Goal: Task Accomplishment & Management: Manage account settings

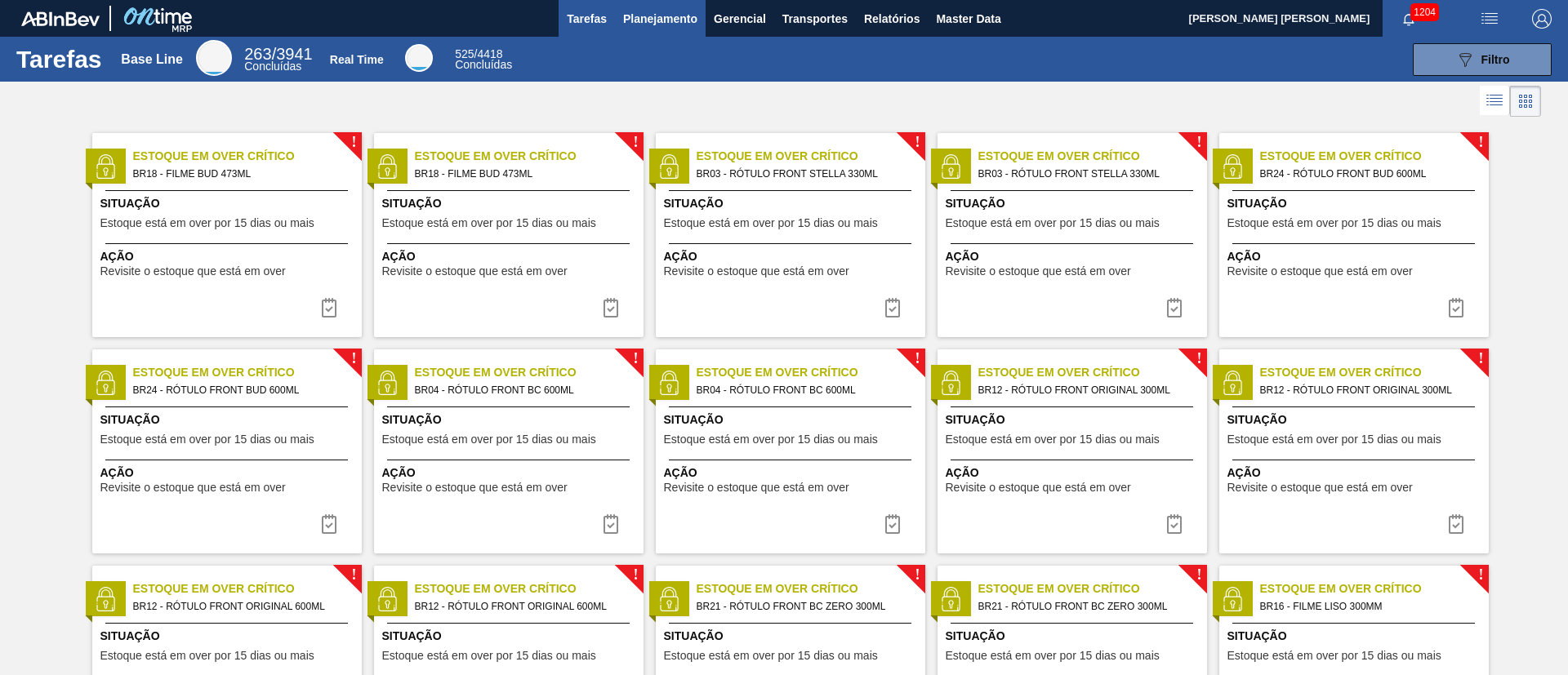
click at [666, 26] on span "Planejamento" at bounding box center [660, 19] width 74 height 19
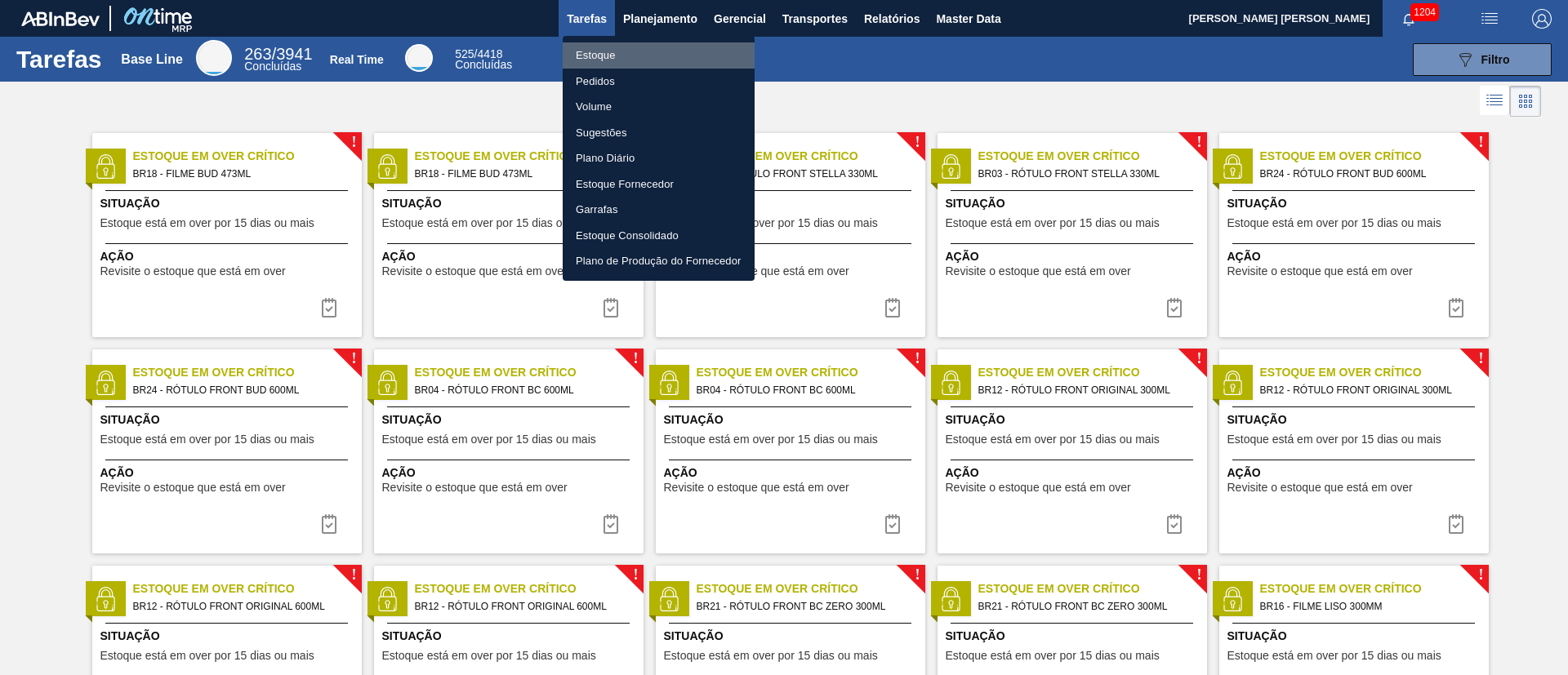
click at [608, 45] on li "Estoque" at bounding box center [658, 55] width 192 height 26
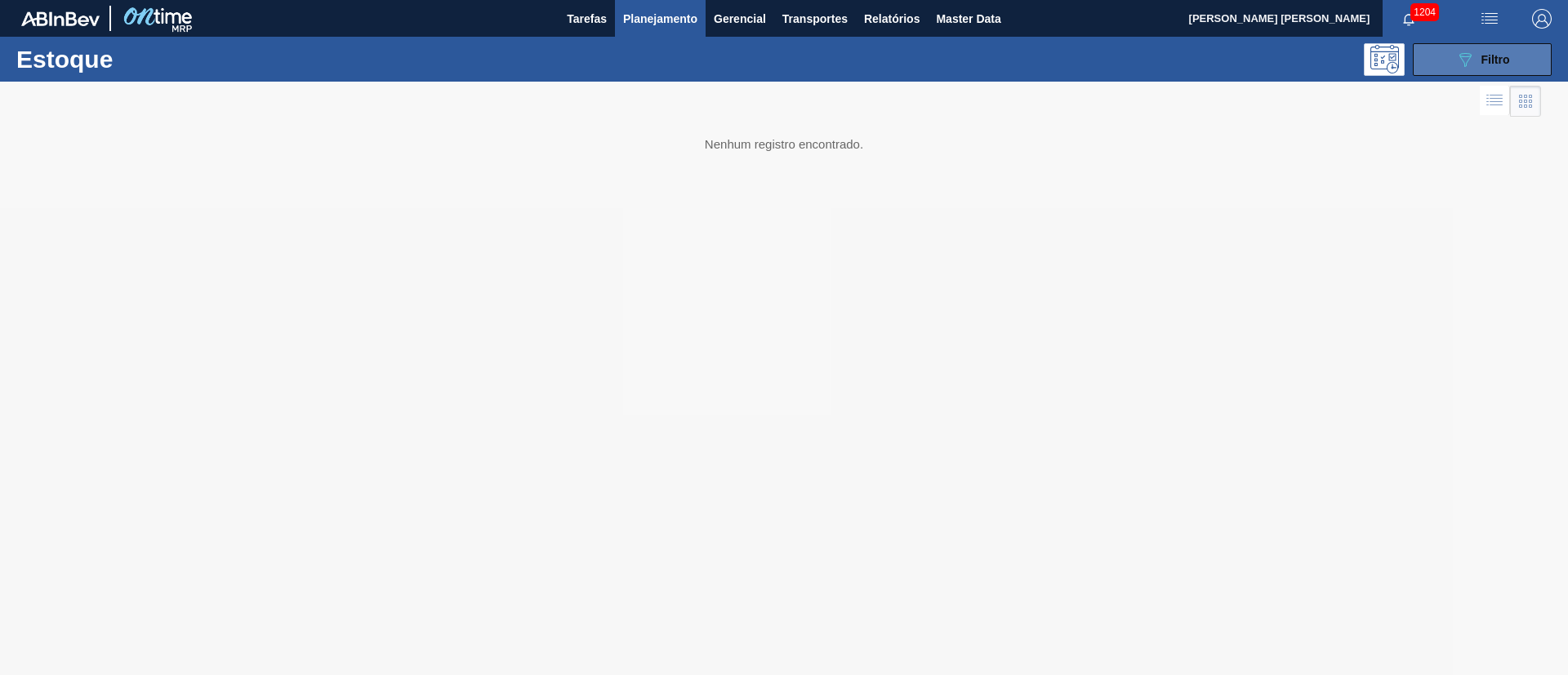
click at [1460, 68] on button "089F7B8B-B2A5-4AFE-B5C0-19BA573D28AC Filtro" at bounding box center [1482, 59] width 139 height 33
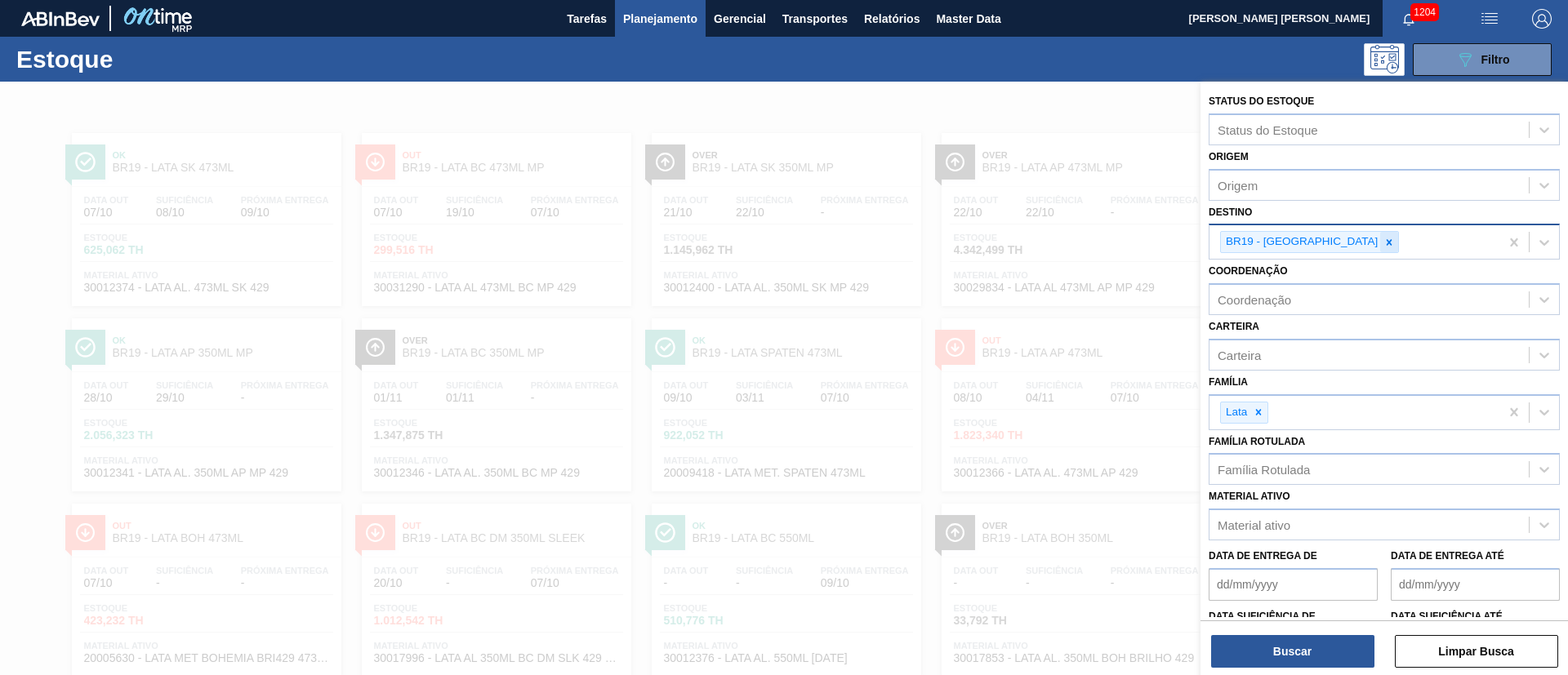
click at [1383, 247] on icon at bounding box center [1389, 243] width 12 height 12
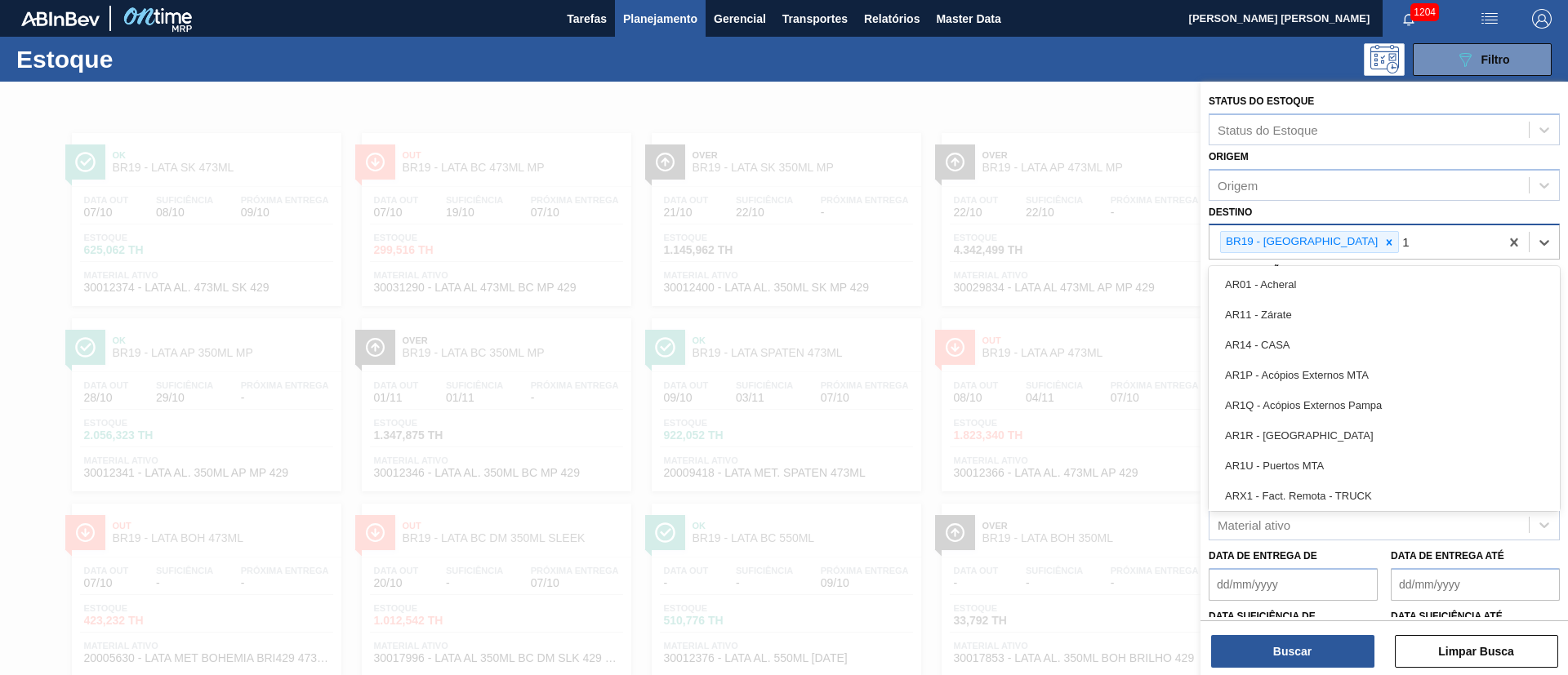
type input "16"
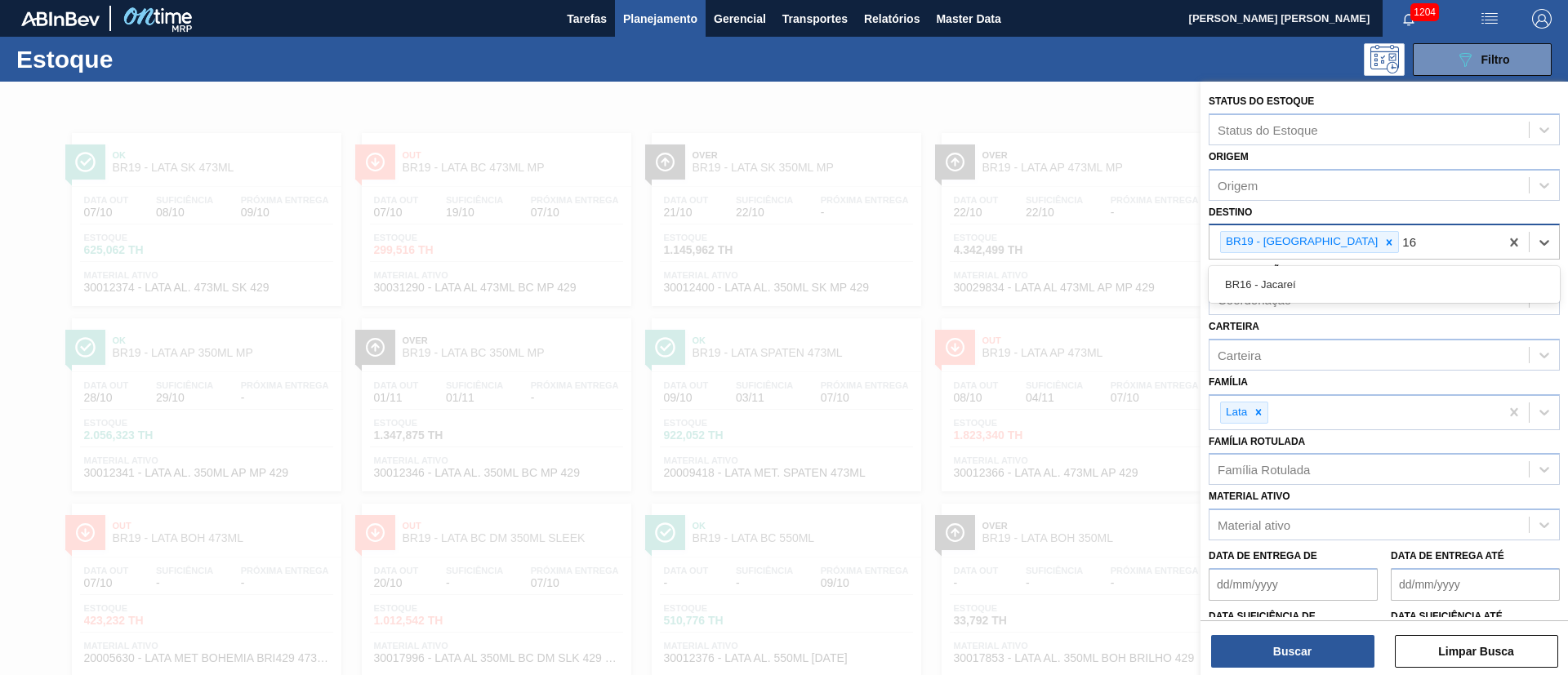
drag, startPoint x: 1294, startPoint y: 289, endPoint x: 1297, endPoint y: 278, distance: 11.4
click at [1294, 287] on div "BR16 - Jacareí" at bounding box center [1384, 284] width 351 height 30
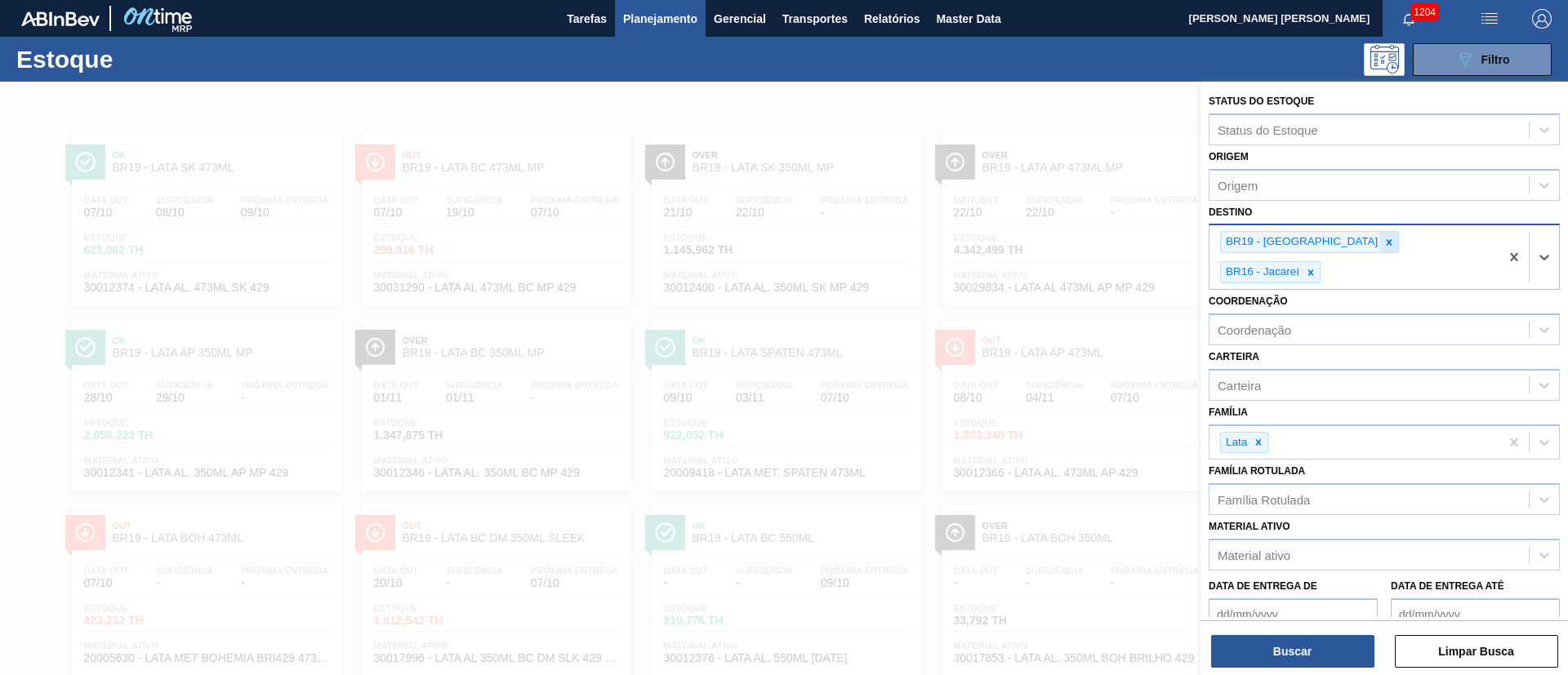
click at [1387, 244] on icon at bounding box center [1389, 242] width 6 height 6
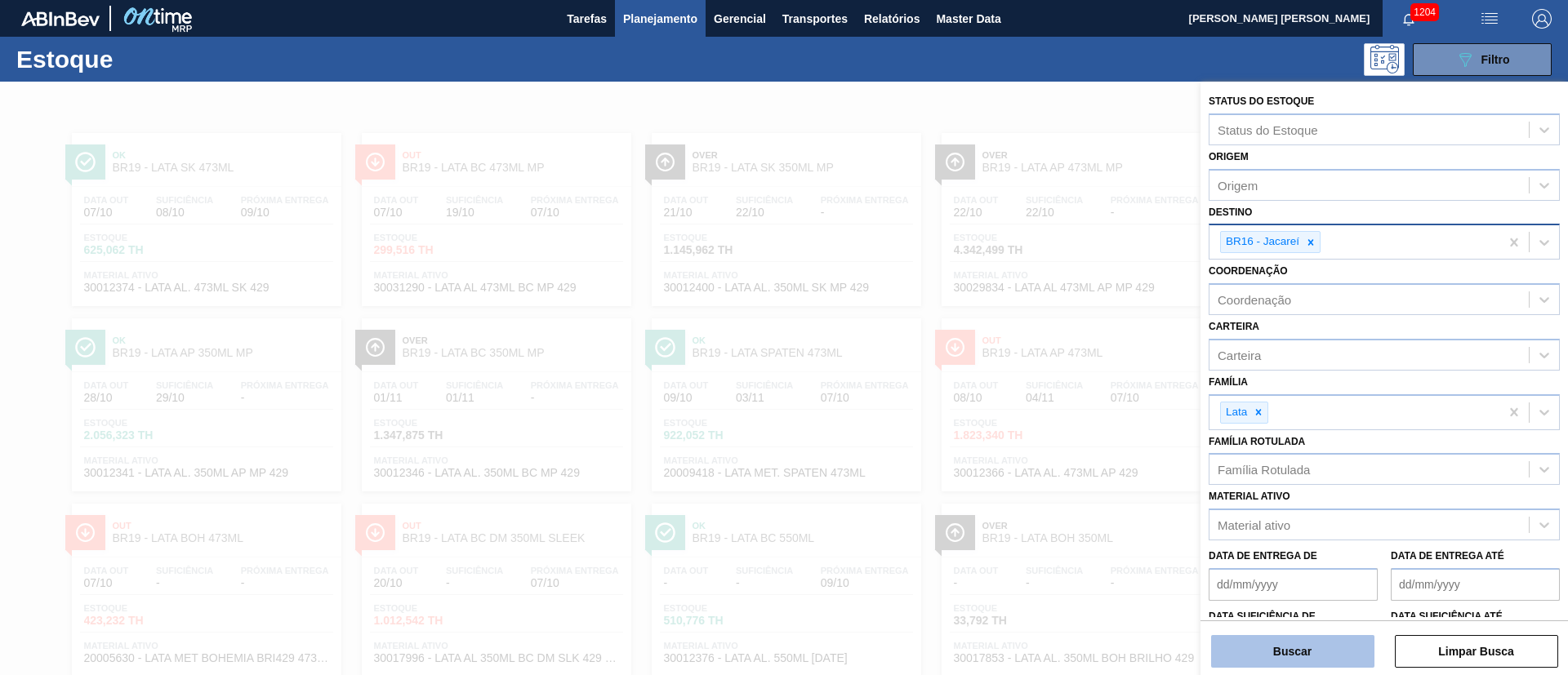
click at [1275, 645] on button "Buscar" at bounding box center [1293, 651] width 164 height 33
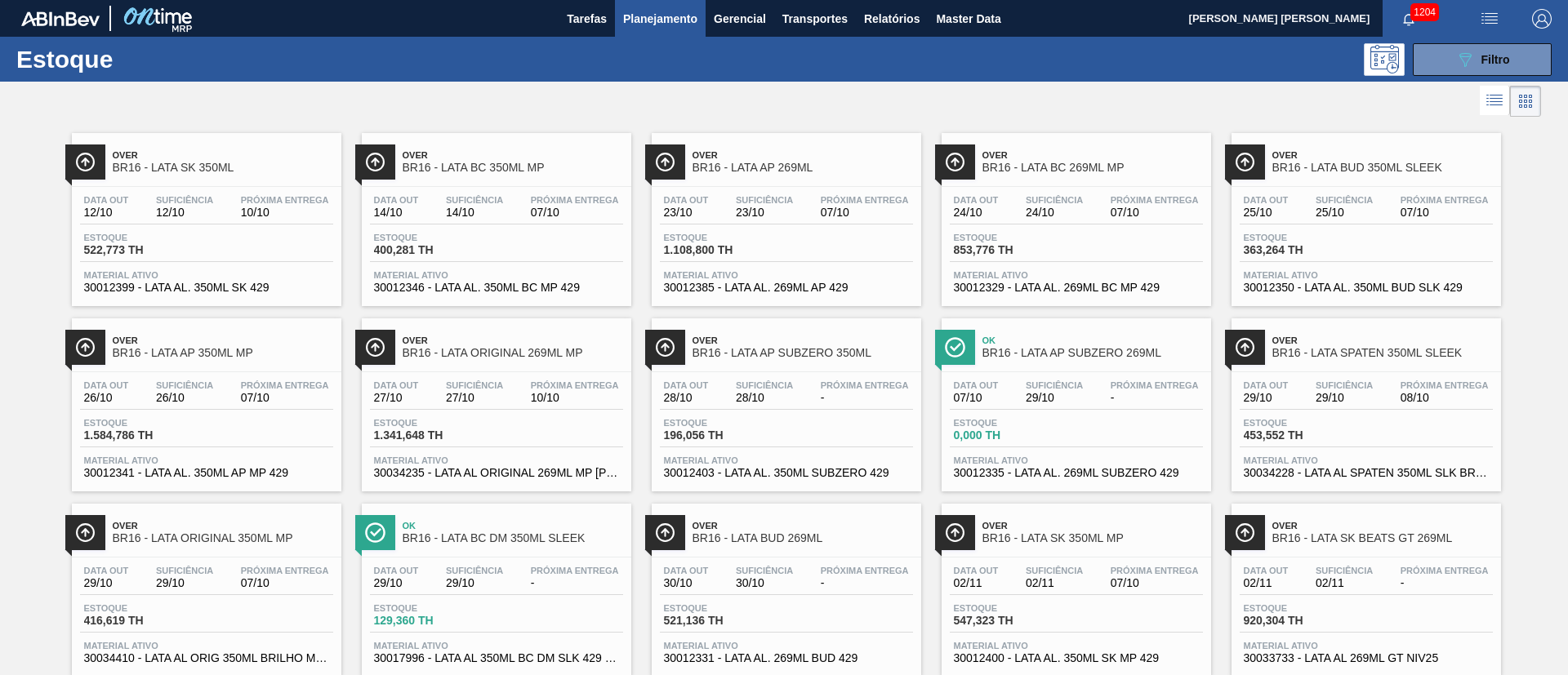
click at [1395, 555] on div "Over BR16 - LATA SK BEATS GT 269ML Data out 02/11 Suficiência 02/11 Próxima Ent…" at bounding box center [1365, 590] width 269 height 173
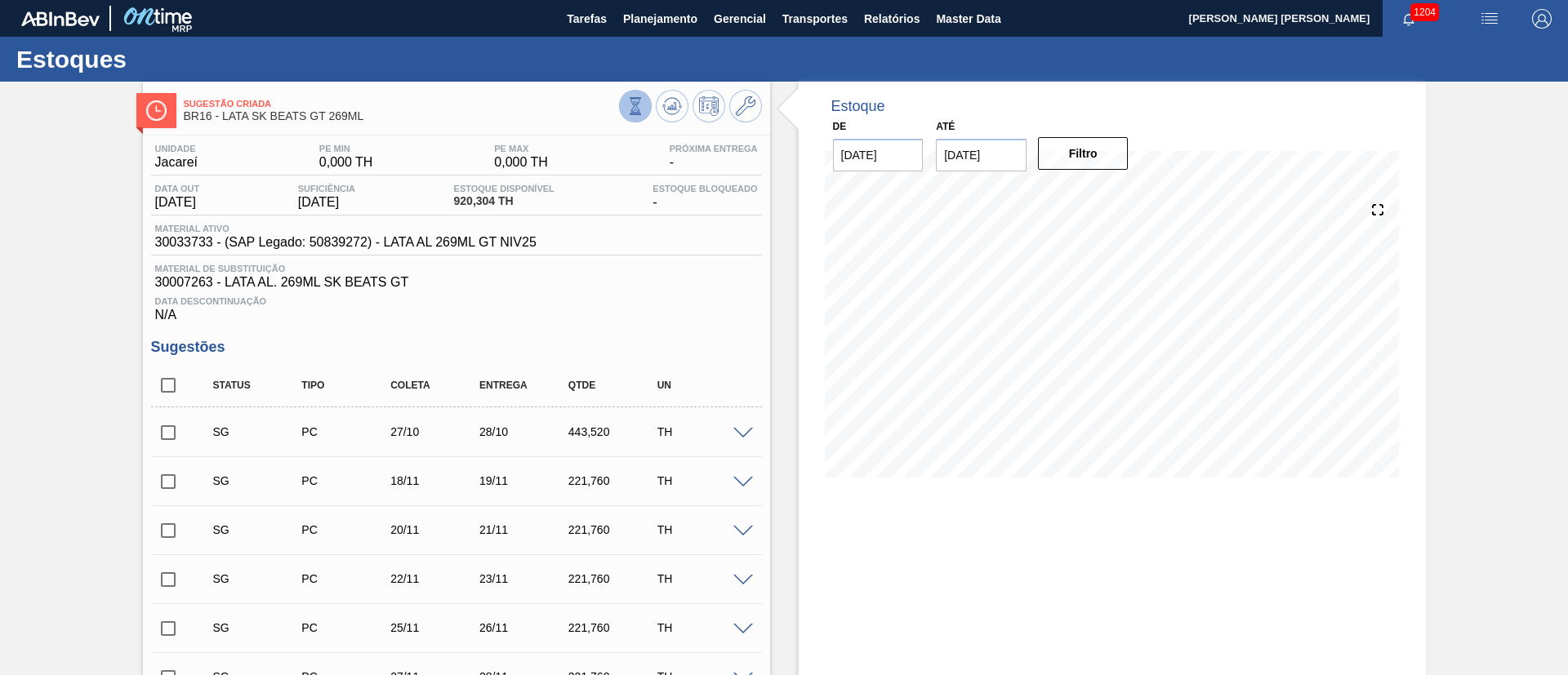
click at [636, 114] on icon at bounding box center [635, 105] width 9 height 15
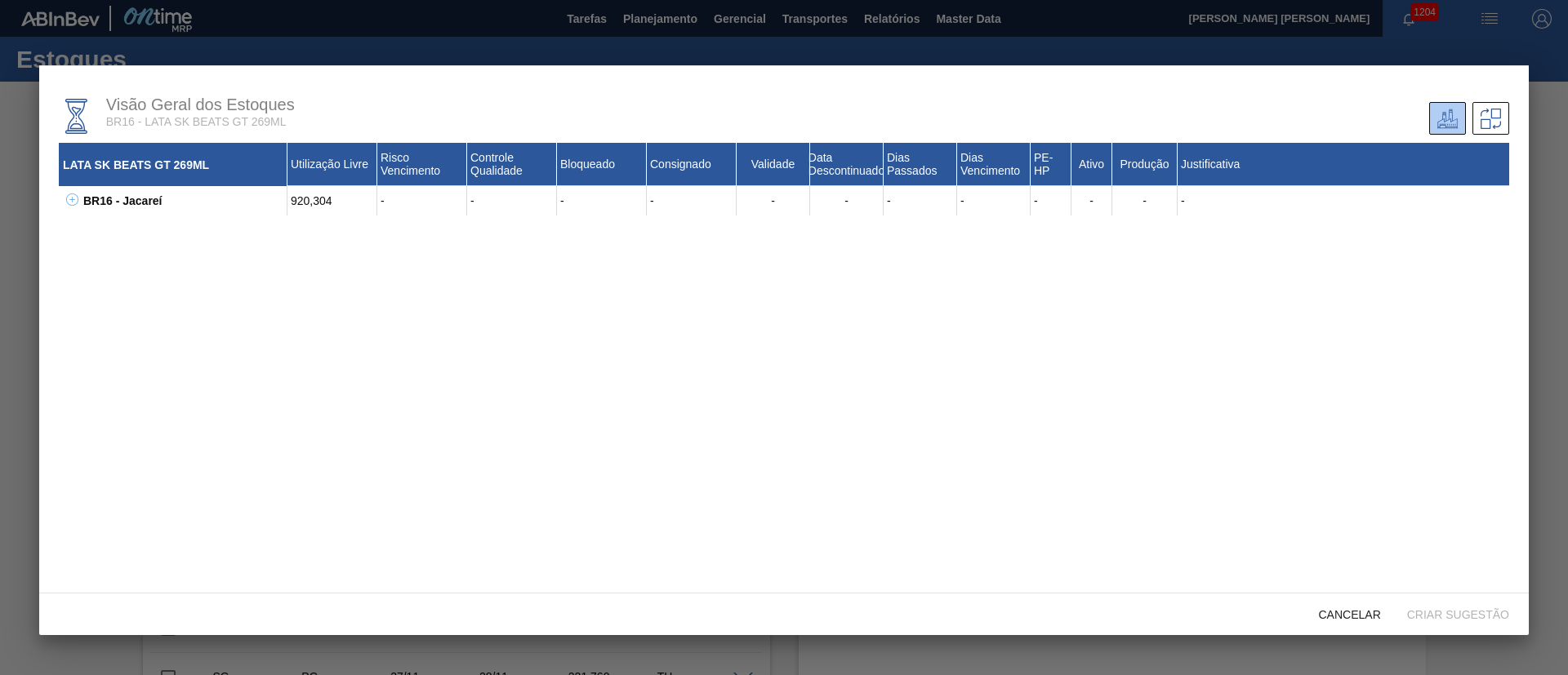
click at [68, 198] on icon at bounding box center [72, 199] width 13 height 13
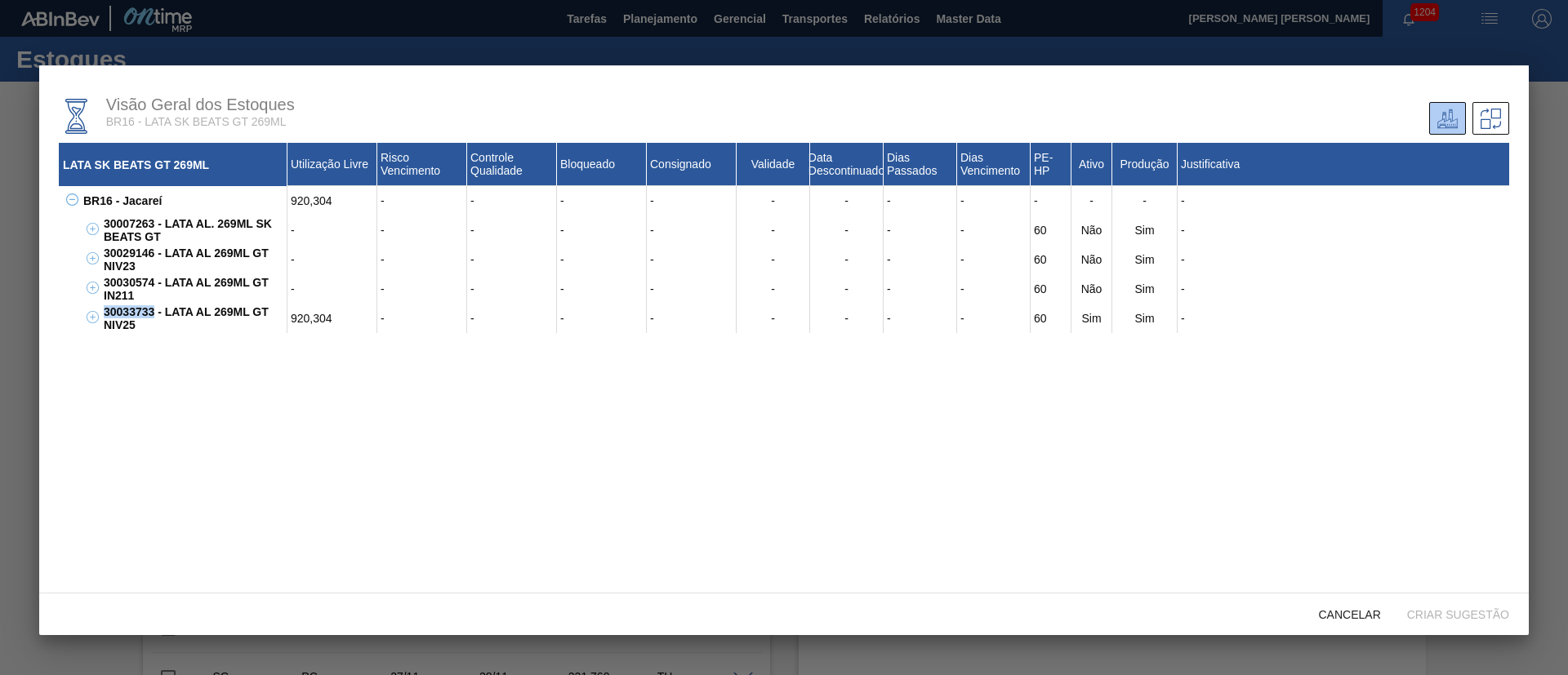
drag, startPoint x: 152, startPoint y: 316, endPoint x: 104, endPoint y: 314, distance: 48.0
click at [104, 314] on div "30033733 - LATA AL 269ML GT NIV25" at bounding box center [193, 318] width 188 height 30
copy div "30033733"
click at [624, 38] on div at bounding box center [784, 338] width 1568 height 675
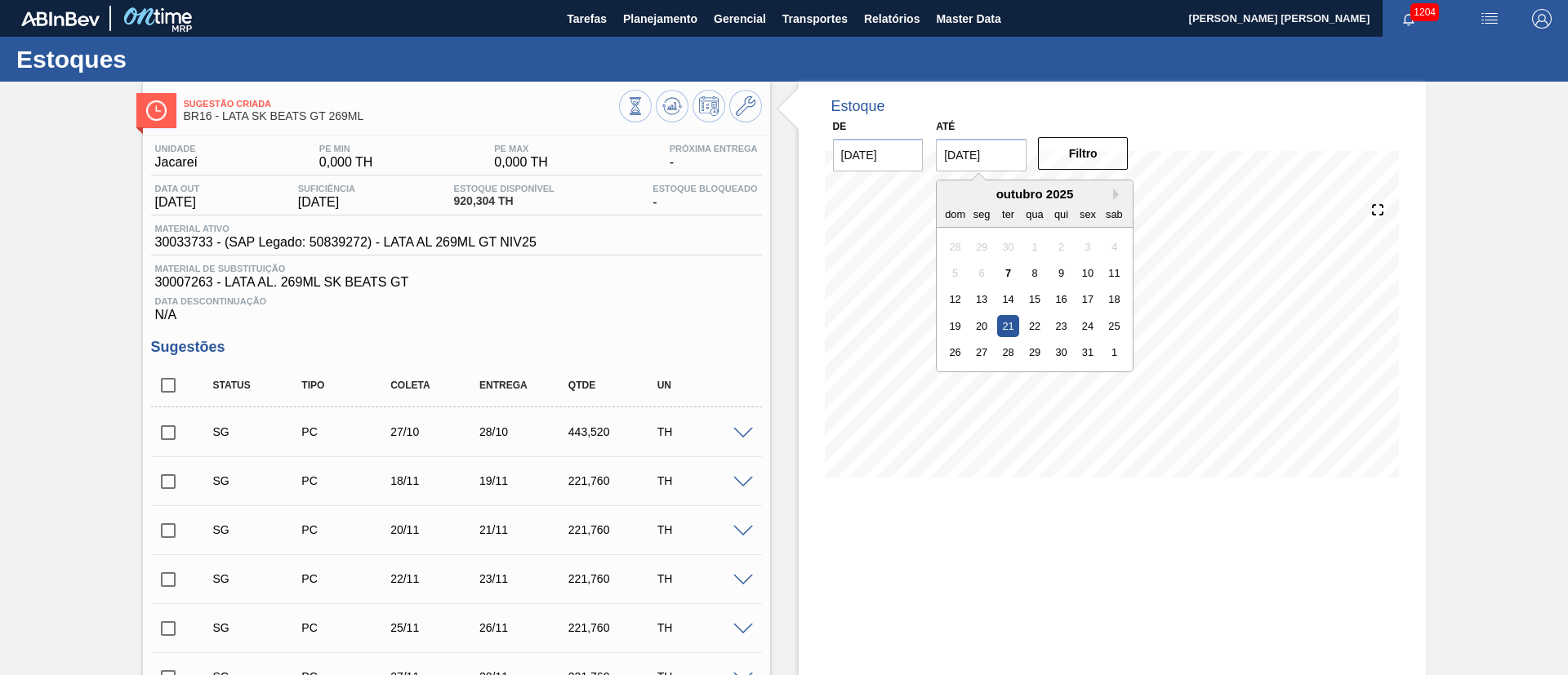
click at [1011, 144] on input "21/10/2025" at bounding box center [981, 155] width 90 height 33
click at [1089, 353] on div "31" at bounding box center [1088, 353] width 22 height 22
type input "31/10/2025"
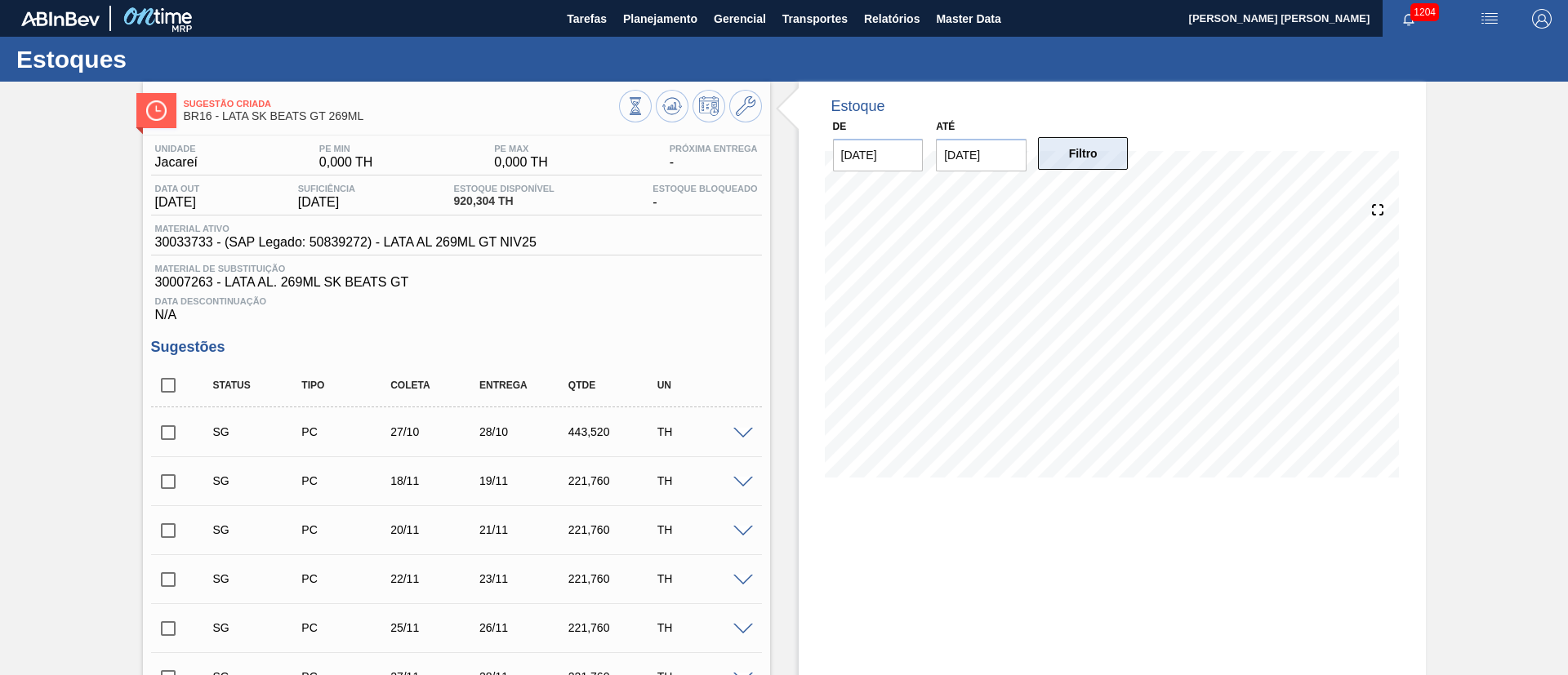
click at [1080, 159] on button "Filtro" at bounding box center [1083, 154] width 90 height 33
click at [623, 15] on span "Planejamento" at bounding box center [660, 19] width 74 height 19
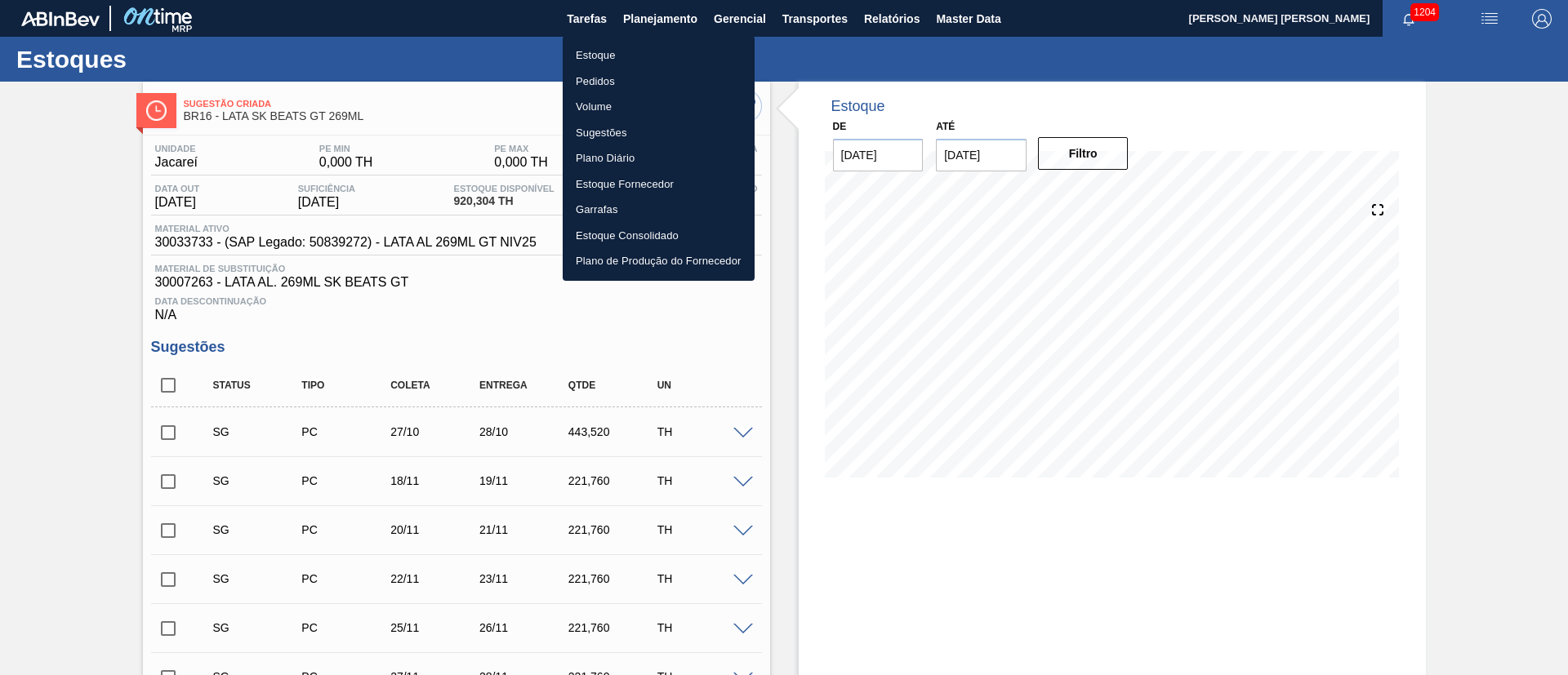
click at [625, 52] on li "Estoque" at bounding box center [658, 55] width 192 height 26
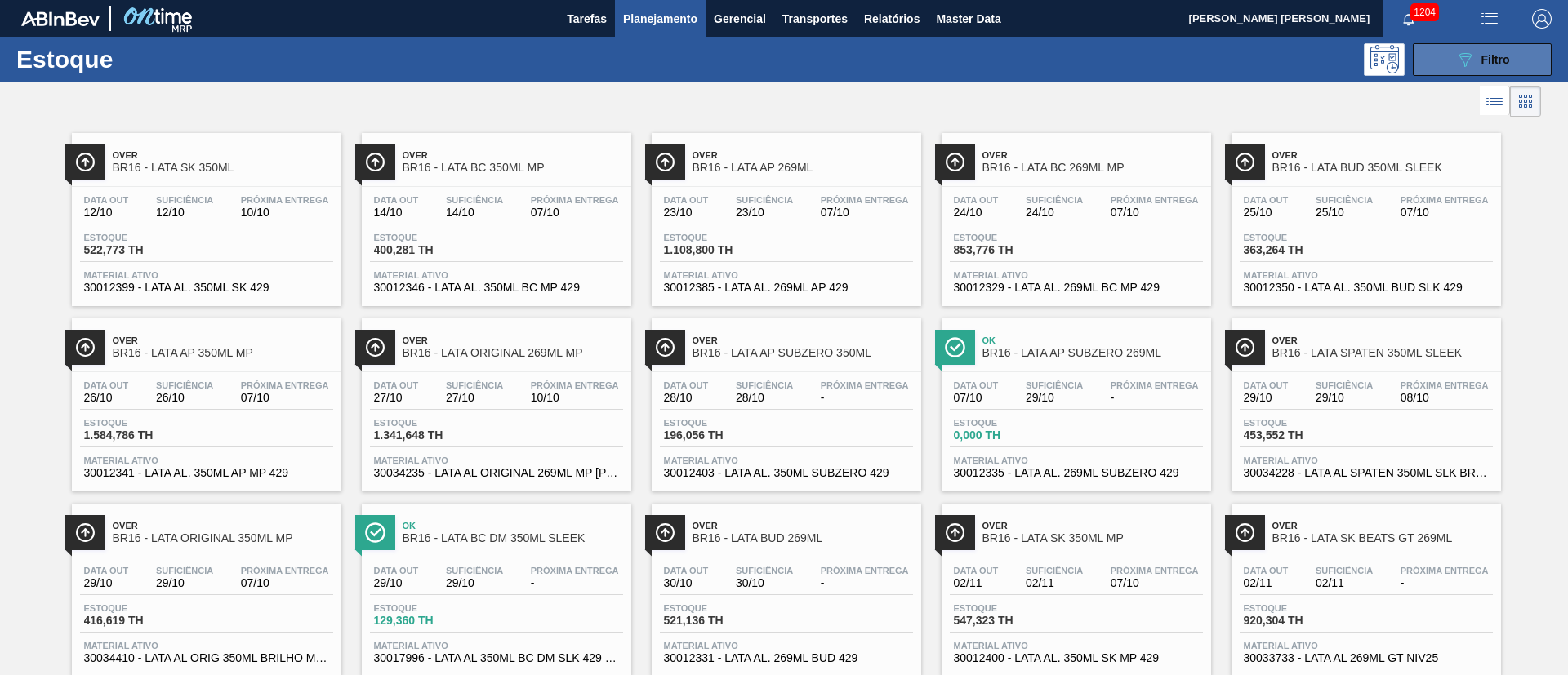
click at [1471, 63] on div "089F7B8B-B2A5-4AFE-B5C0-19BA573D28AC Filtro" at bounding box center [1482, 59] width 55 height 19
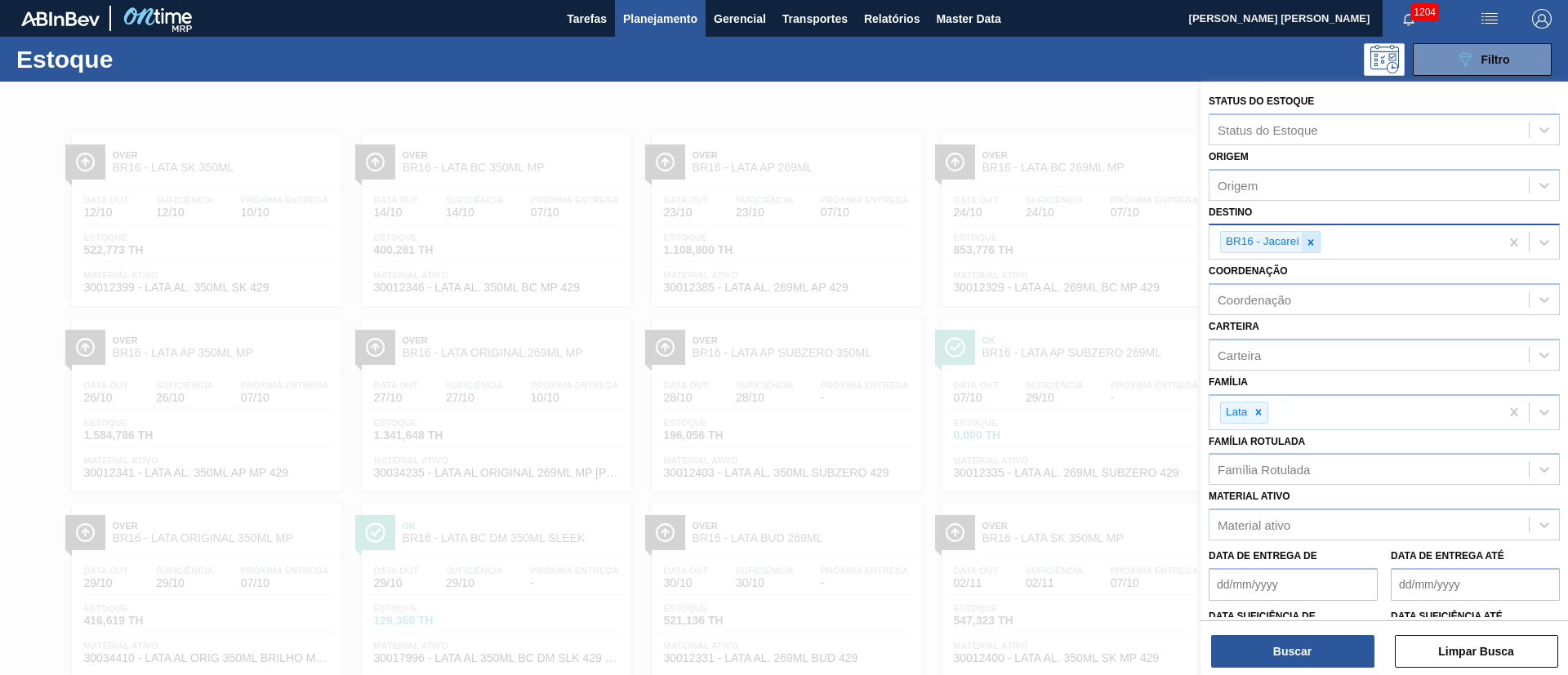
click at [1312, 246] on icon at bounding box center [1311, 243] width 12 height 12
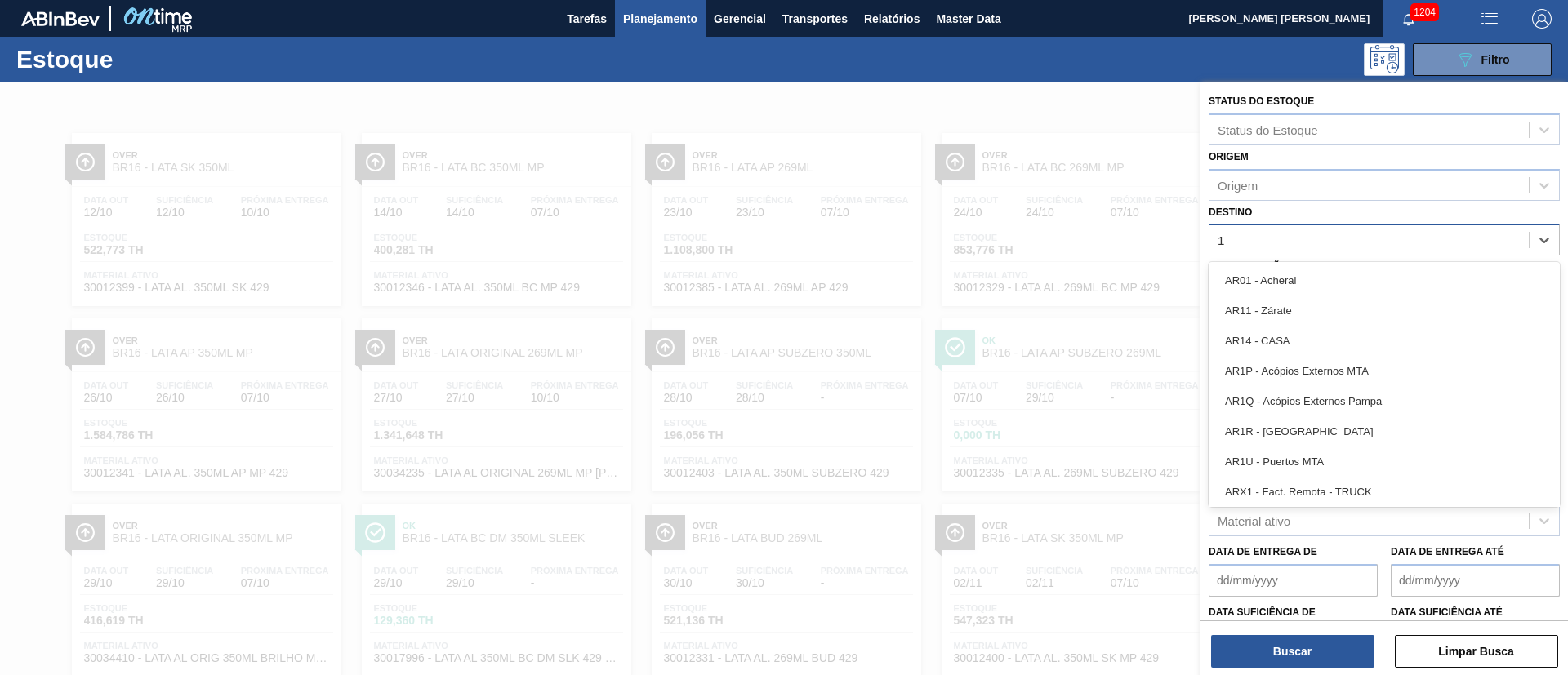
type input "13"
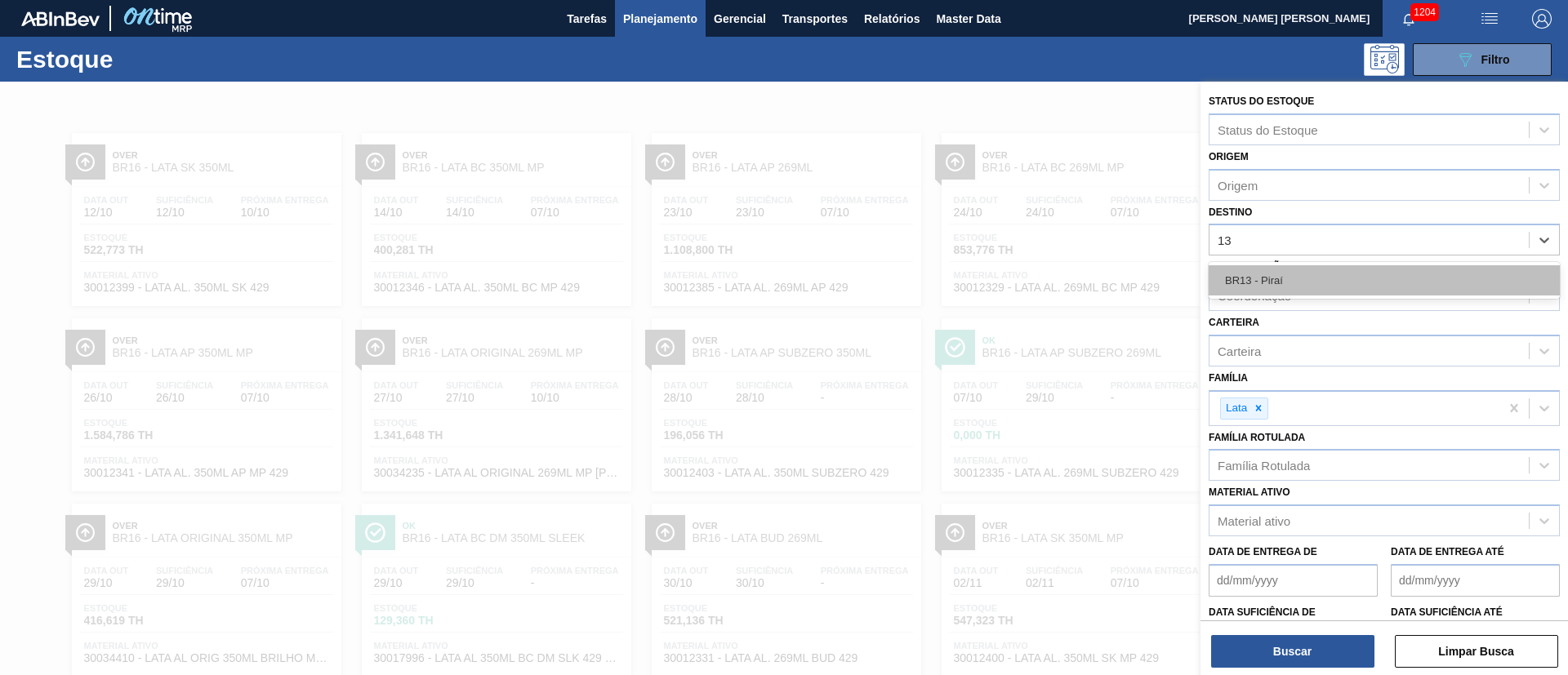
click at [1316, 280] on div "BR13 - Piraí" at bounding box center [1384, 281] width 351 height 30
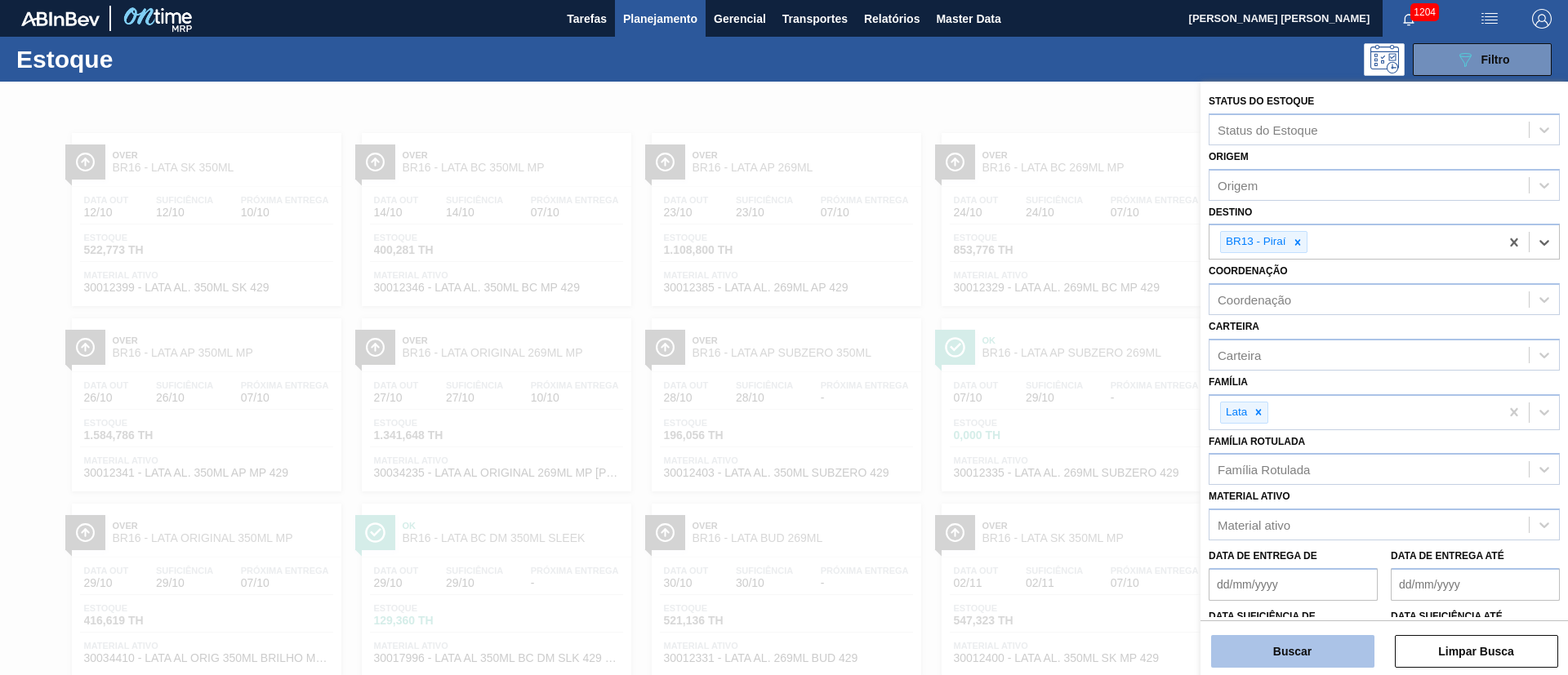
click at [1338, 656] on button "Buscar" at bounding box center [1293, 651] width 164 height 33
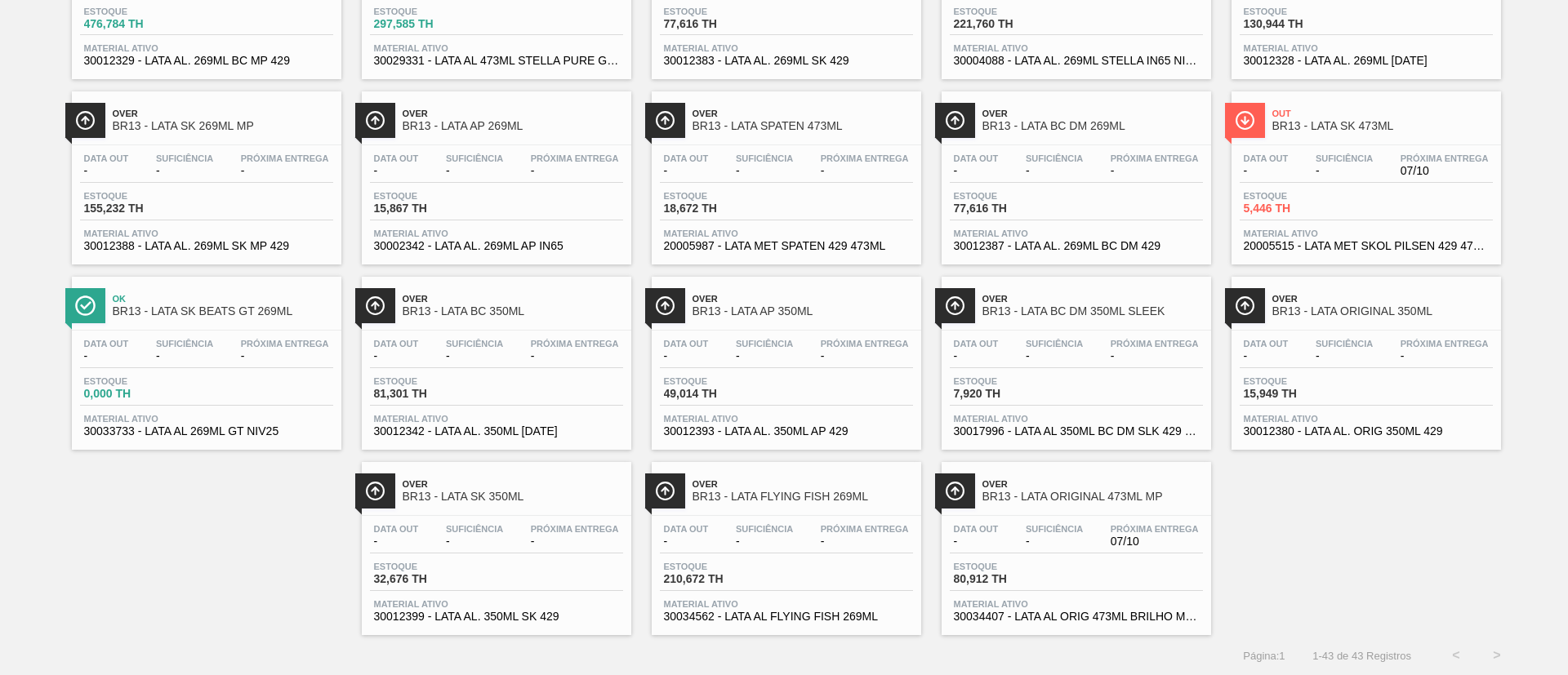
scroll to position [1153, 0]
click at [292, 402] on div "Estoque 0,000 TH" at bounding box center [207, 390] width 253 height 30
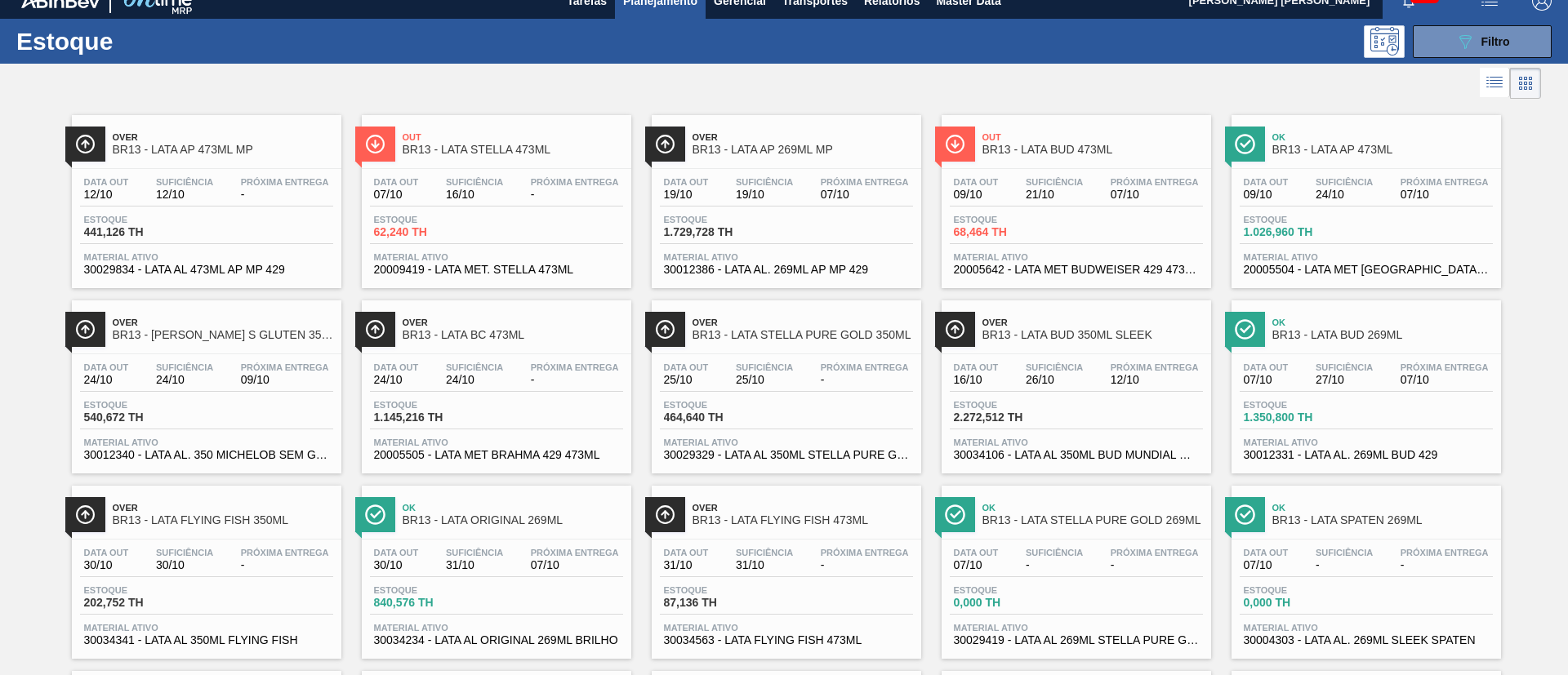
scroll to position [0, 0]
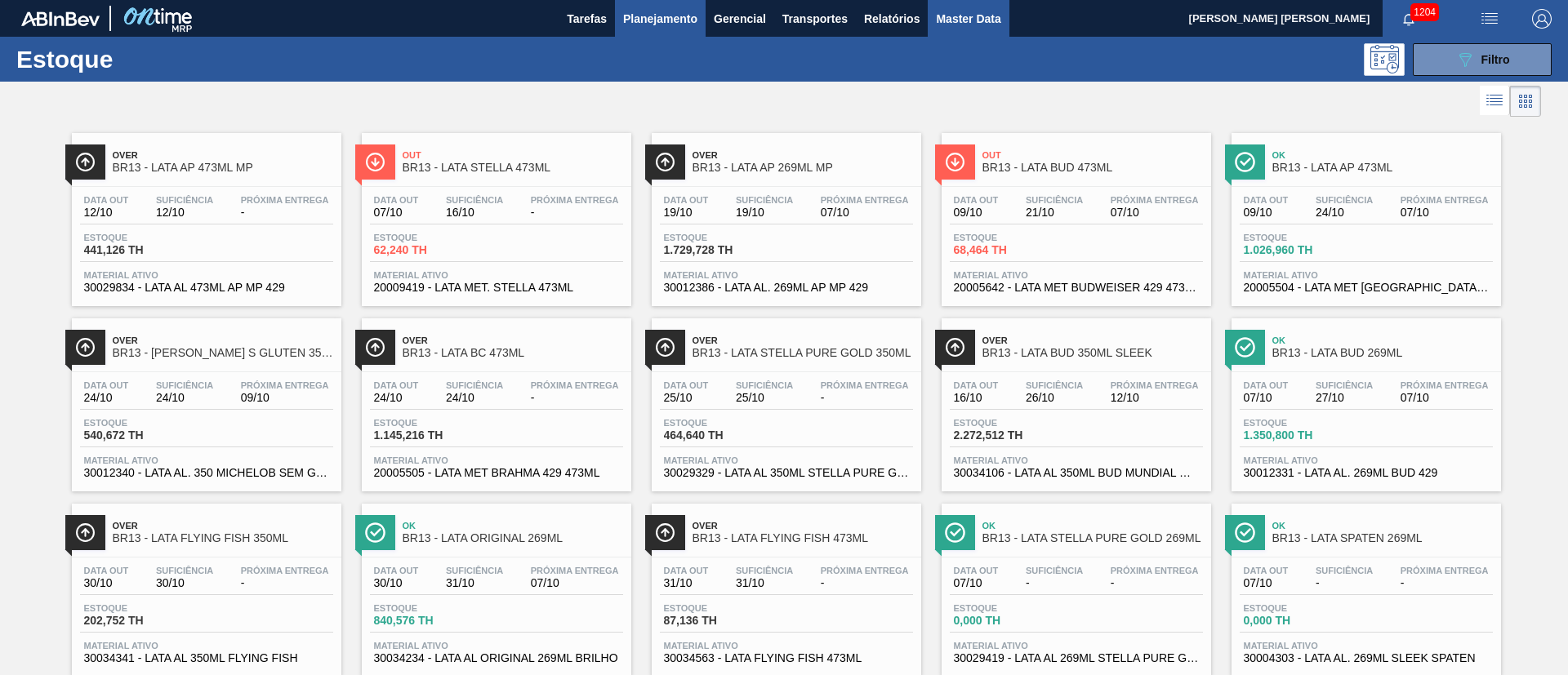
click at [942, 19] on span "Master Data" at bounding box center [968, 19] width 64 height 19
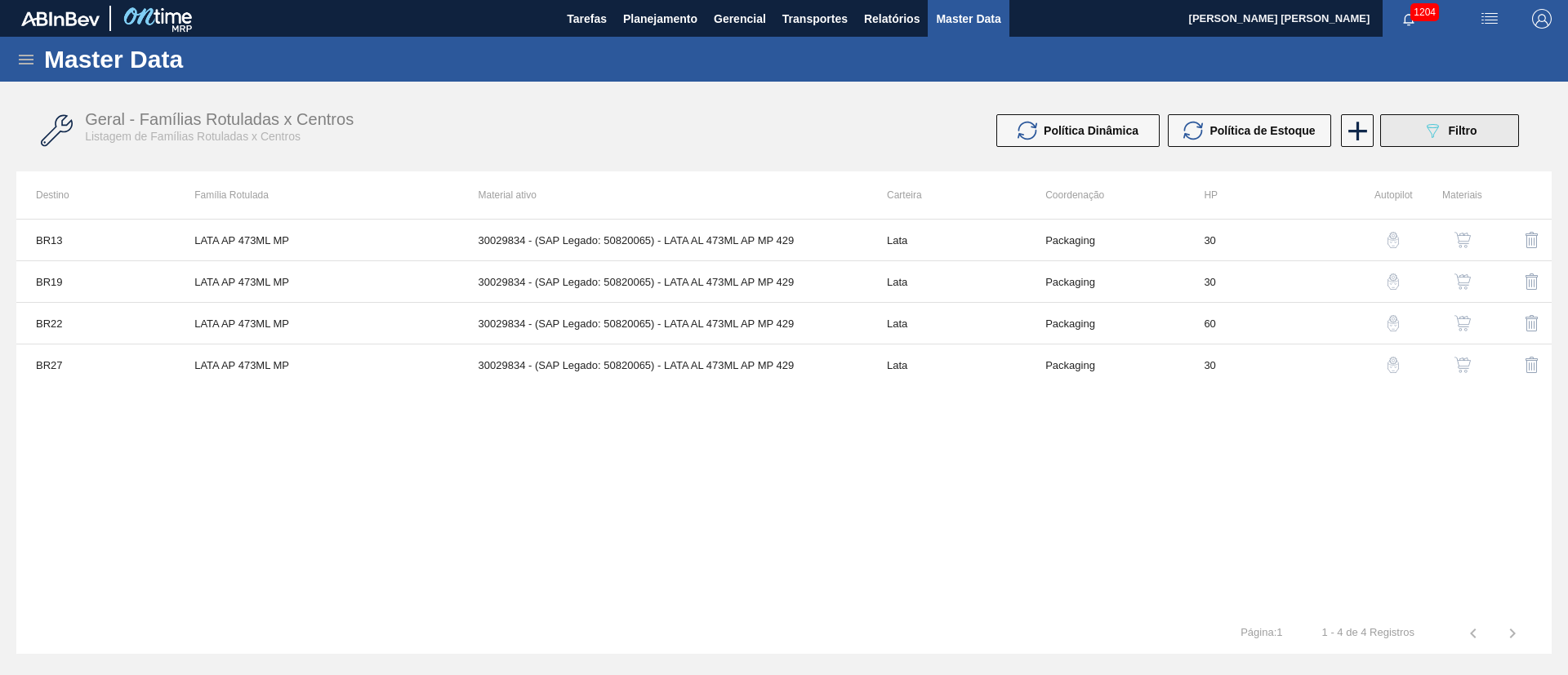
click at [1408, 134] on button "089F7B8B-B2A5-4AFE-B5C0-19BA573D28AC Filtro" at bounding box center [1449, 130] width 139 height 33
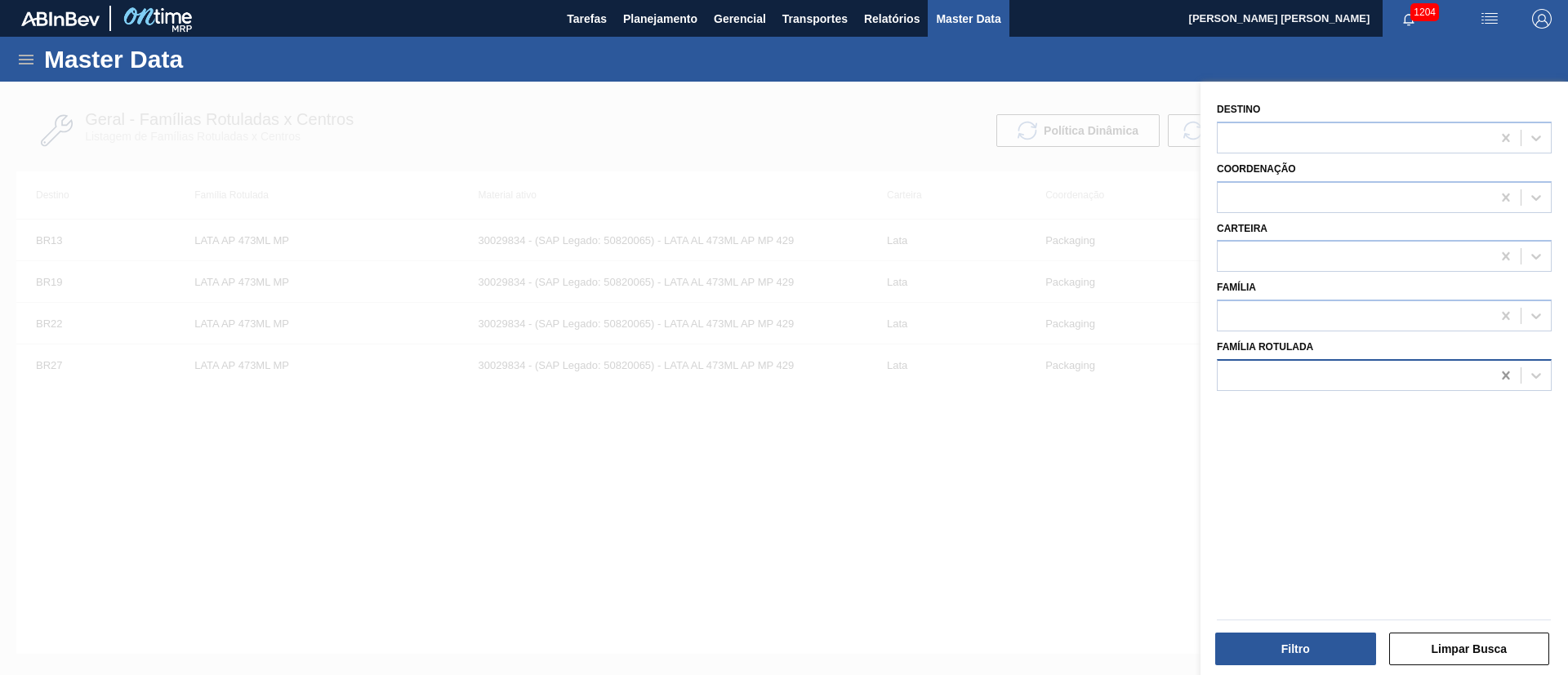
click at [1511, 372] on icon at bounding box center [1506, 375] width 16 height 16
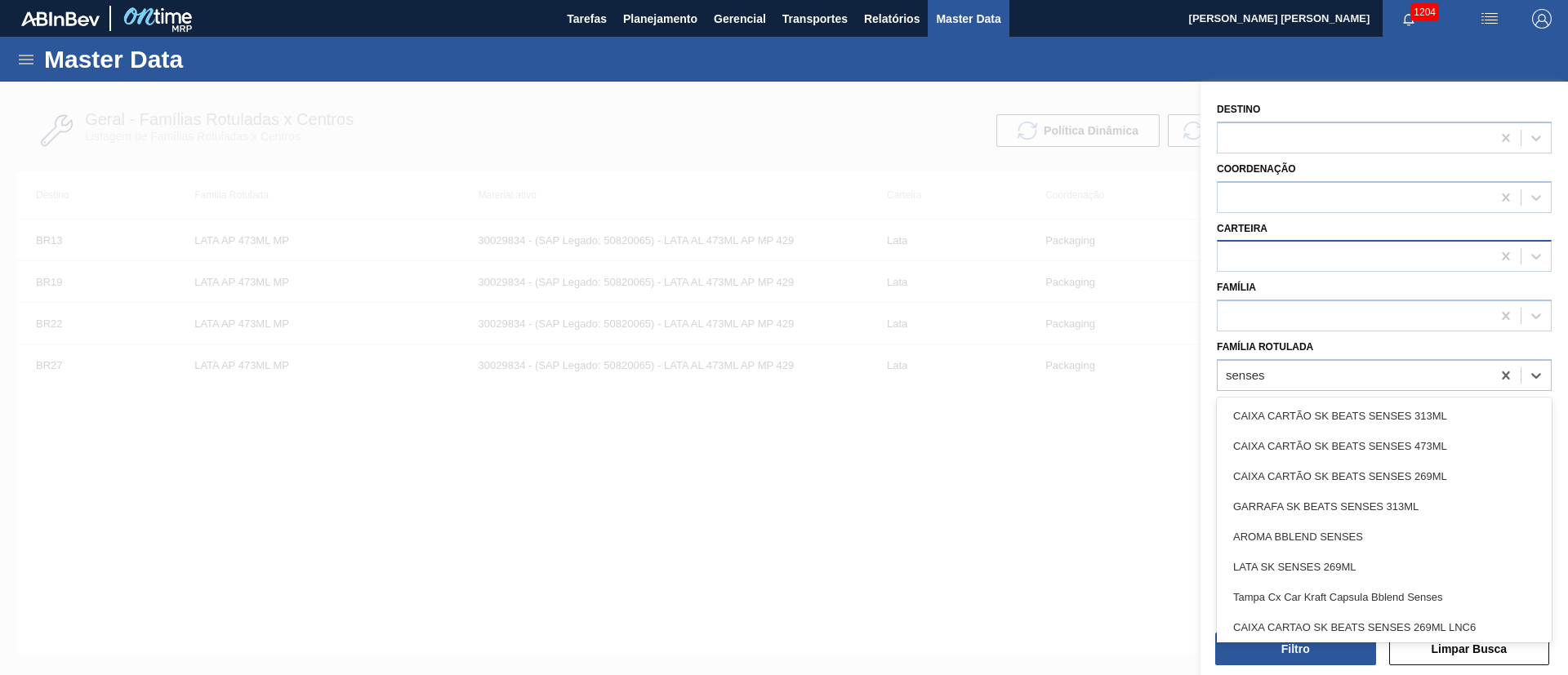
type Rotulada "senses"
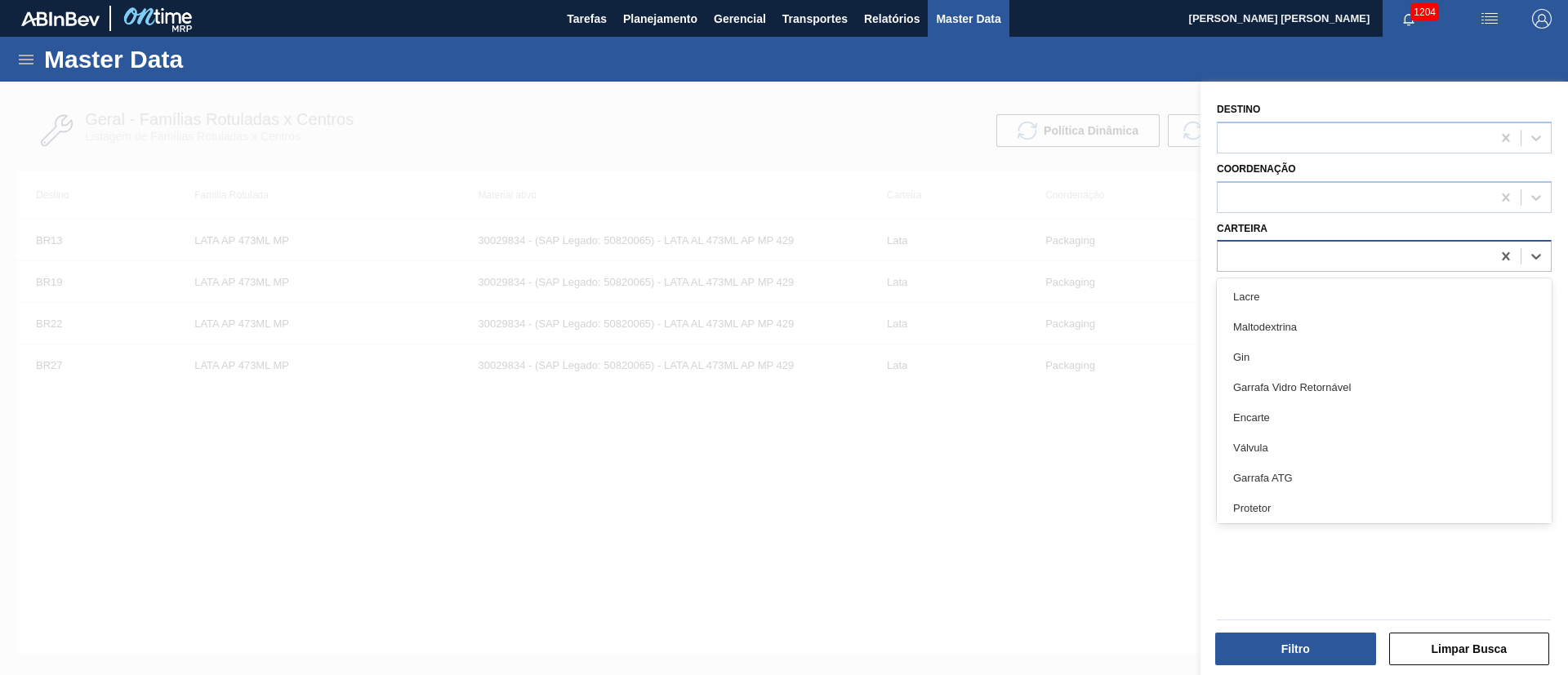
click at [1281, 250] on div at bounding box center [1354, 256] width 273 height 24
type input "lata"
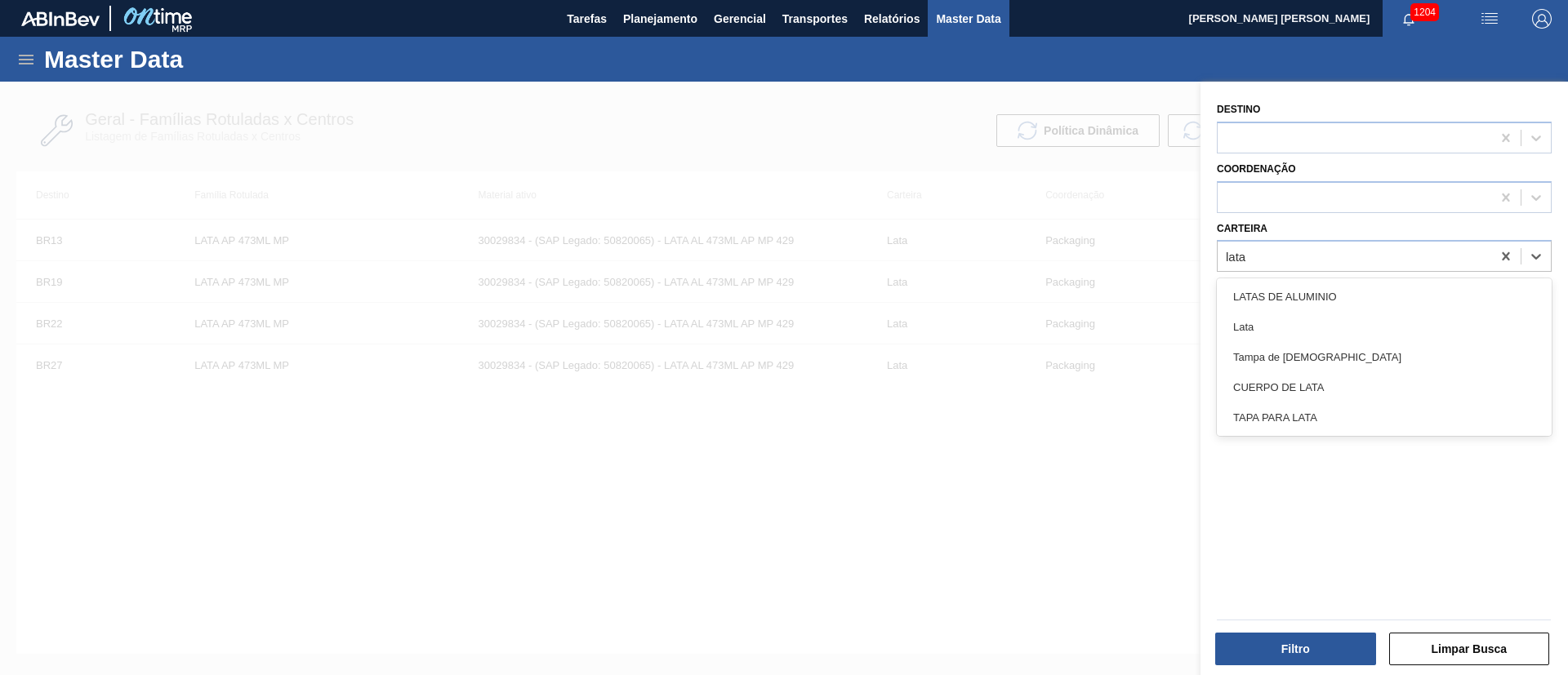
click at [1268, 334] on div "Lata" at bounding box center [1384, 327] width 335 height 30
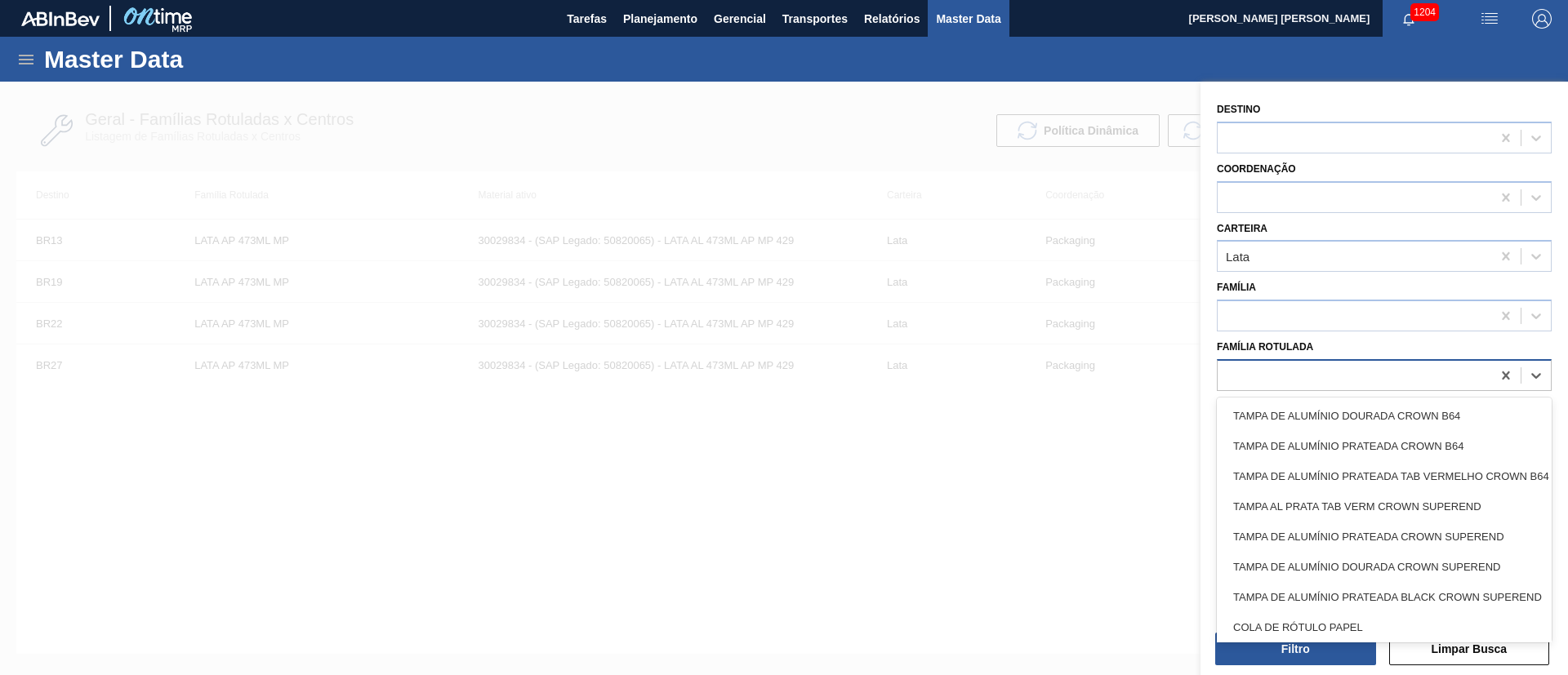
click at [1298, 381] on div at bounding box center [1354, 375] width 273 height 24
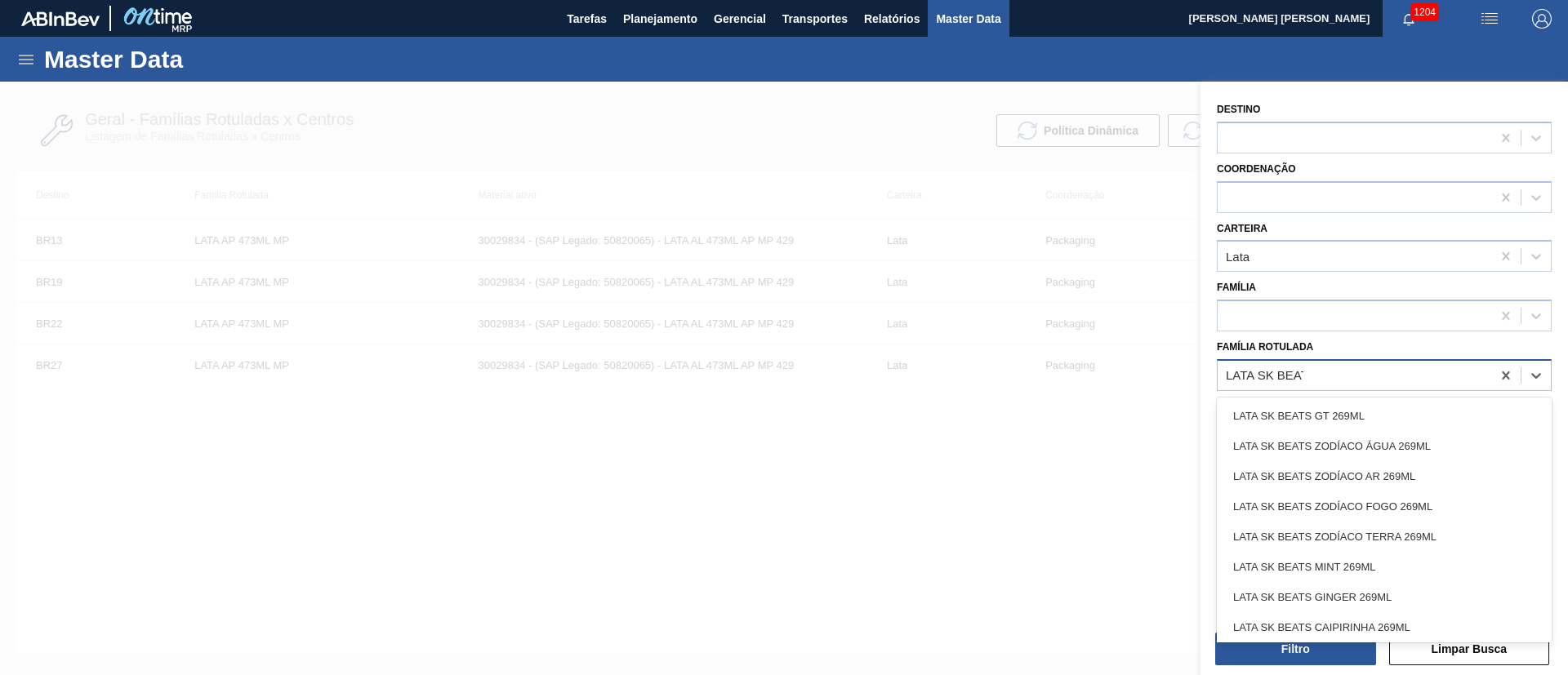
type Rotulada "LATA SK BEATS"
drag, startPoint x: 1379, startPoint y: 584, endPoint x: 1379, endPoint y: 593, distance: 9.0
click at [1379, 586] on div "LATA SK BEATS SENSES 269ML" at bounding box center [1384, 596] width 335 height 30
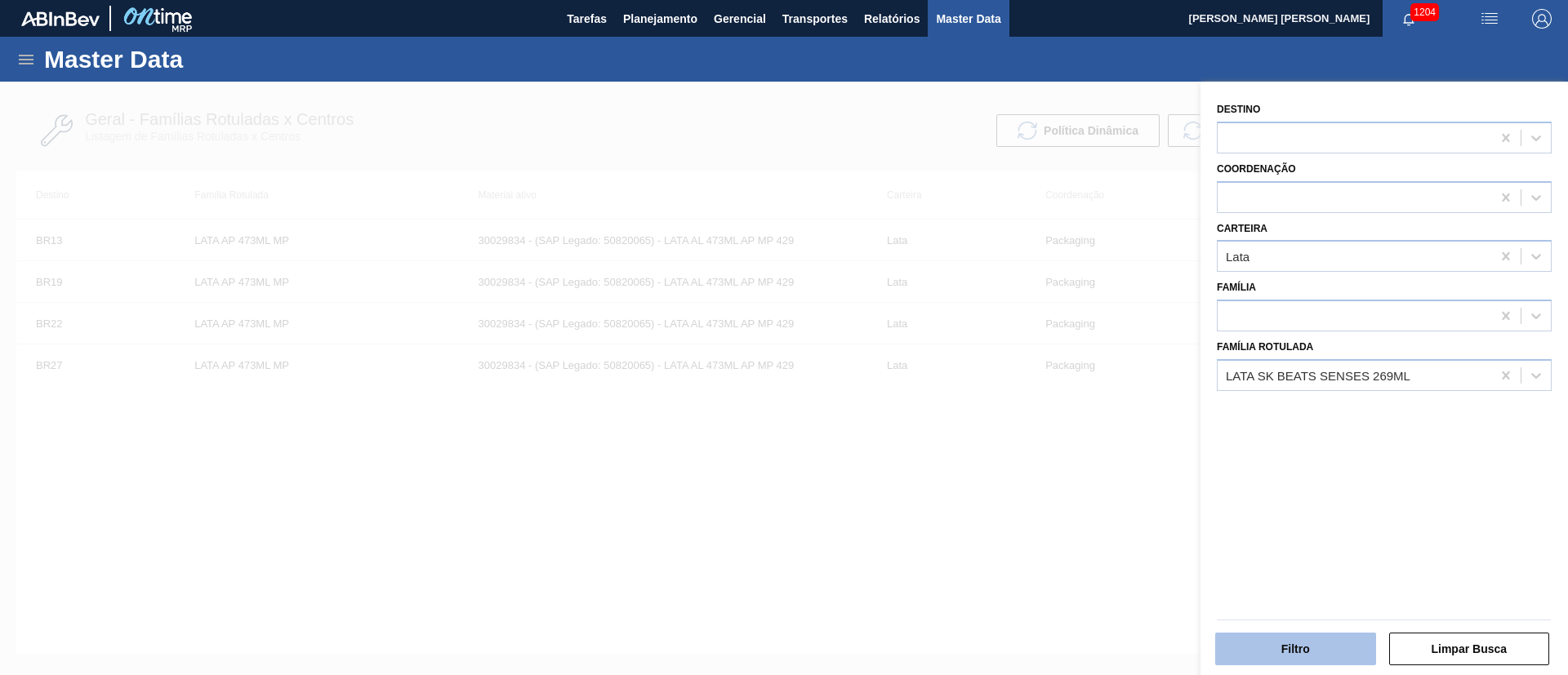
click at [1293, 653] on button "Filtro" at bounding box center [1295, 649] width 161 height 33
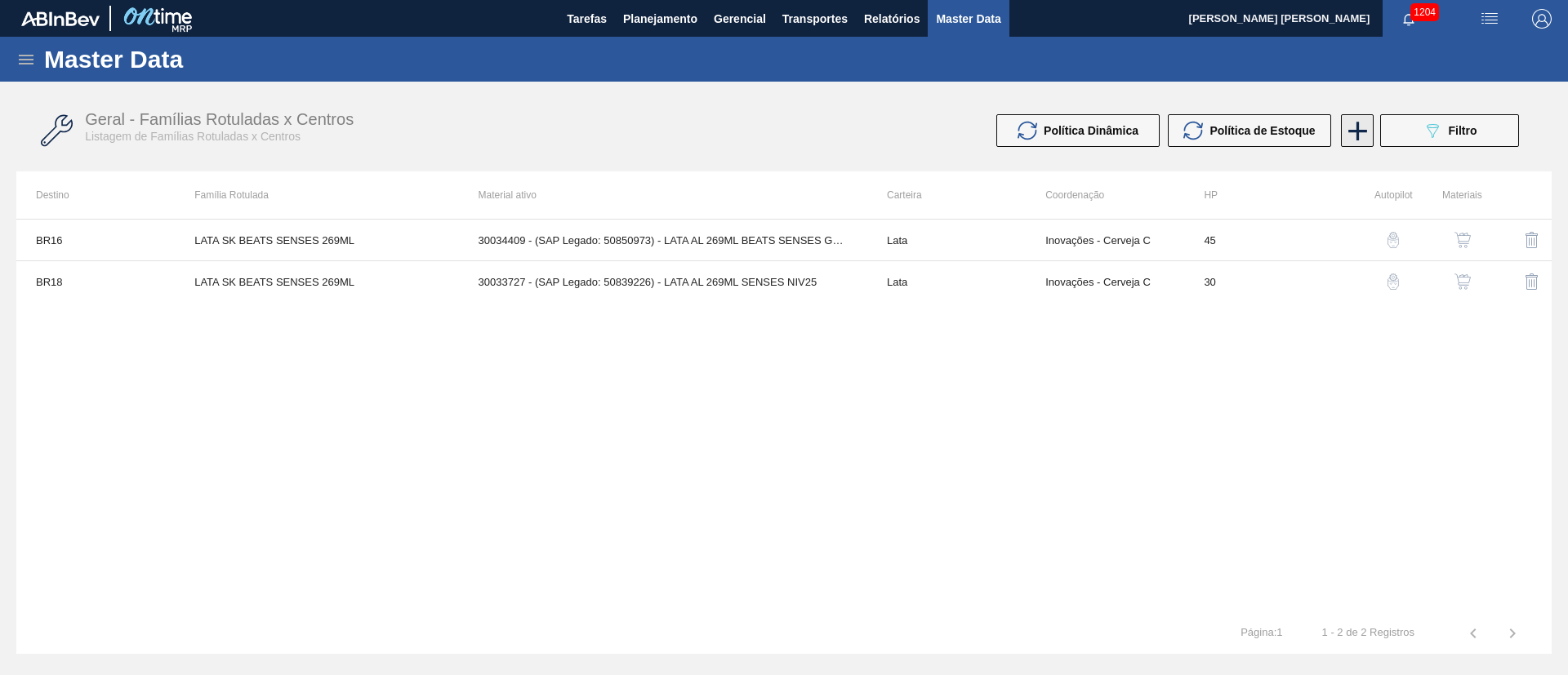
click at [1356, 141] on icon at bounding box center [1358, 131] width 32 height 32
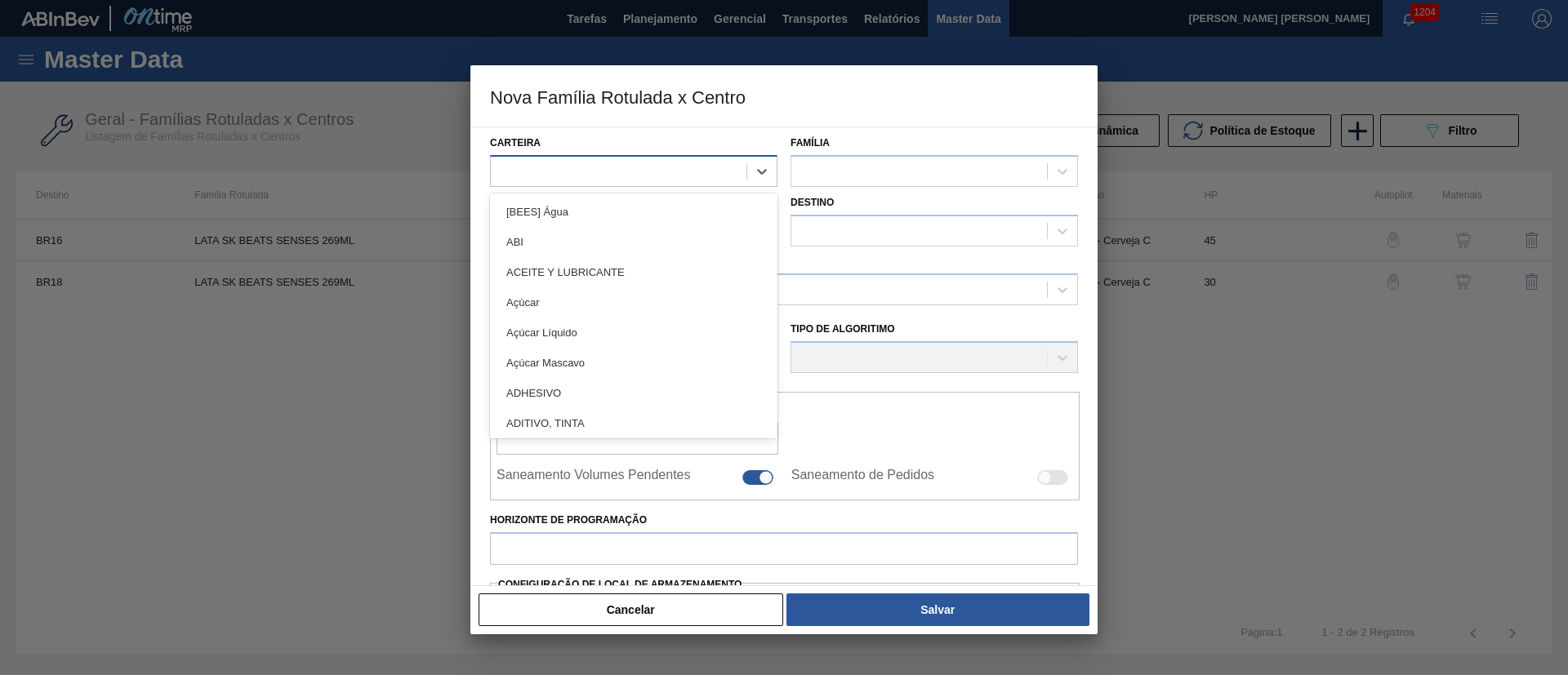
click at [628, 168] on div at bounding box center [619, 171] width 256 height 24
type input "lata"
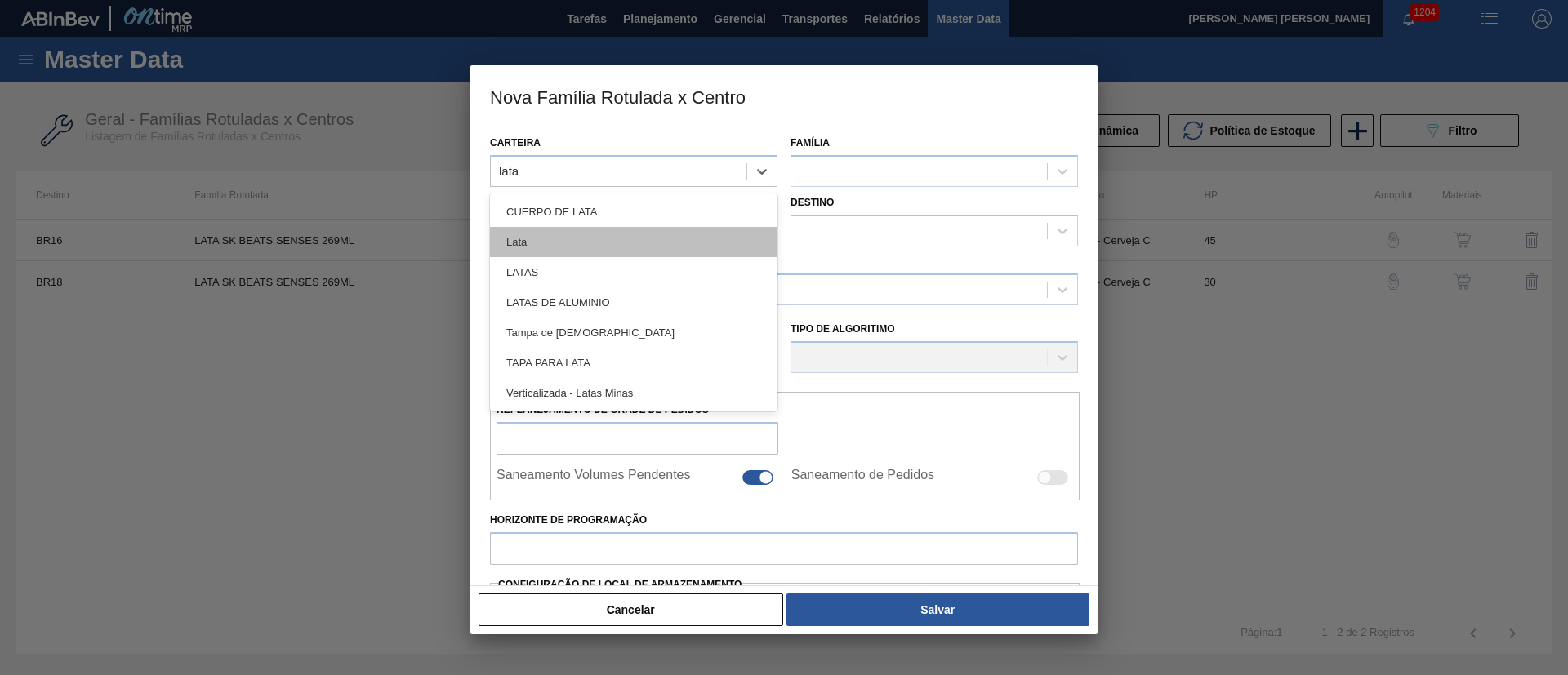
click at [571, 244] on div "Lata" at bounding box center [634, 242] width 288 height 30
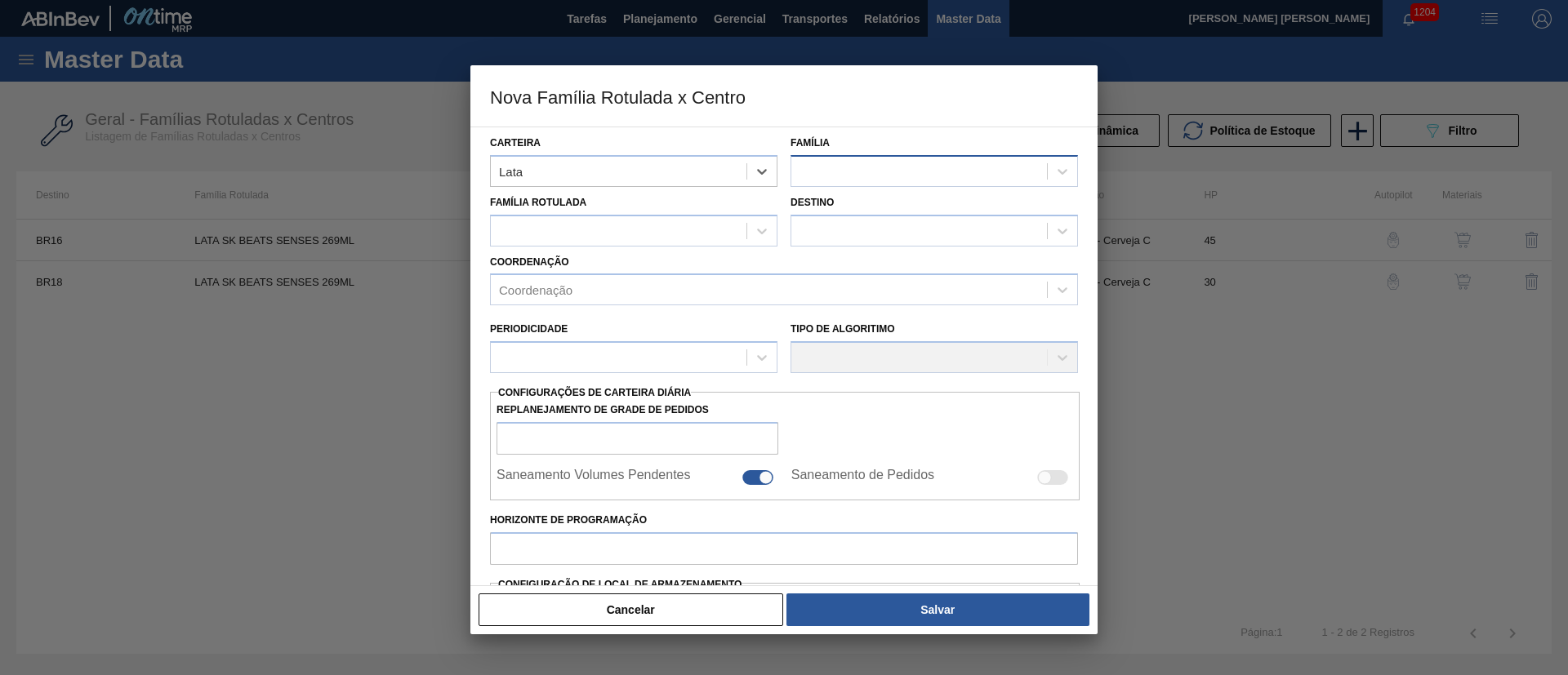
click at [894, 175] on div at bounding box center [919, 171] width 256 height 24
type input "LATA"
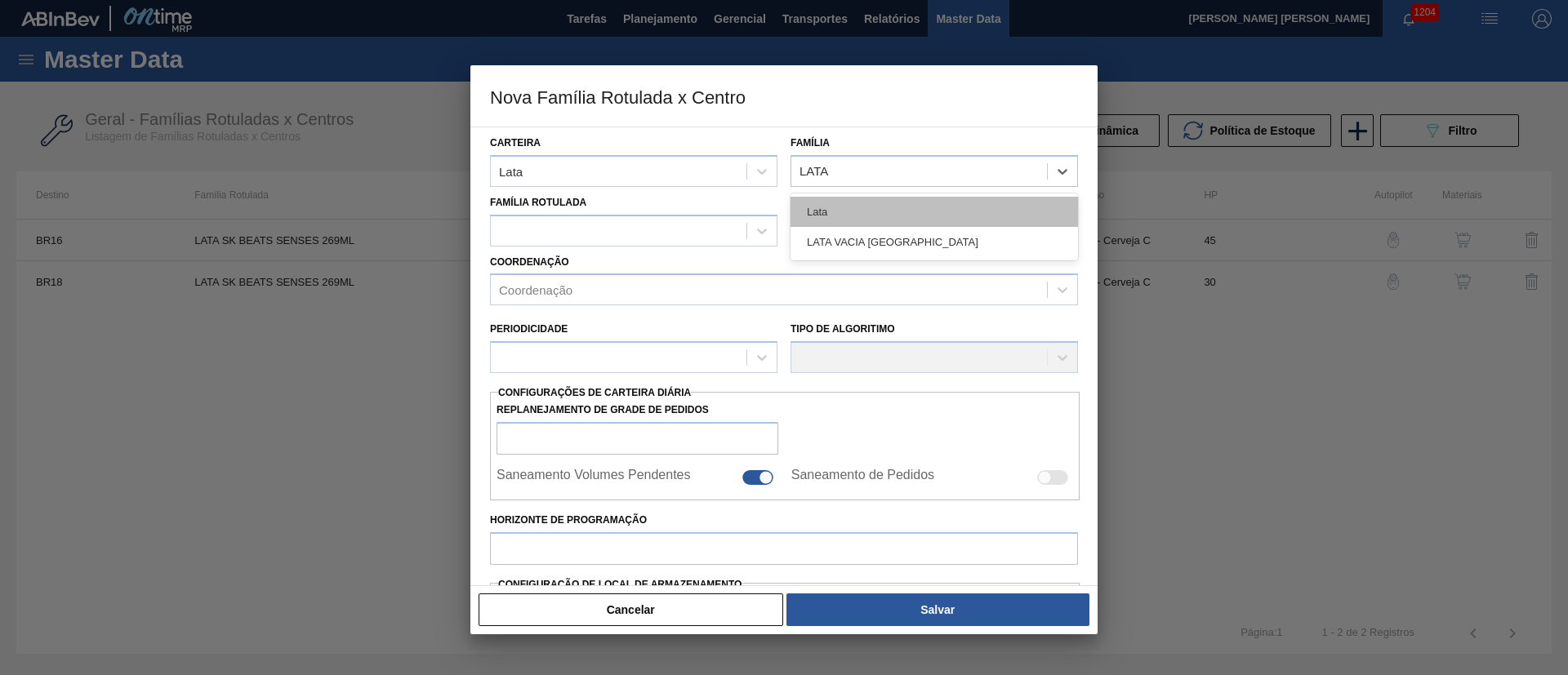
click at [842, 220] on div "Lata" at bounding box center [934, 212] width 288 height 30
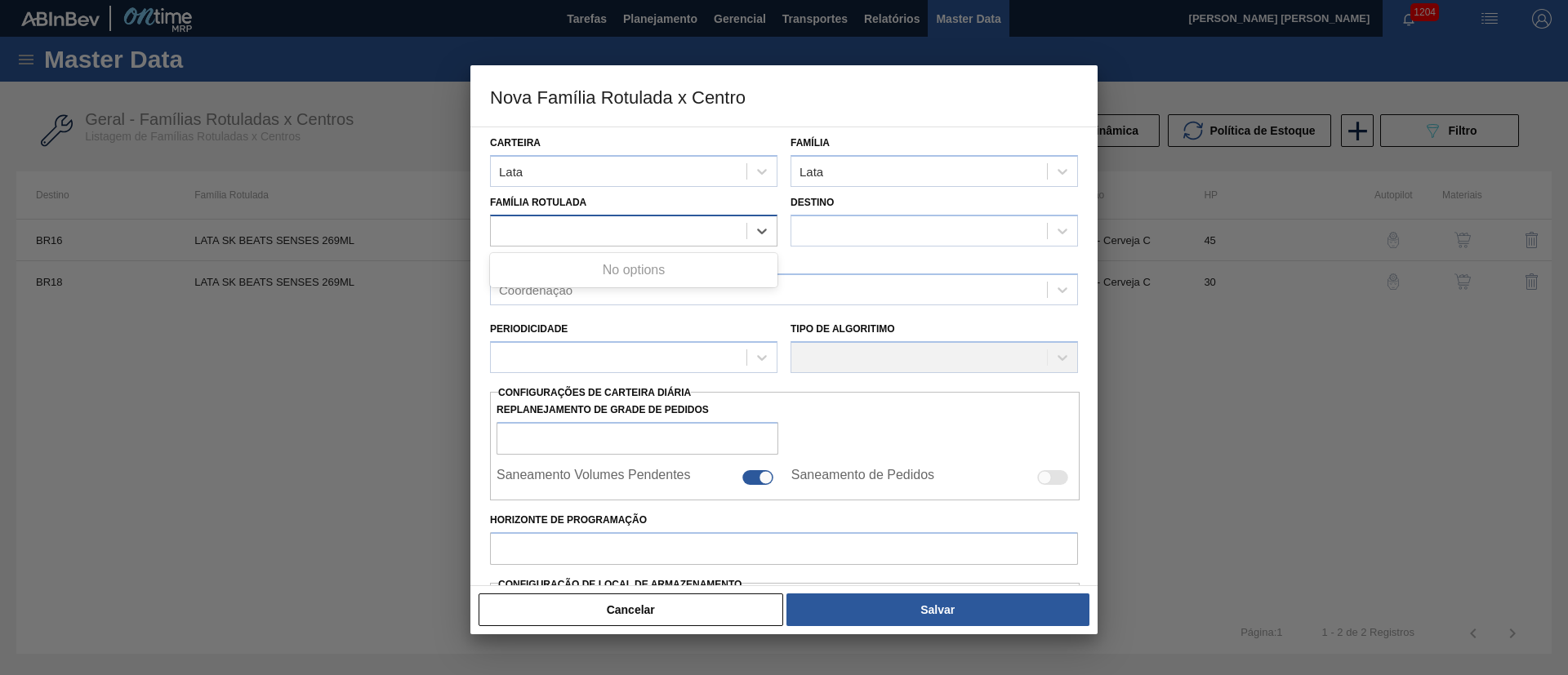
click at [654, 240] on div at bounding box center [619, 230] width 256 height 24
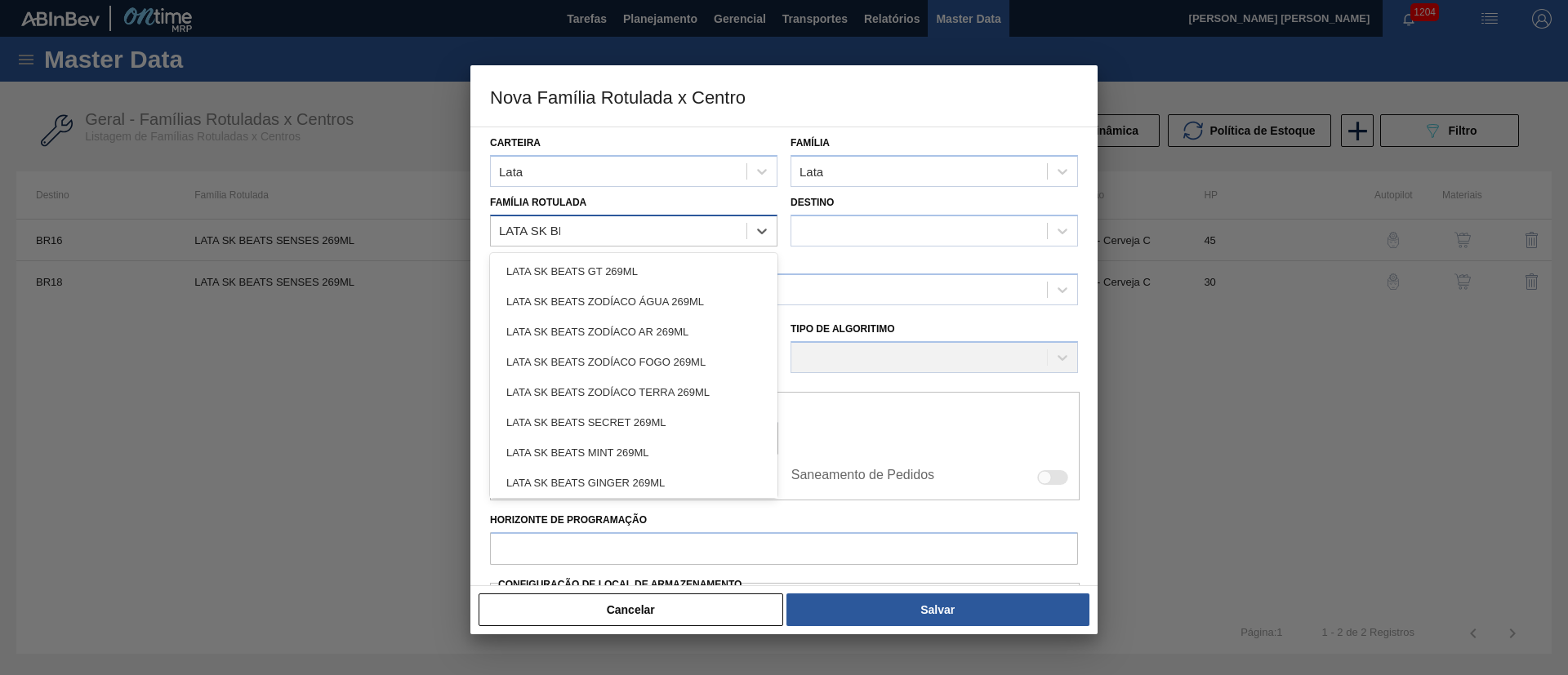
type Rotulada "LATA SK BEA"
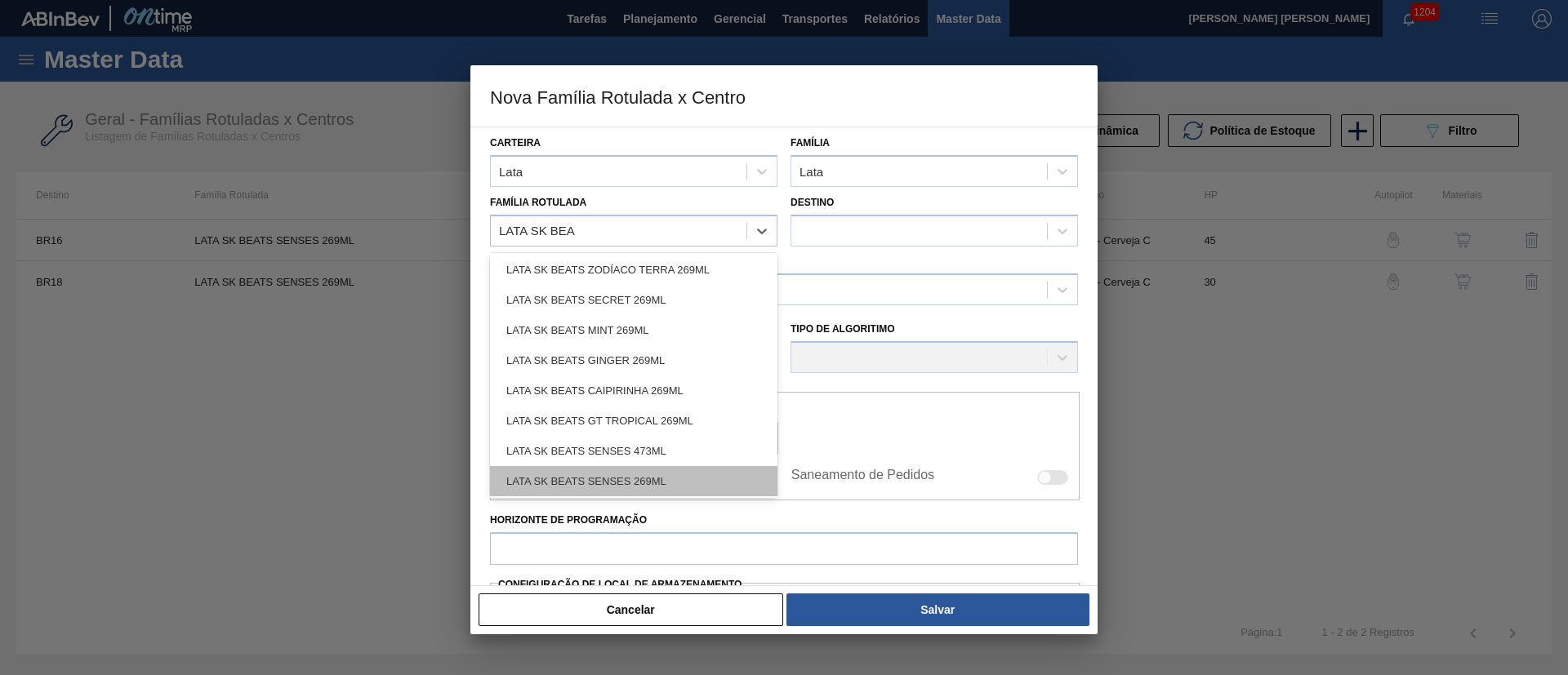
click at [660, 478] on div "LATA SK BEATS SENSES 269ML" at bounding box center [634, 482] width 288 height 30
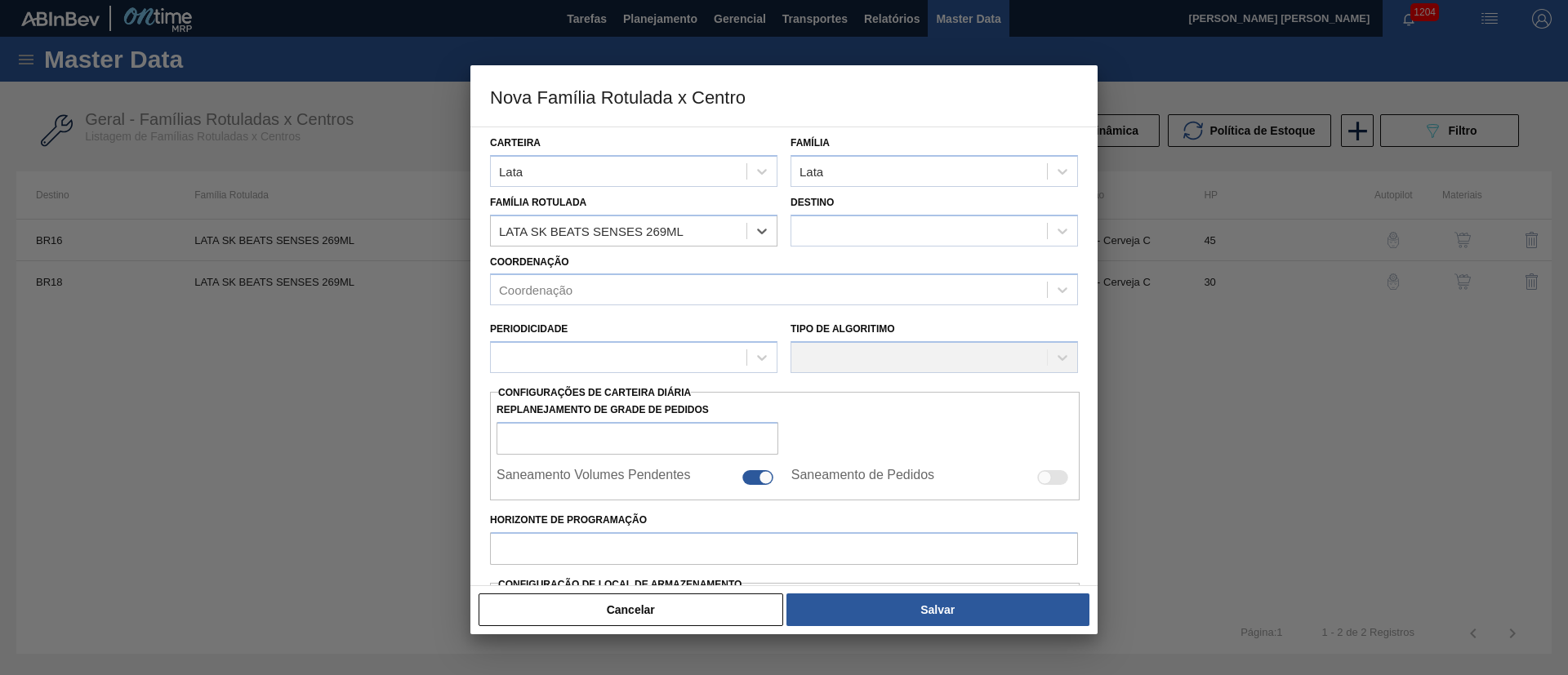
checkbox input "false"
click at [819, 239] on div at bounding box center [919, 230] width 256 height 24
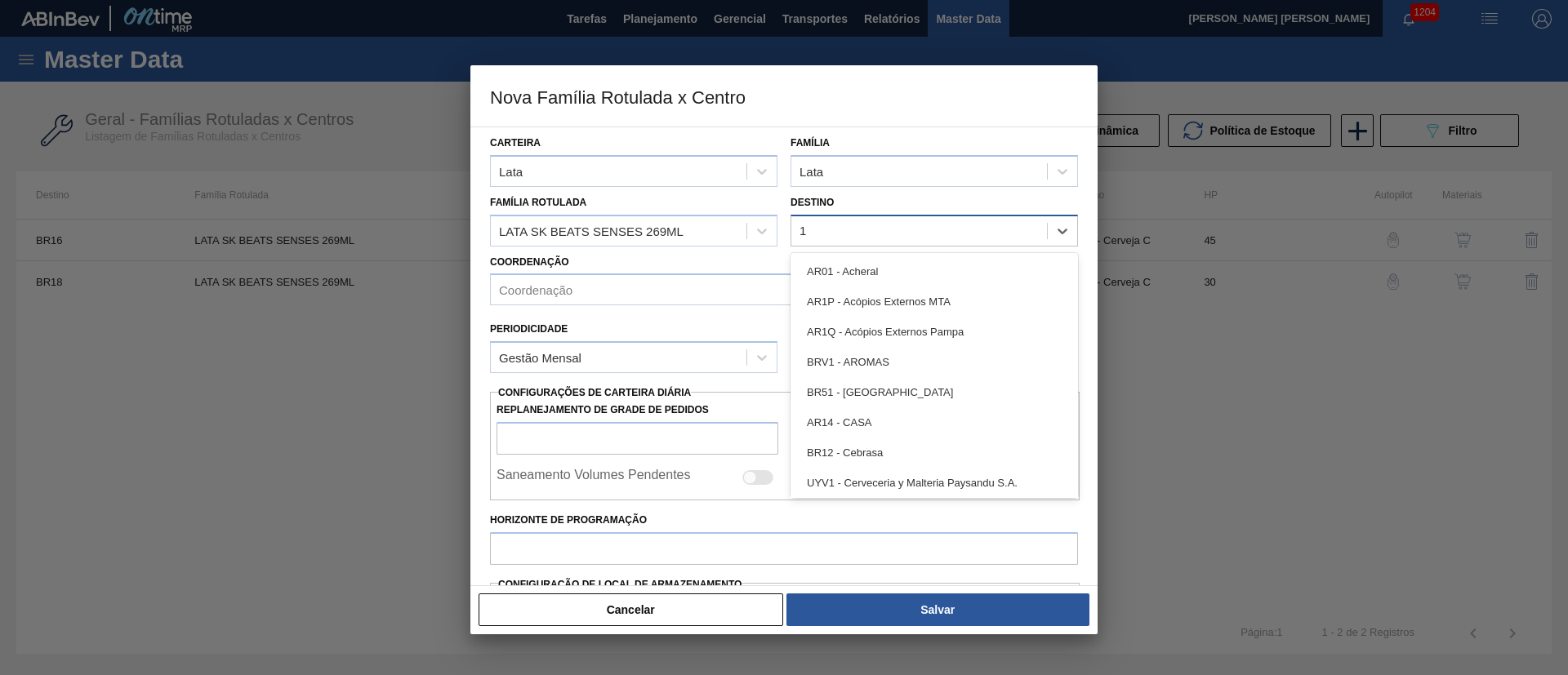
type input "13"
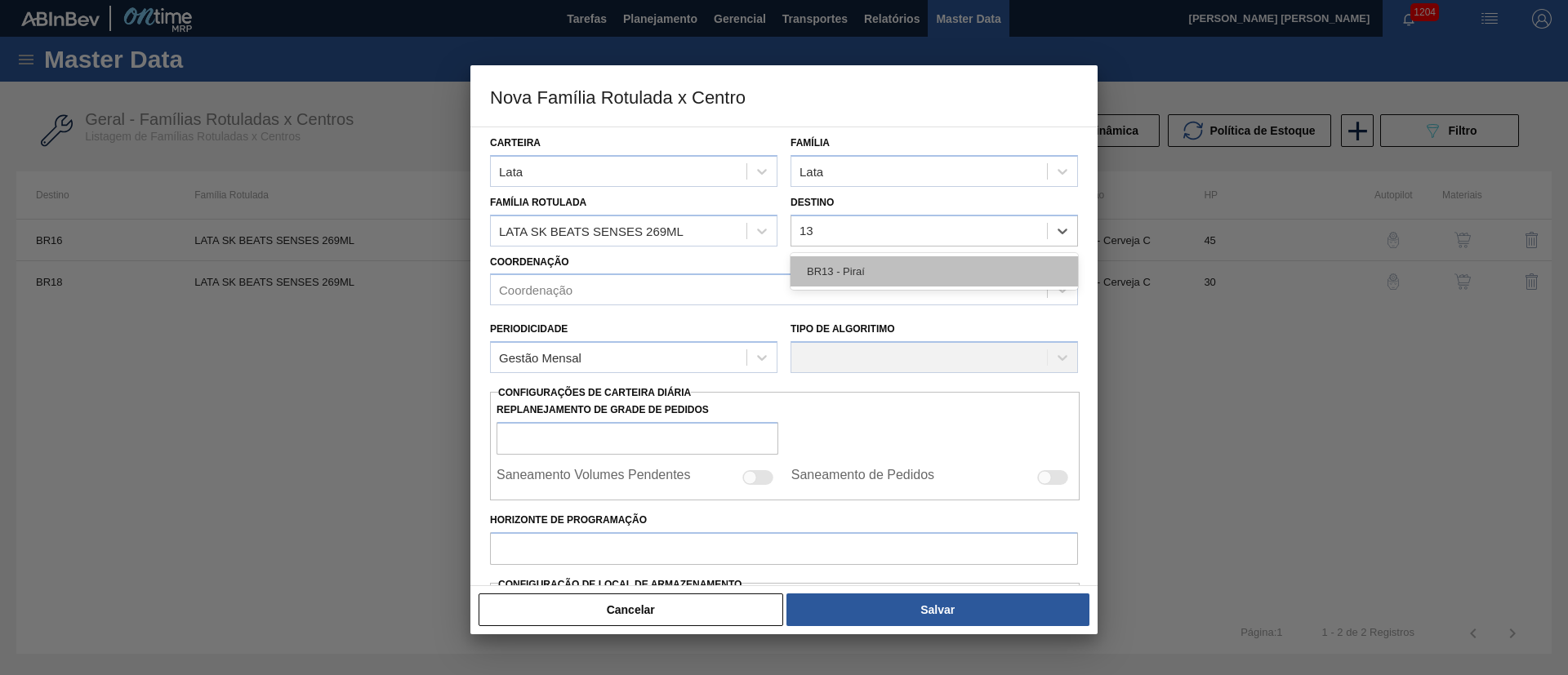
click at [857, 276] on div "BR13 - Piraí" at bounding box center [934, 272] width 288 height 30
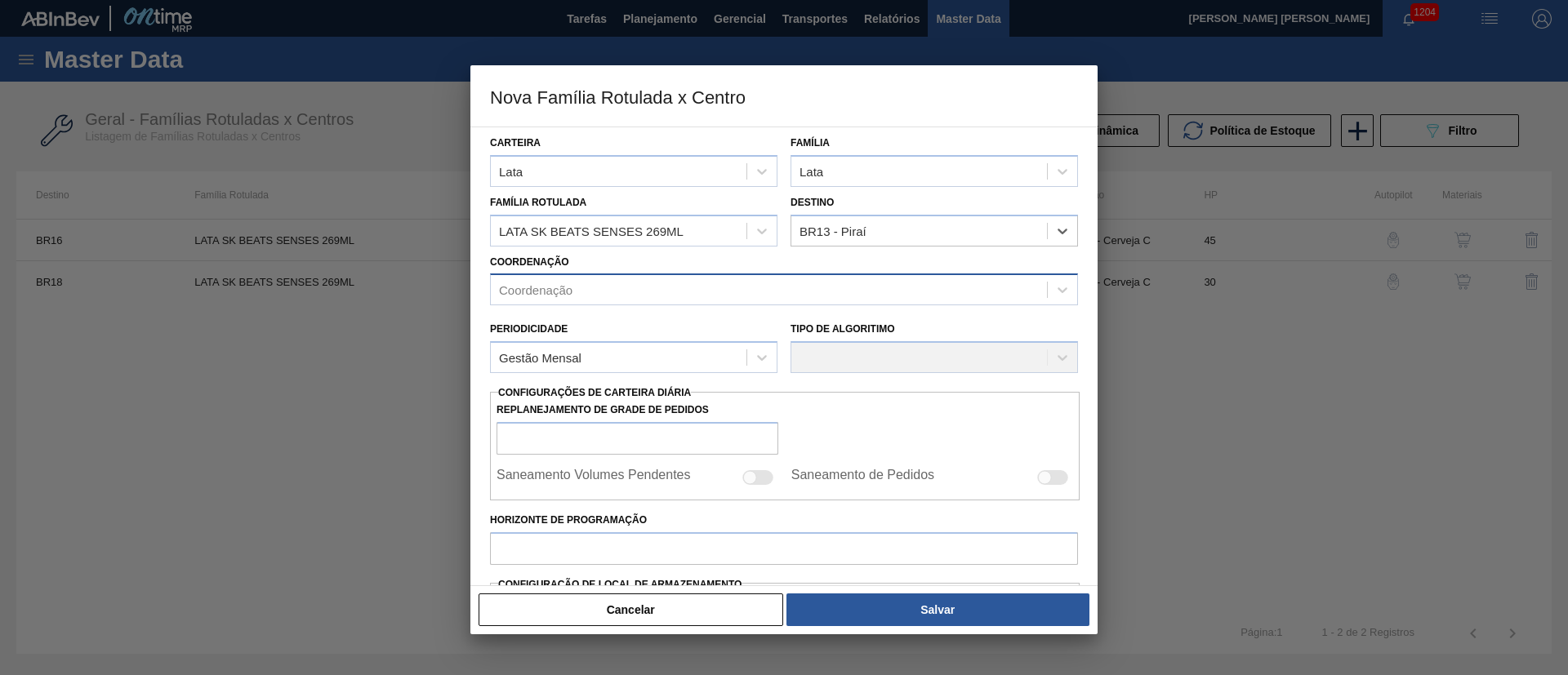
click at [635, 297] on div "Coordenação" at bounding box center [769, 290] width 556 height 24
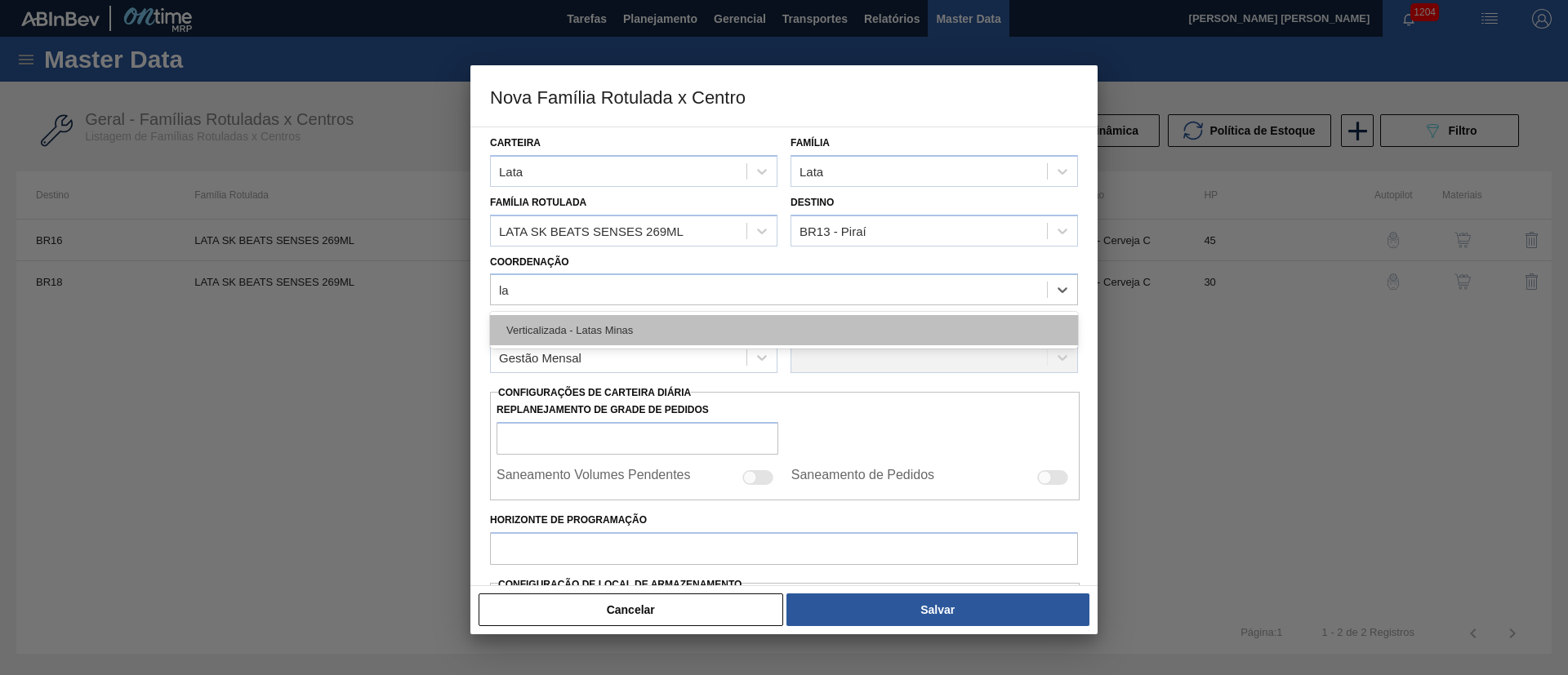
type input "l"
type input "o"
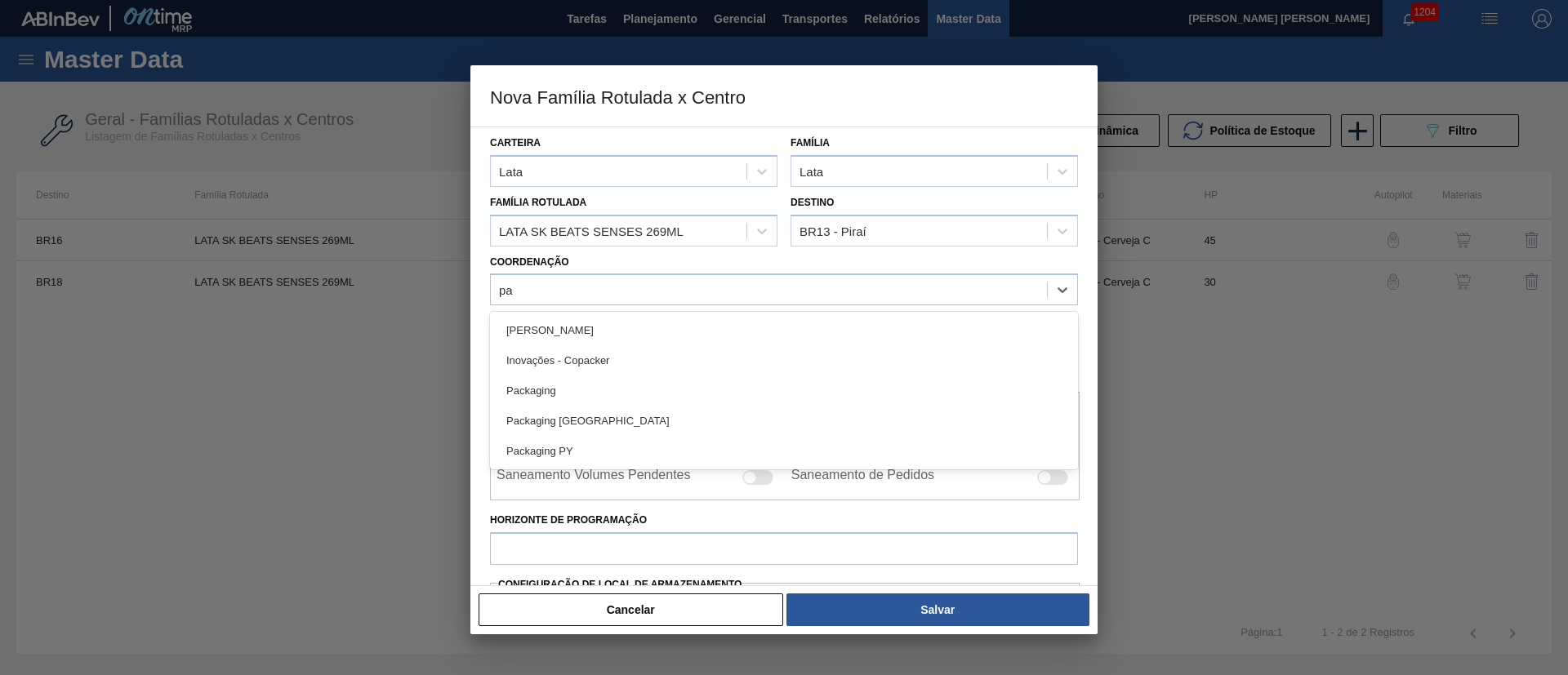
type input "pac"
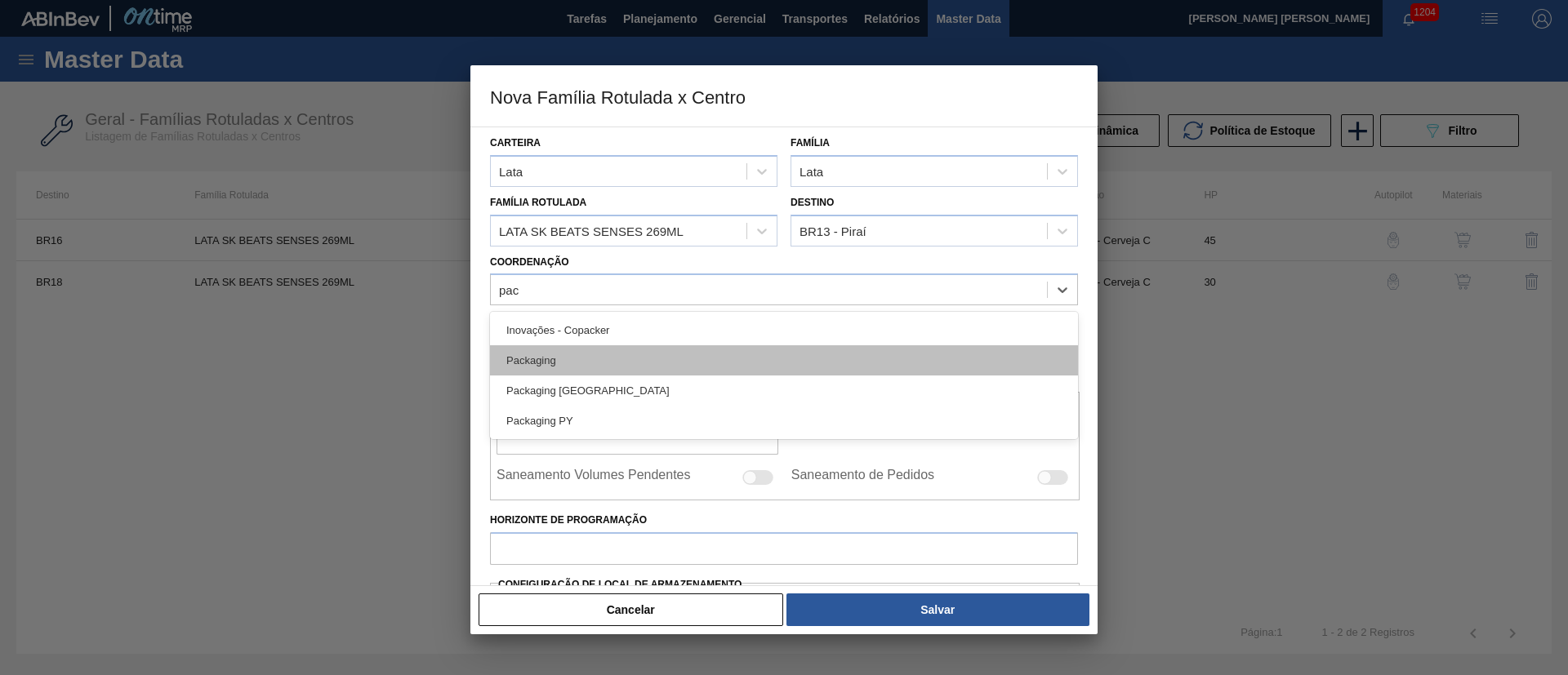
click at [627, 353] on div "Packaging" at bounding box center [784, 360] width 588 height 30
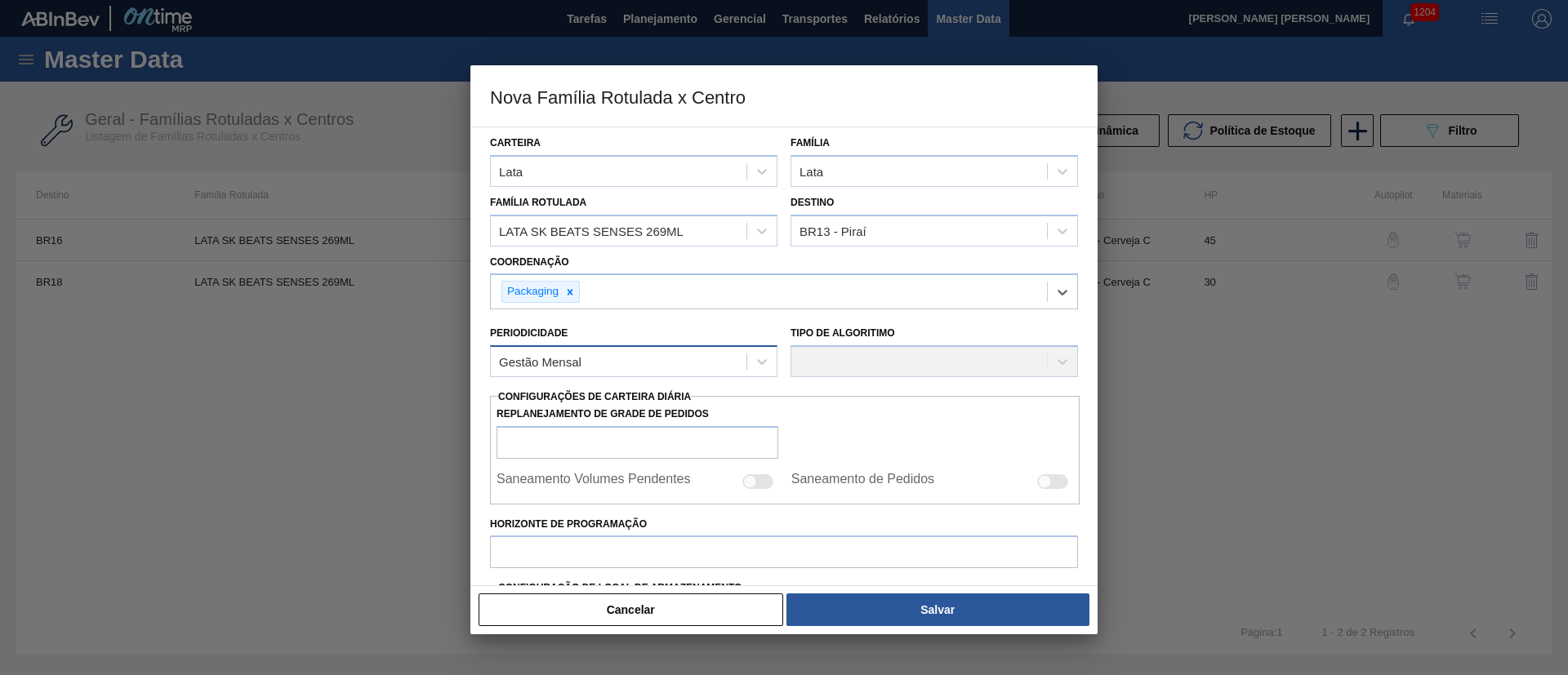
click at [696, 354] on div "Gestão Mensal" at bounding box center [619, 362] width 256 height 24
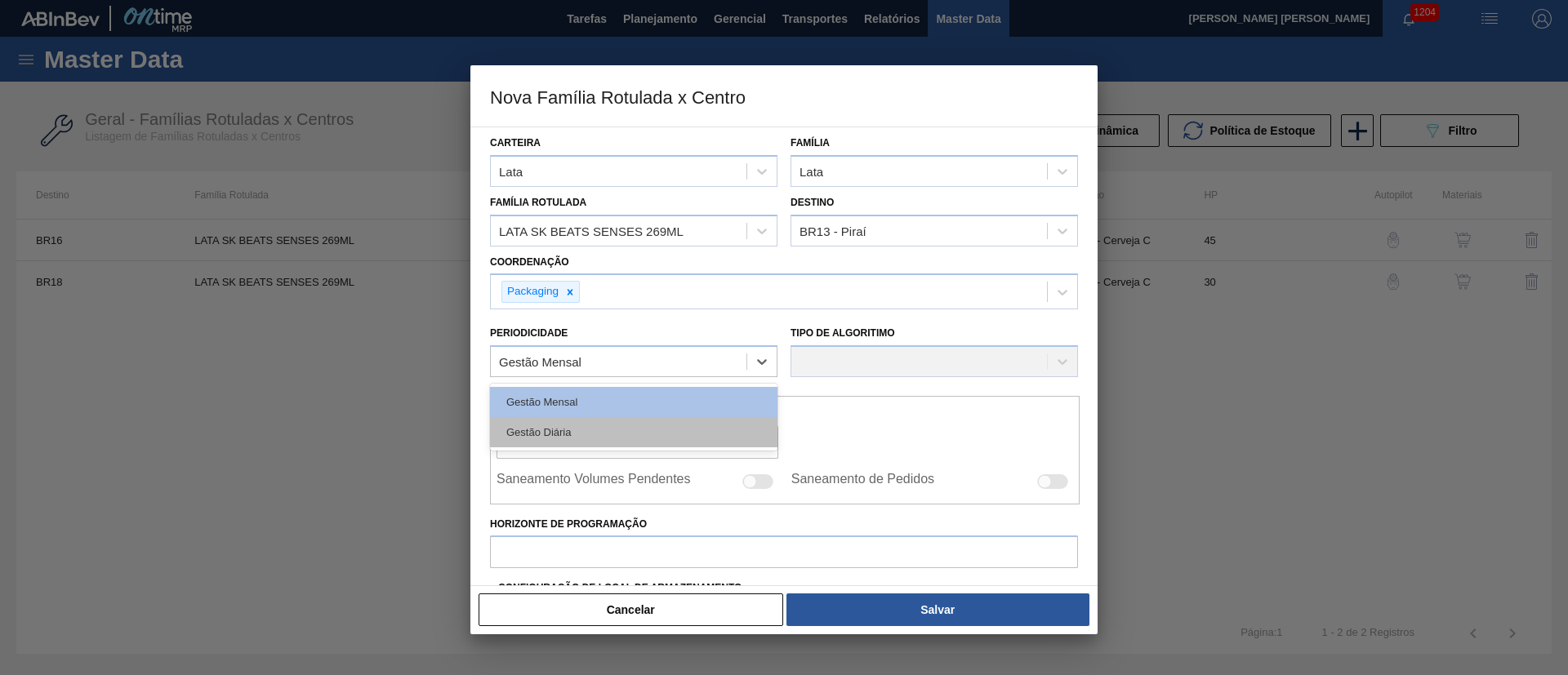
click at [685, 419] on div "Gestão Diária" at bounding box center [634, 433] width 288 height 30
checkbox input "true"
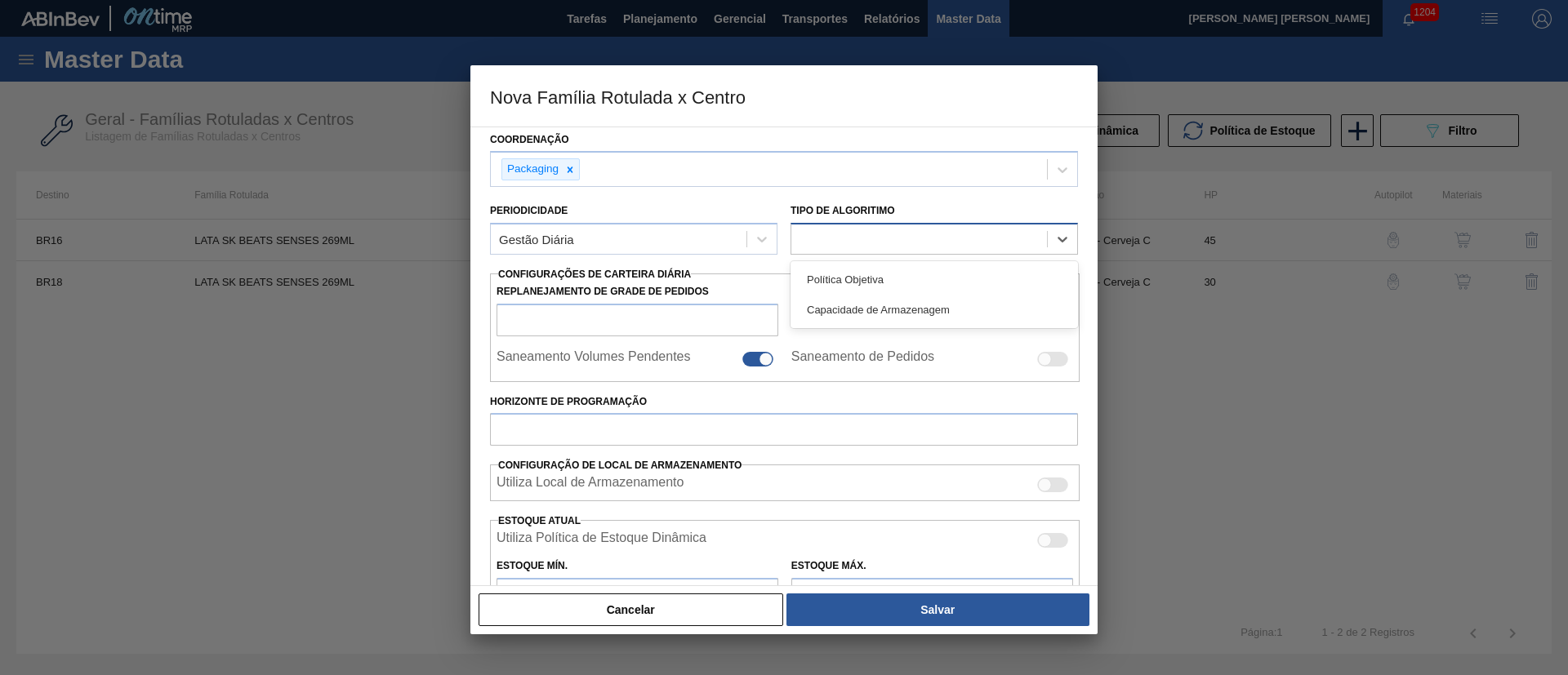
click at [902, 239] on div at bounding box center [919, 240] width 256 height 24
click at [887, 278] on div "Política Objetiva" at bounding box center [934, 280] width 288 height 30
type input "0"
type input "100"
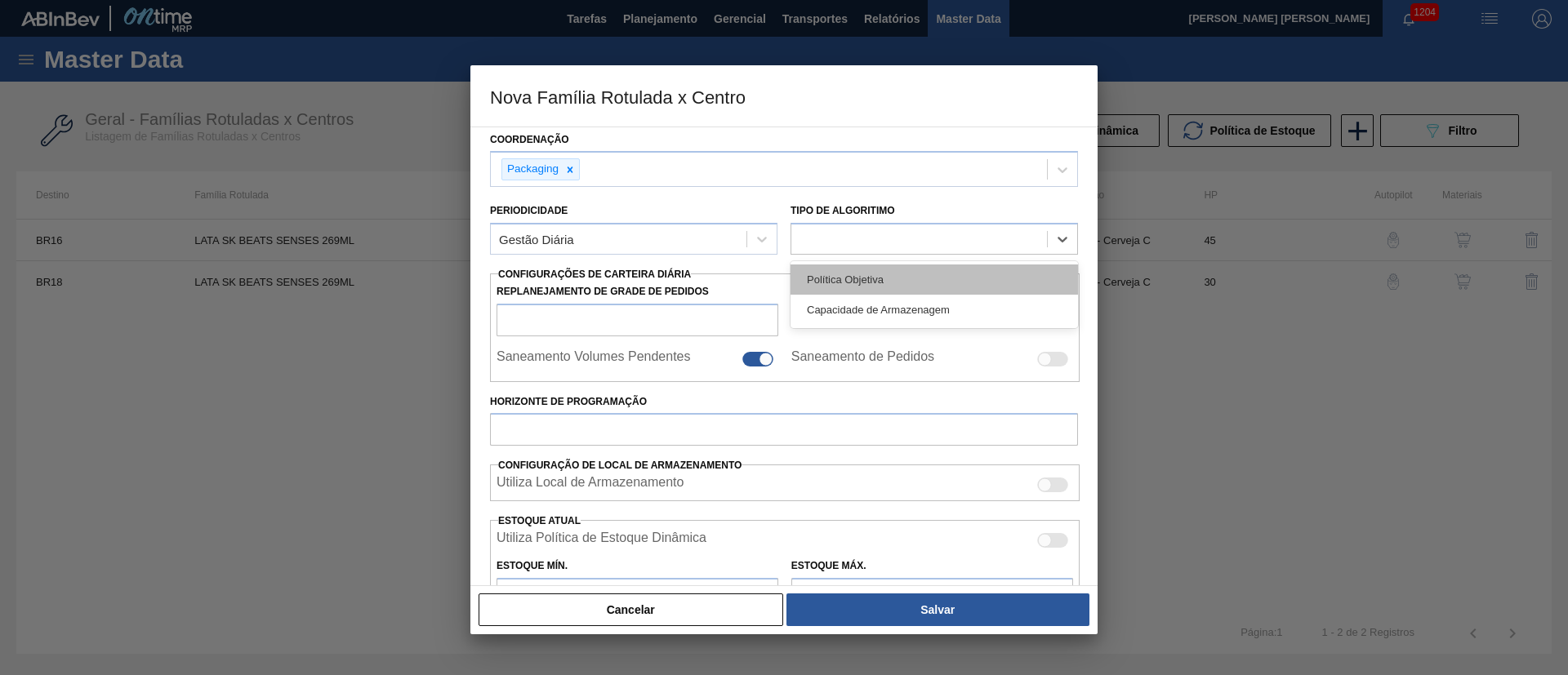
type input "0,000"
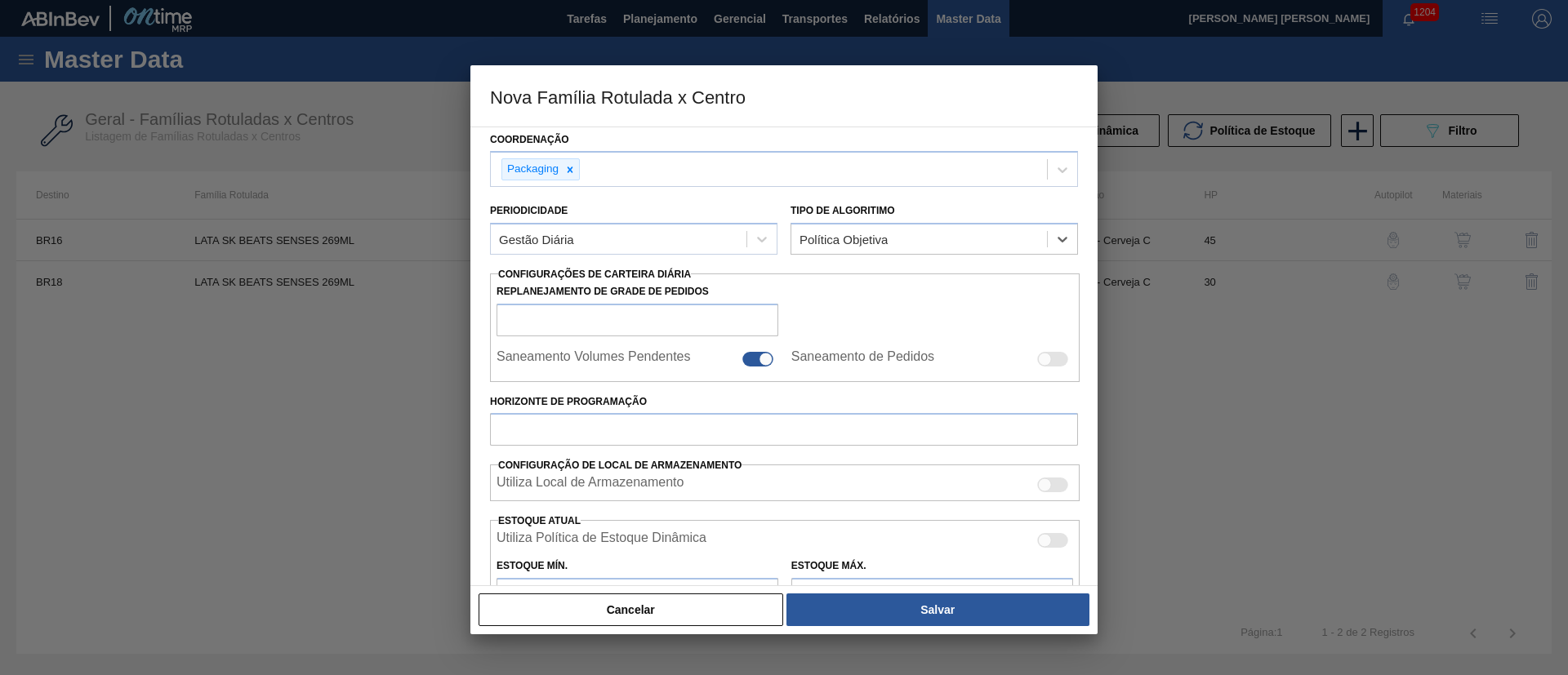
scroll to position [245, 0]
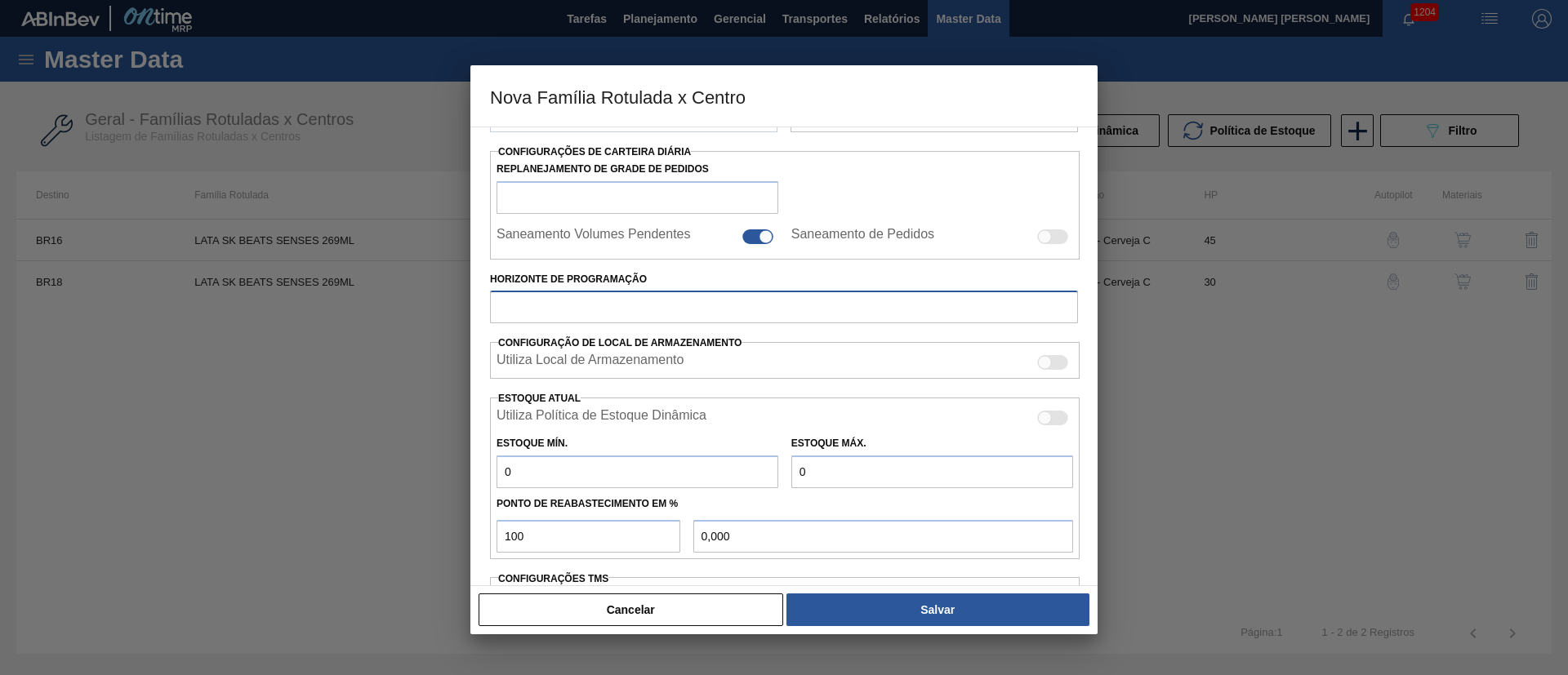
click at [933, 302] on input "Horizonte de Programação" at bounding box center [784, 307] width 588 height 33
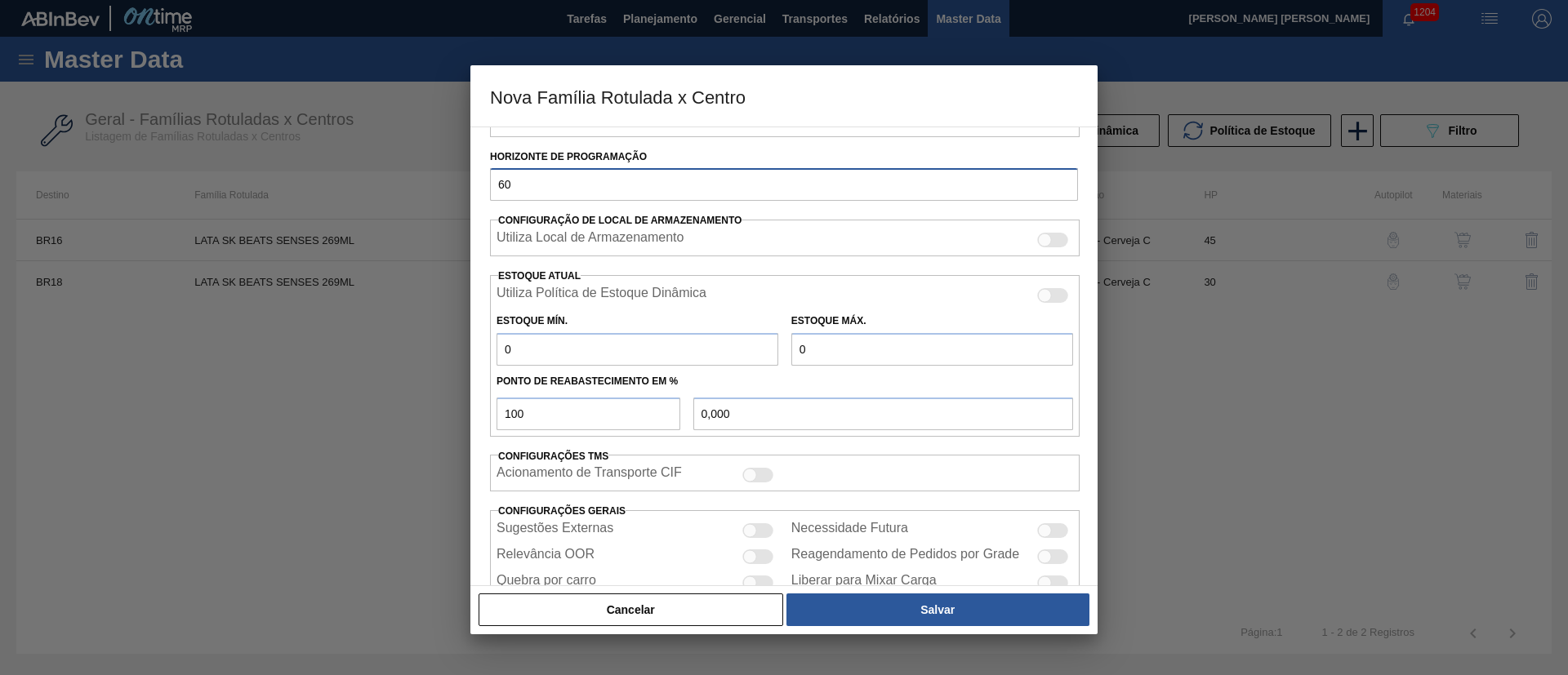
scroll to position [442, 0]
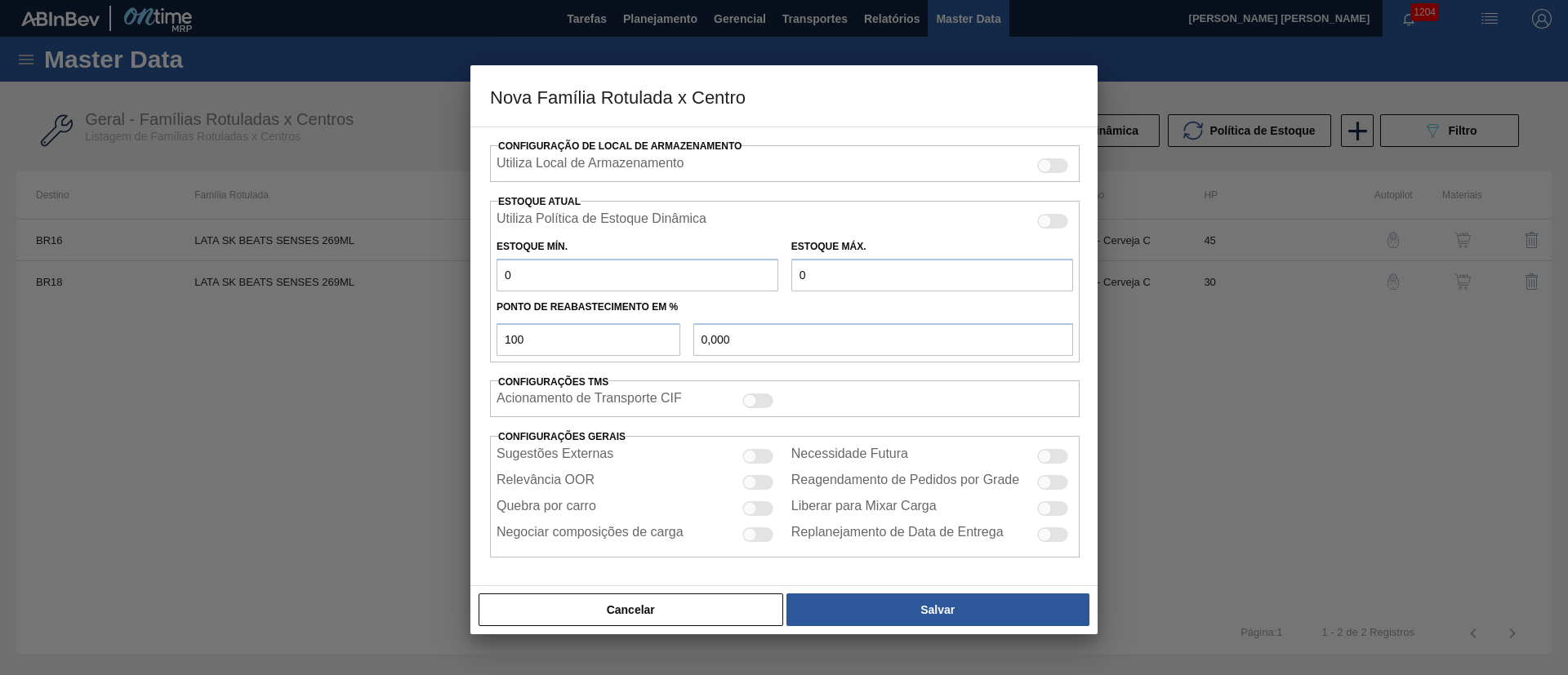
type input "60"
click at [761, 510] on div at bounding box center [758, 508] width 31 height 14
checkbox input "true"
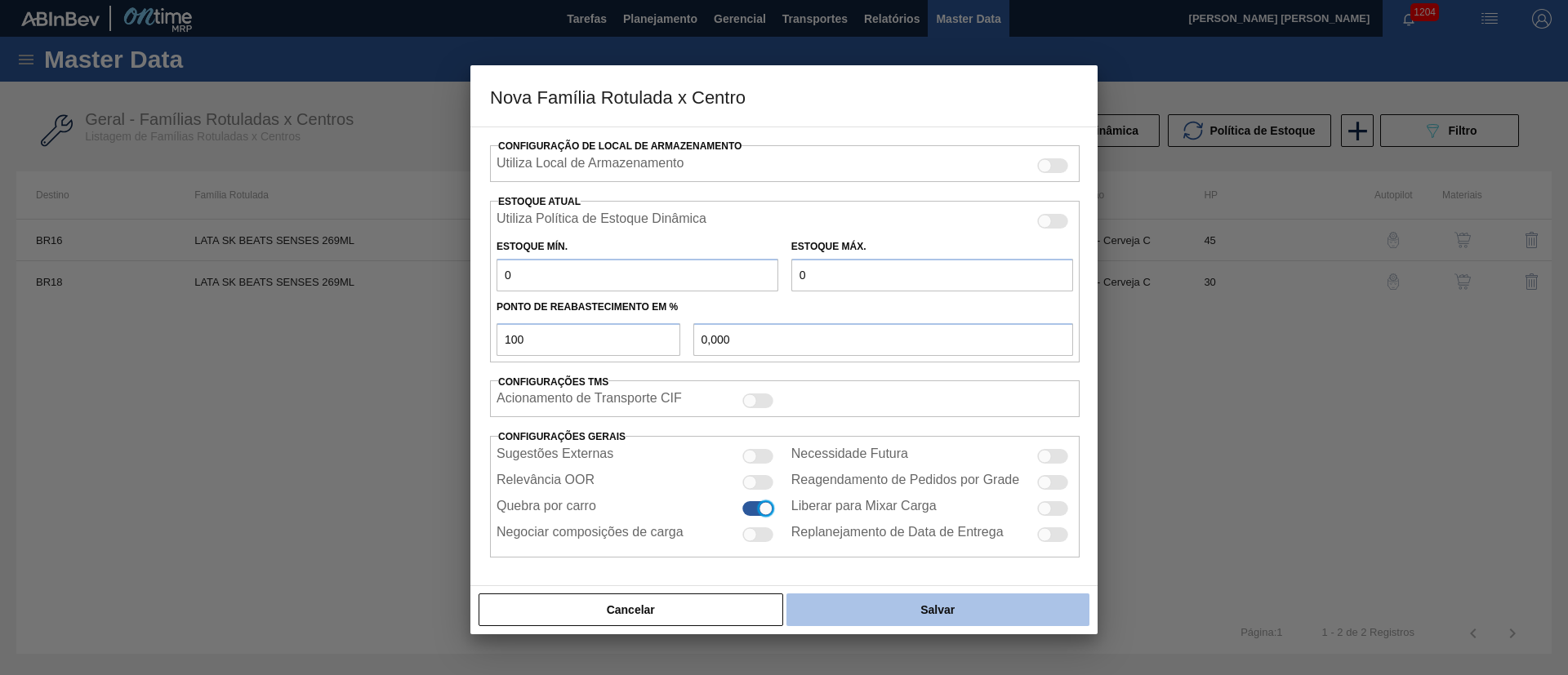
click at [933, 612] on button "Salvar" at bounding box center [938, 610] width 303 height 33
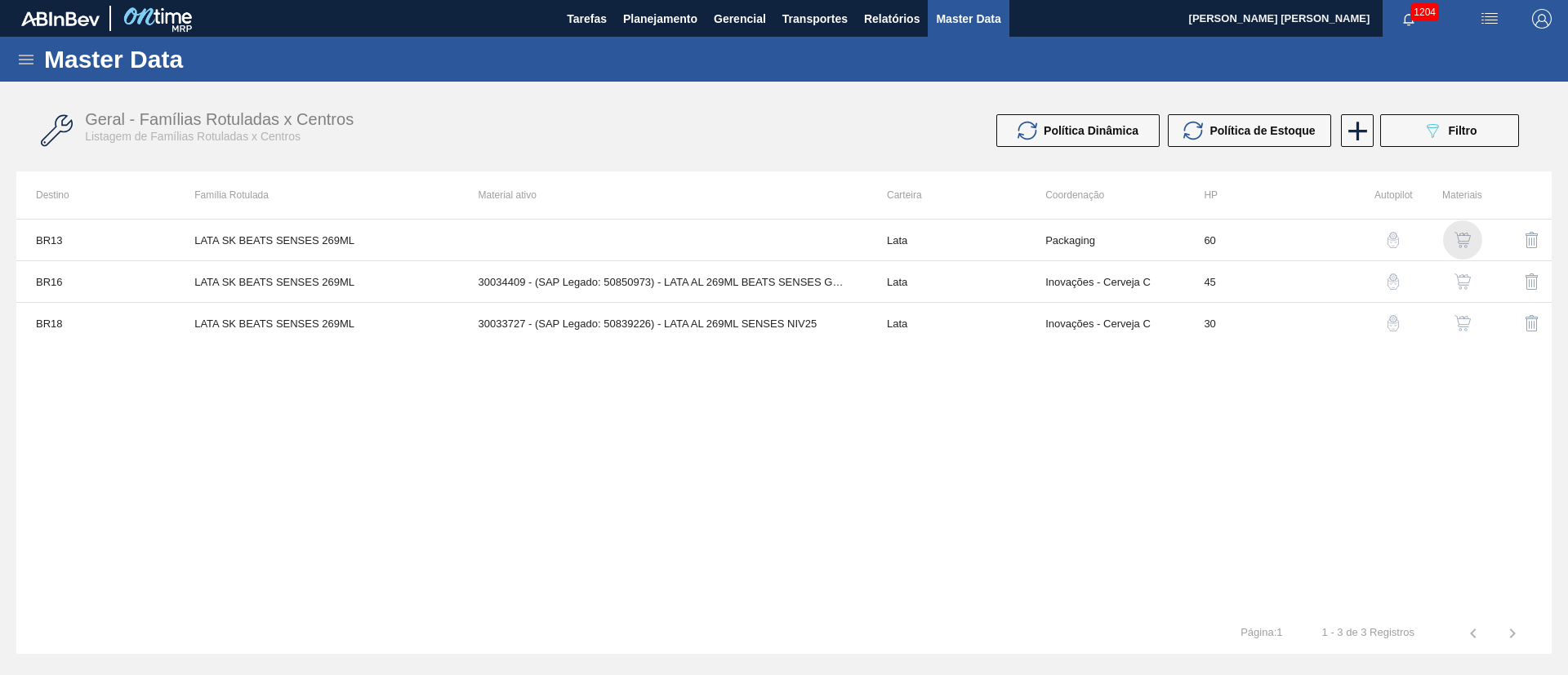
click at [1459, 240] on img "button" at bounding box center [1462, 240] width 16 height 16
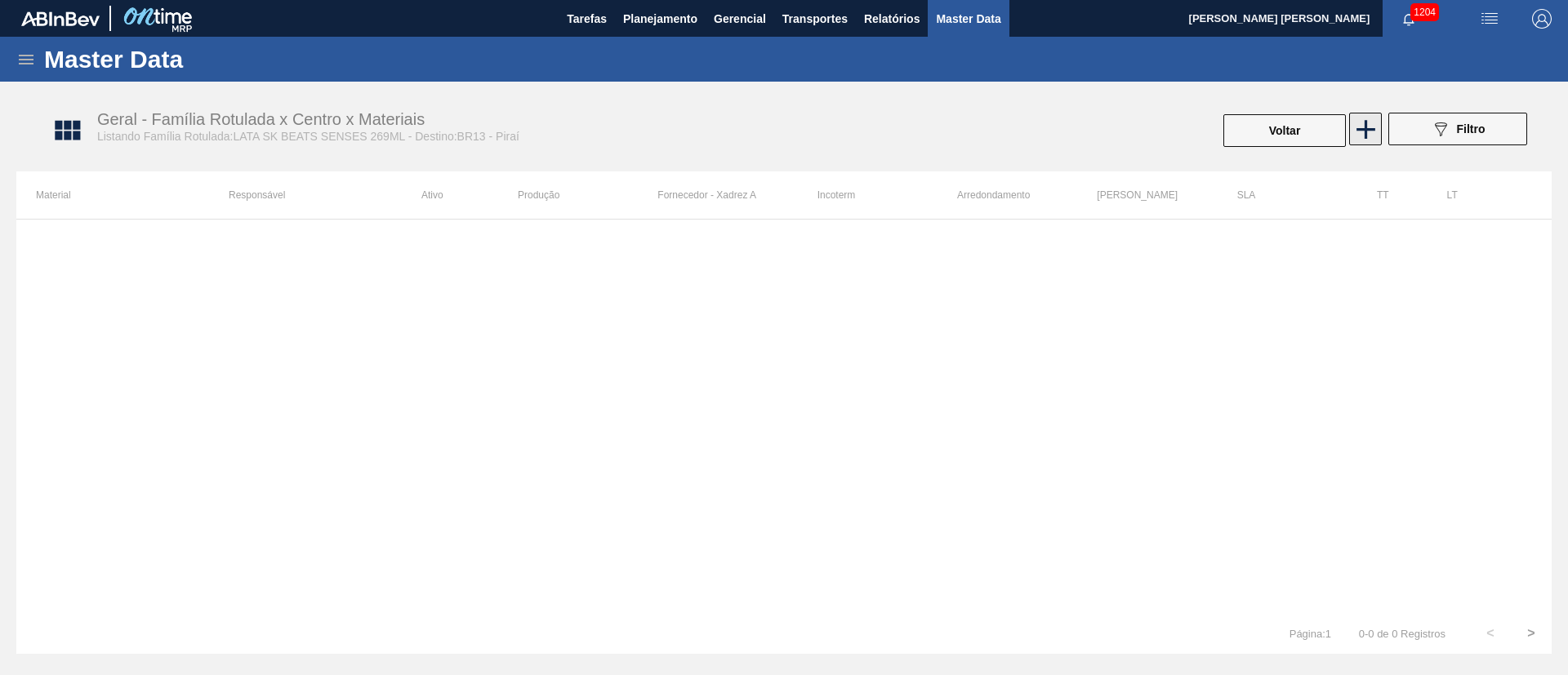
click at [1376, 139] on icon at bounding box center [1366, 130] width 32 height 32
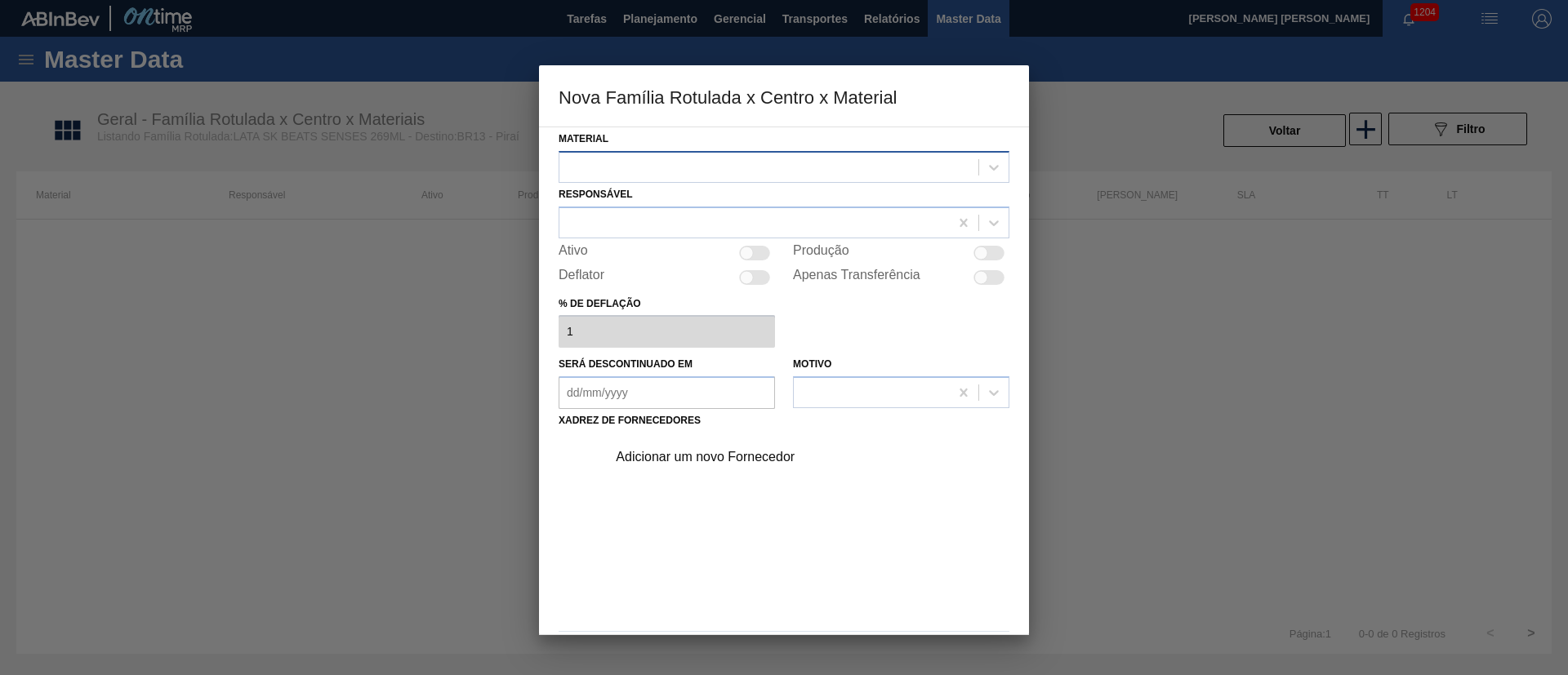
click at [837, 165] on div at bounding box center [769, 167] width 419 height 24
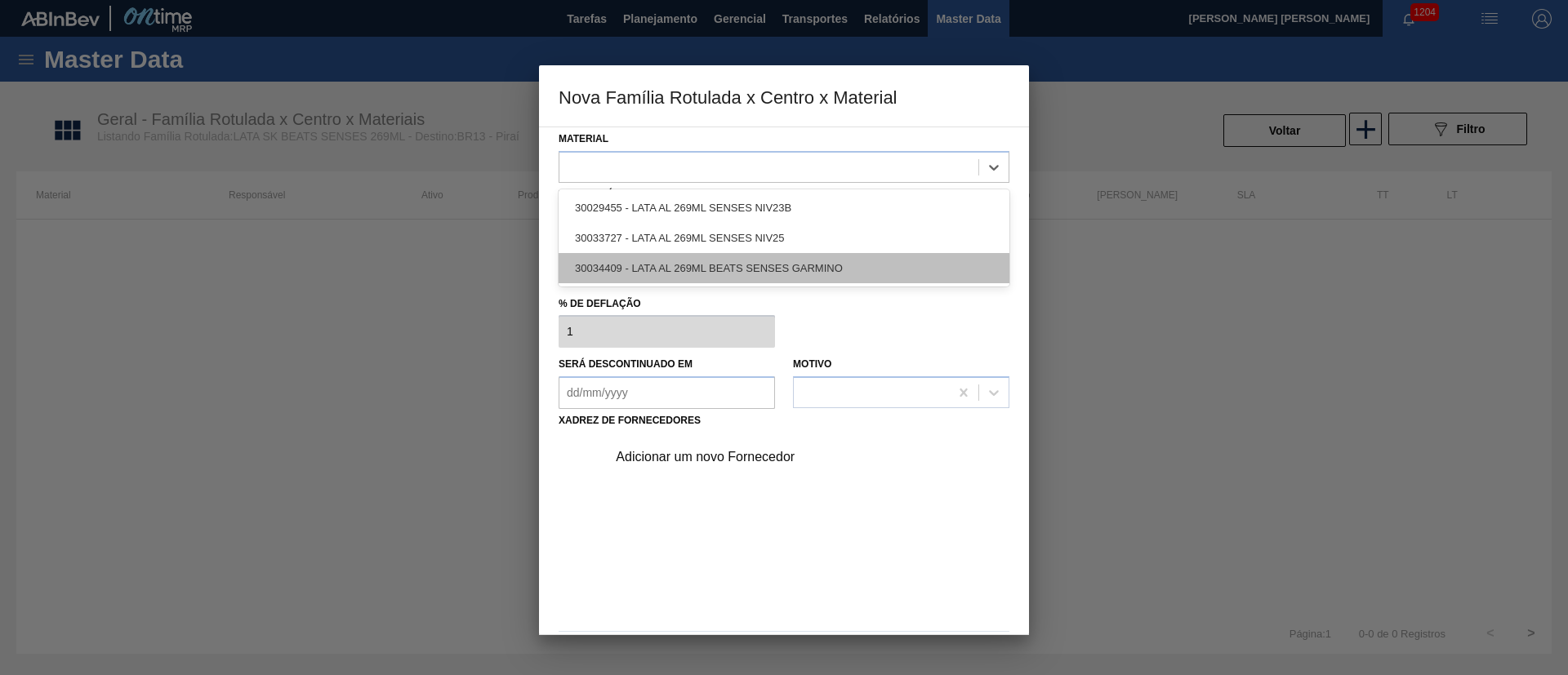
click at [765, 272] on div "30034409 - LATA AL 269ML BEATS SENSES GARMINO" at bounding box center [784, 268] width 451 height 30
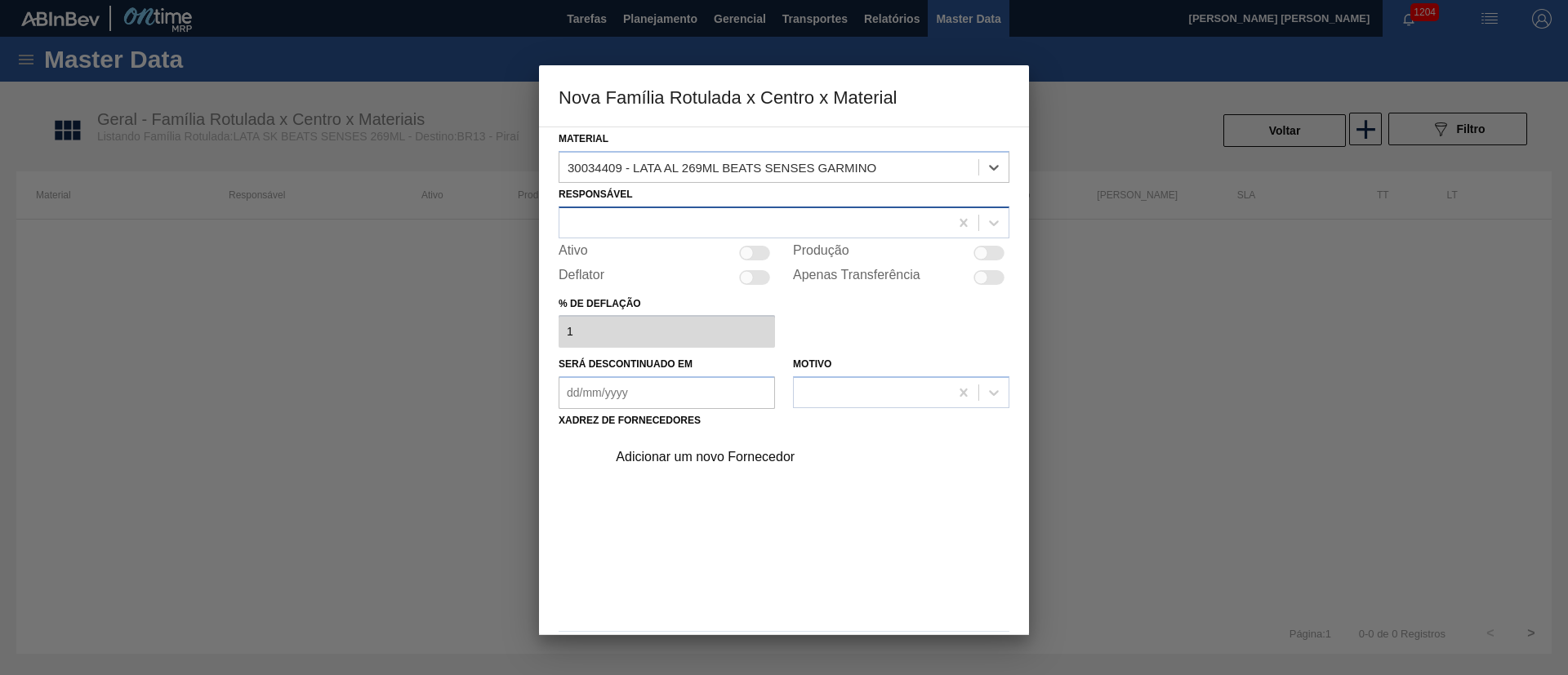
click at [649, 229] on div at bounding box center [754, 223] width 390 height 24
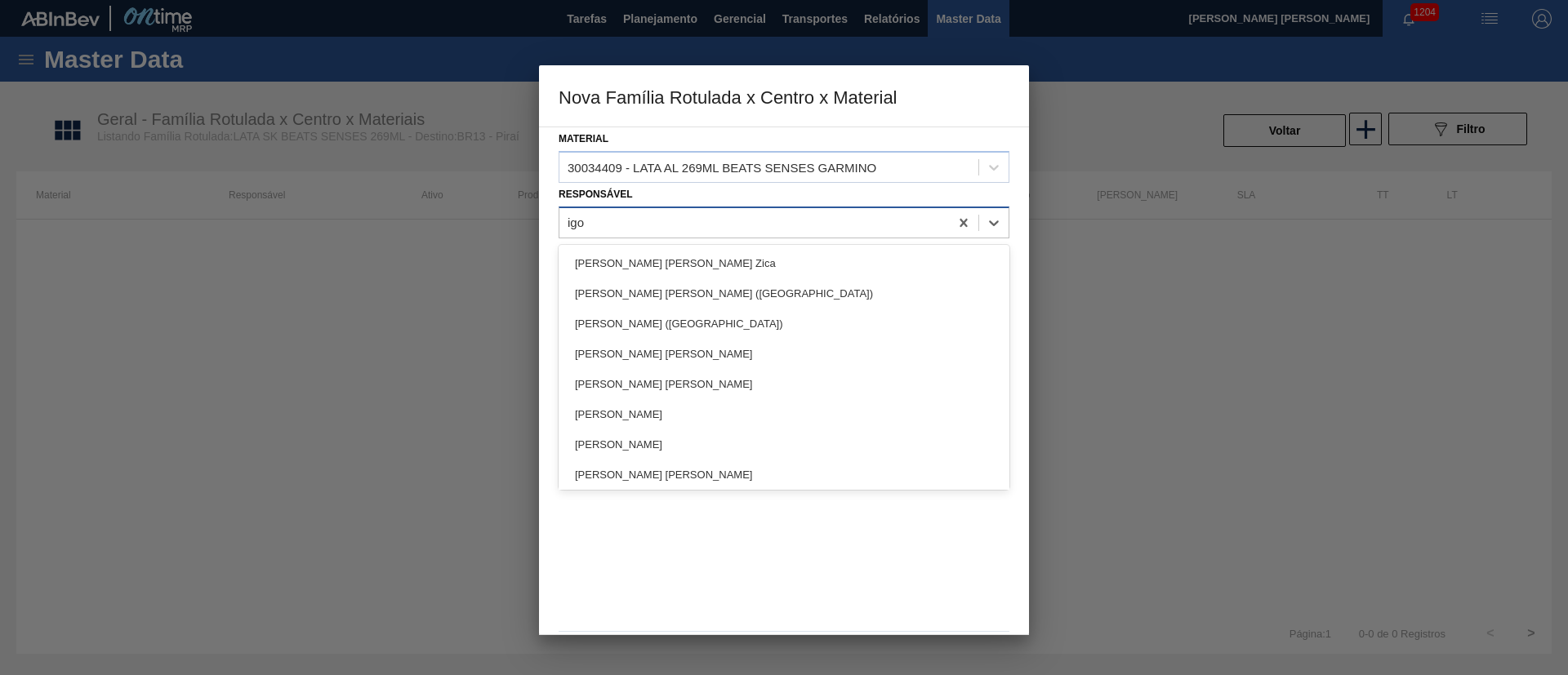
type input "igor"
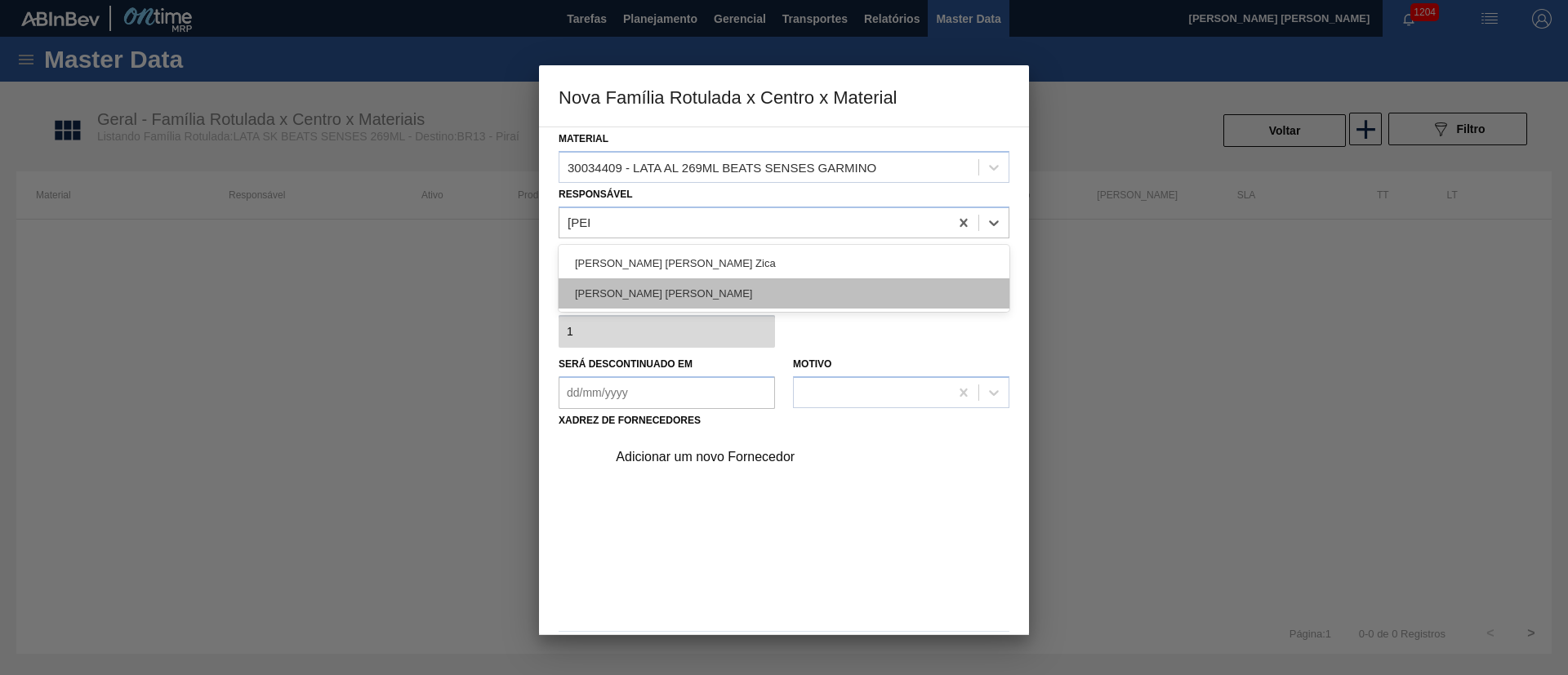
click at [649, 284] on div "[PERSON_NAME] [PERSON_NAME]" at bounding box center [784, 294] width 451 height 30
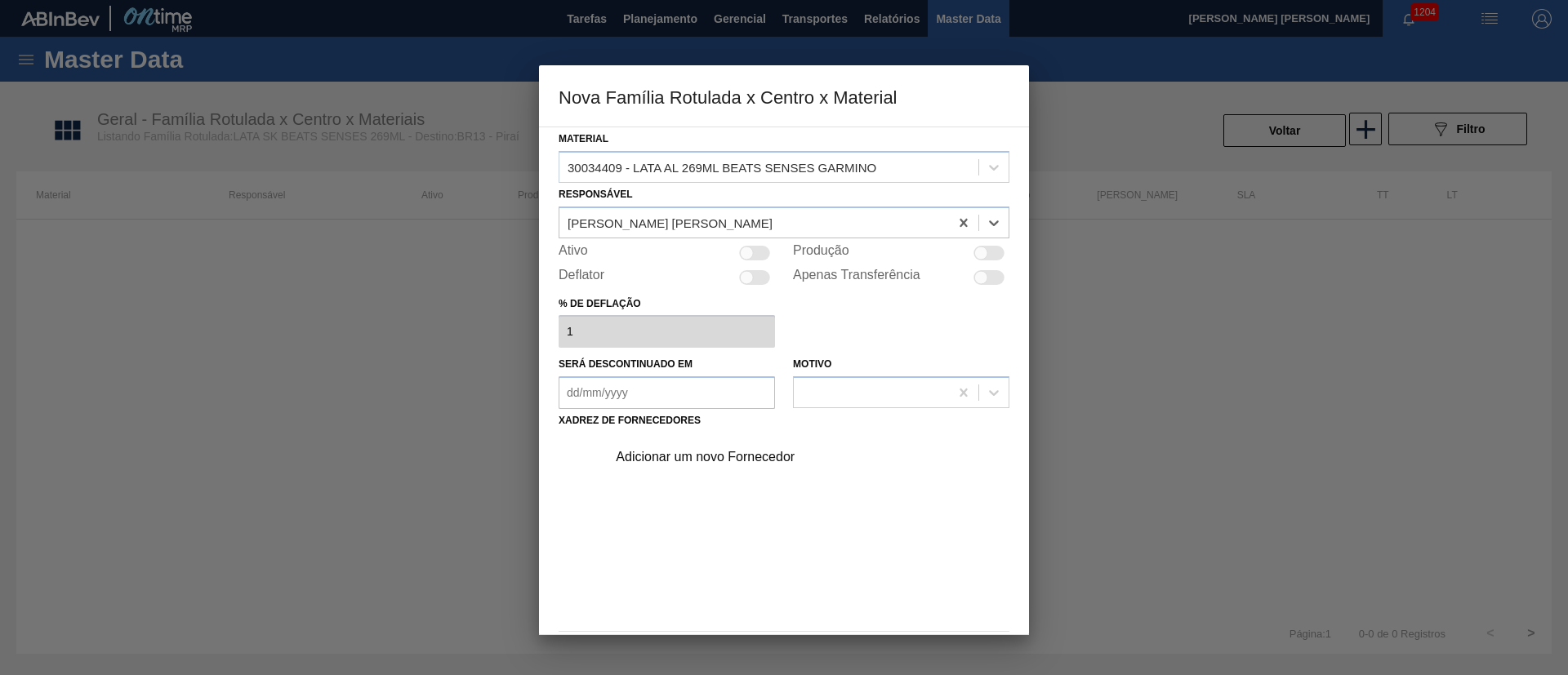
click at [754, 258] on div at bounding box center [754, 252] width 31 height 14
checkbox input "true"
click at [758, 463] on div "Adicionar um novo Fornecedor" at bounding box center [776, 456] width 320 height 14
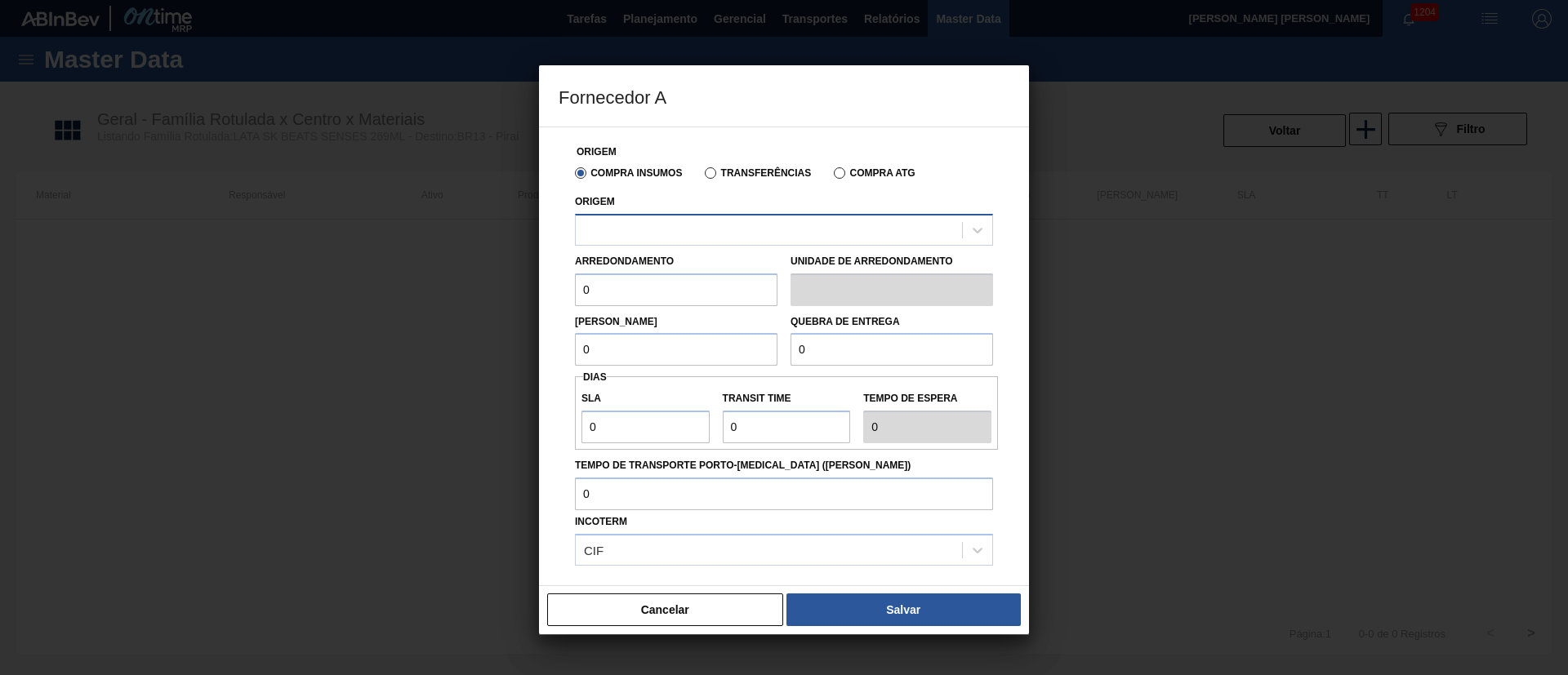
click at [668, 230] on div at bounding box center [769, 230] width 387 height 24
click at [633, 286] on input "0" at bounding box center [676, 289] width 203 height 33
drag, startPoint x: 627, startPoint y: 290, endPoint x: 457, endPoint y: 270, distance: 171.2
click at [457, 270] on div "Fornecedor A Origem Compra Insumos Transferências Compra ATG Origem Arredondame…" at bounding box center [784, 338] width 1568 height 675
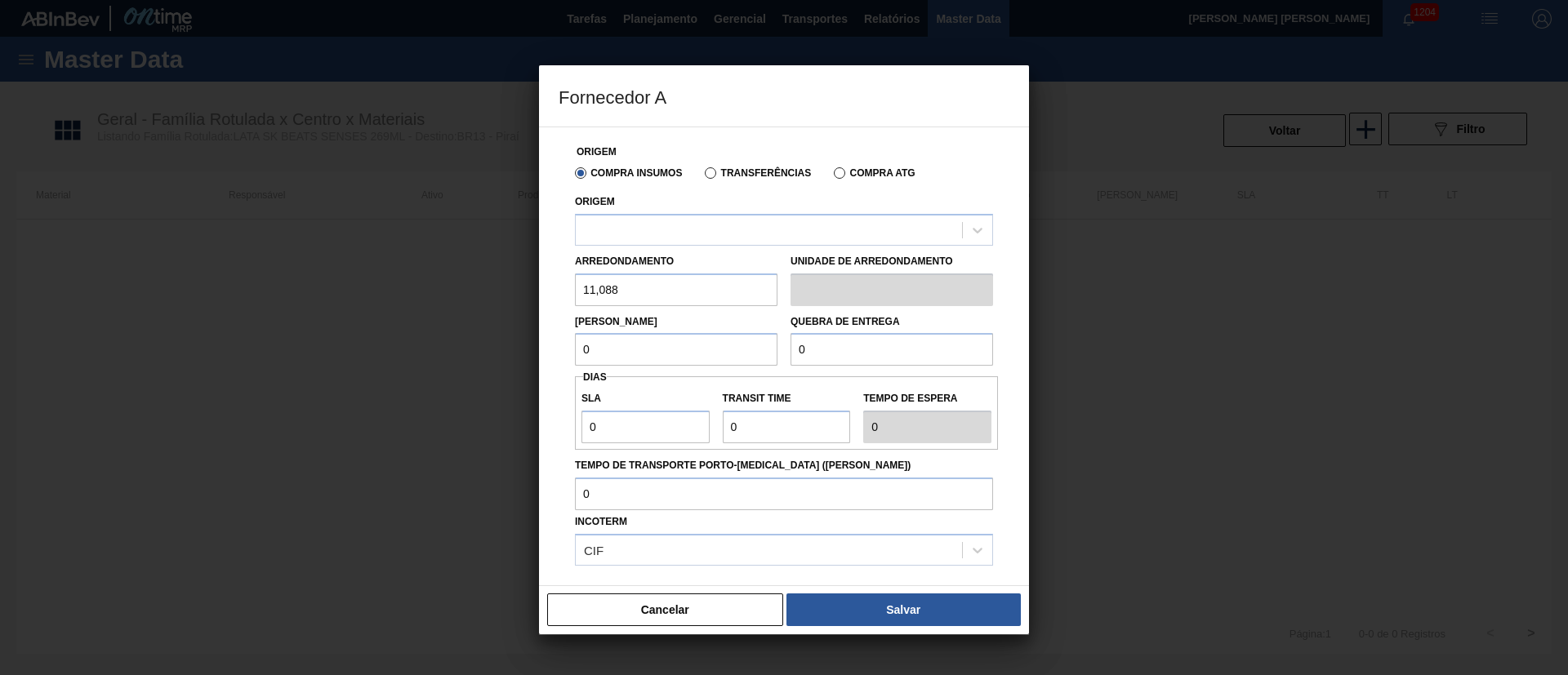
type input "11,088"
drag, startPoint x: 603, startPoint y: 346, endPoint x: 533, endPoint y: 328, distance: 72.3
click at [533, 328] on div "Fornecedor A Origem Compra Insumos Transferências Compra ATG Origem Arredondame…" at bounding box center [784, 338] width 1568 height 675
paste input "11,088"
type input "11,088"
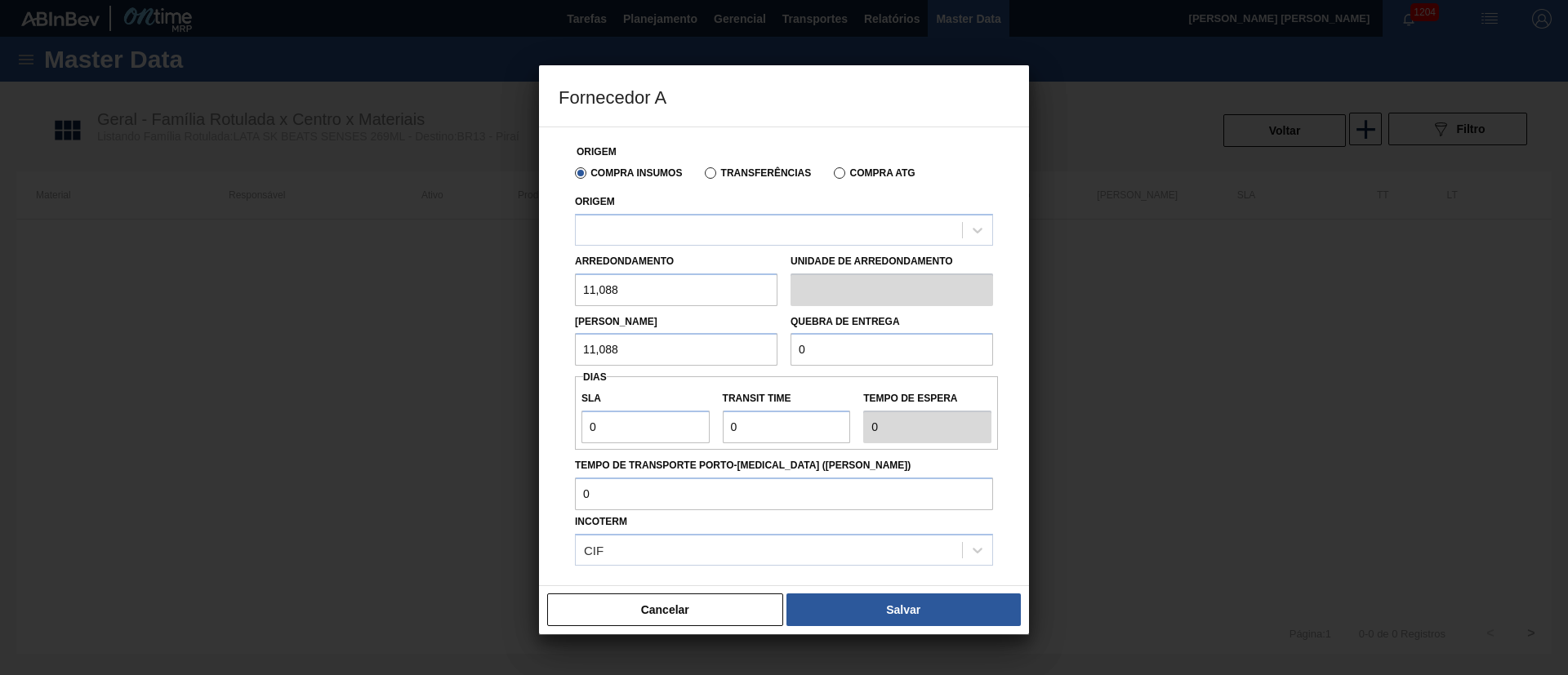
drag, startPoint x: 857, startPoint y: 359, endPoint x: 792, endPoint y: 347, distance: 66.1
click at [792, 347] on input "0" at bounding box center [892, 349] width 203 height 33
type input "221,76"
drag, startPoint x: 610, startPoint y: 422, endPoint x: 533, endPoint y: 424, distance: 77.0
click at [533, 424] on div "Fornecedor A Origem Compra Insumos Transferências Compra ATG Origem Arredondame…" at bounding box center [784, 338] width 1568 height 675
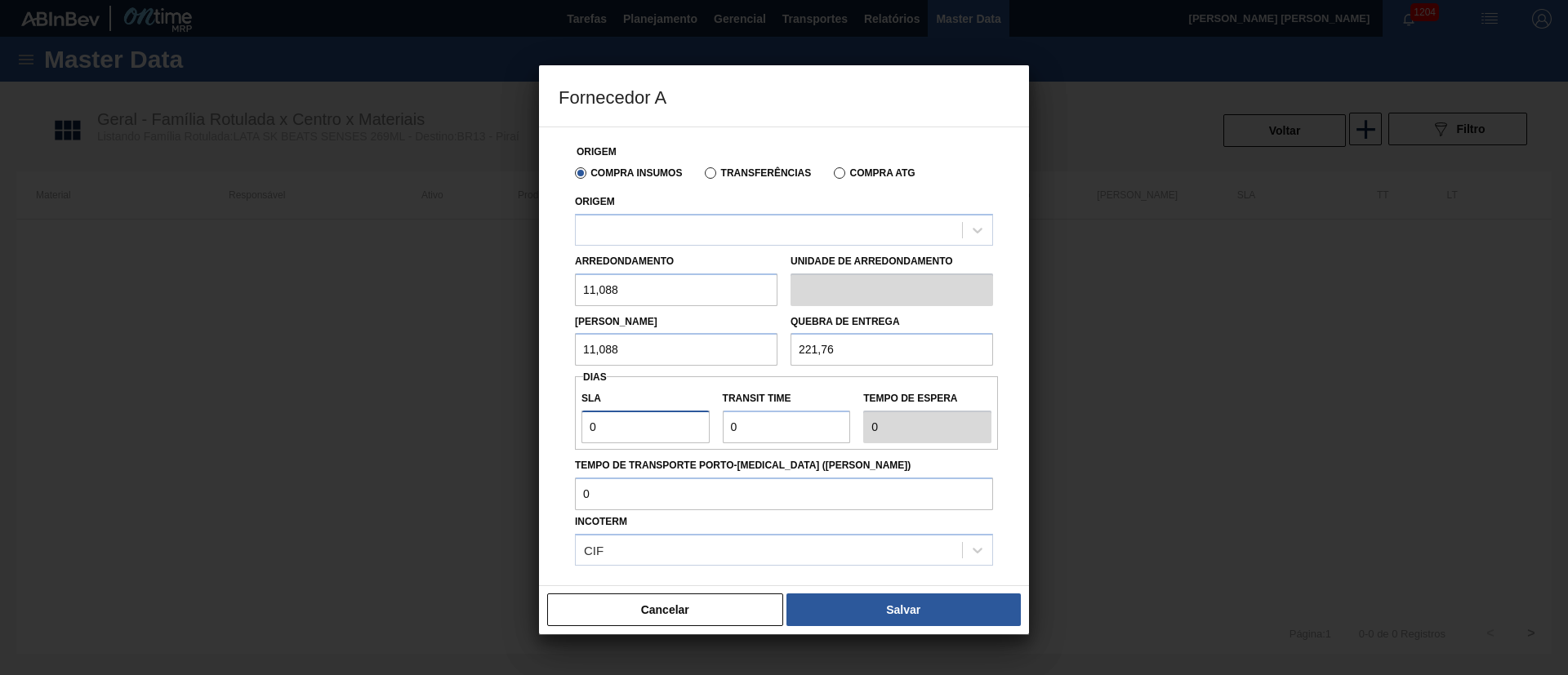
type input "1"
drag, startPoint x: 818, startPoint y: 425, endPoint x: 661, endPoint y: 418, distance: 157.2
click at [661, 418] on div "SLA 1 Transit Time Tempo de espera 1" at bounding box center [786, 413] width 423 height 61
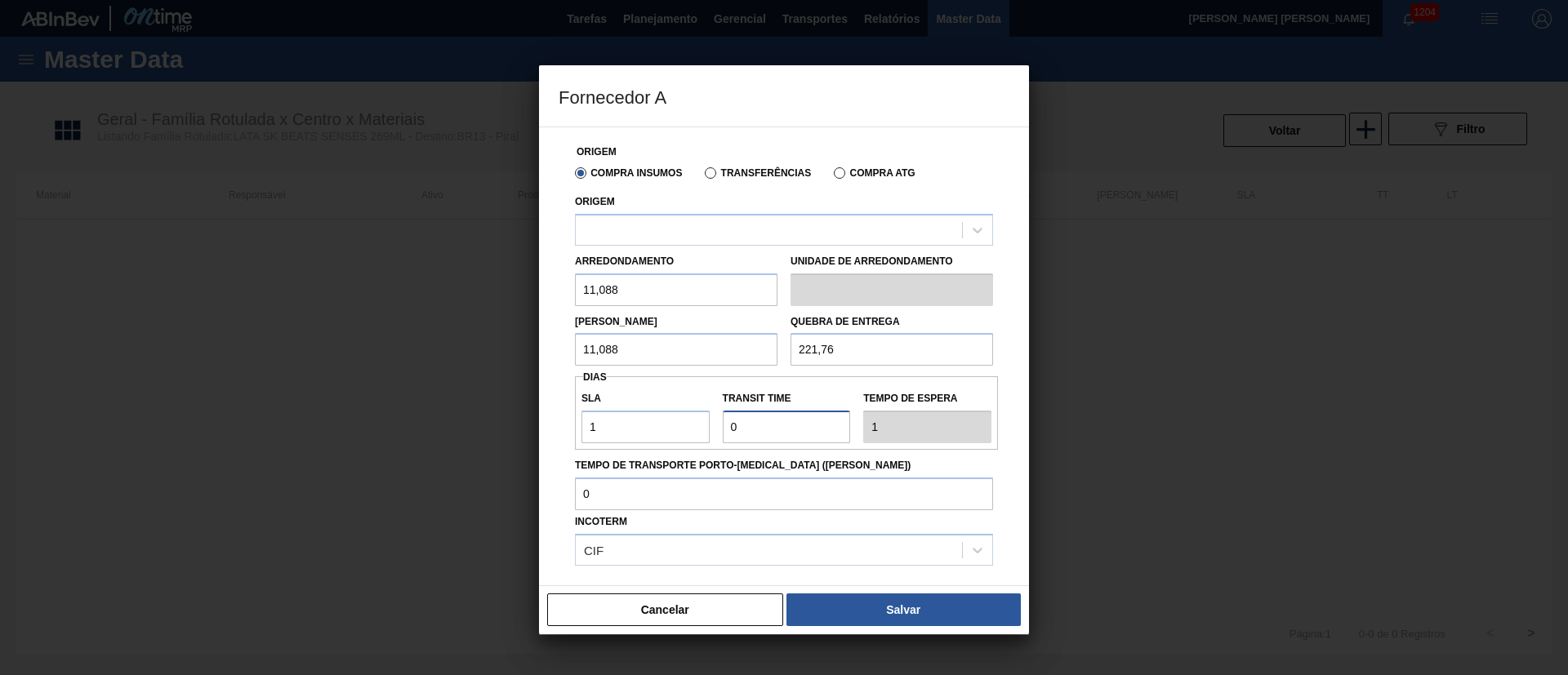
type input "1"
type input "2"
type input "1"
click at [648, 239] on div at bounding box center [769, 230] width 387 height 24
click at [978, 230] on icon at bounding box center [978, 230] width 10 height 6
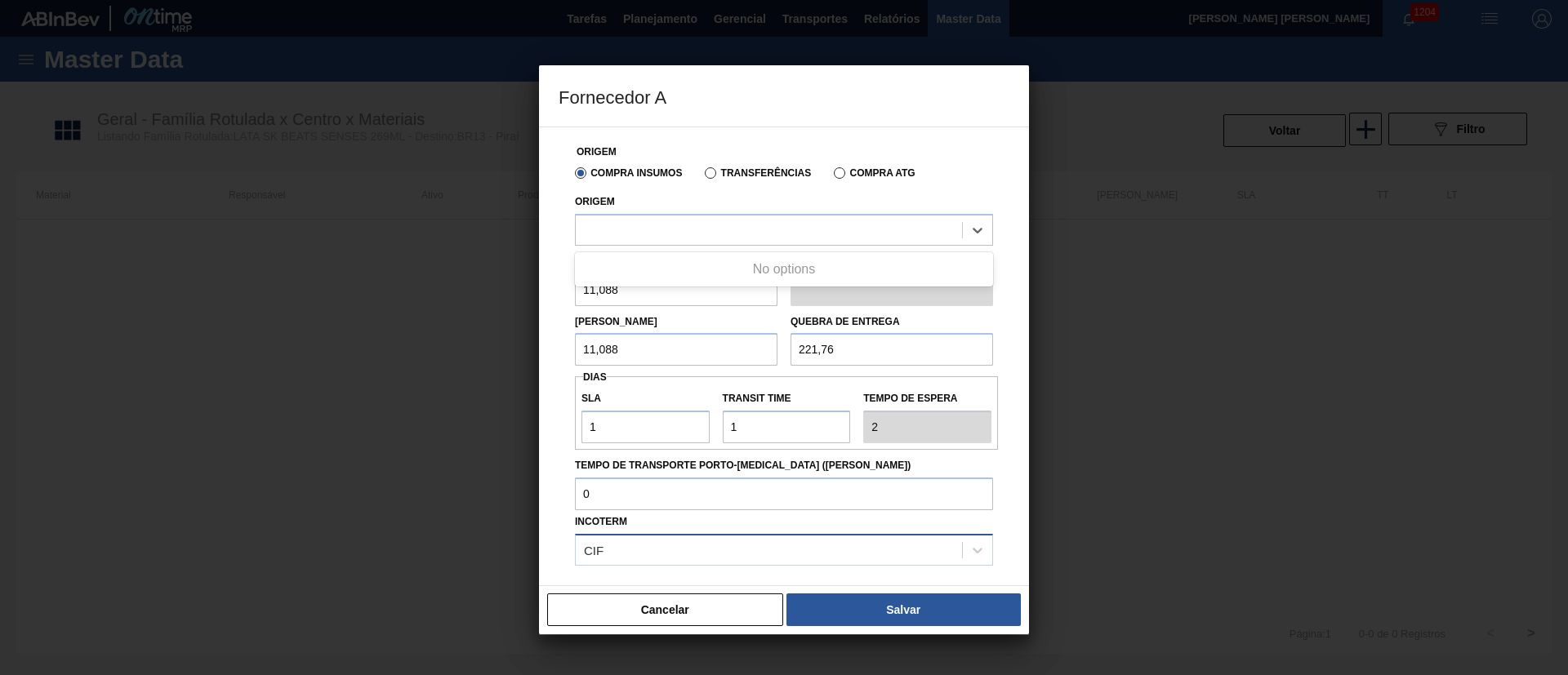
click at [801, 558] on div "CIF" at bounding box center [769, 550] width 387 height 24
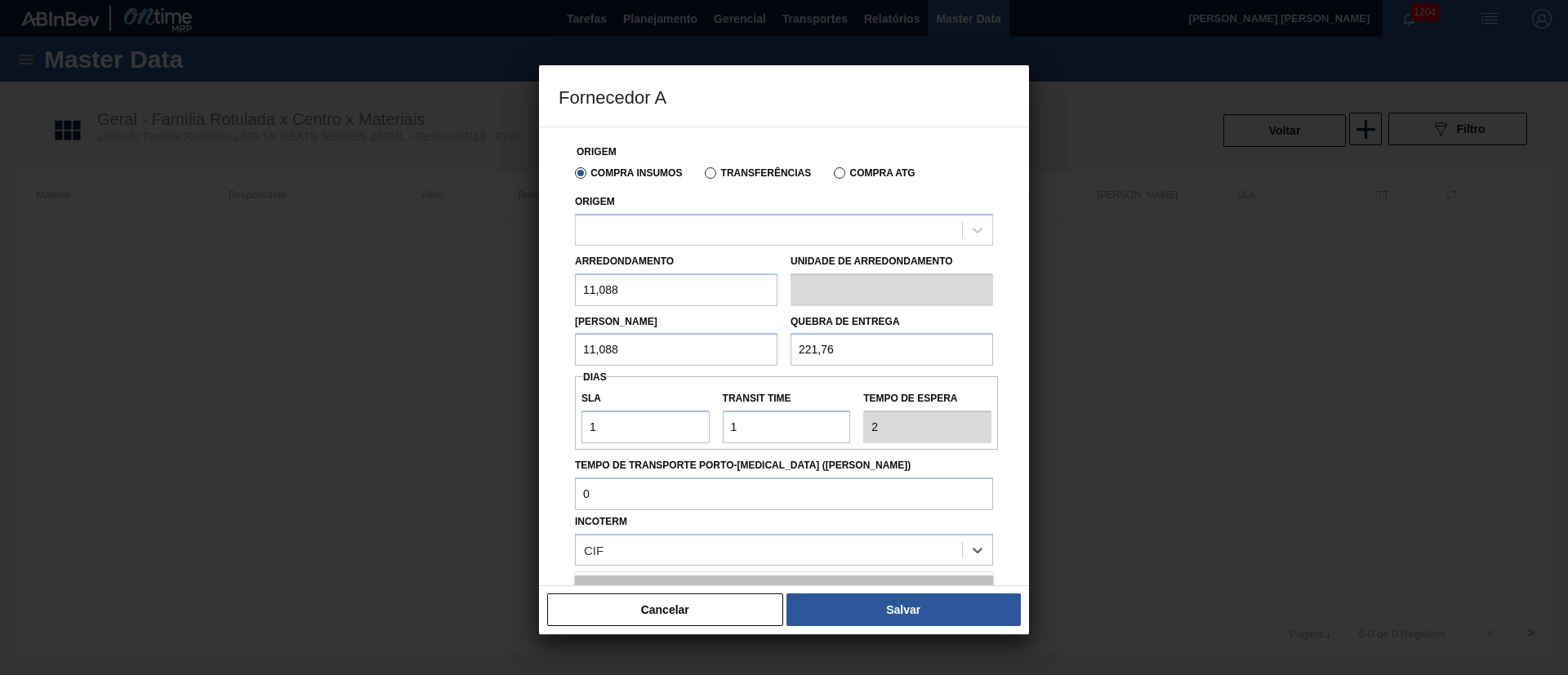
click at [848, 581] on div "CIF" at bounding box center [783, 591] width 418 height 30
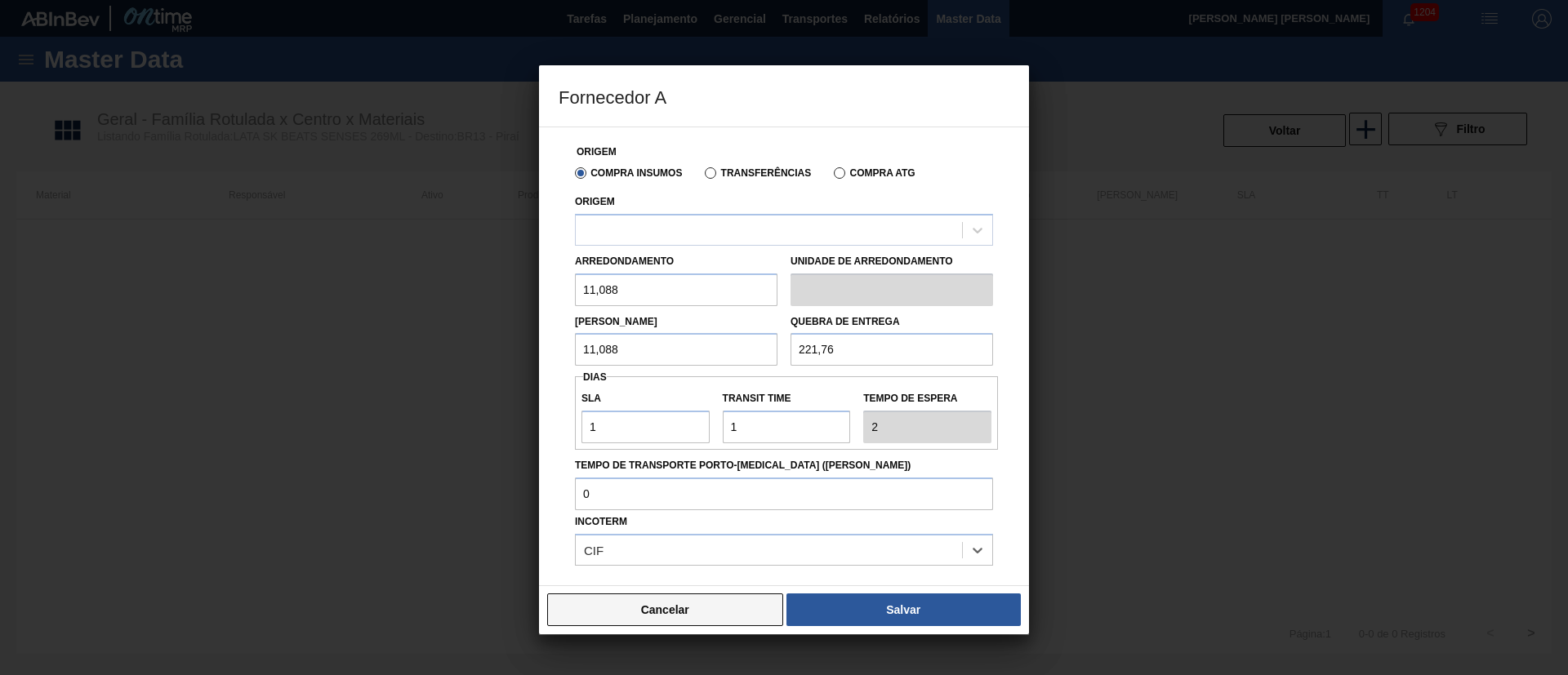
click at [730, 619] on button "Cancelar" at bounding box center [665, 610] width 236 height 33
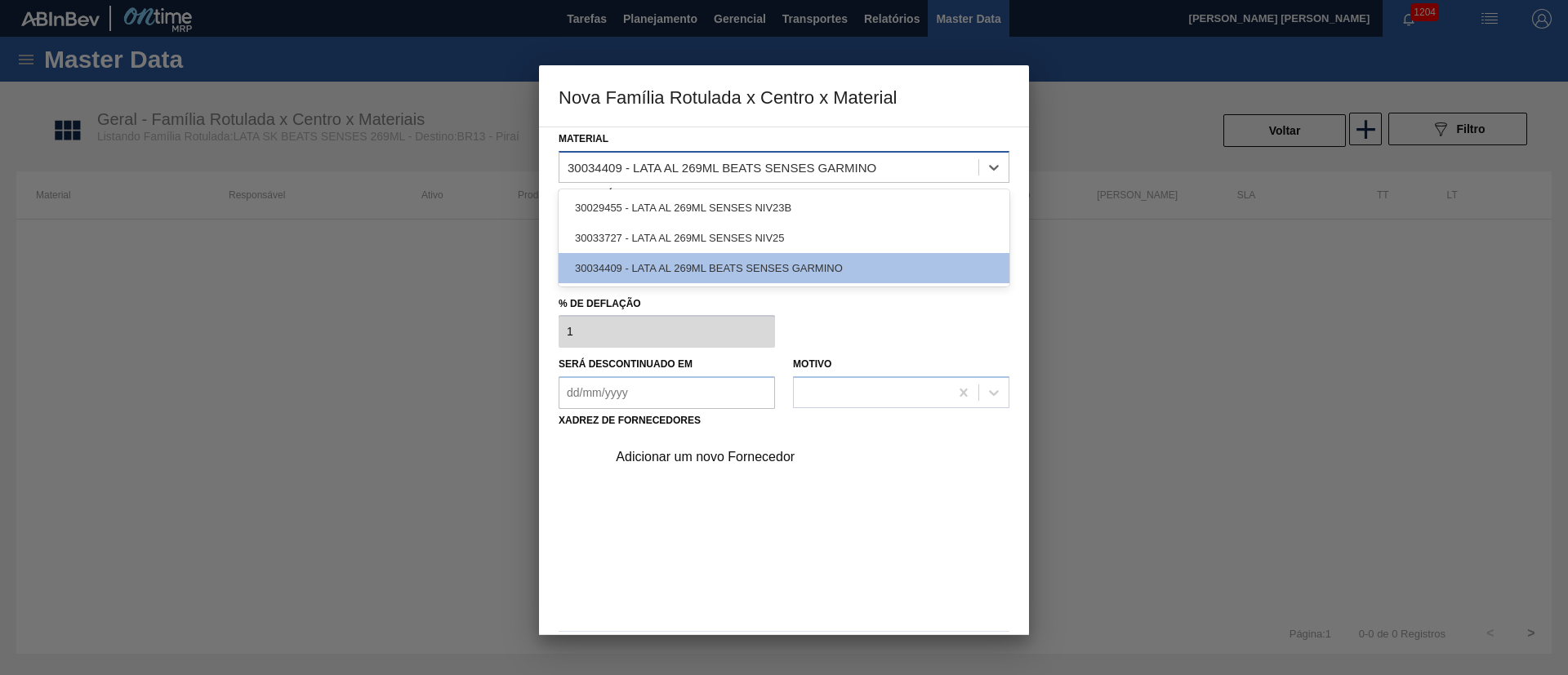
drag, startPoint x: 566, startPoint y: 165, endPoint x: 646, endPoint y: 166, distance: 80.0
click at [646, 166] on div "30034409 - LATA AL 269ML BEATS SENSES GARMINO" at bounding box center [769, 167] width 419 height 24
drag, startPoint x: 848, startPoint y: 267, endPoint x: 673, endPoint y: 245, distance: 176.4
click at [644, 262] on div "30034409 - LATA AL 269ML BEATS SENSES GARMINO" at bounding box center [784, 268] width 451 height 30
drag, startPoint x: 898, startPoint y: 168, endPoint x: 751, endPoint y: 153, distance: 147.8
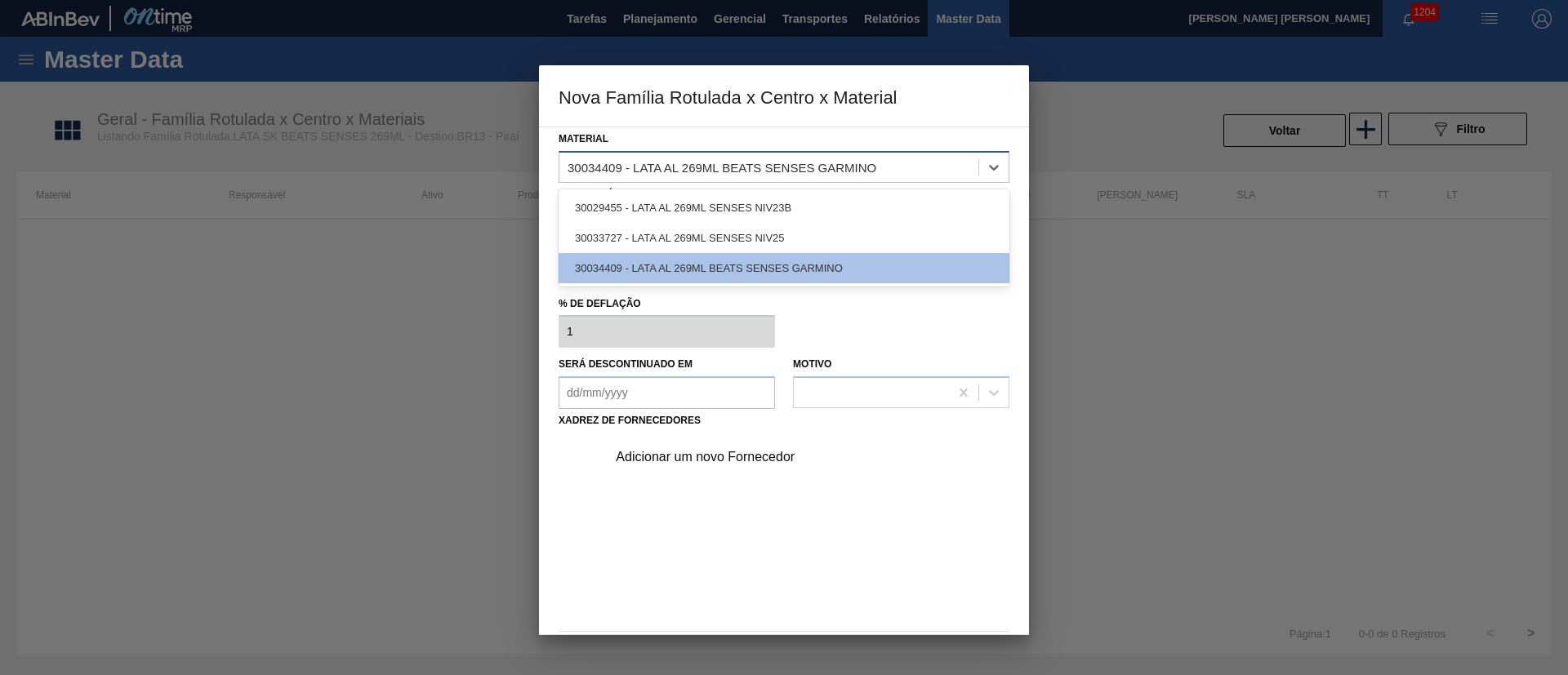
click at [751, 153] on div "30034409 - LATA AL 269ML BEATS SENSES GARMINO" at bounding box center [784, 167] width 451 height 32
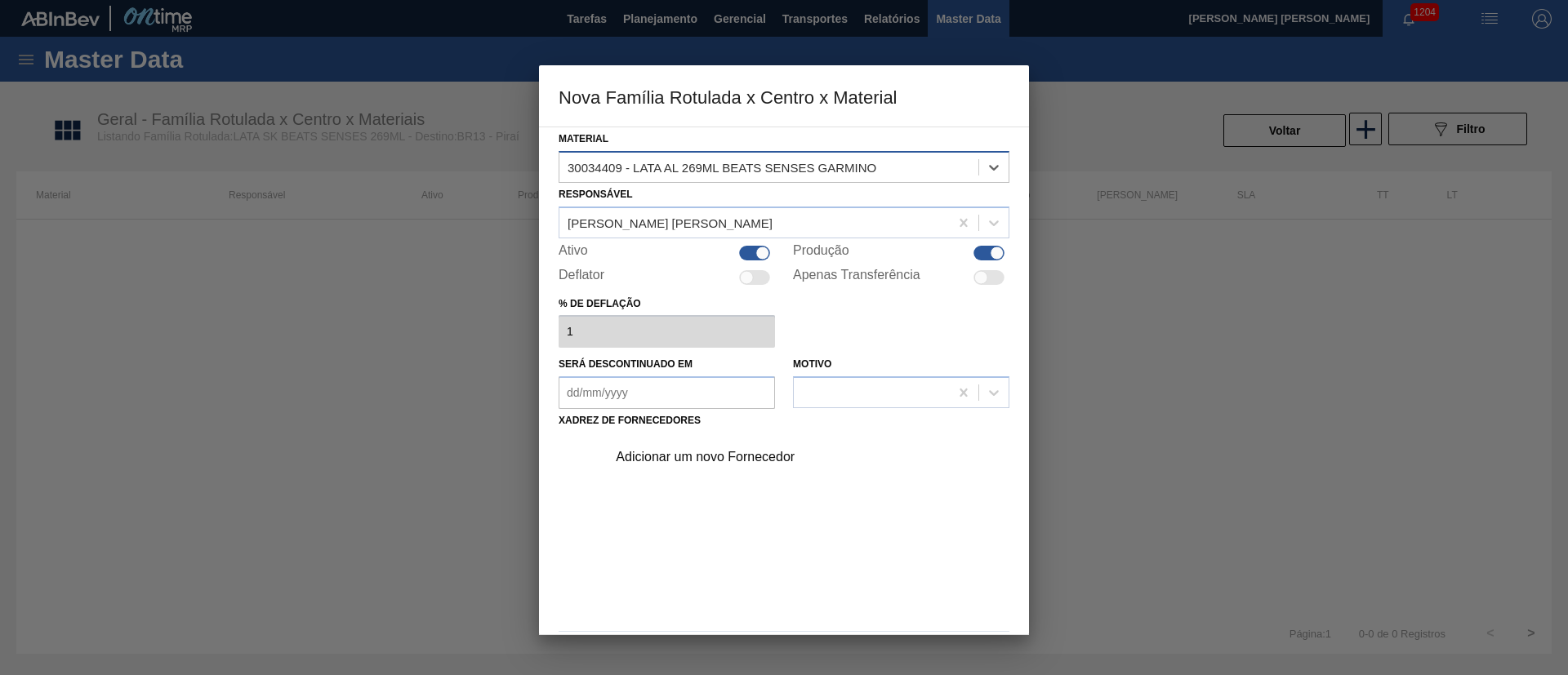
drag, startPoint x: 569, startPoint y: 169, endPoint x: 684, endPoint y: 165, distance: 115.1
click at [684, 165] on div "30034409 - LATA AL 269ML BEATS SENSES GARMINO" at bounding box center [722, 167] width 309 height 14
click at [282, 289] on div at bounding box center [784, 338] width 1568 height 675
drag, startPoint x: 353, startPoint y: 472, endPoint x: 339, endPoint y: 400, distance: 73.3
click at [353, 472] on div at bounding box center [784, 338] width 1568 height 675
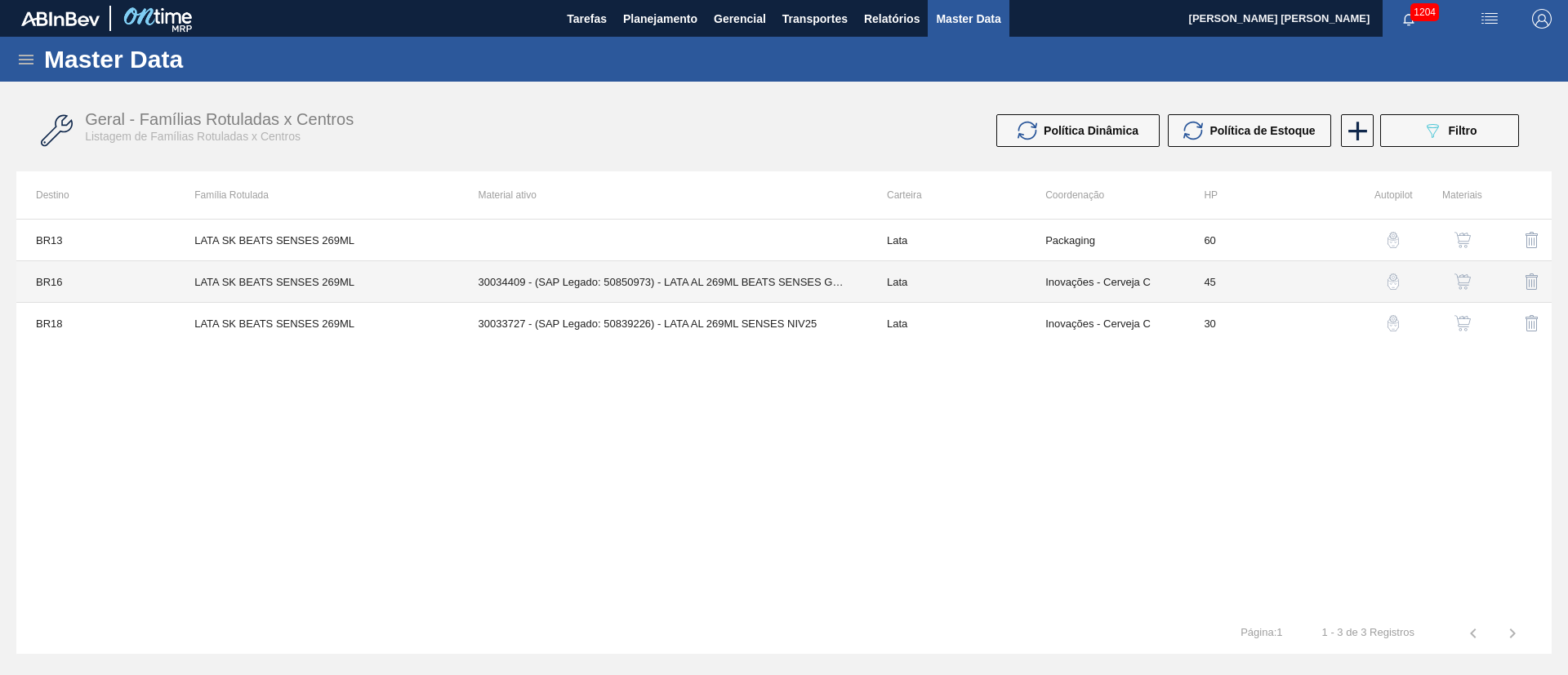
click at [470, 281] on td "30034409 - (SAP Legado: 50850973) - LATA AL 269ML BEATS SENSES GARMINO" at bounding box center [663, 282] width 408 height 41
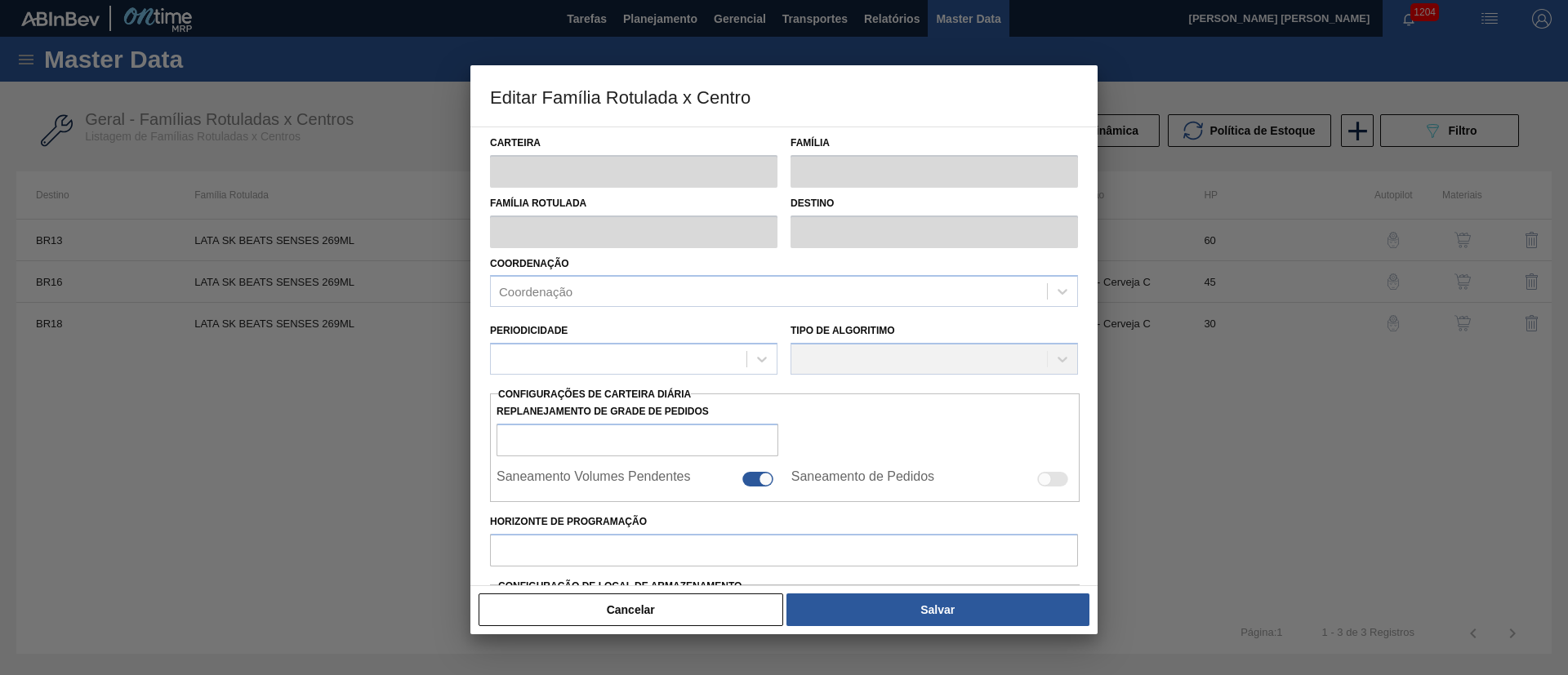
type input "Lata"
type input "LATA SK BEATS SENSES 269ML"
type input "BR16 - Jacareí"
type input "0"
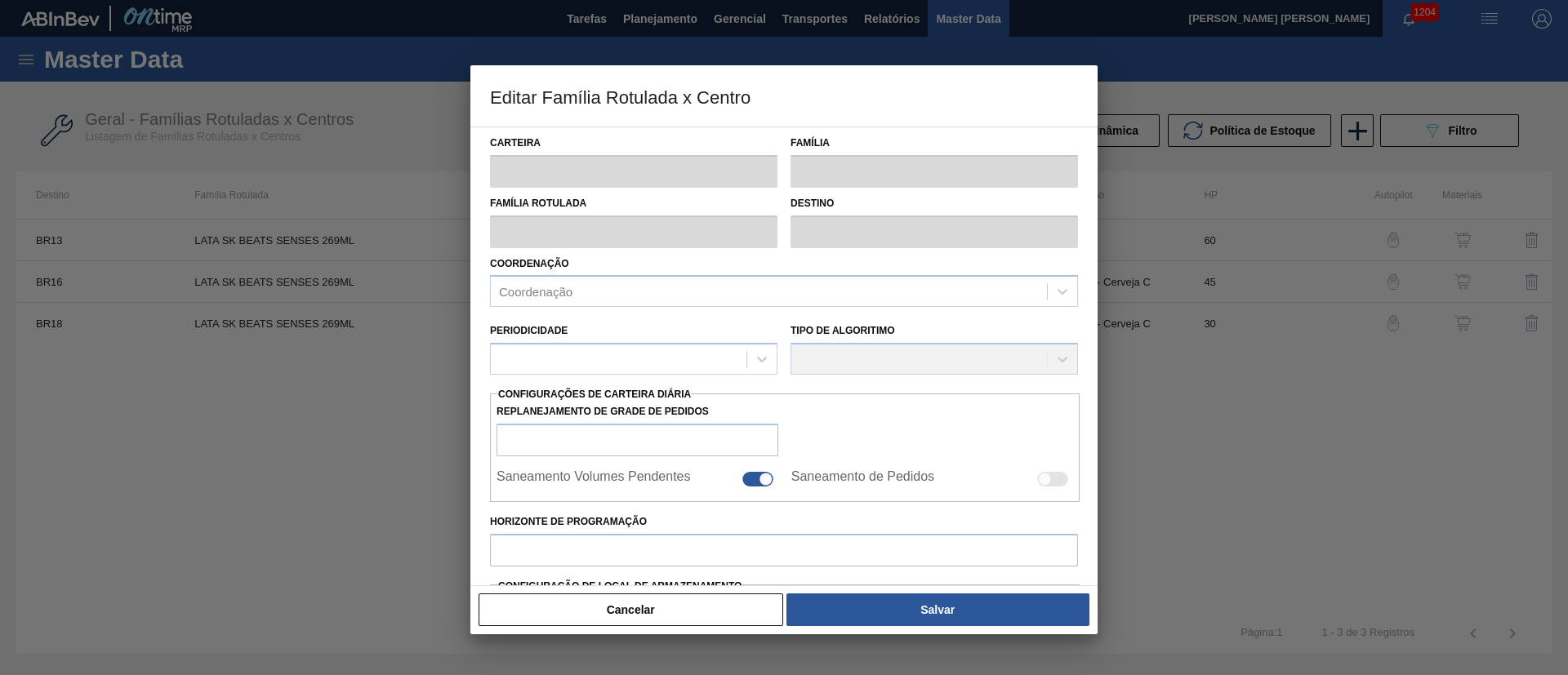
checkbox input "false"
type input "45"
type input "0"
type input "100"
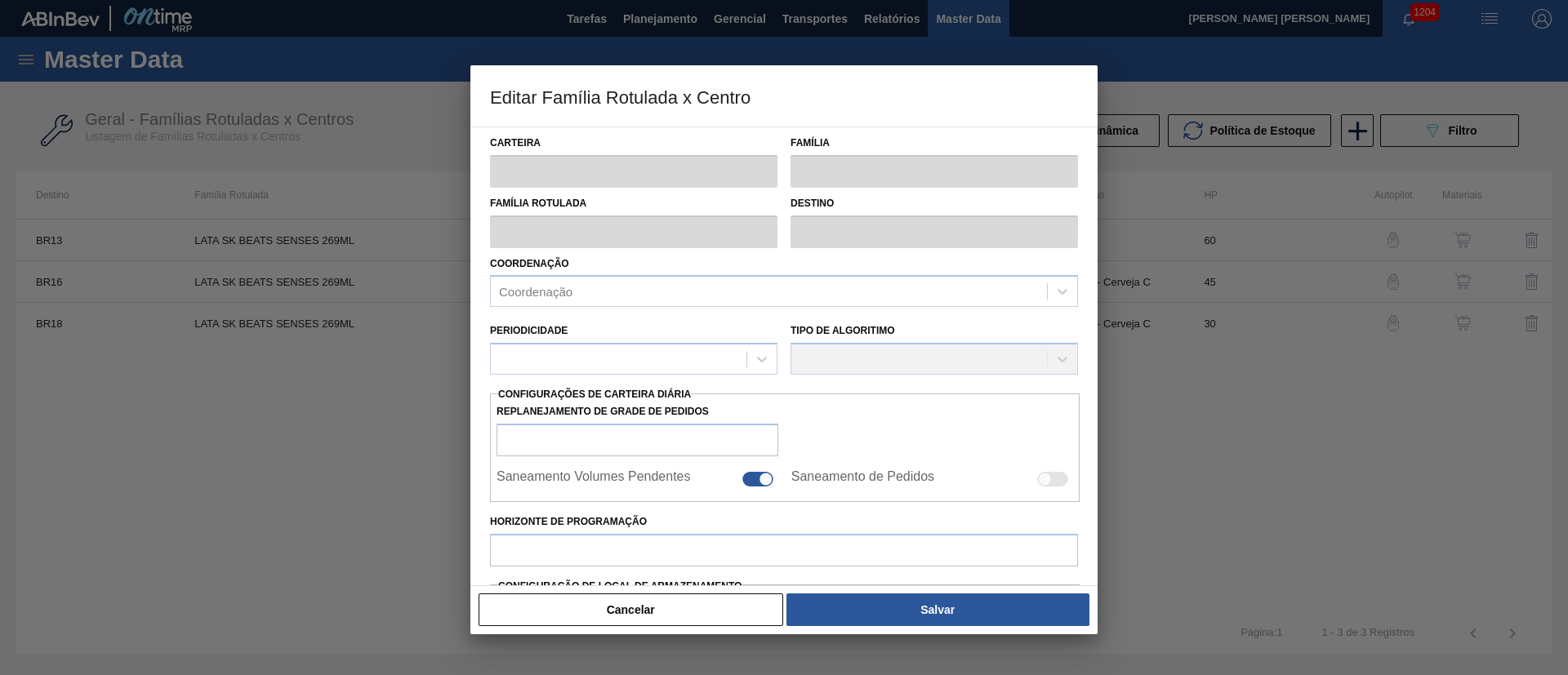
type input "0,000"
checkbox input "true"
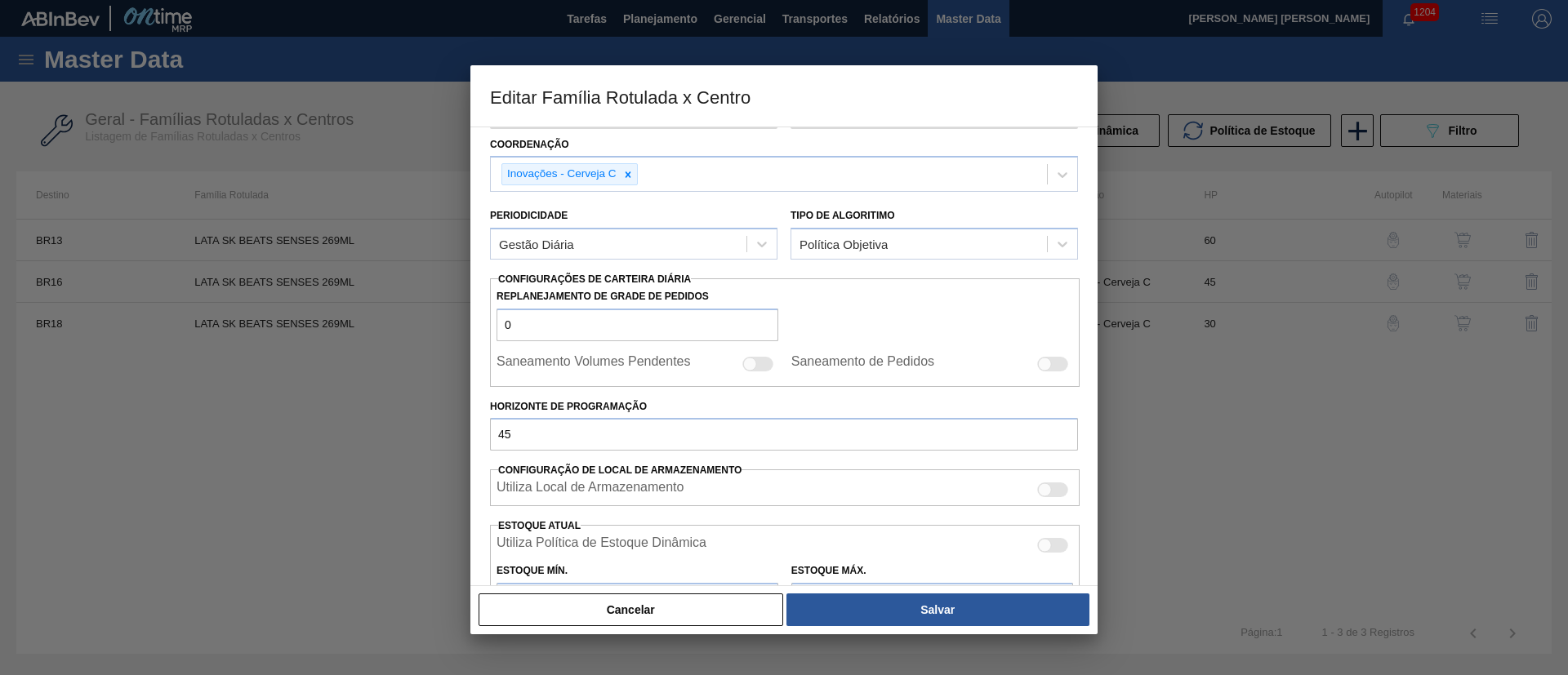
scroll to position [367, 0]
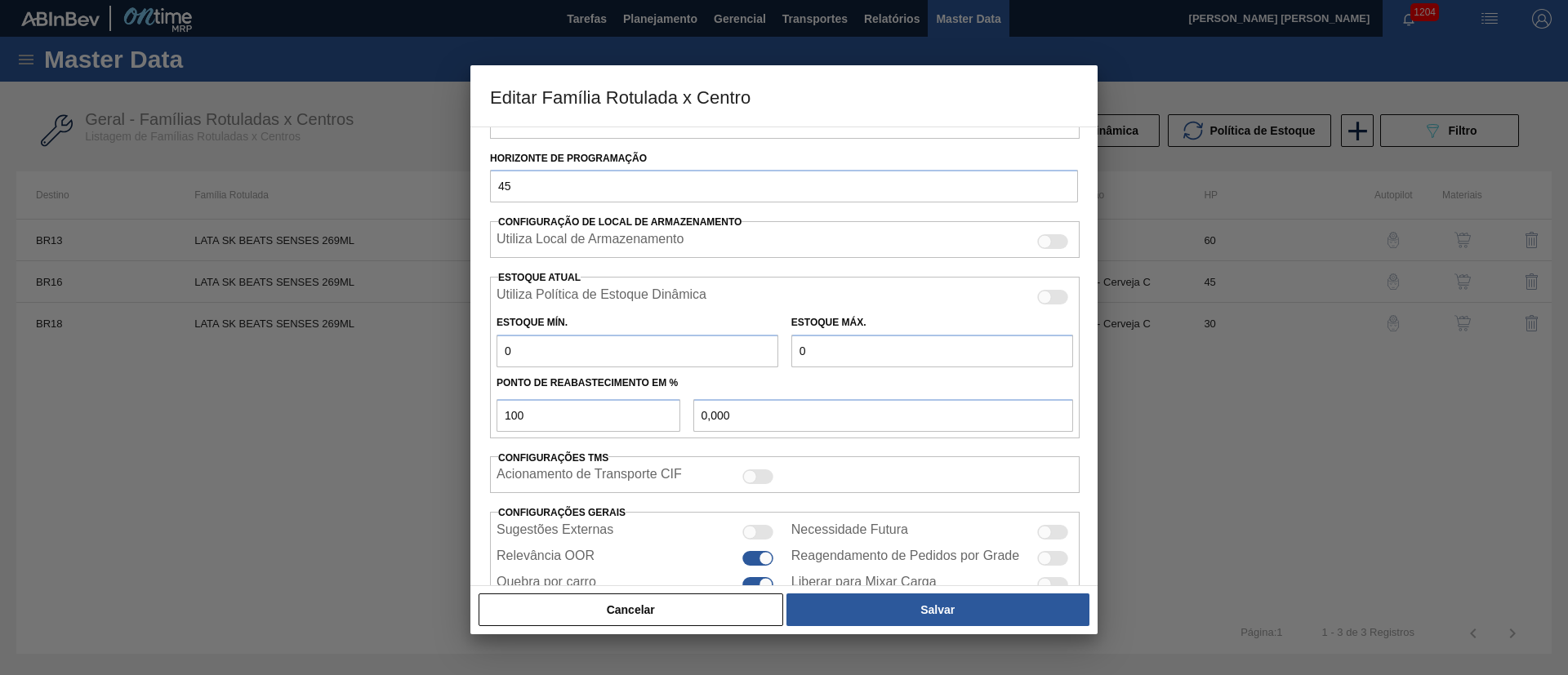
click at [291, 365] on div at bounding box center [784, 338] width 1568 height 675
drag, startPoint x: 661, startPoint y: 616, endPoint x: 739, endPoint y: 589, distance: 82.5
click at [662, 616] on button "Cancelar" at bounding box center [630, 610] width 305 height 33
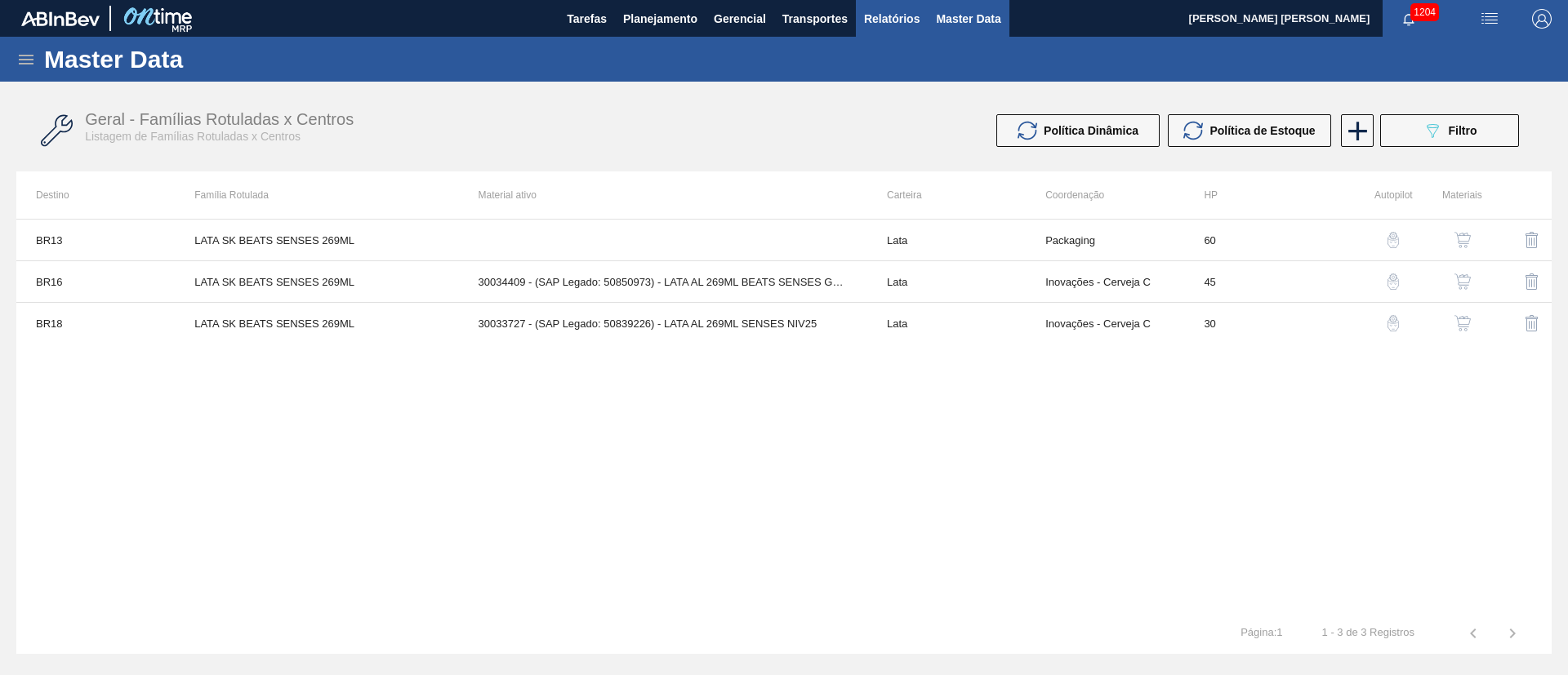
click at [884, 17] on span "Relatórios" at bounding box center [892, 19] width 56 height 19
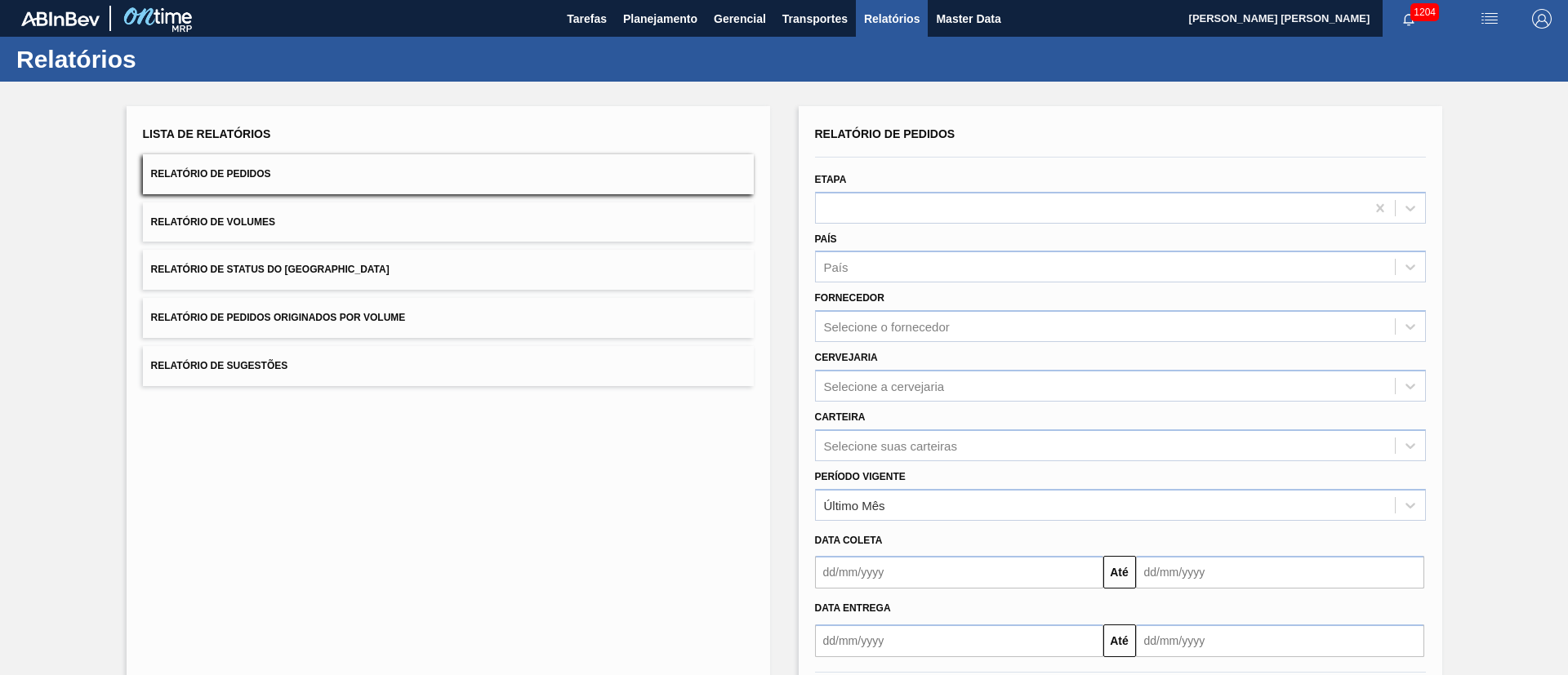
scroll to position [81, 0]
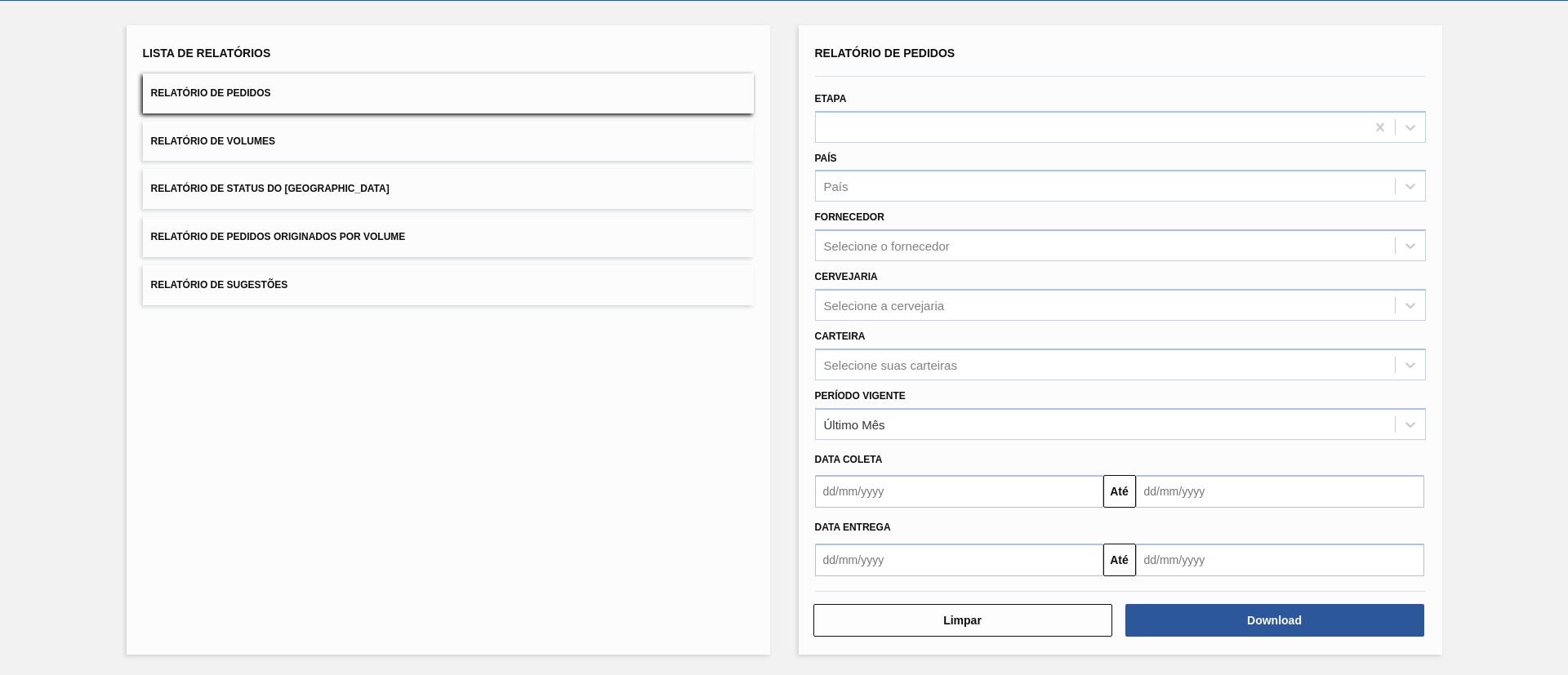
click at [865, 490] on input "text" at bounding box center [960, 491] width 289 height 33
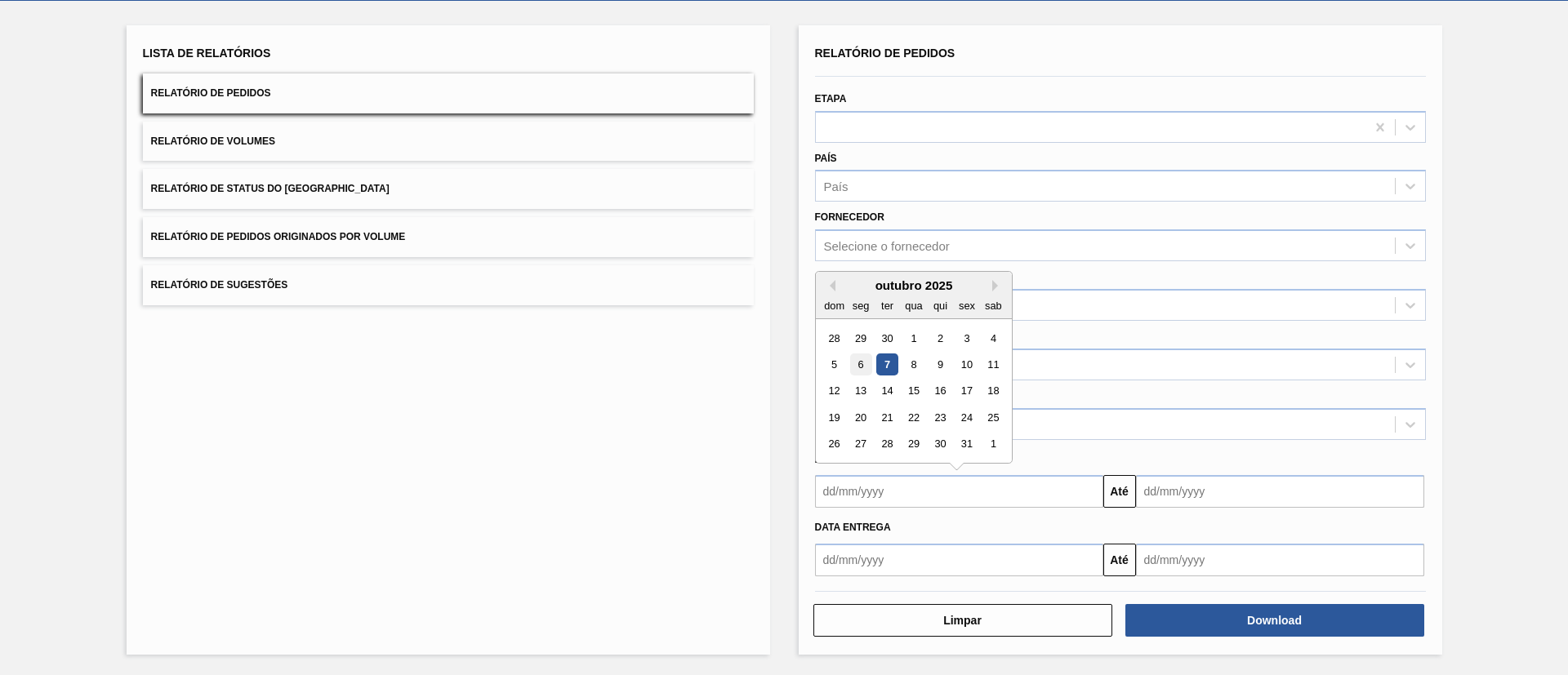
click at [867, 359] on div "6" at bounding box center [860, 364] width 22 height 22
type input "06/10/2025"
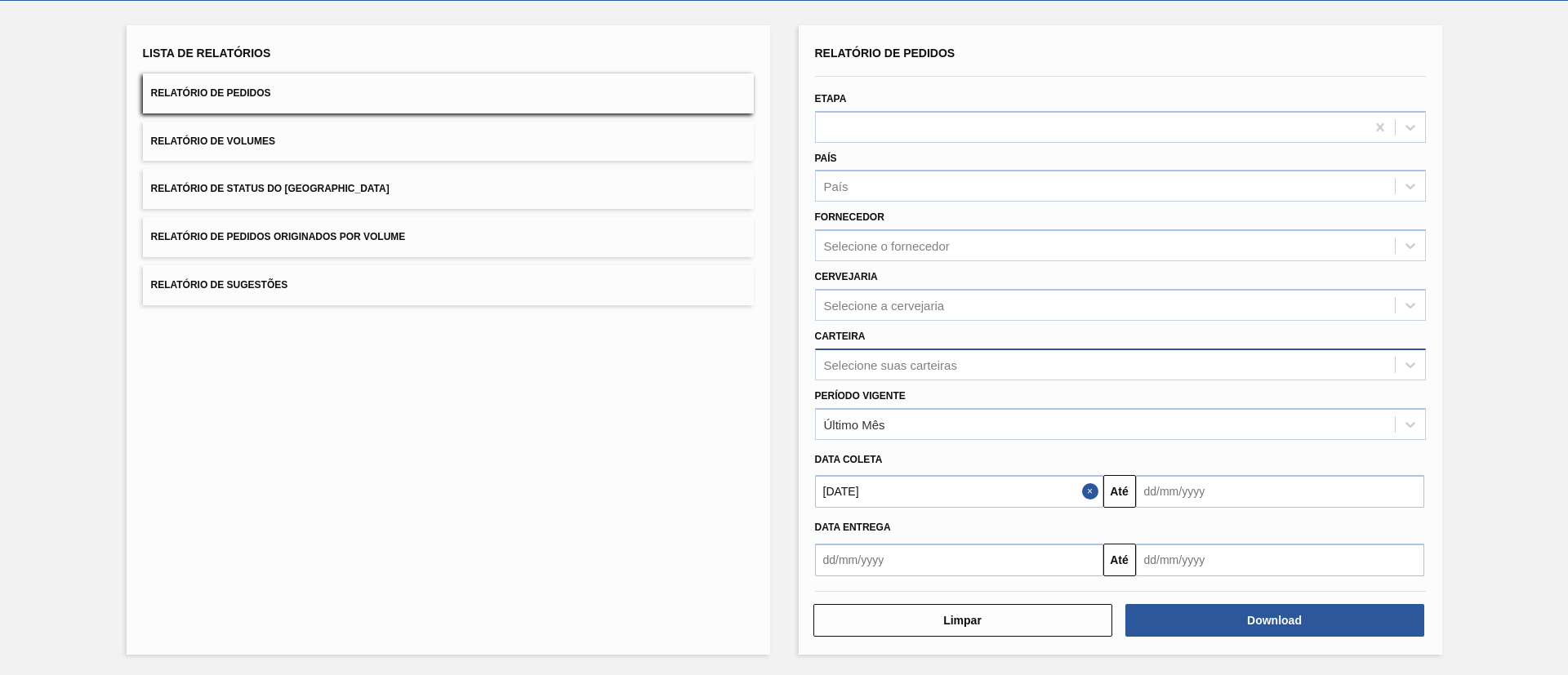
click at [868, 367] on div "Selecione suas carteiras" at bounding box center [890, 364] width 133 height 14
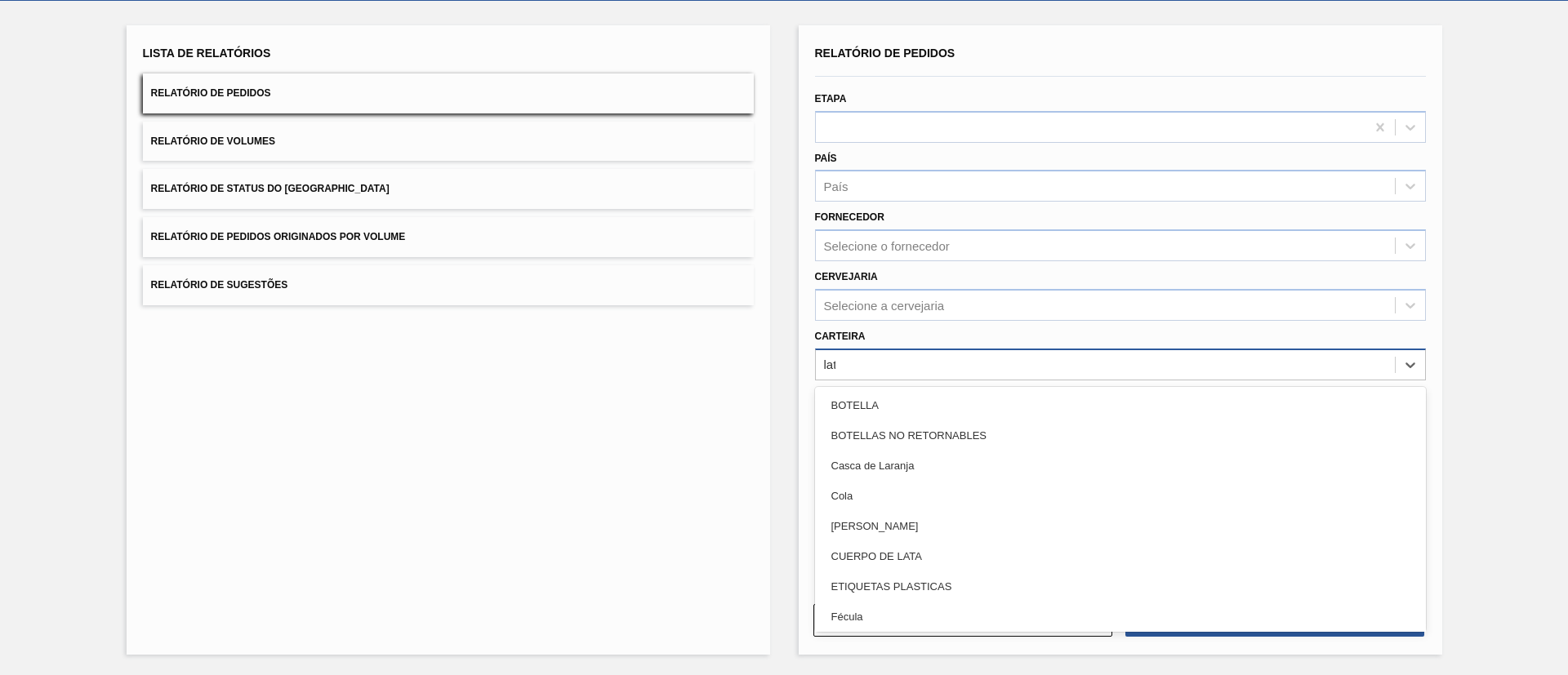
type input "lata"
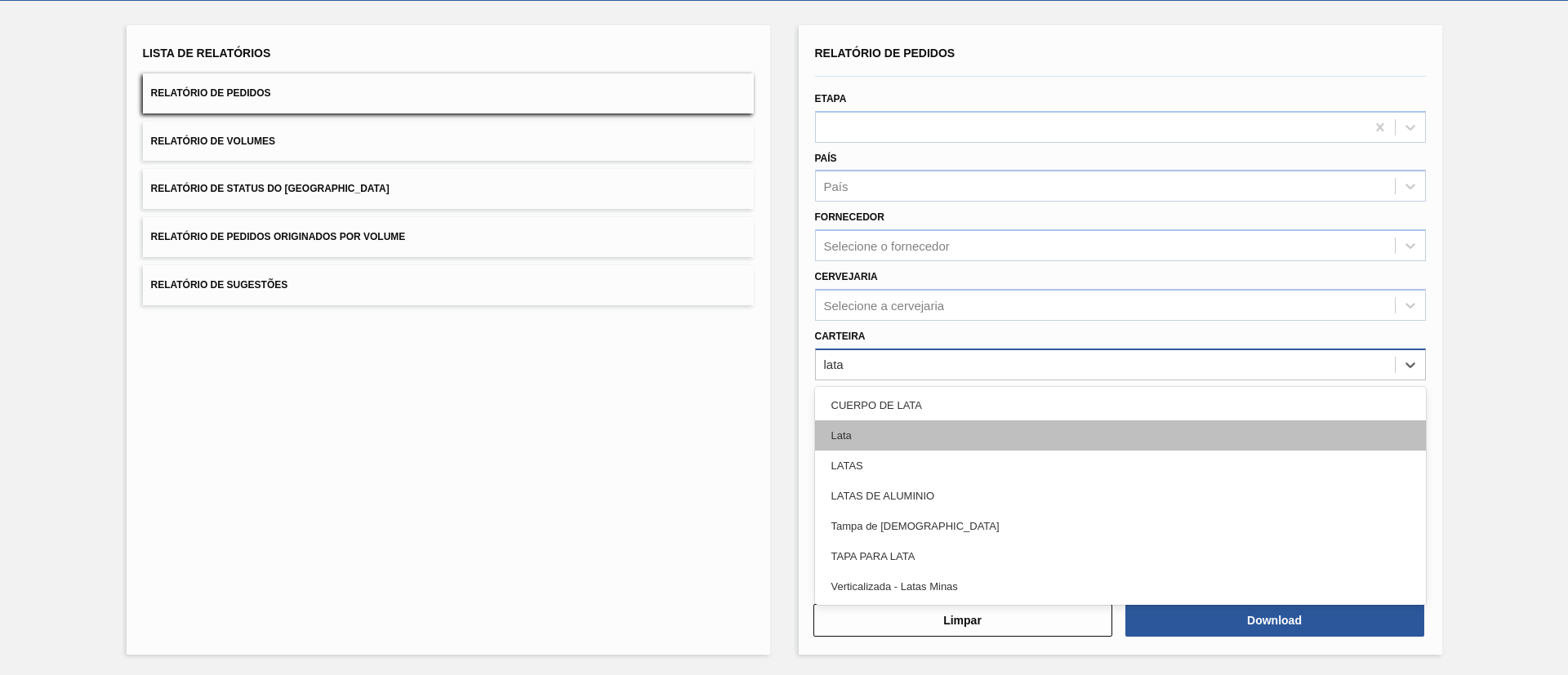
click at [840, 435] on div "Lata" at bounding box center [1121, 435] width 611 height 30
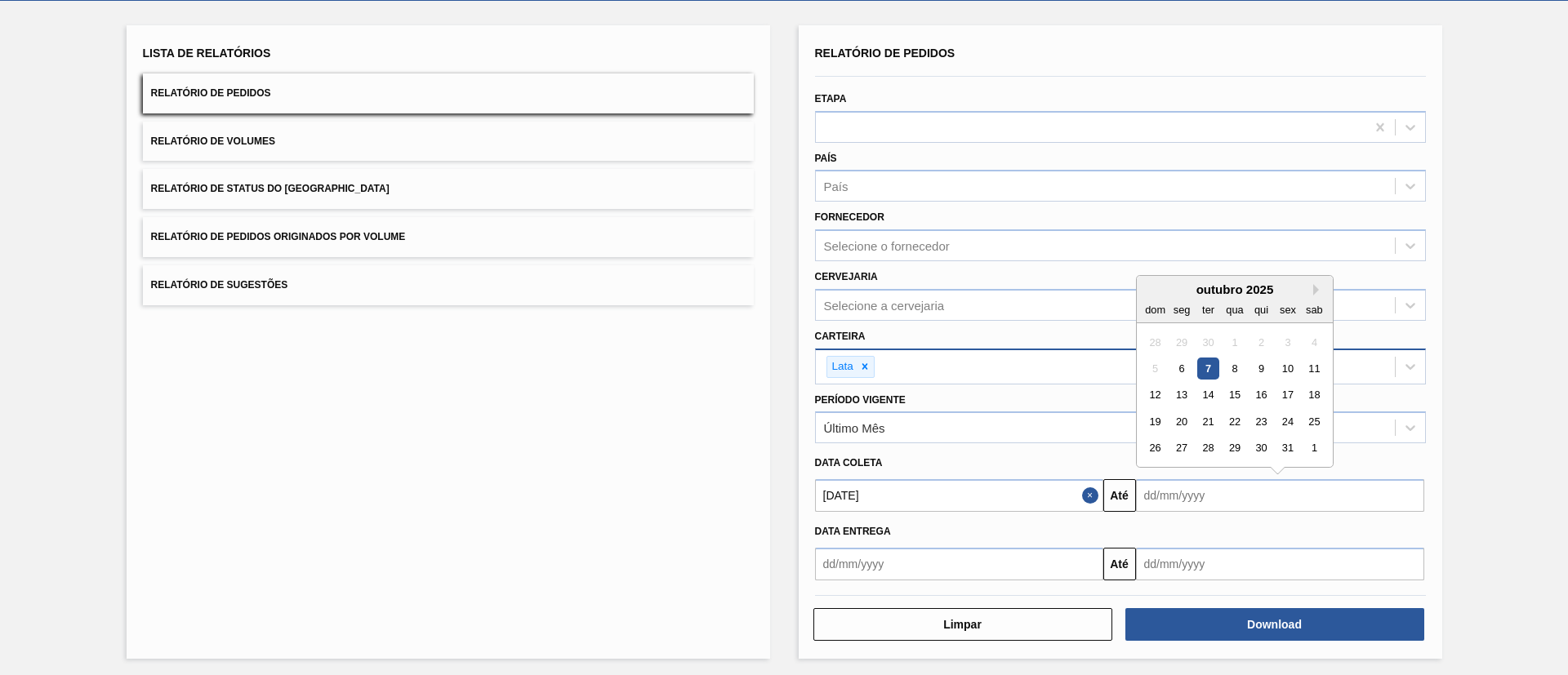
click at [1206, 494] on input "text" at bounding box center [1280, 495] width 289 height 33
click at [1182, 373] on div "6" at bounding box center [1181, 369] width 22 height 22
type input "06/10/2025"
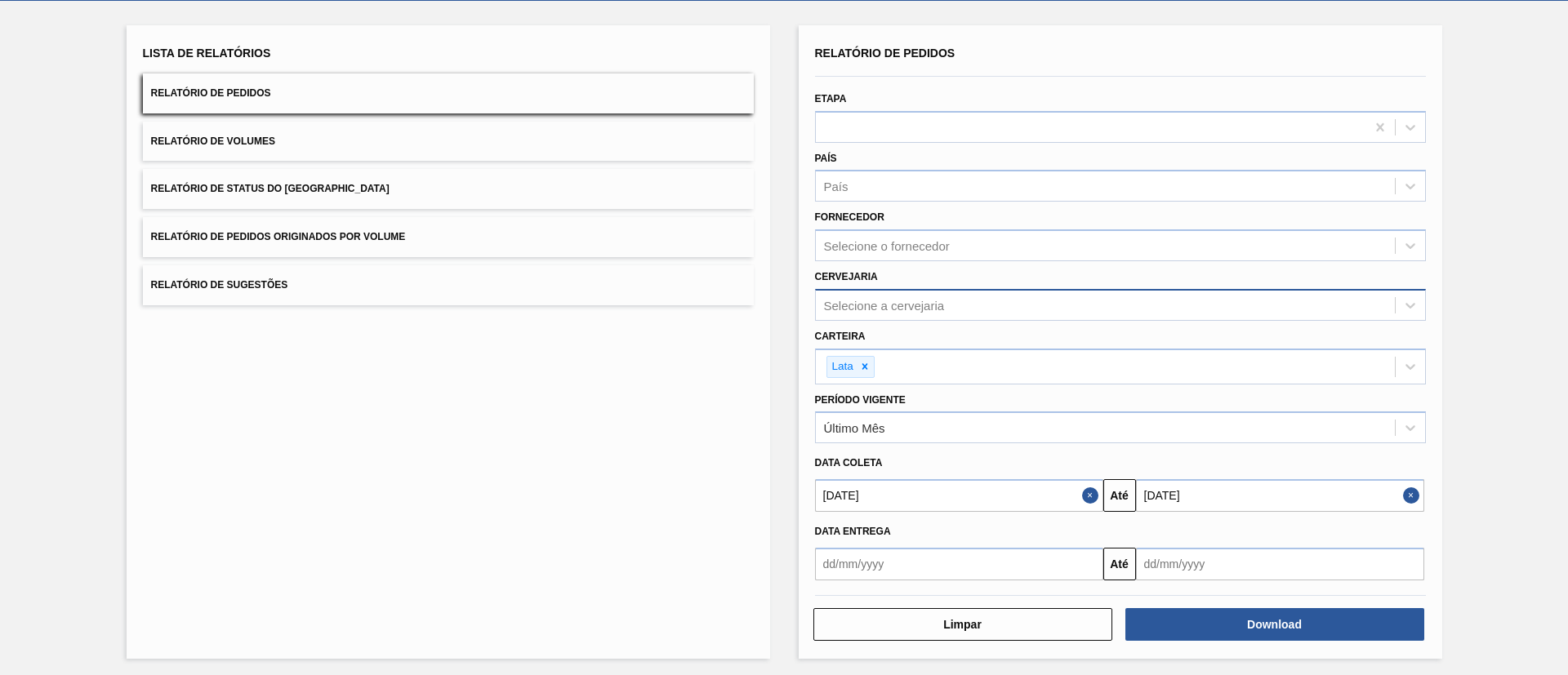
click at [923, 304] on div "Selecione a cervejaria" at bounding box center [884, 305] width 121 height 14
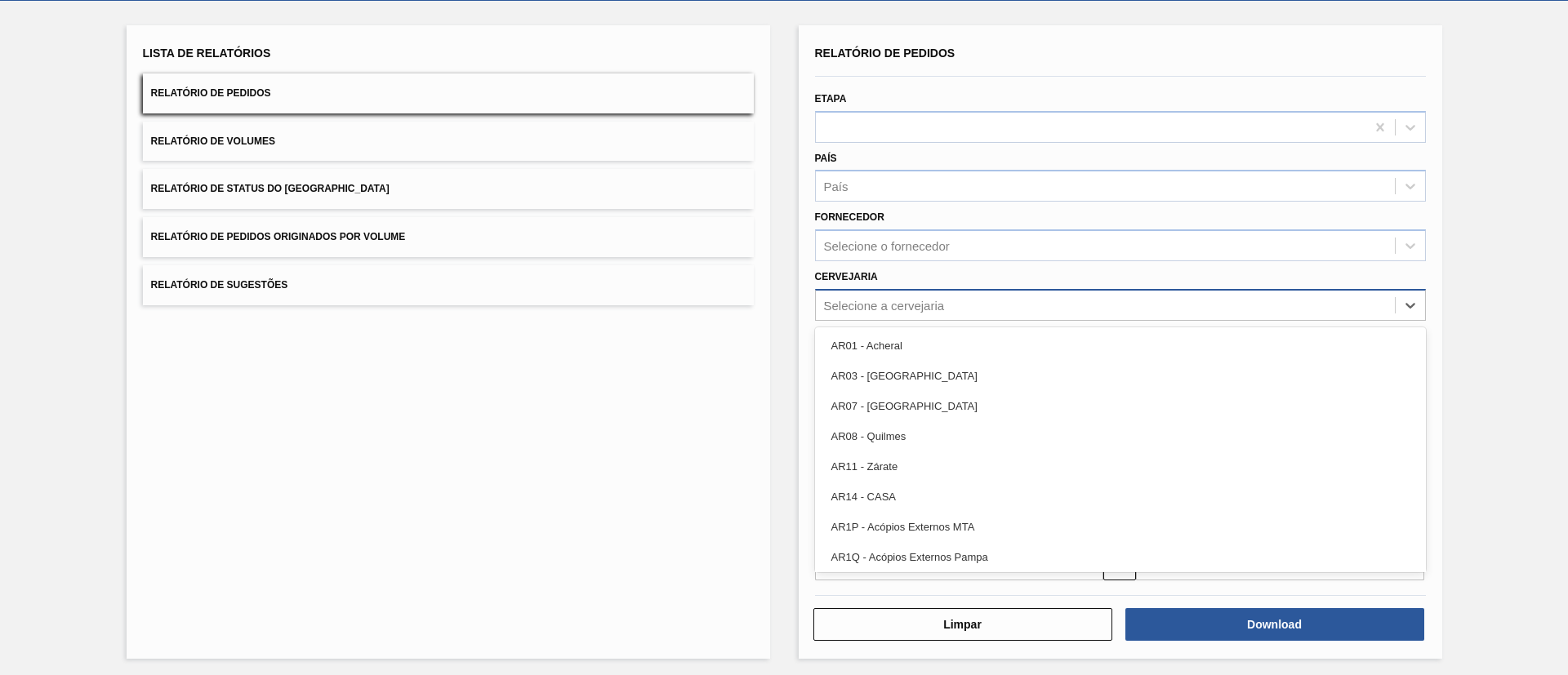
type input "19"
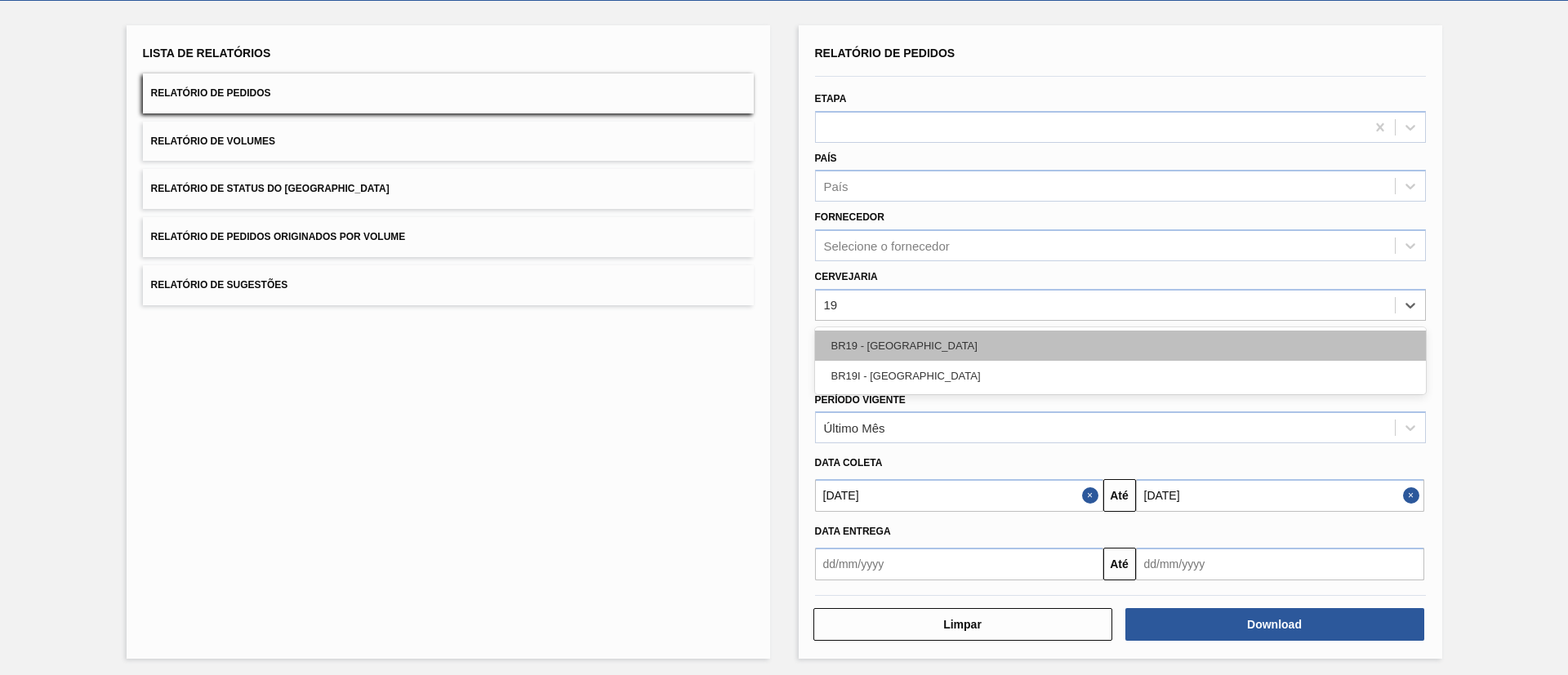
click at [923, 336] on div "BR19 - Nova Rio" at bounding box center [1121, 346] width 611 height 30
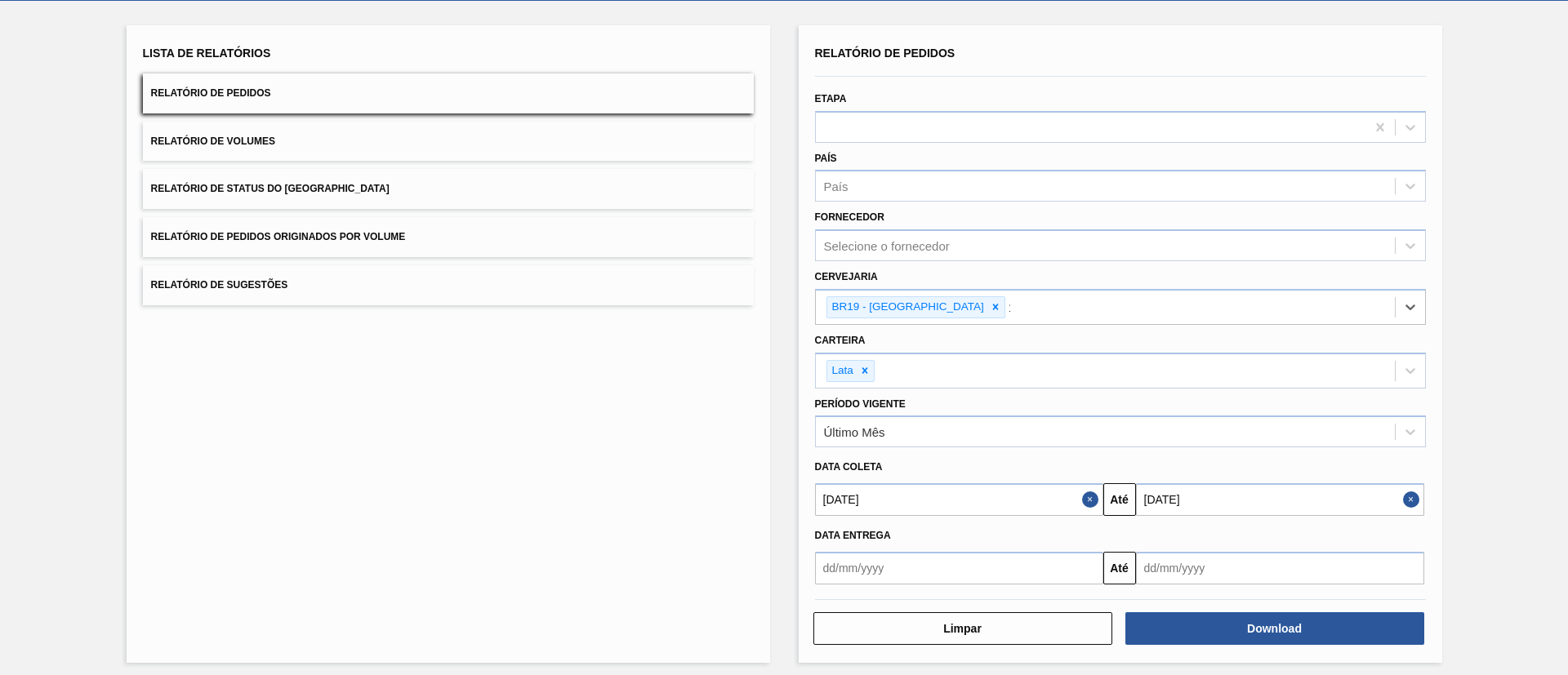
type input "13"
click at [959, 333] on div "BR13 - Piraí" at bounding box center [1121, 350] width 611 height 37
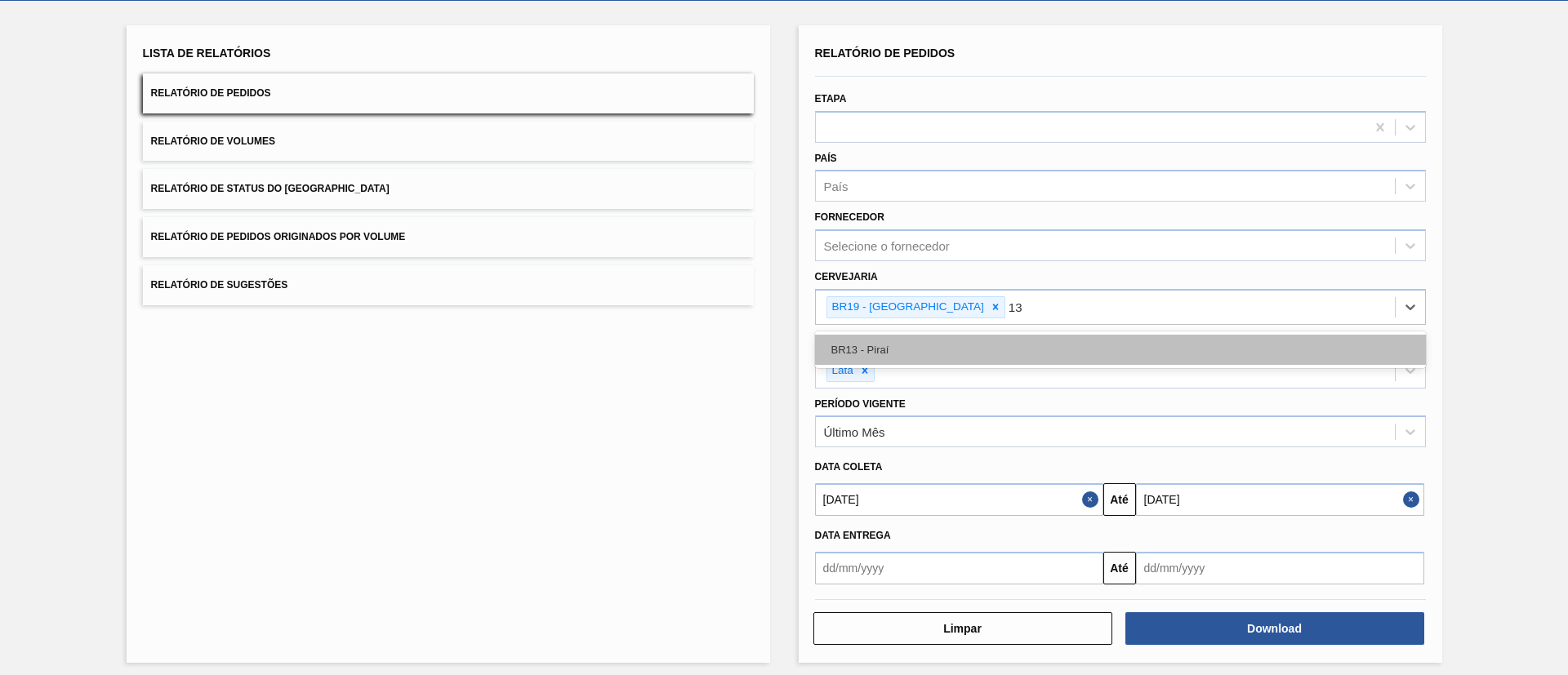
click at [887, 343] on div "BR13 - Piraí" at bounding box center [1121, 350] width 611 height 30
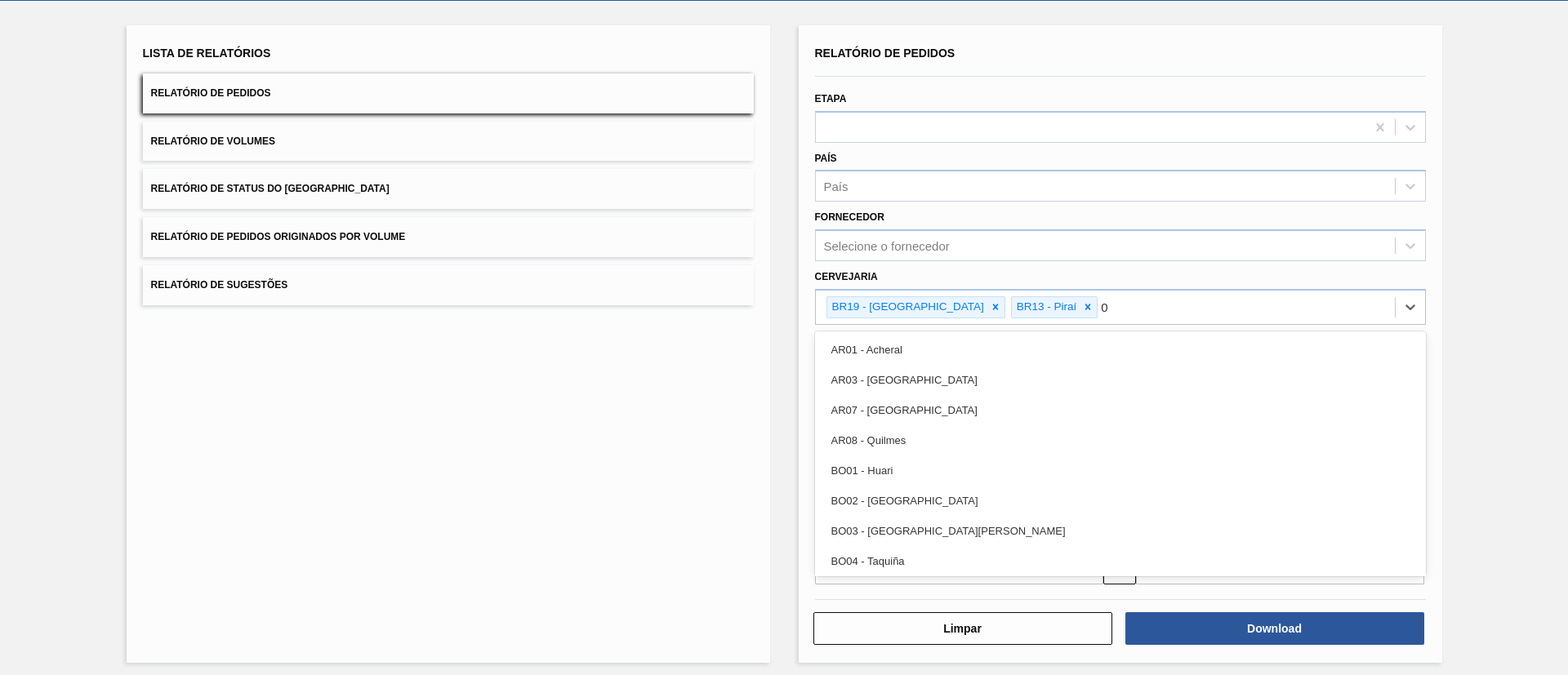
type input "07"
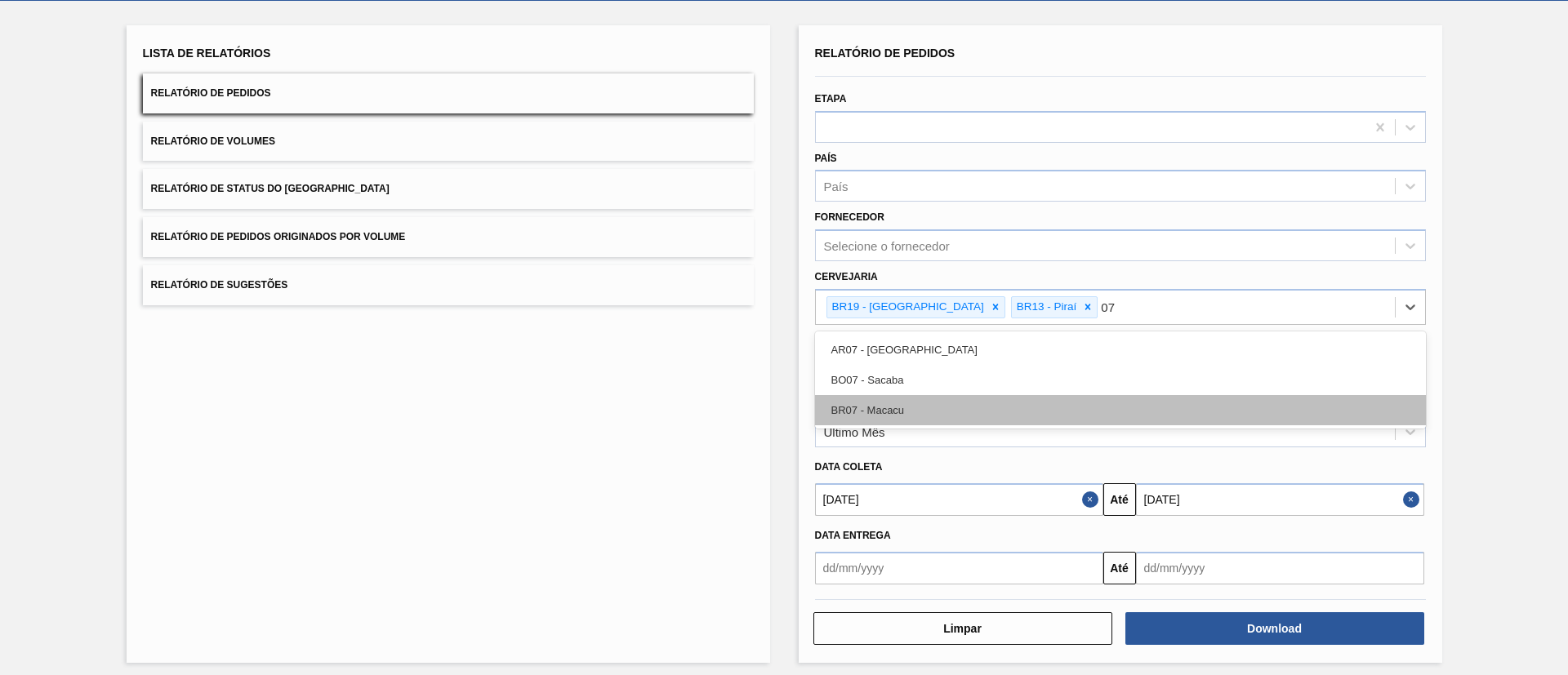
click at [922, 399] on div "BR07 - Macacu" at bounding box center [1121, 410] width 611 height 30
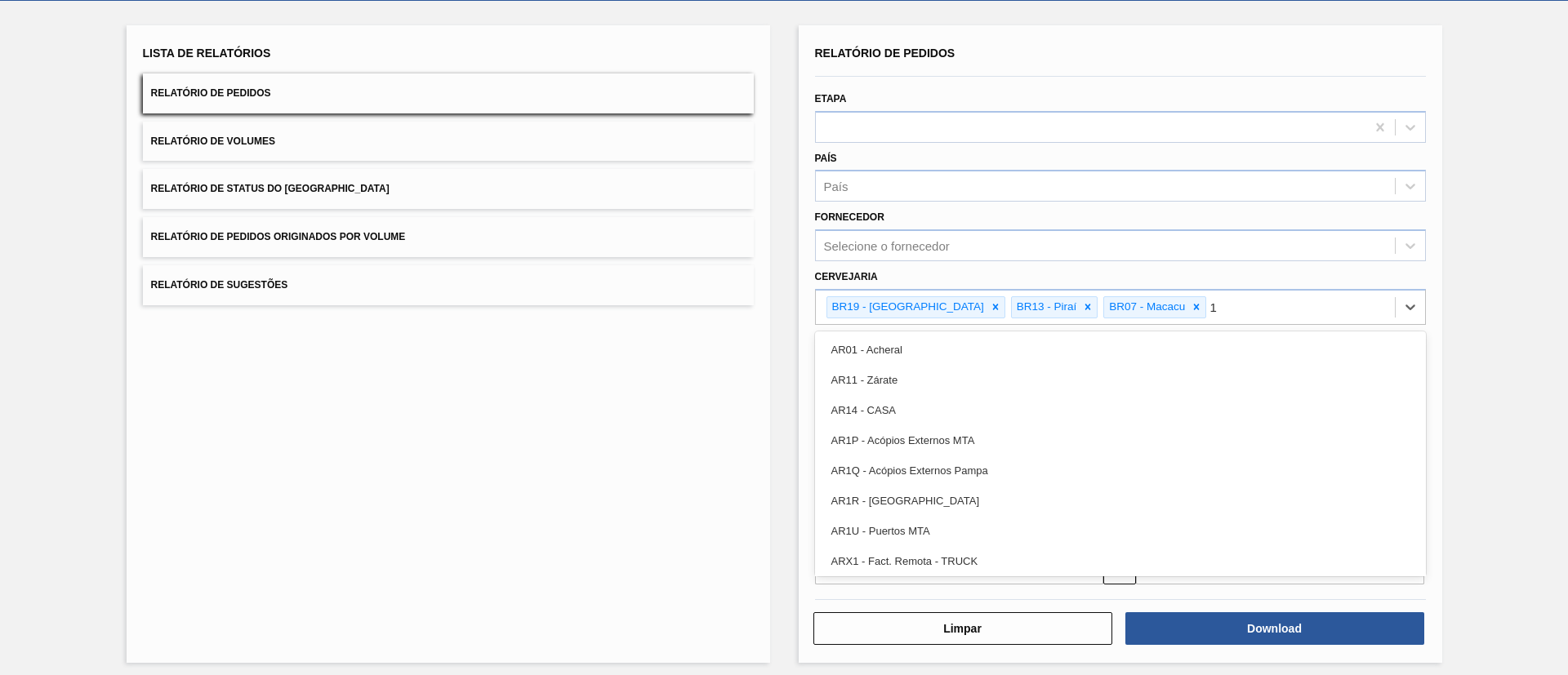
type input "10"
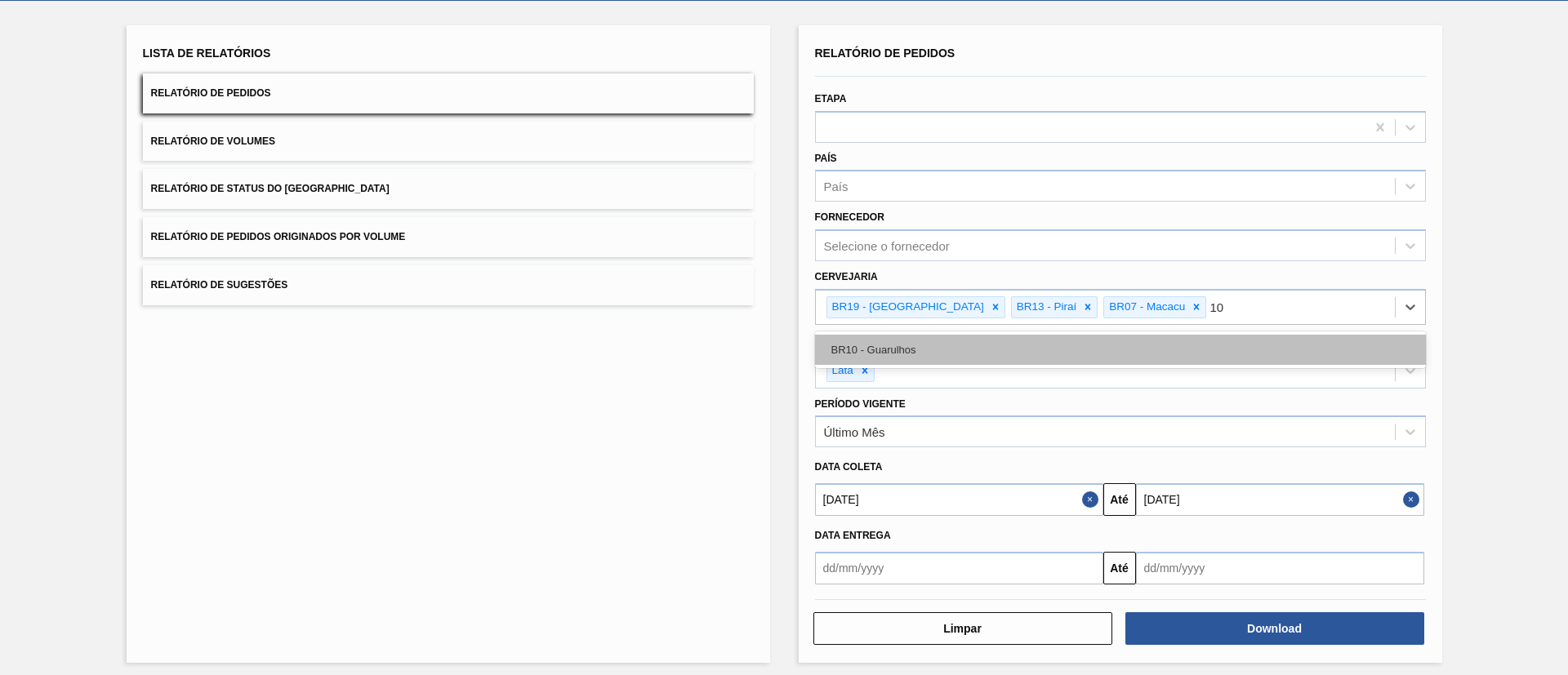
click at [915, 343] on div "BR10 - Guarulhos" at bounding box center [1121, 350] width 611 height 30
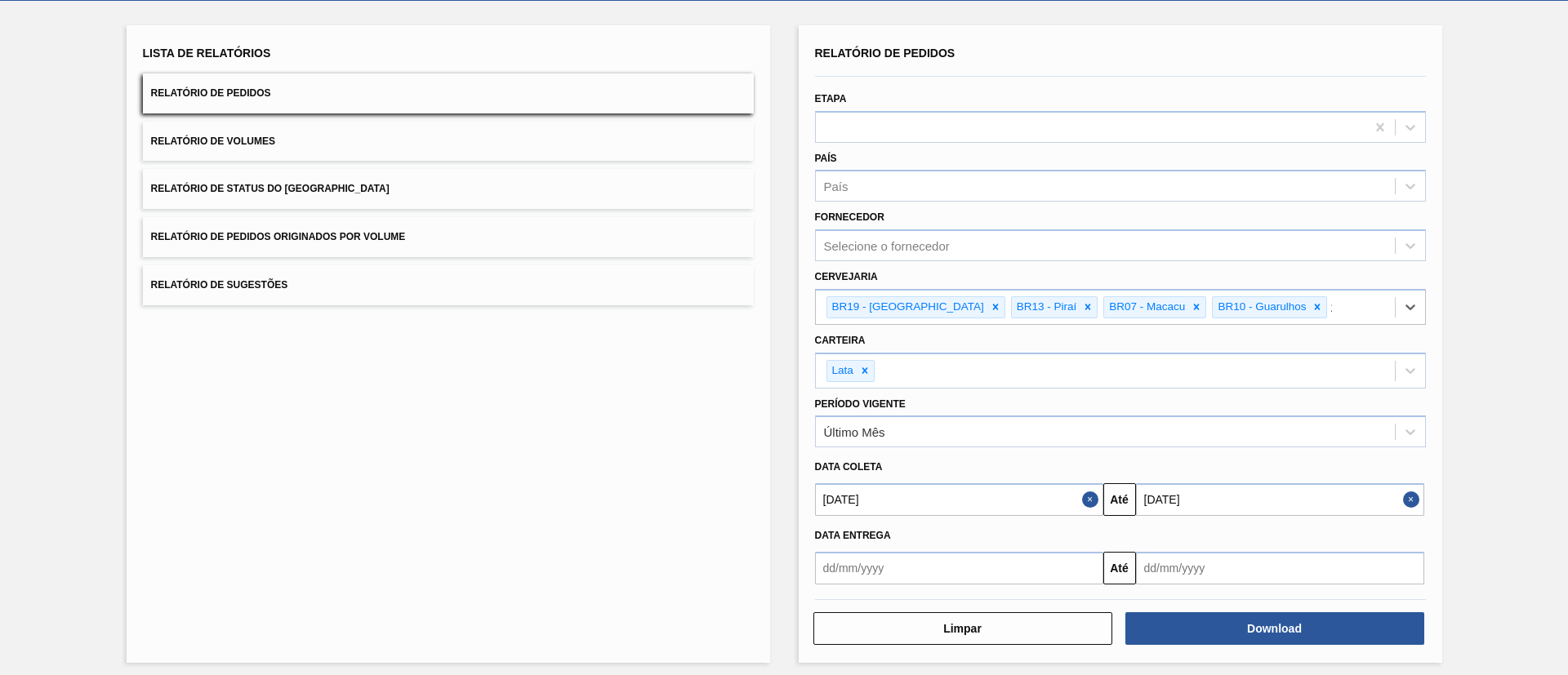
type input "23"
click at [915, 343] on div "BR23 - Jaguariúna" at bounding box center [1121, 350] width 611 height 30
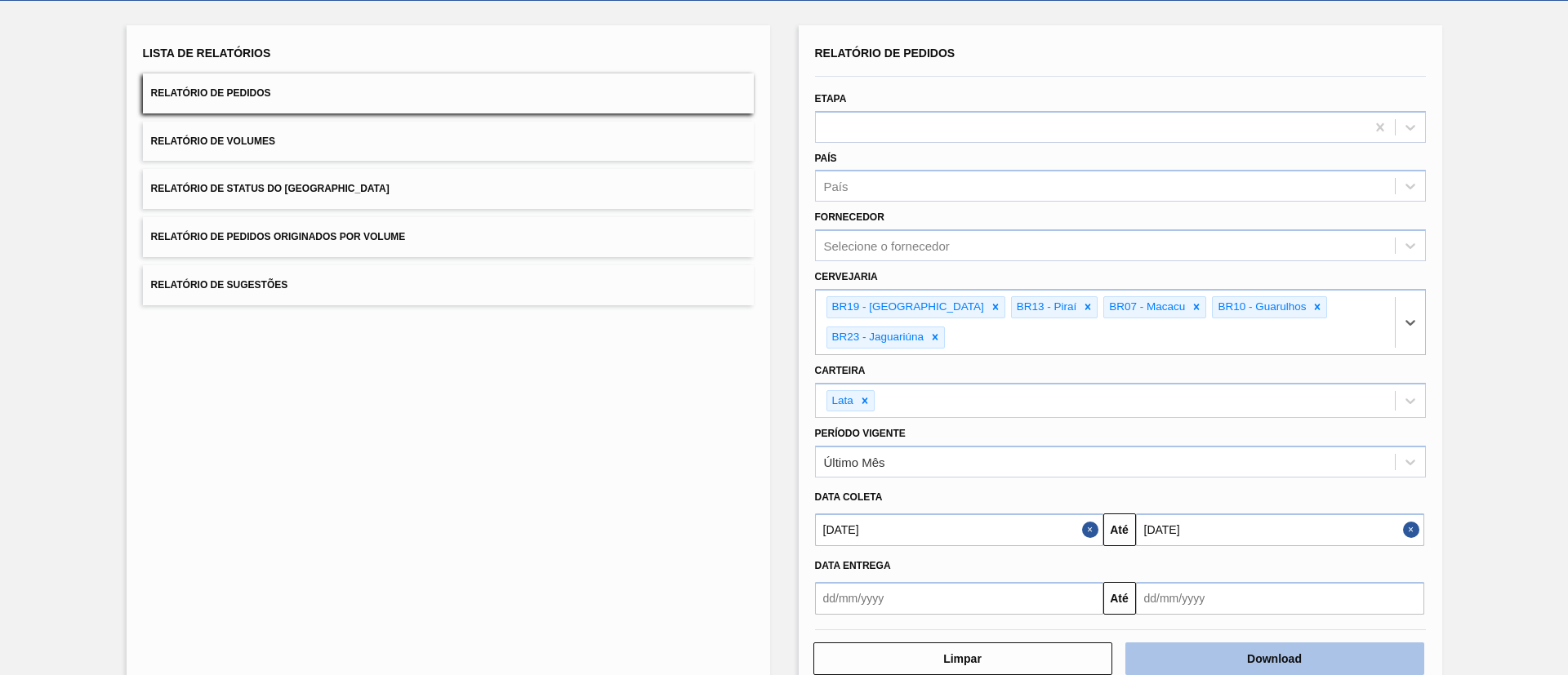
click at [1263, 643] on button "Download" at bounding box center [1275, 659] width 299 height 33
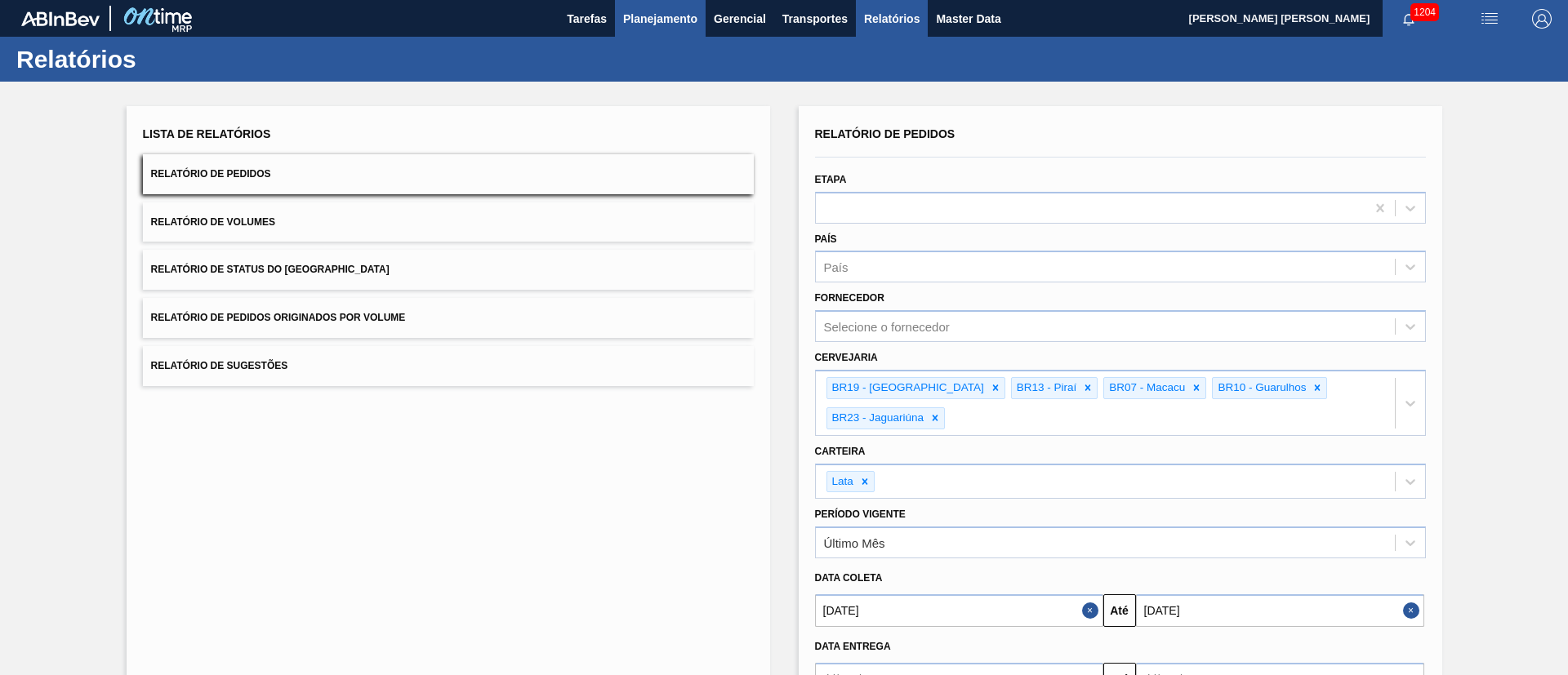
click at [660, 23] on span "Planejamento" at bounding box center [660, 19] width 74 height 19
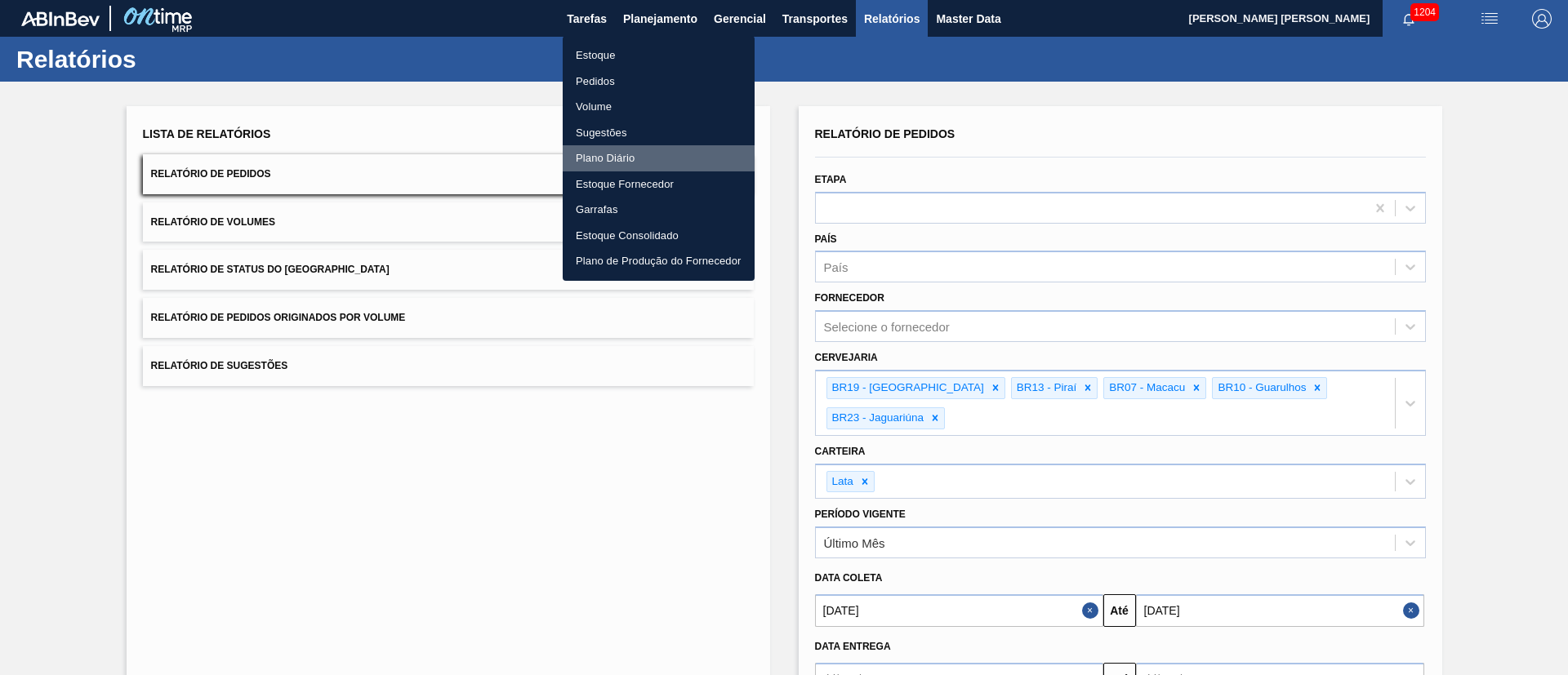
click at [620, 165] on li "Plano Diário" at bounding box center [658, 158] width 192 height 26
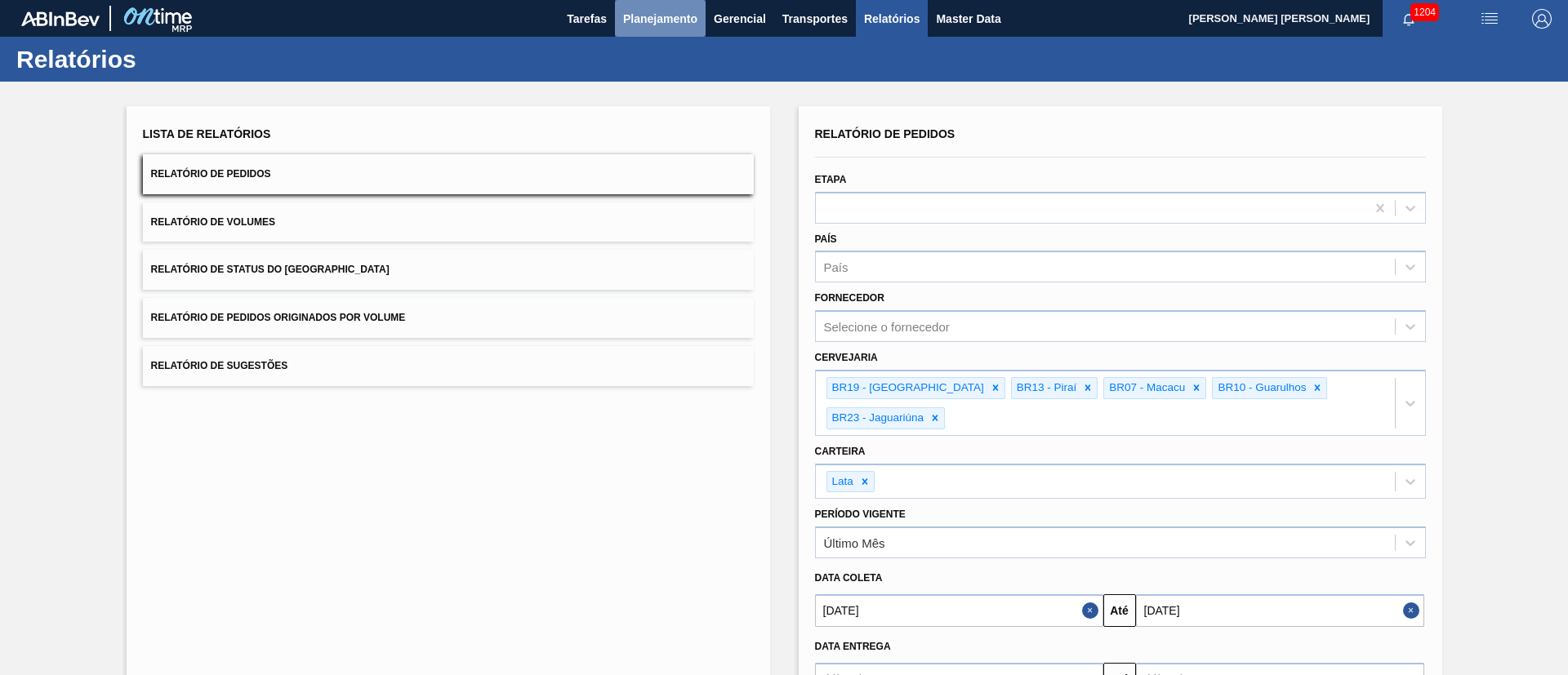
click at [668, 25] on span "Planejamento" at bounding box center [660, 19] width 74 height 19
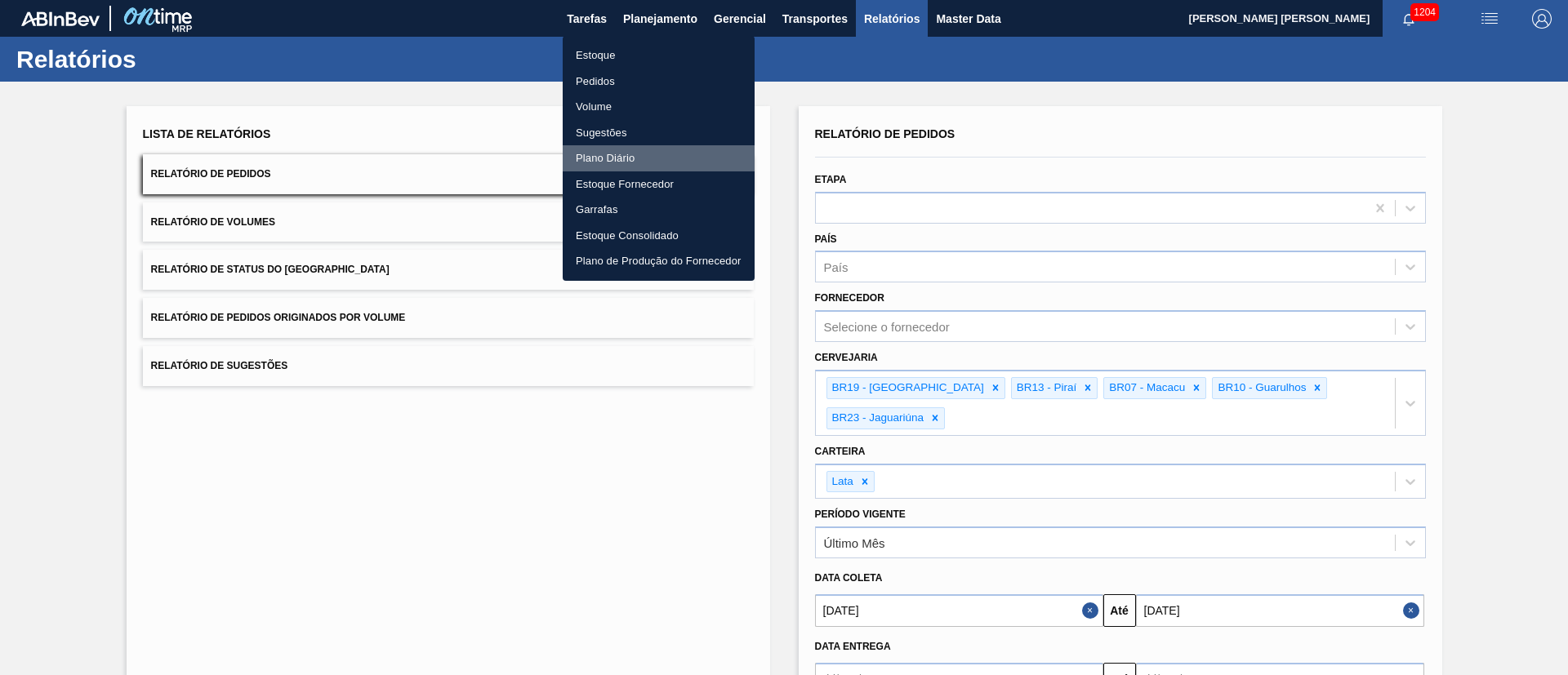
click at [628, 153] on li "Plano Diário" at bounding box center [658, 158] width 192 height 26
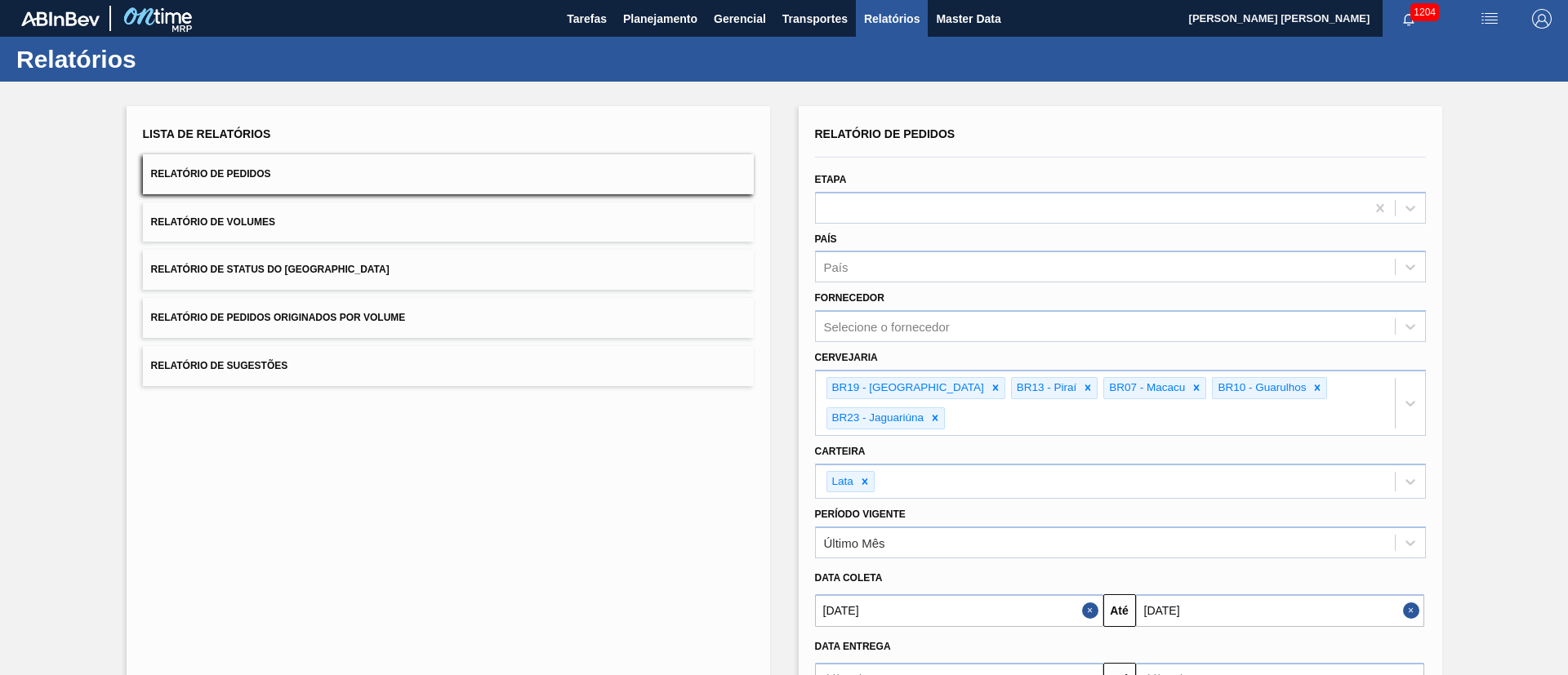
scroll to position [110, 0]
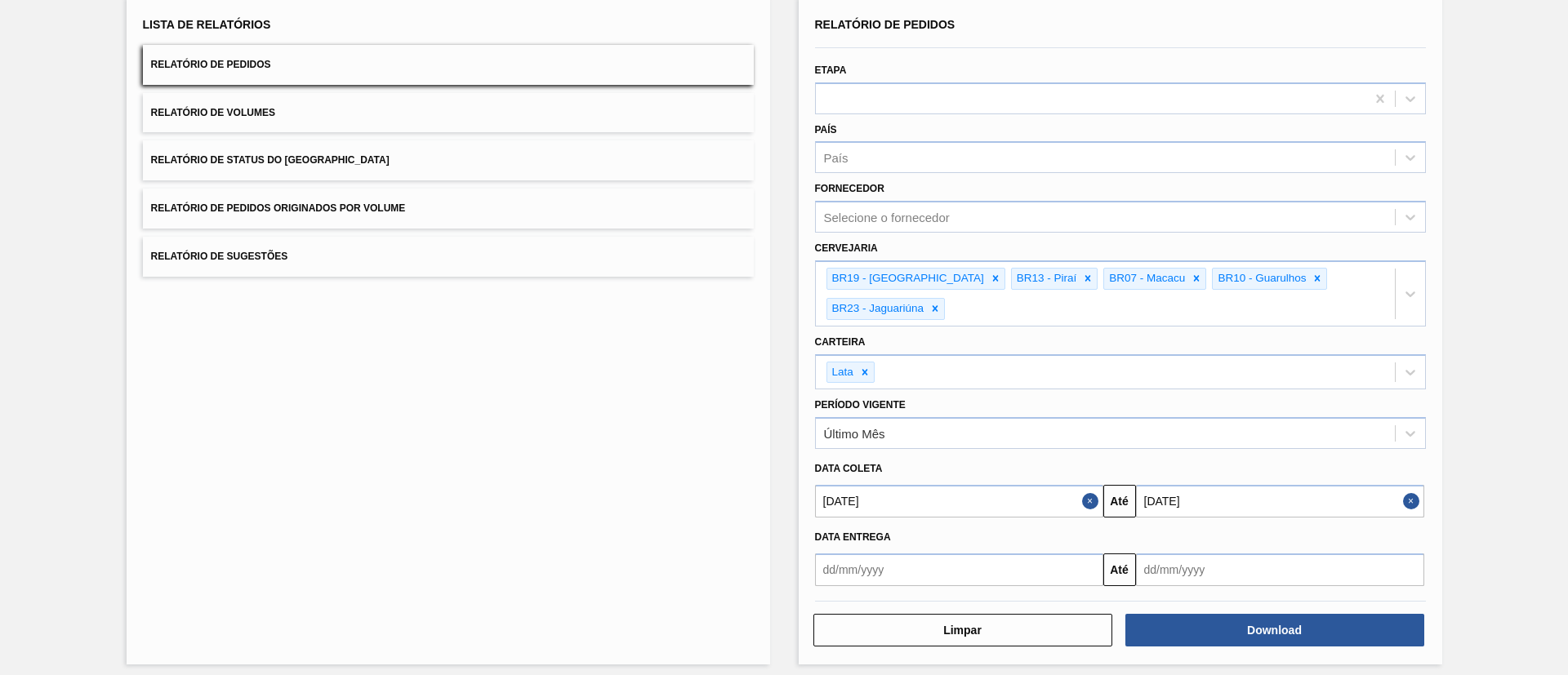
click at [951, 496] on input "06/10/2025" at bounding box center [960, 501] width 289 height 33
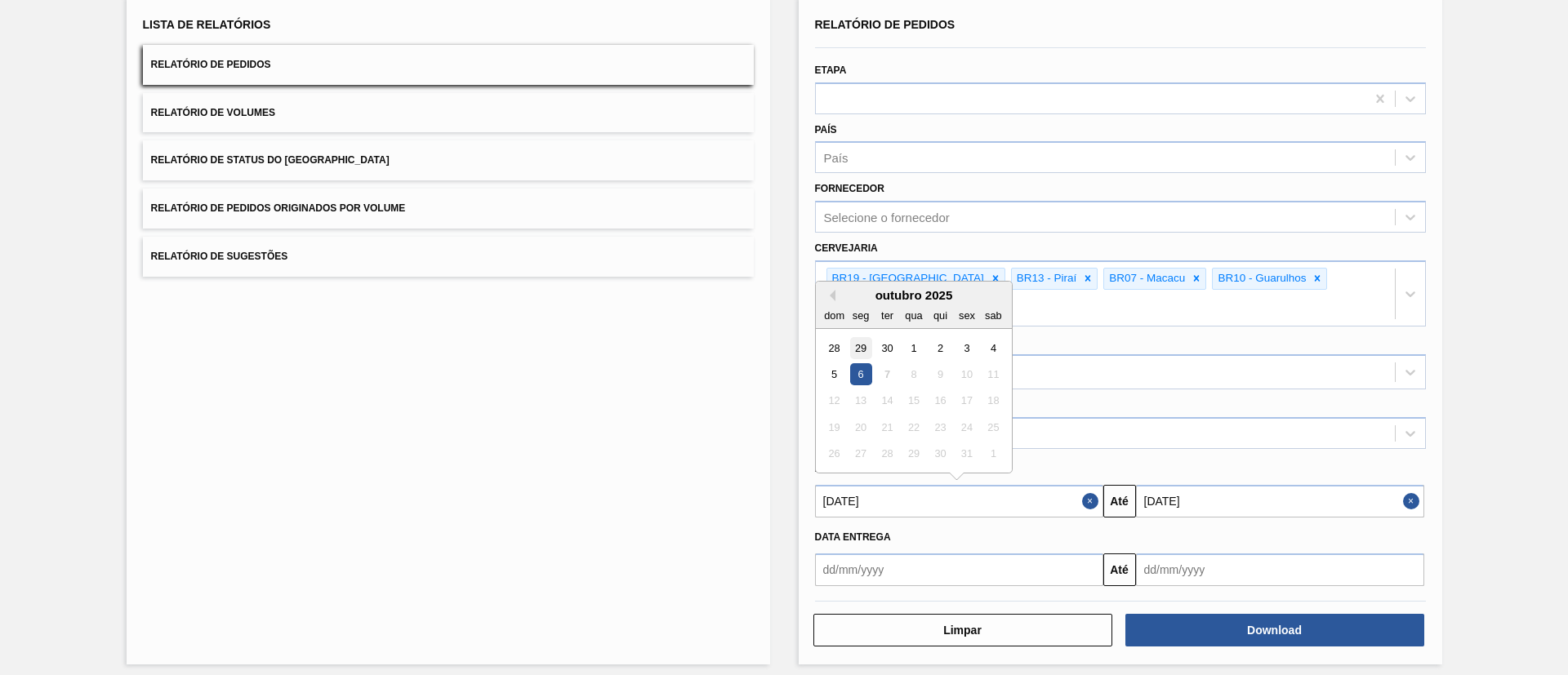
click at [854, 338] on div "29" at bounding box center [860, 348] width 22 height 22
type input "29/09/2025"
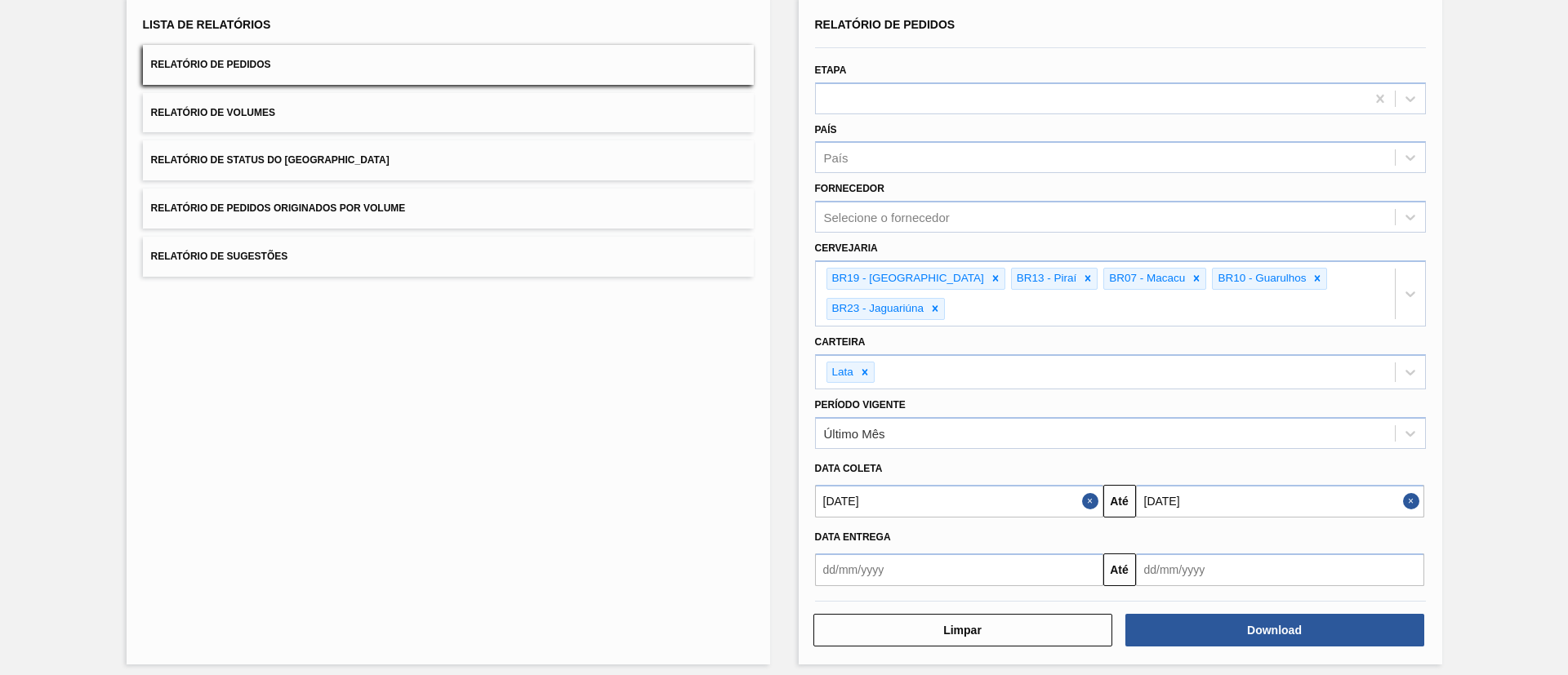
click at [1346, 492] on input "06/10/2025" at bounding box center [1280, 501] width 289 height 33
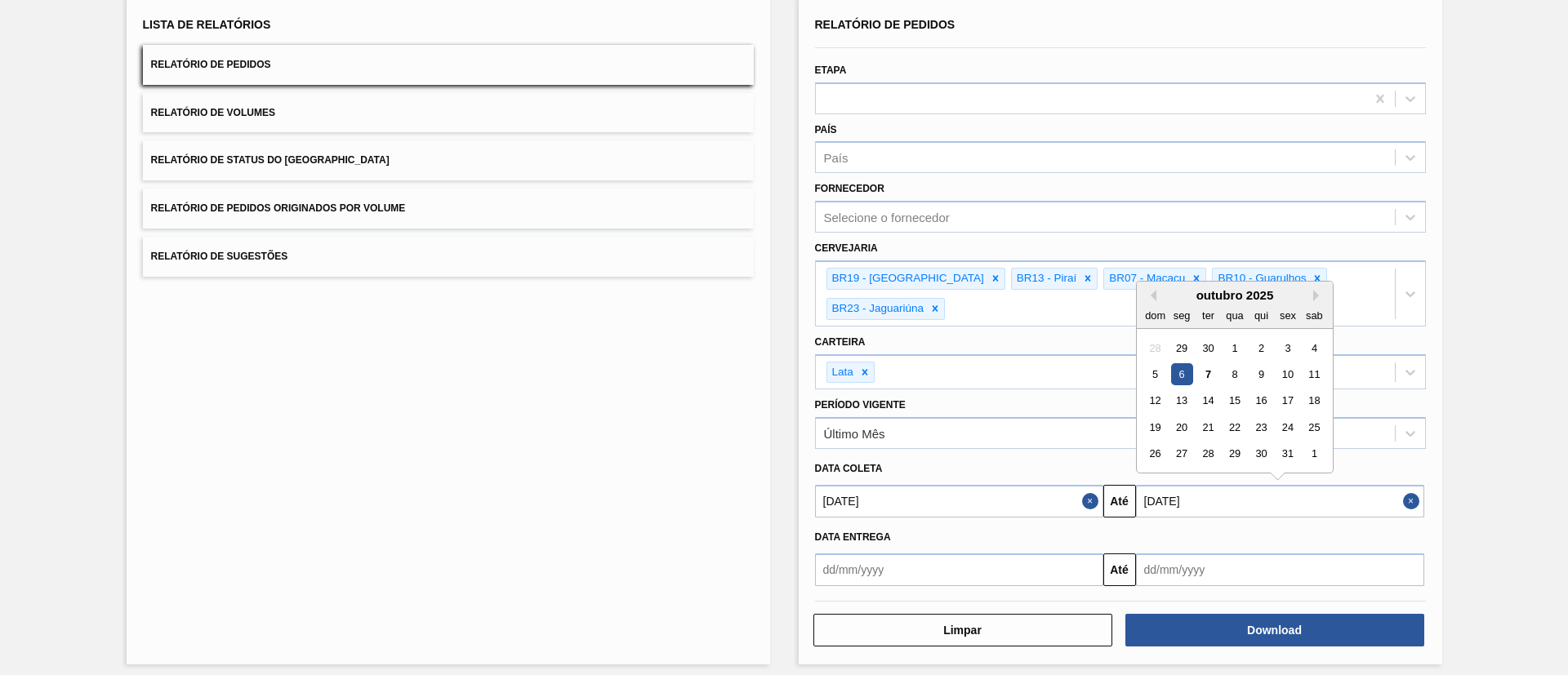
click at [1311, 302] on div "dom seg ter qua qui sex sab" at bounding box center [1235, 315] width 196 height 26
click at [1313, 290] on button "Next Month" at bounding box center [1319, 296] width 12 height 12
click at [1176, 474] on div "1" at bounding box center [1181, 480] width 22 height 22
type input "01/12/2025"
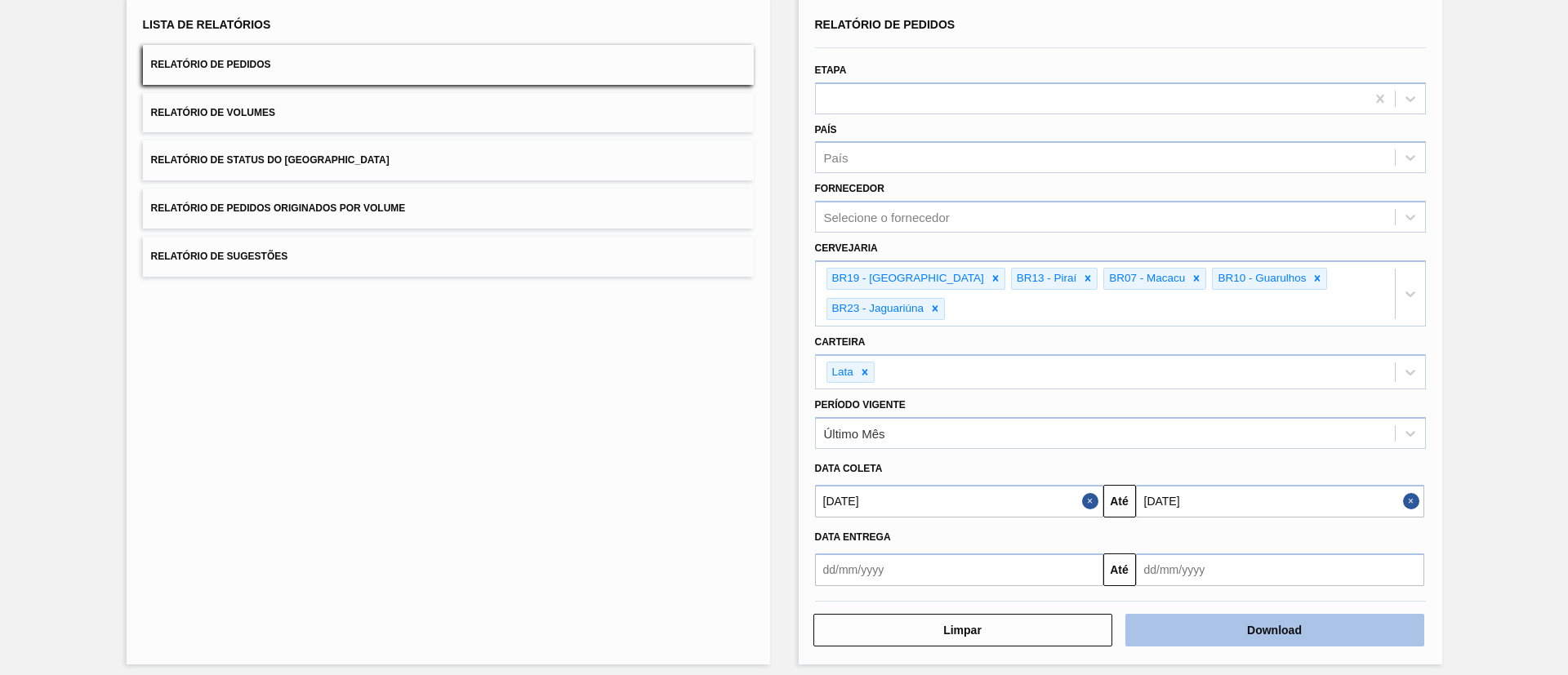
click at [1195, 614] on button "Download" at bounding box center [1275, 630] width 299 height 33
click at [336, 123] on button "Relatório de Volumes" at bounding box center [448, 112] width 611 height 40
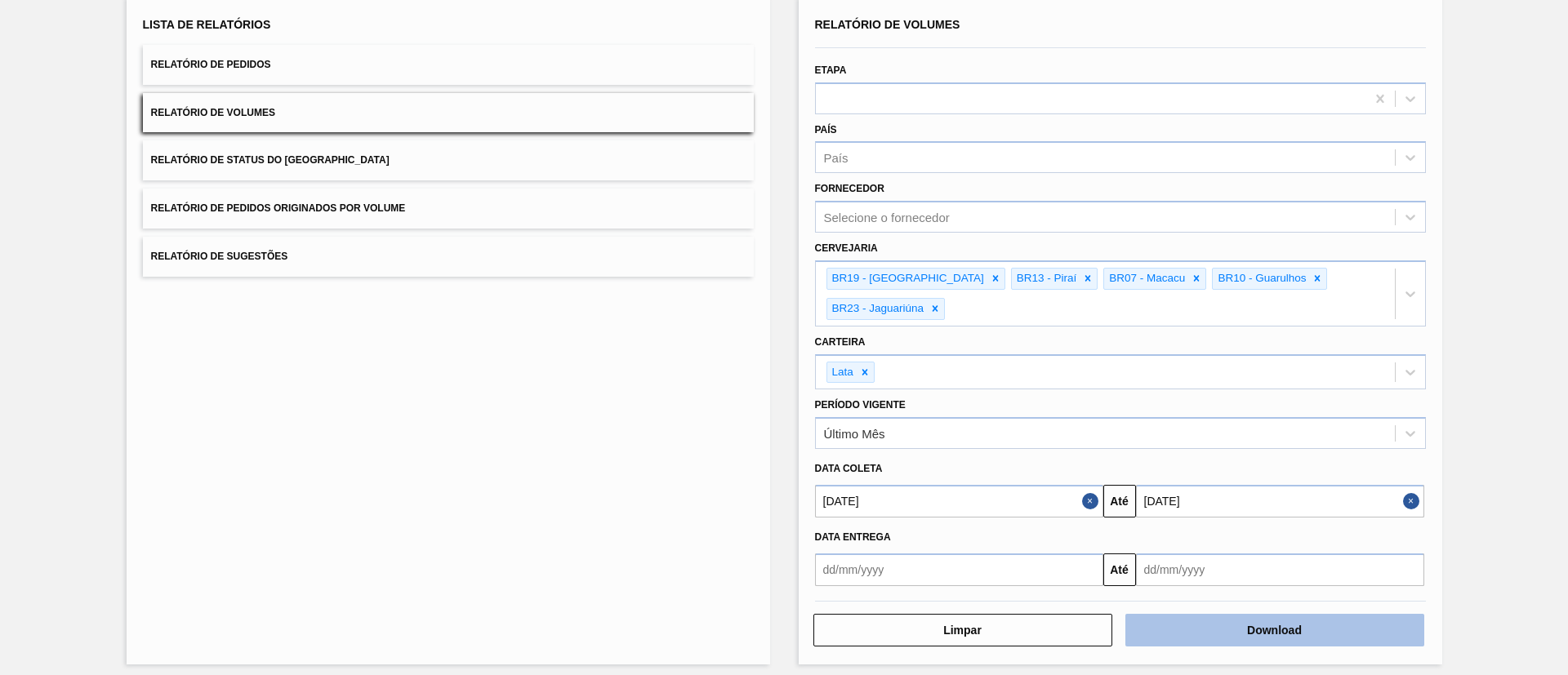
click at [1300, 624] on button "Download" at bounding box center [1275, 630] width 299 height 33
click at [275, 251] on span "Relatório de Sugestões" at bounding box center [219, 256] width 138 height 12
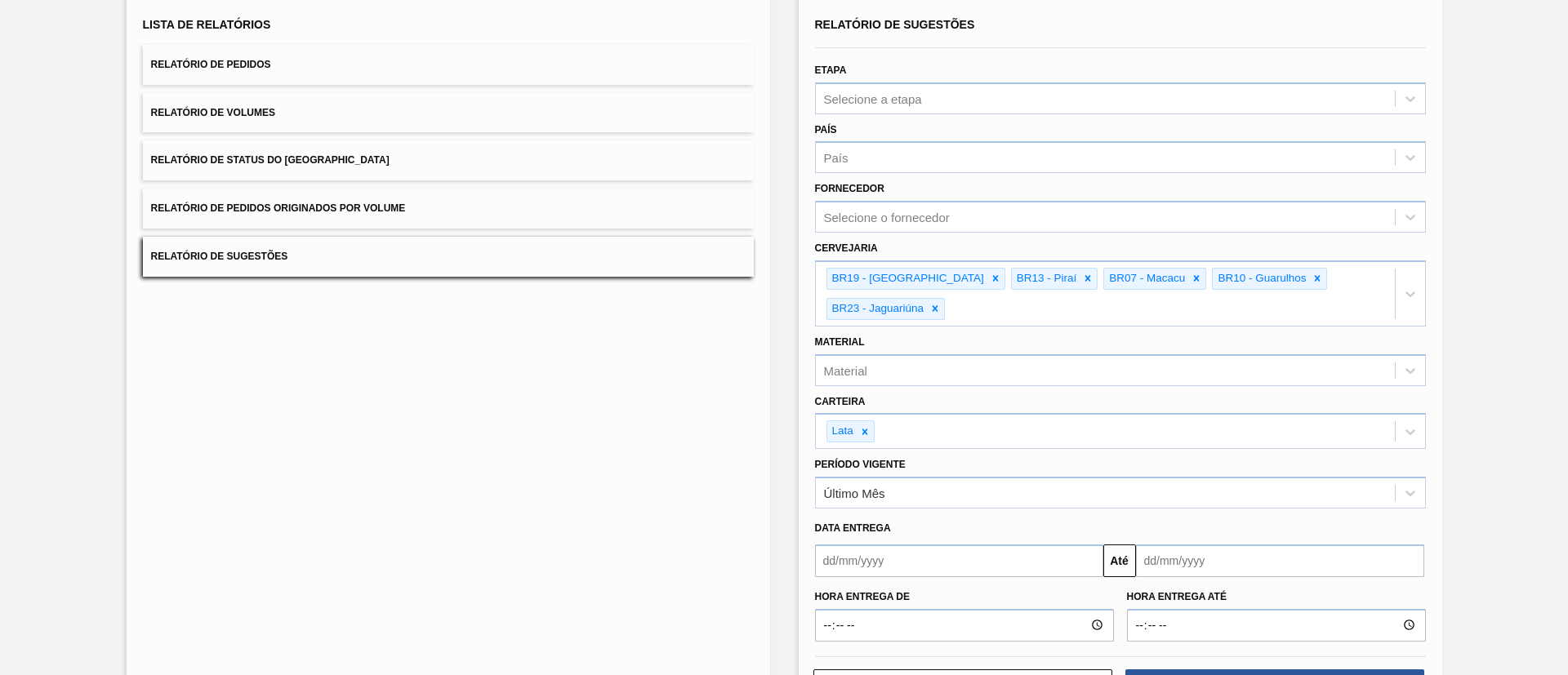
click at [895, 544] on input "text" at bounding box center [960, 560] width 289 height 33
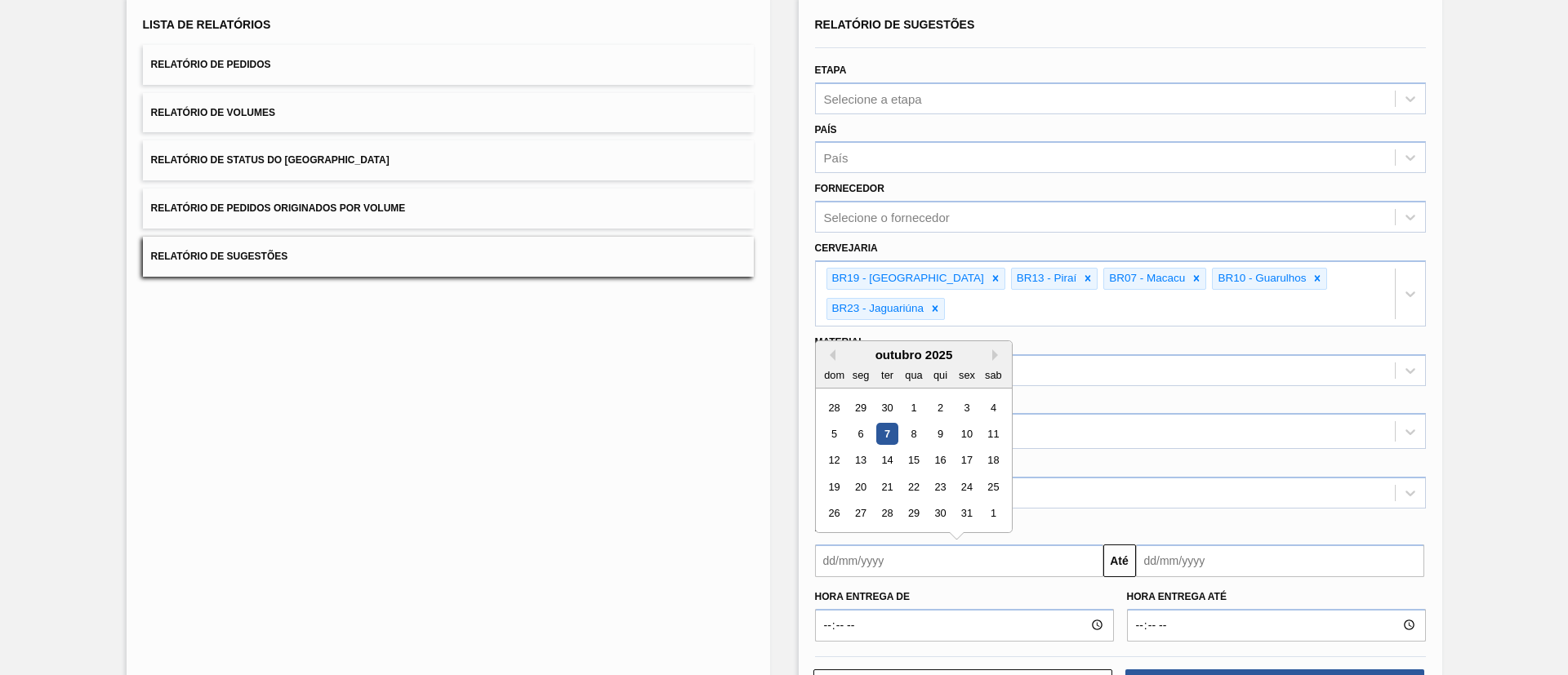
click at [889, 423] on div "7" at bounding box center [886, 434] width 22 height 22
type input "[DATE]"
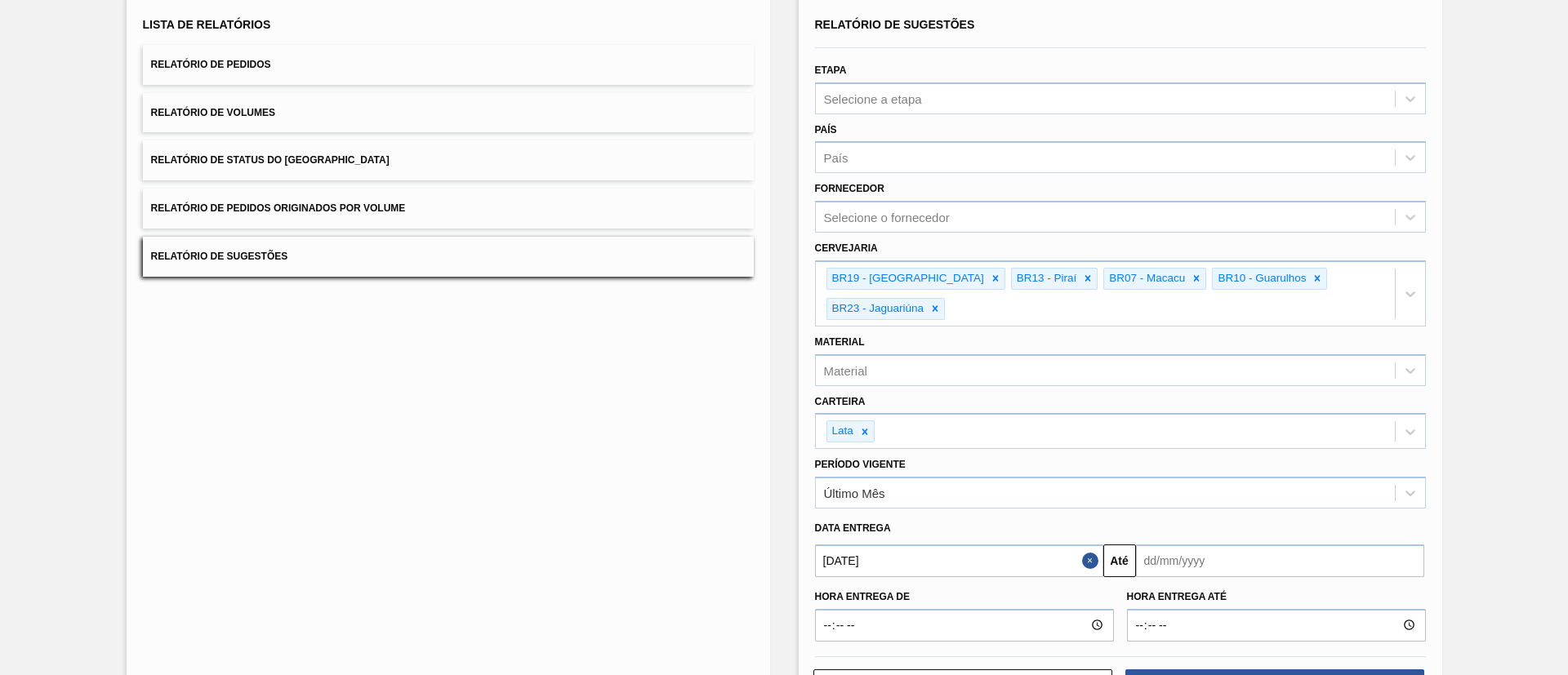
click at [1199, 559] on input "text" at bounding box center [1280, 560] width 289 height 33
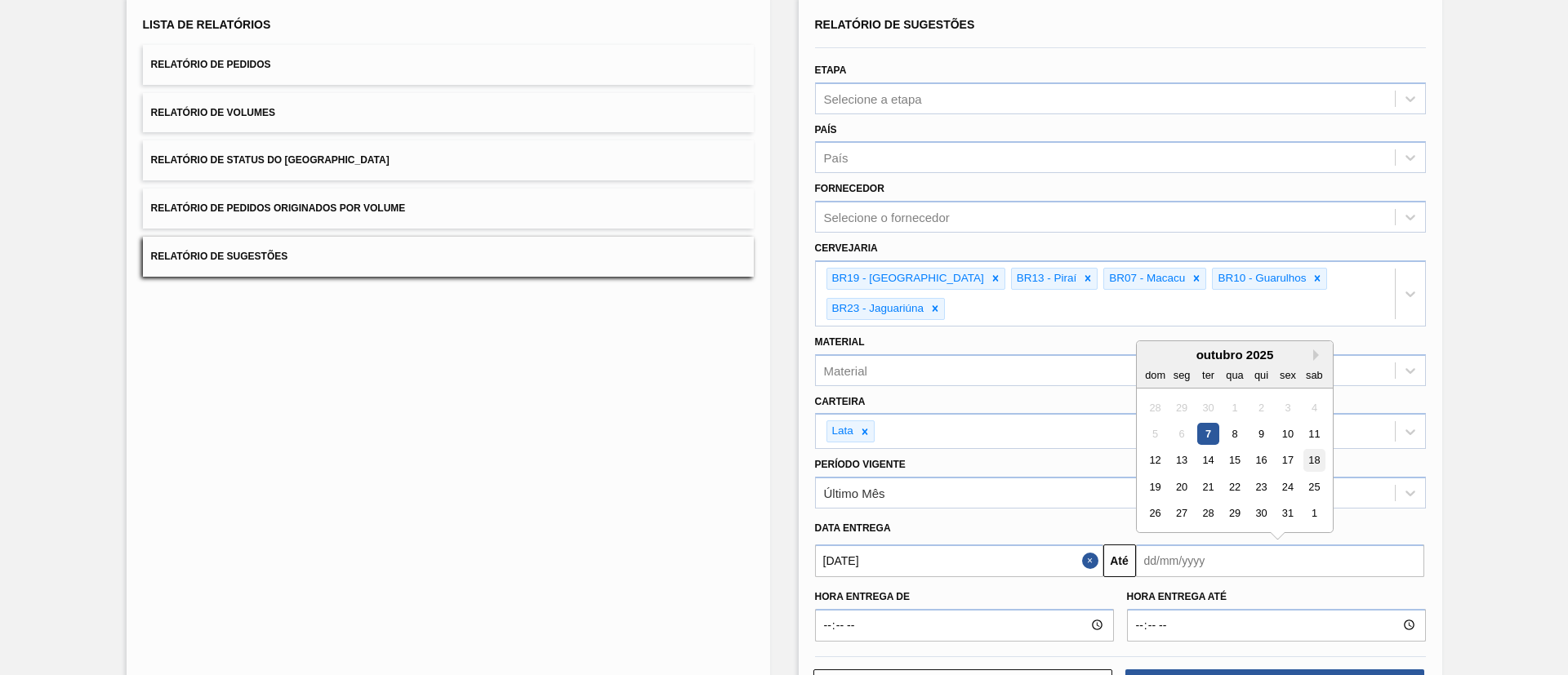
click at [1319, 449] on div "18" at bounding box center [1314, 460] width 22 height 22
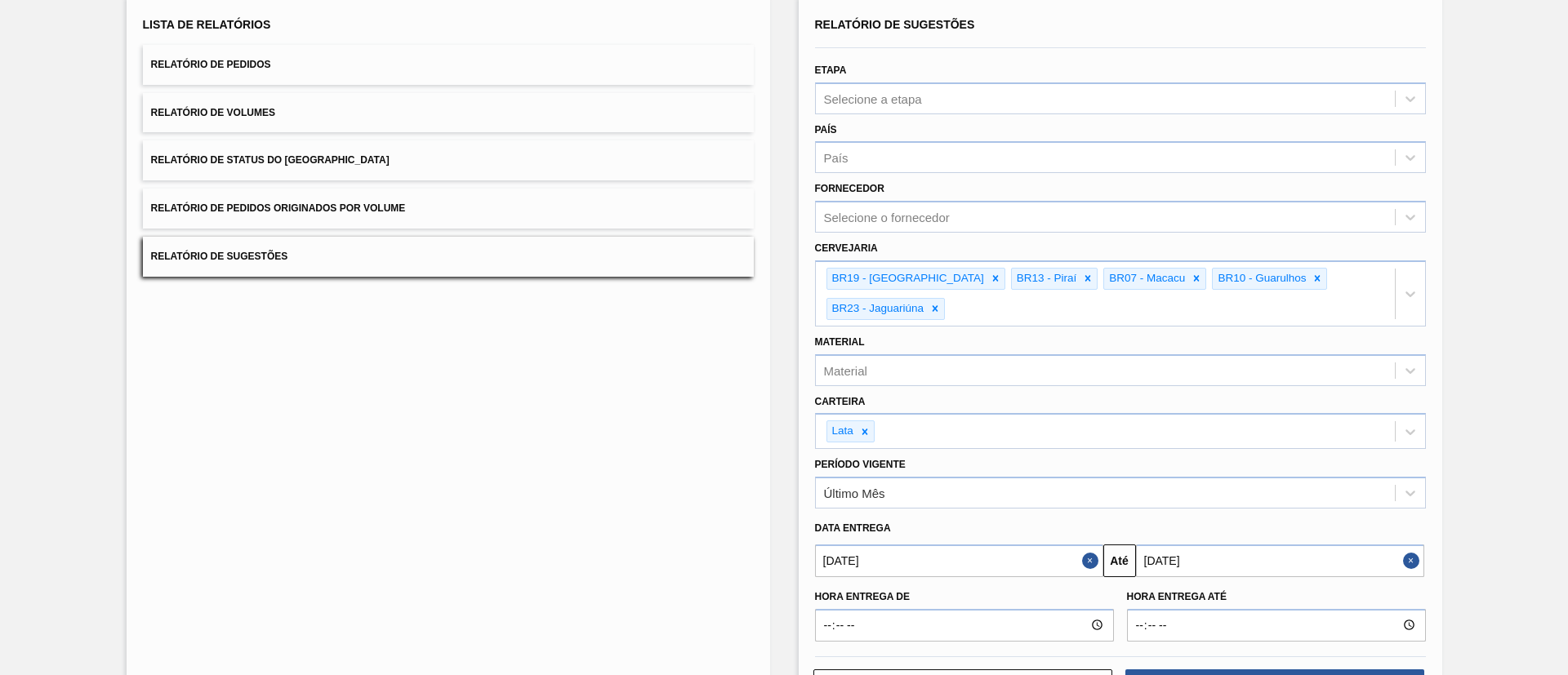
type input "18/10/2025"
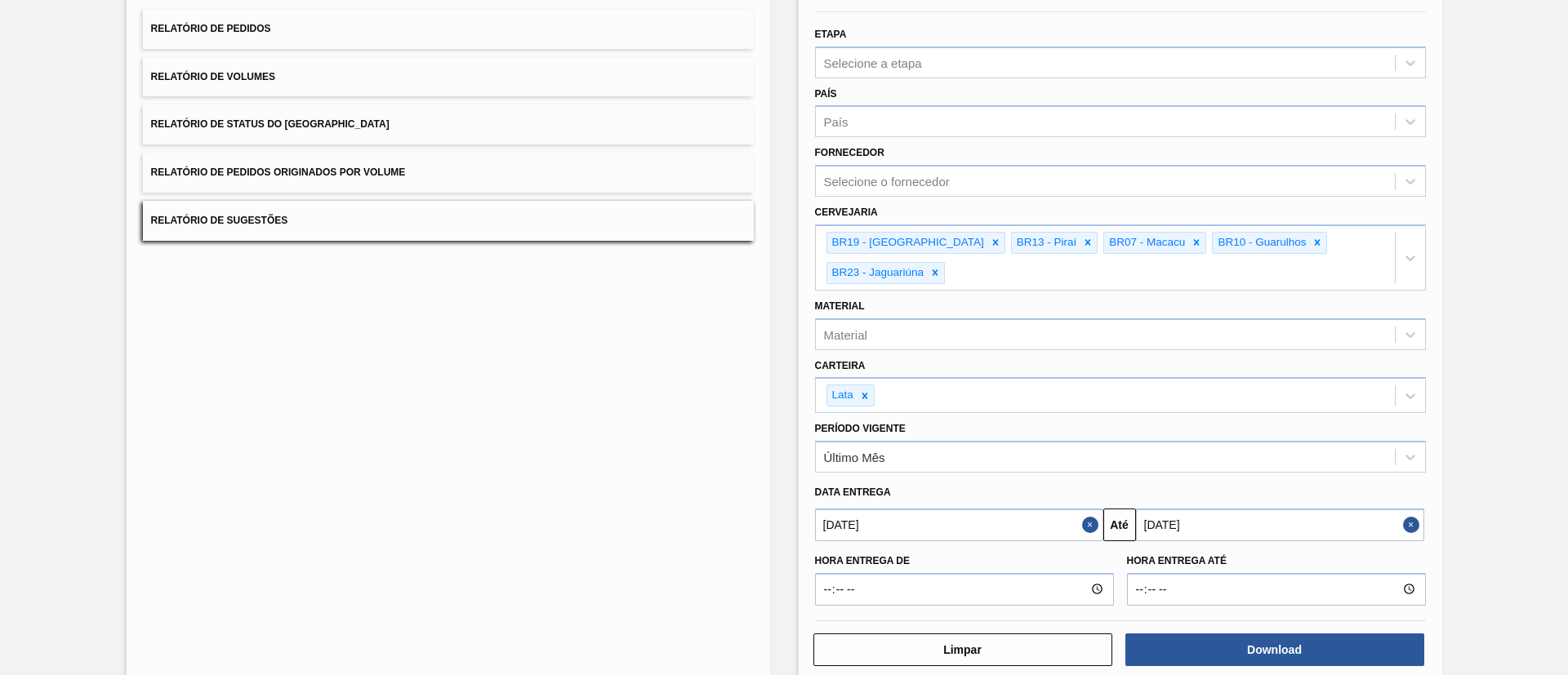
scroll to position [165, 0]
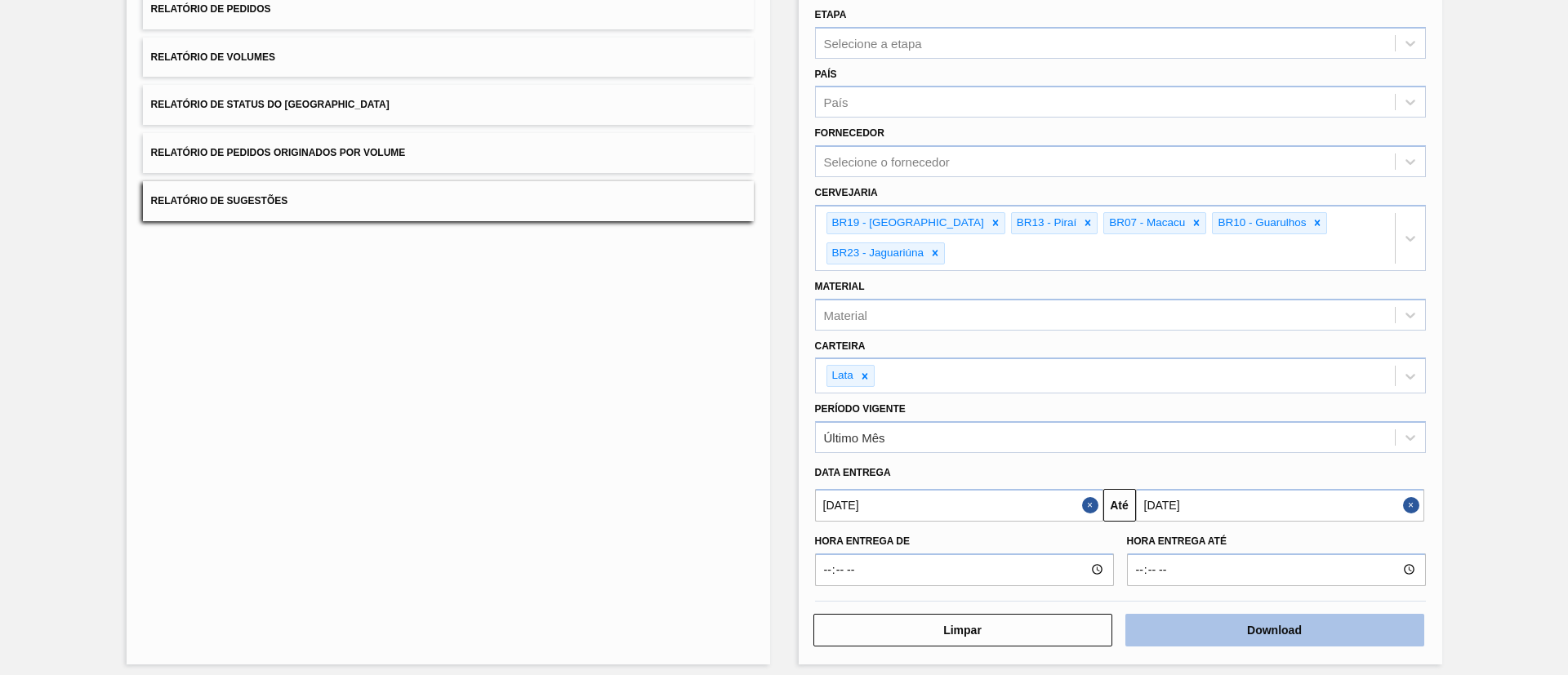
click at [1311, 614] on button "Download" at bounding box center [1275, 630] width 299 height 33
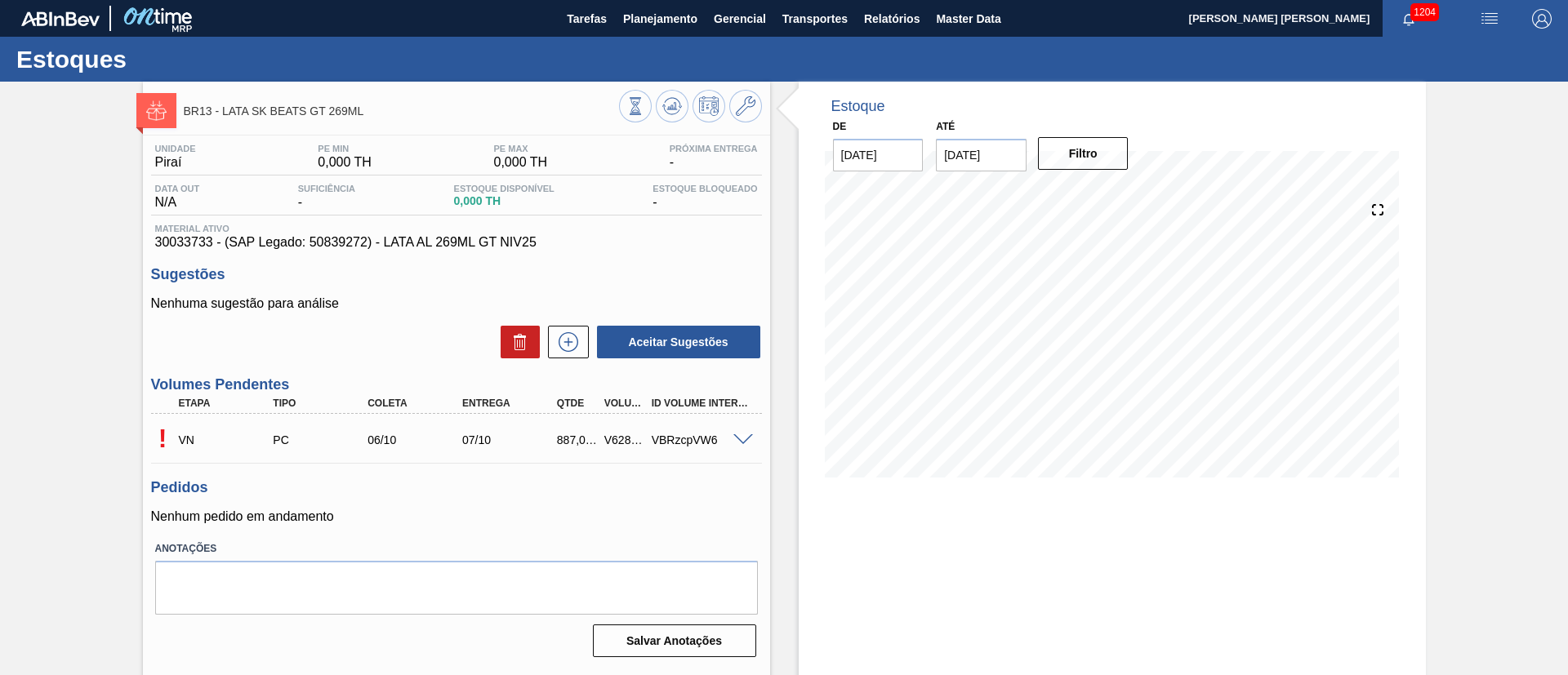
click at [742, 438] on span at bounding box center [743, 440] width 19 height 13
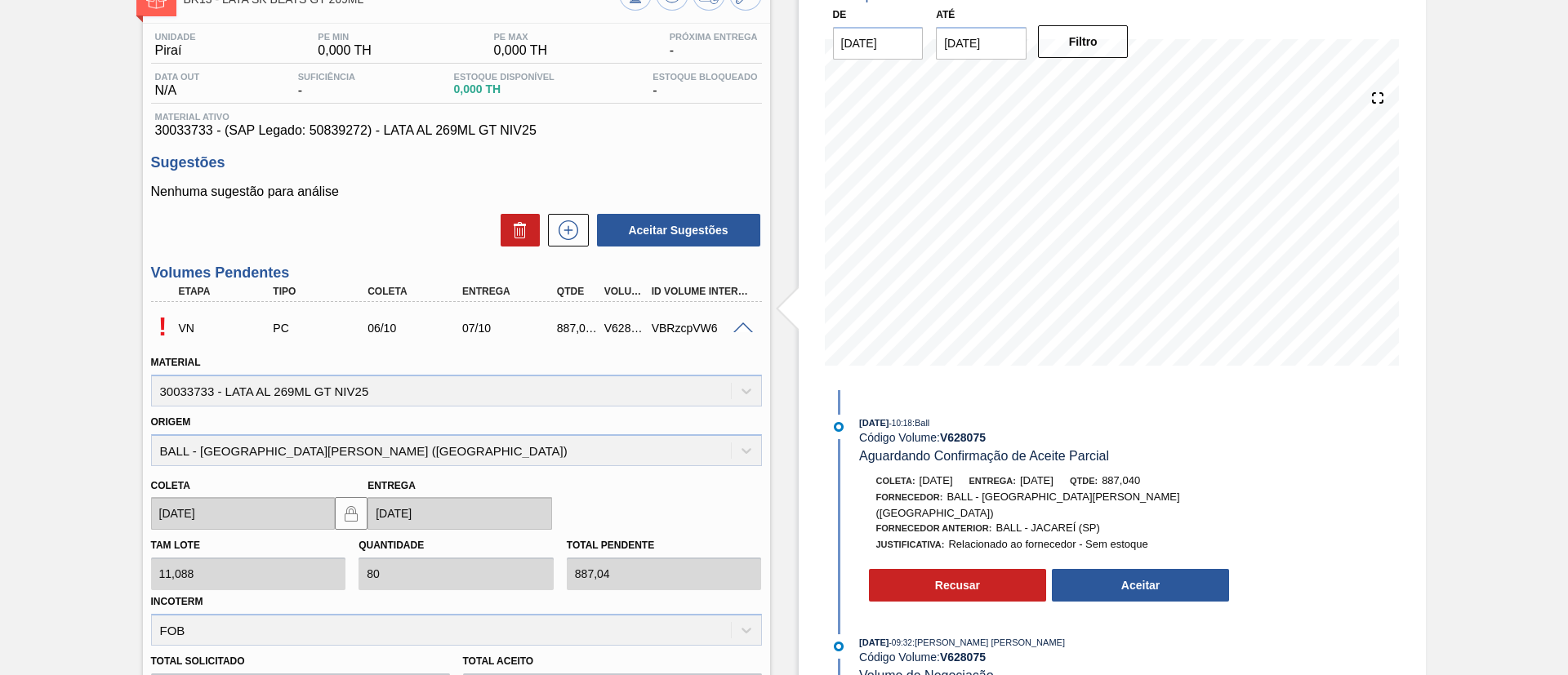
scroll to position [245, 0]
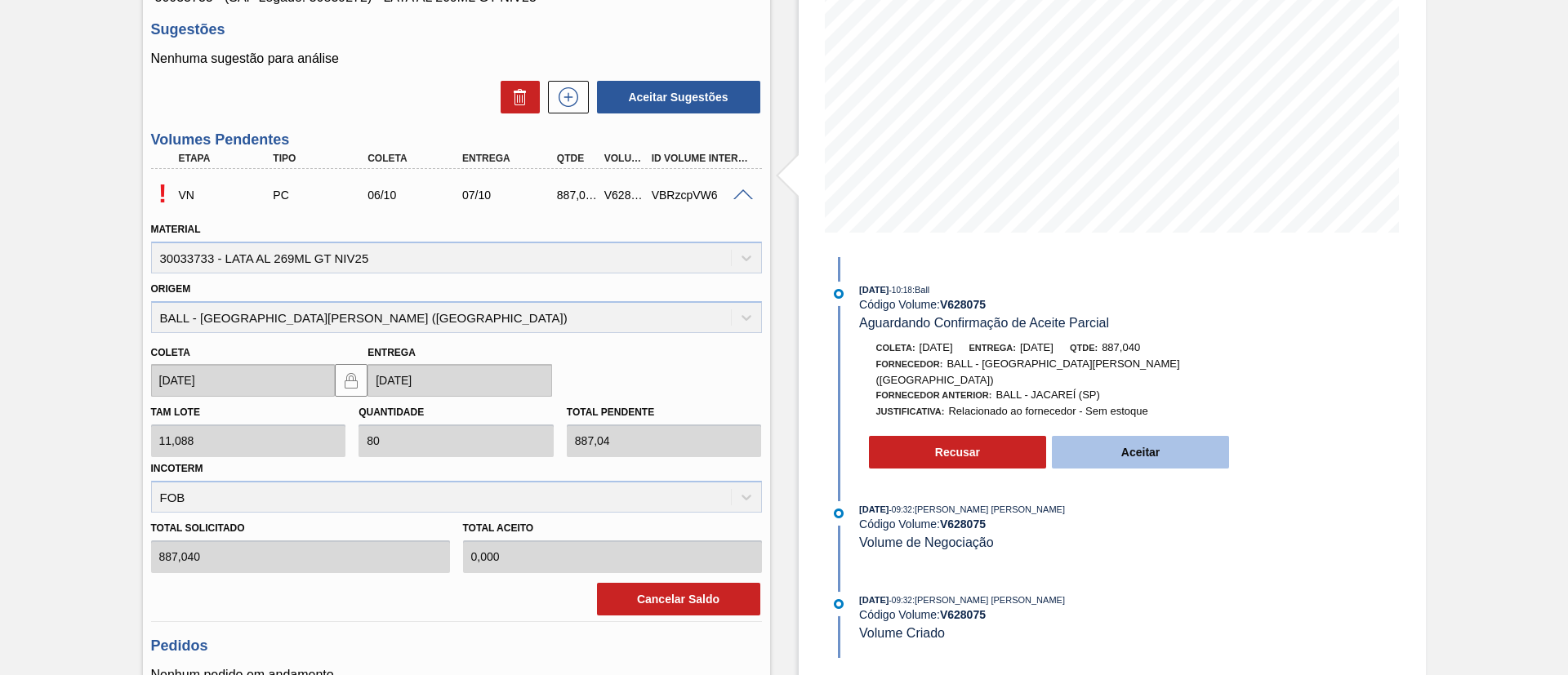
click at [1154, 445] on button "Aceitar" at bounding box center [1140, 452] width 178 height 33
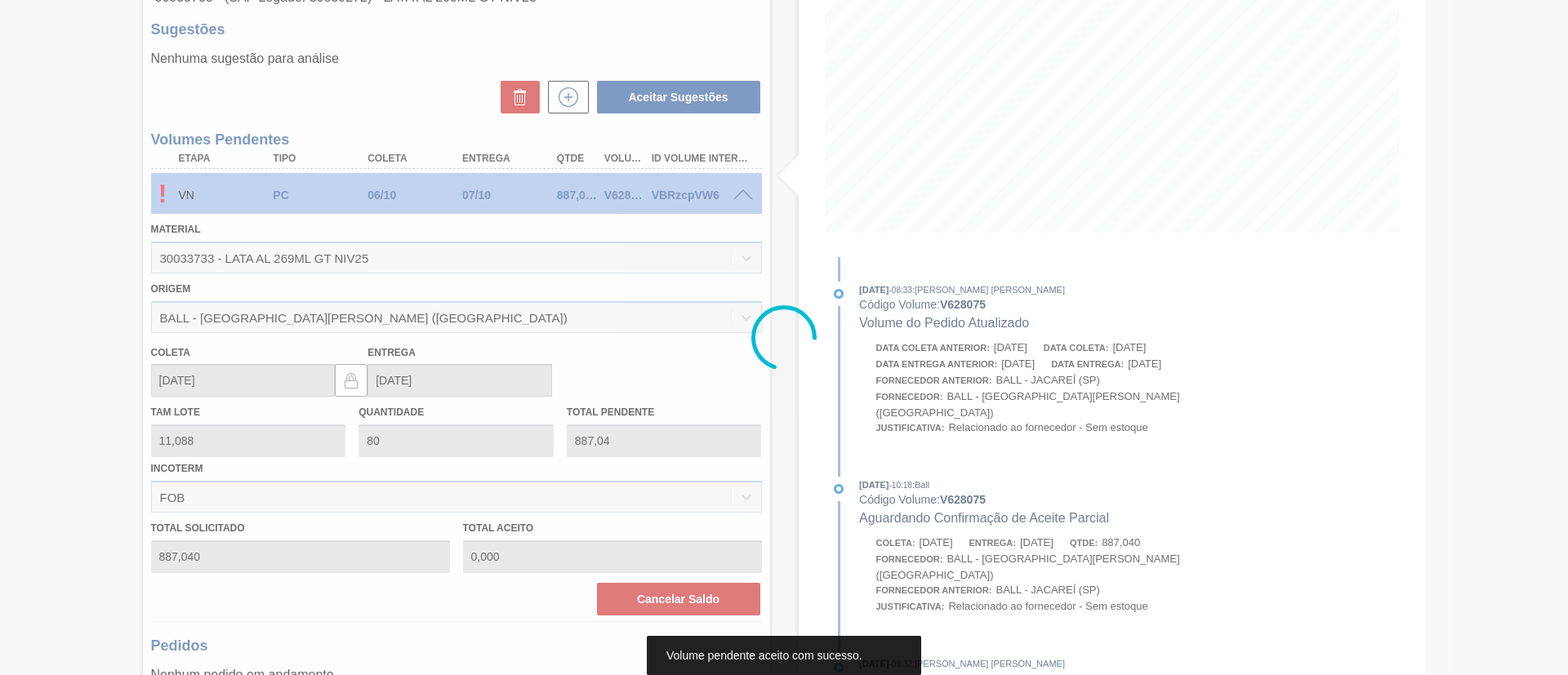
type input "887,040"
type input "08/10/2025"
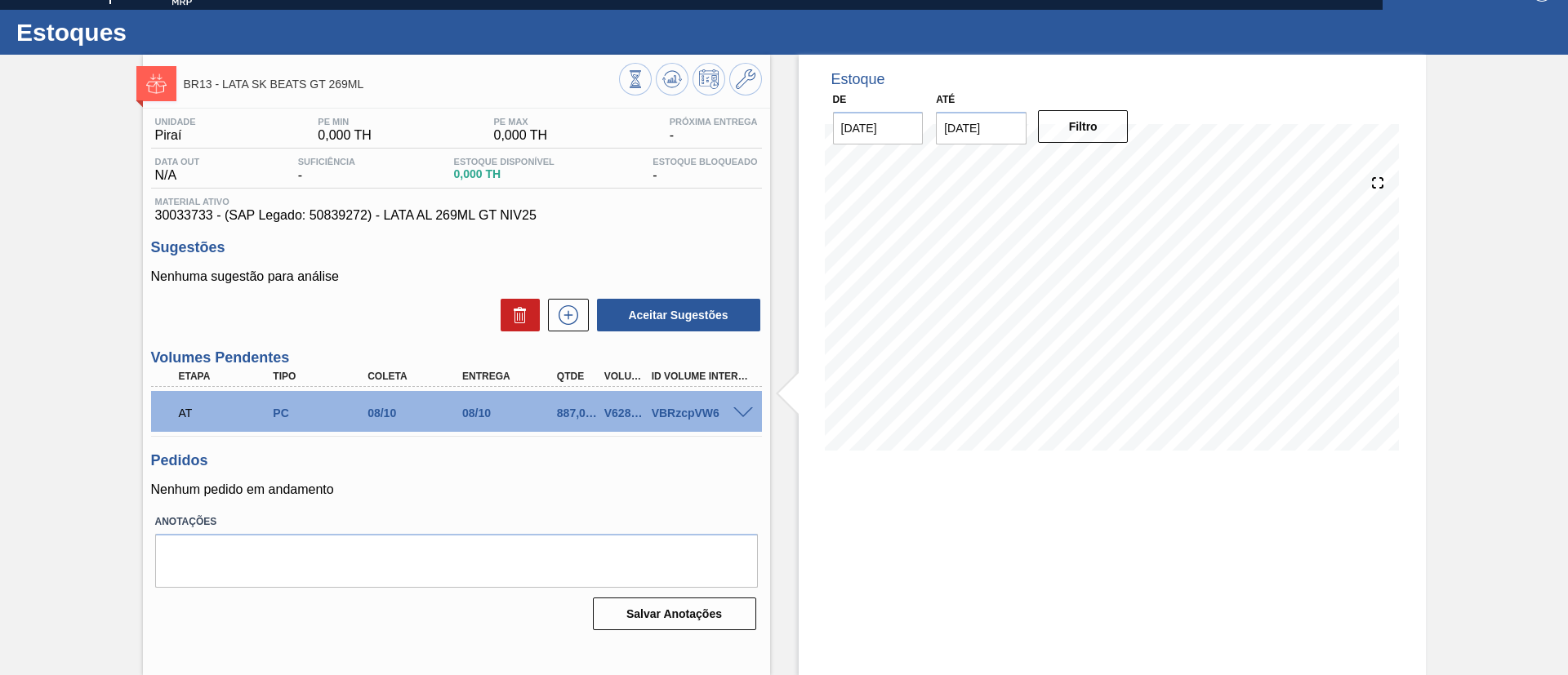
click at [736, 413] on span at bounding box center [743, 413] width 19 height 13
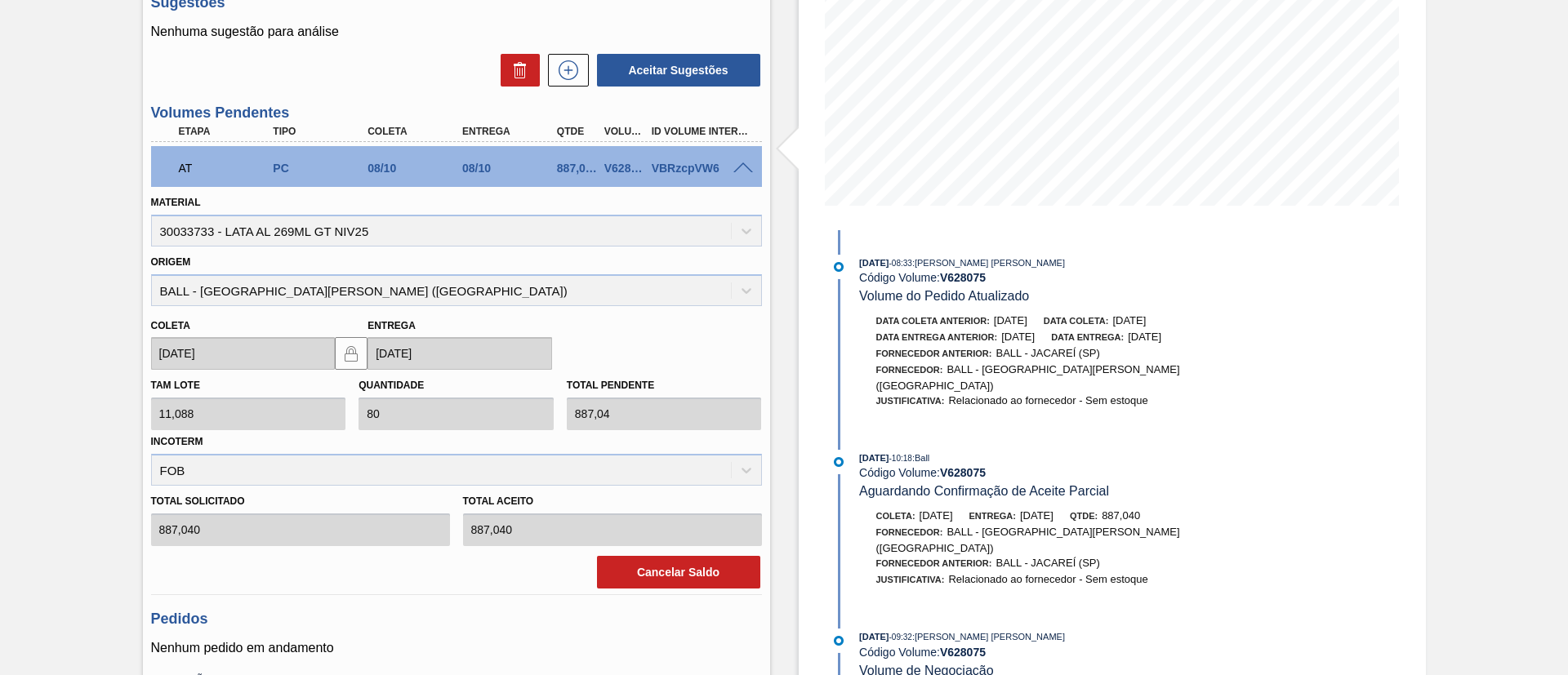
scroll to position [149, 0]
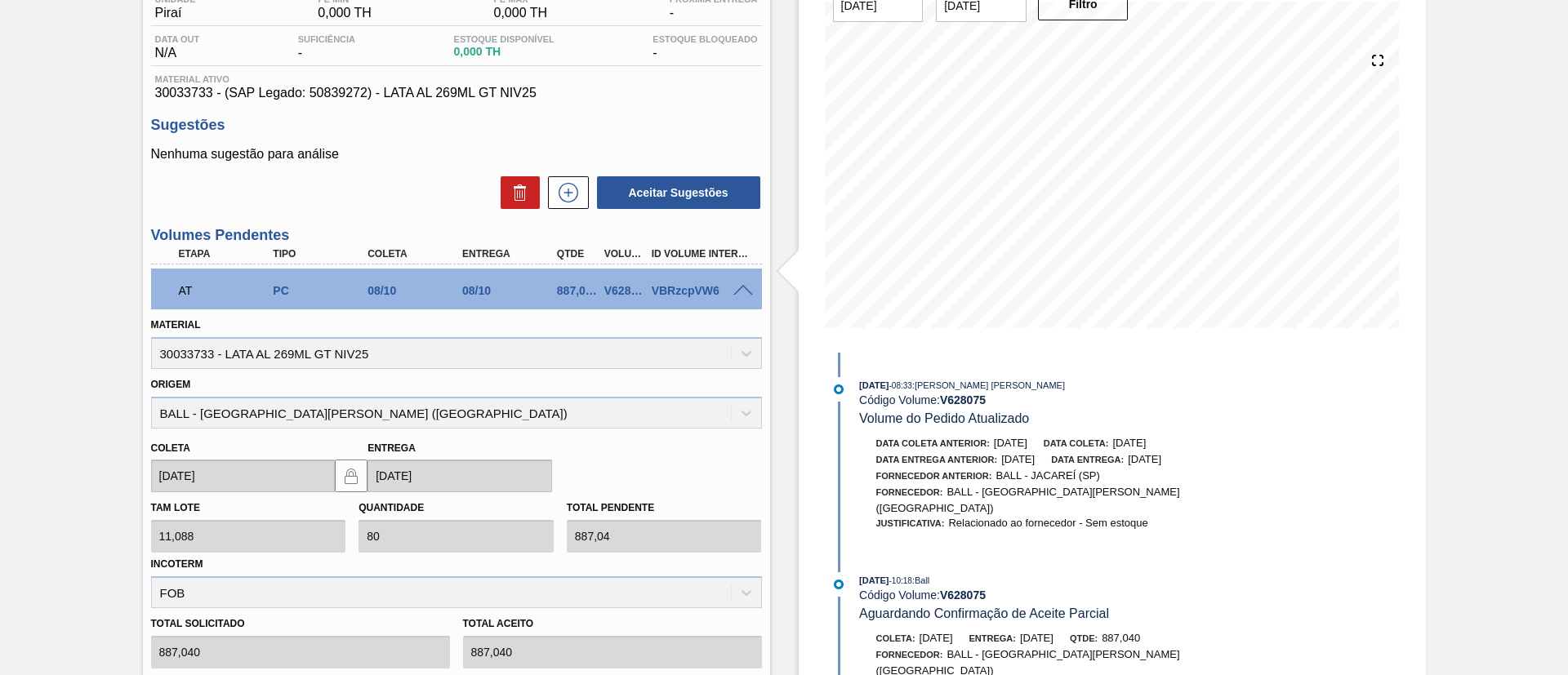
click at [738, 286] on span at bounding box center [743, 291] width 19 height 13
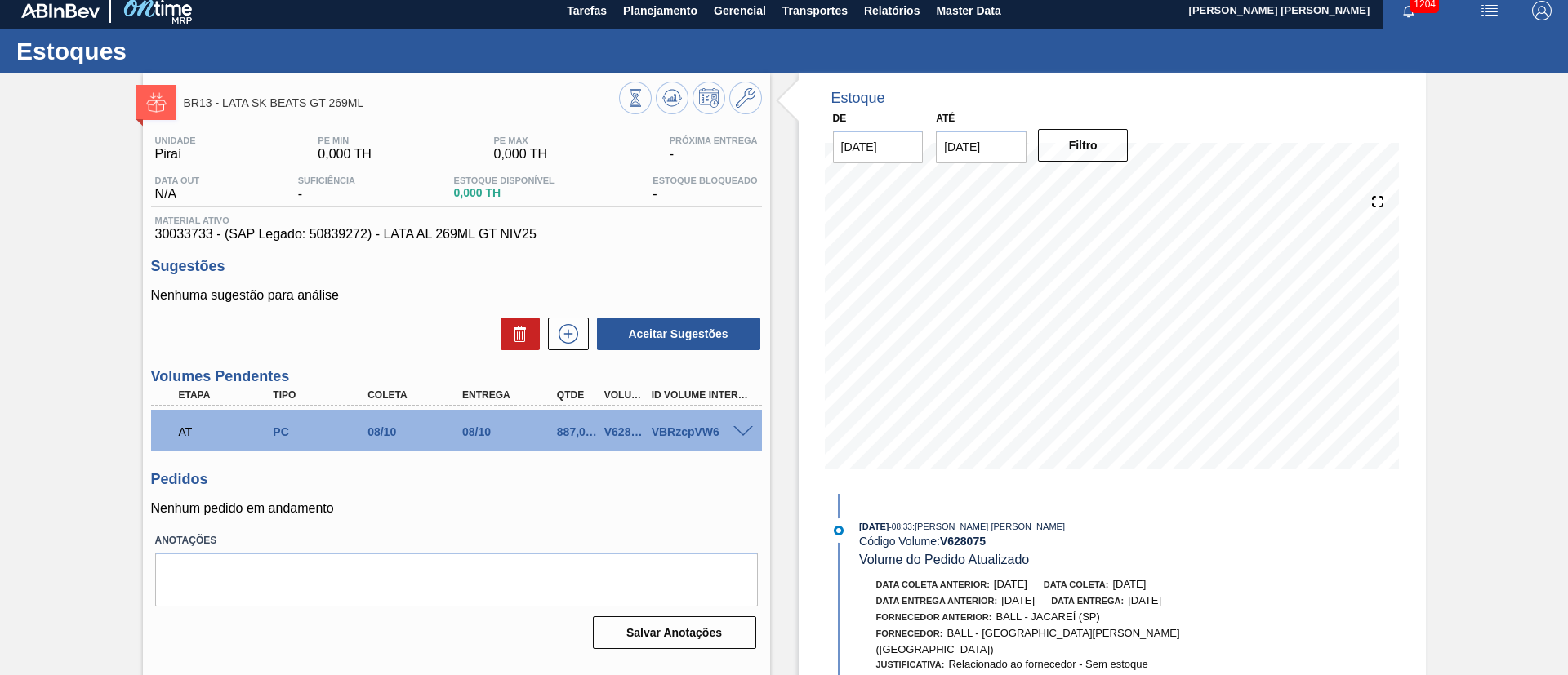
scroll to position [0, 0]
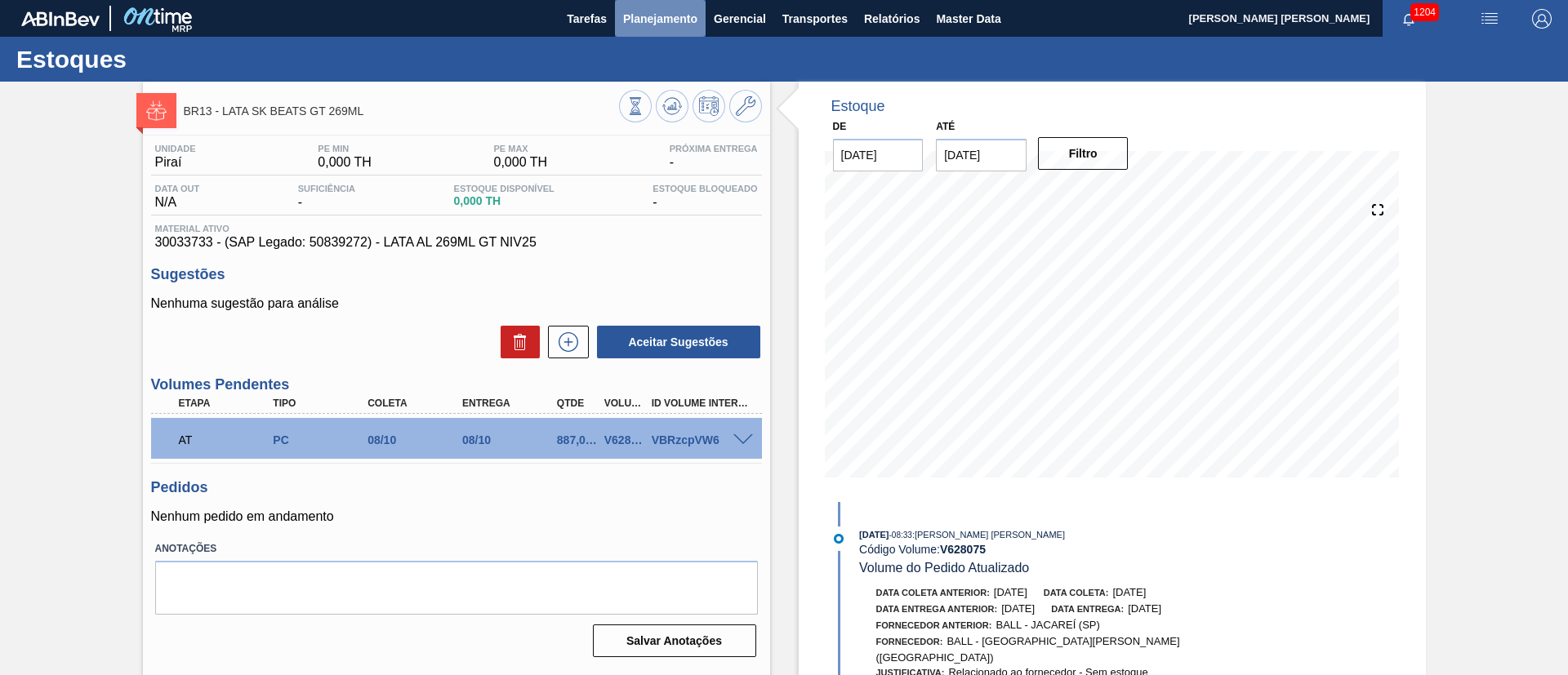
click at [639, 29] on button "Planejamento" at bounding box center [660, 19] width 90 height 37
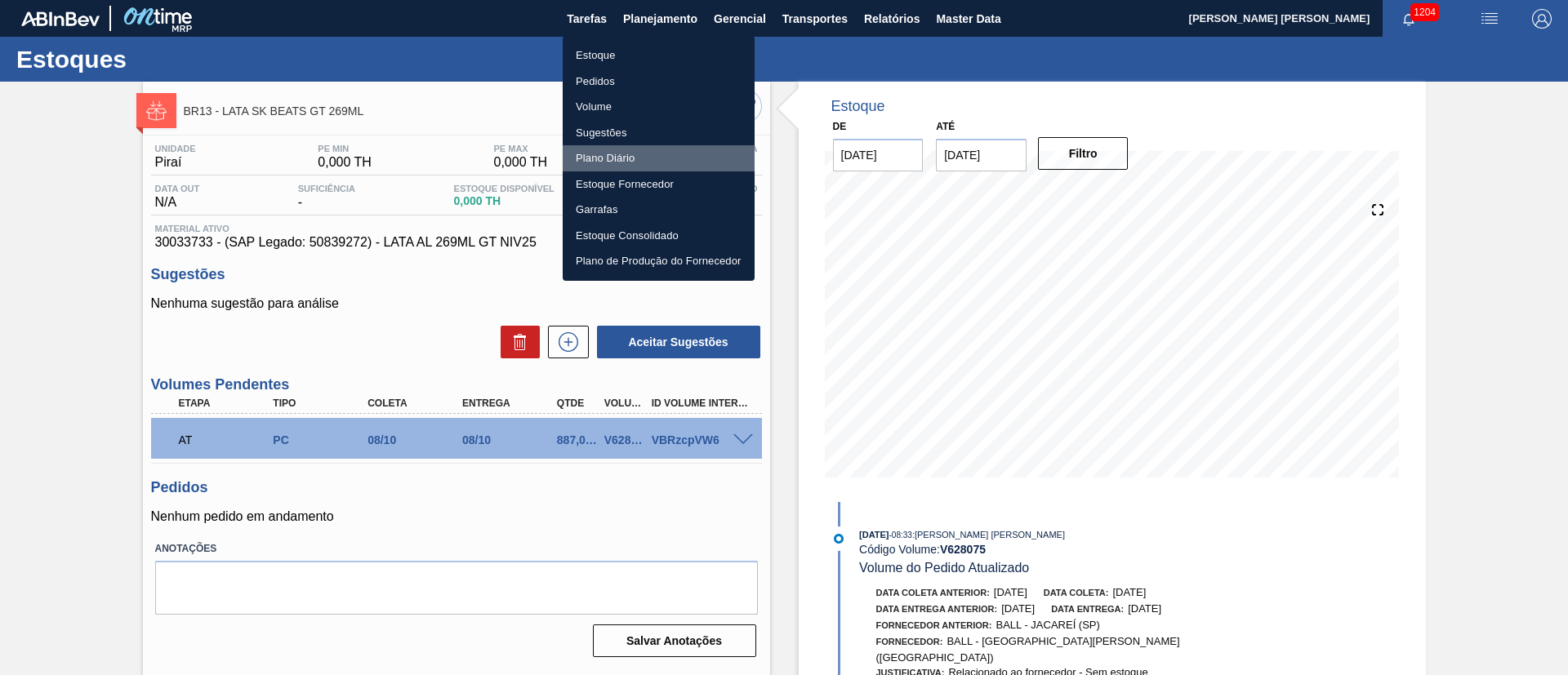
click at [614, 155] on li "Plano Diário" at bounding box center [658, 158] width 192 height 26
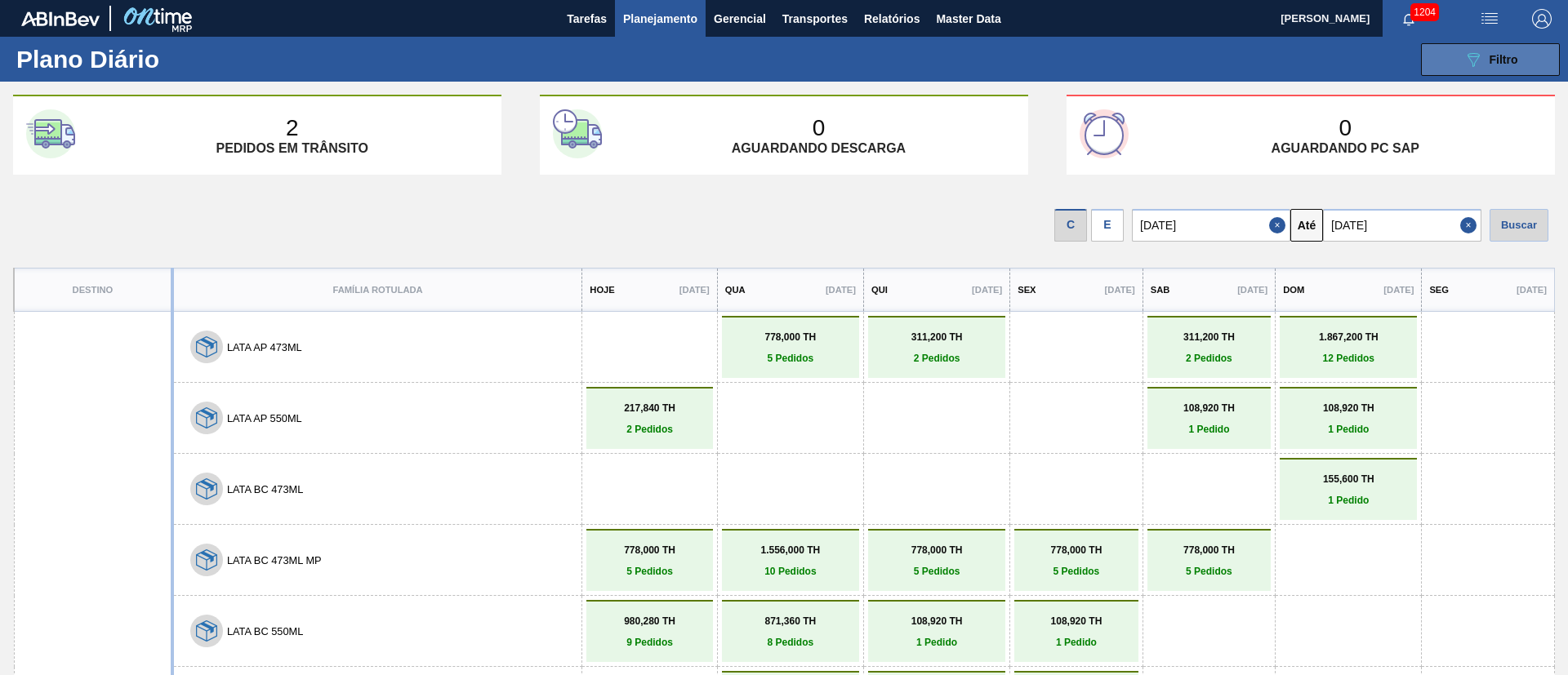
click at [1479, 66] on icon "089F7B8B-B2A5-4AFE-B5C0-19BA573D28AC" at bounding box center [1473, 59] width 19 height 19
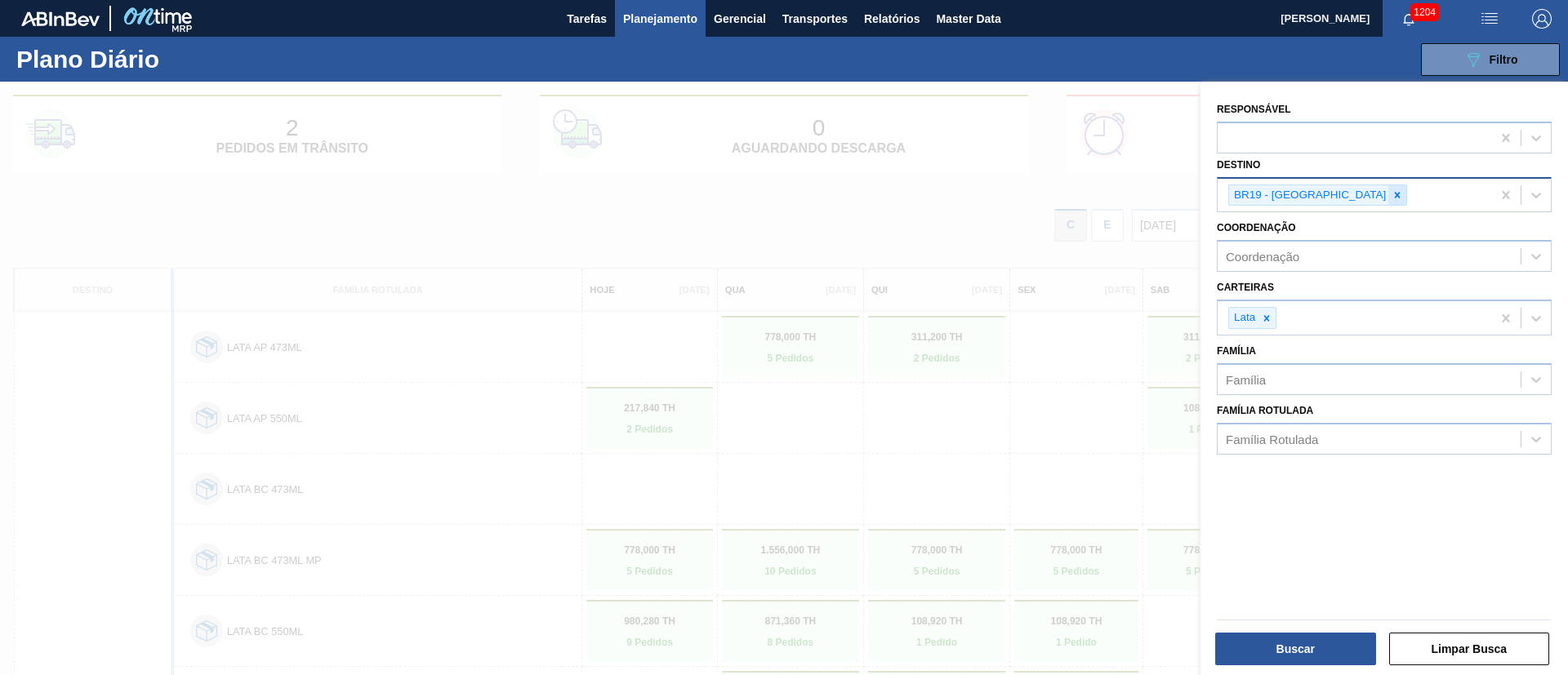
click at [1388, 197] on div at bounding box center [1397, 196] width 18 height 20
type input "1"
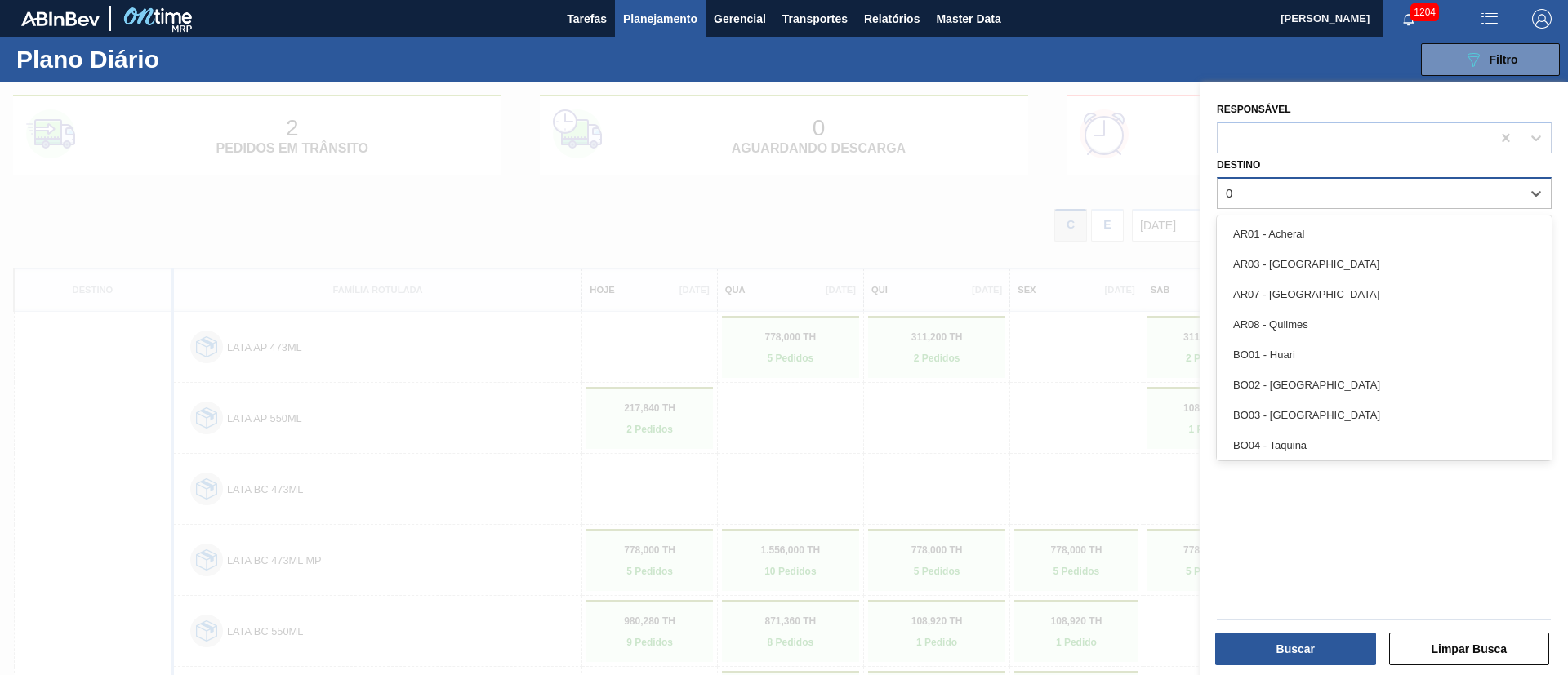
type input "07"
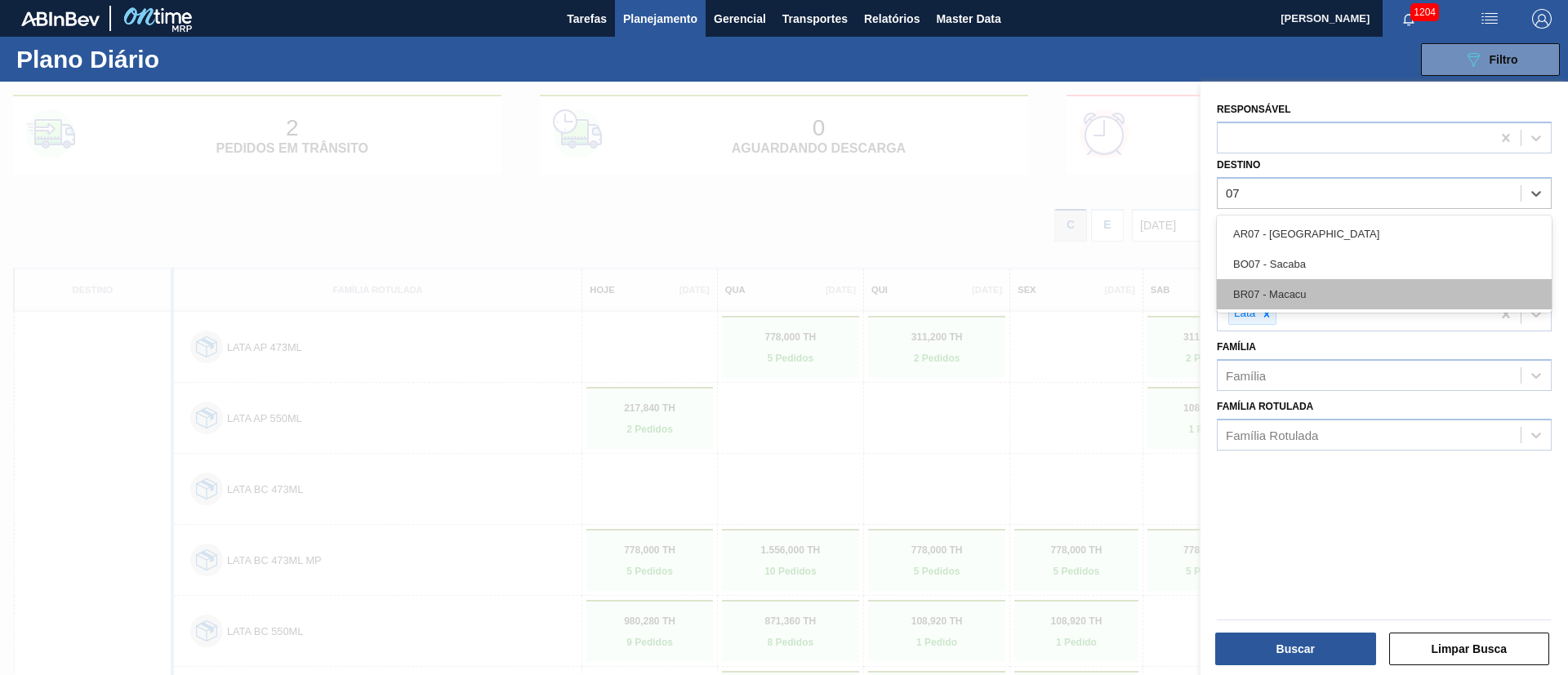
click at [1318, 293] on div "BR07 - Macacu" at bounding box center [1384, 294] width 335 height 30
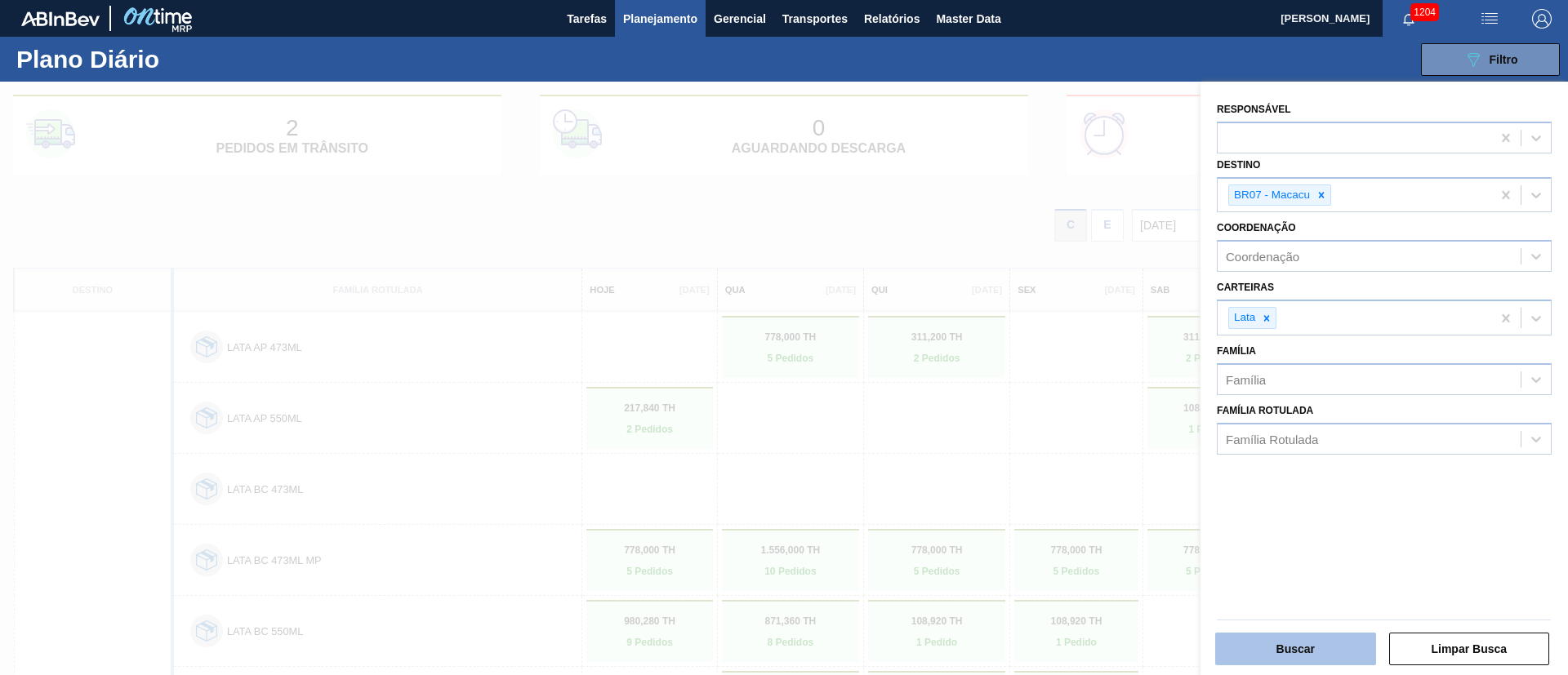
click at [1300, 645] on button "Buscar" at bounding box center [1295, 649] width 161 height 33
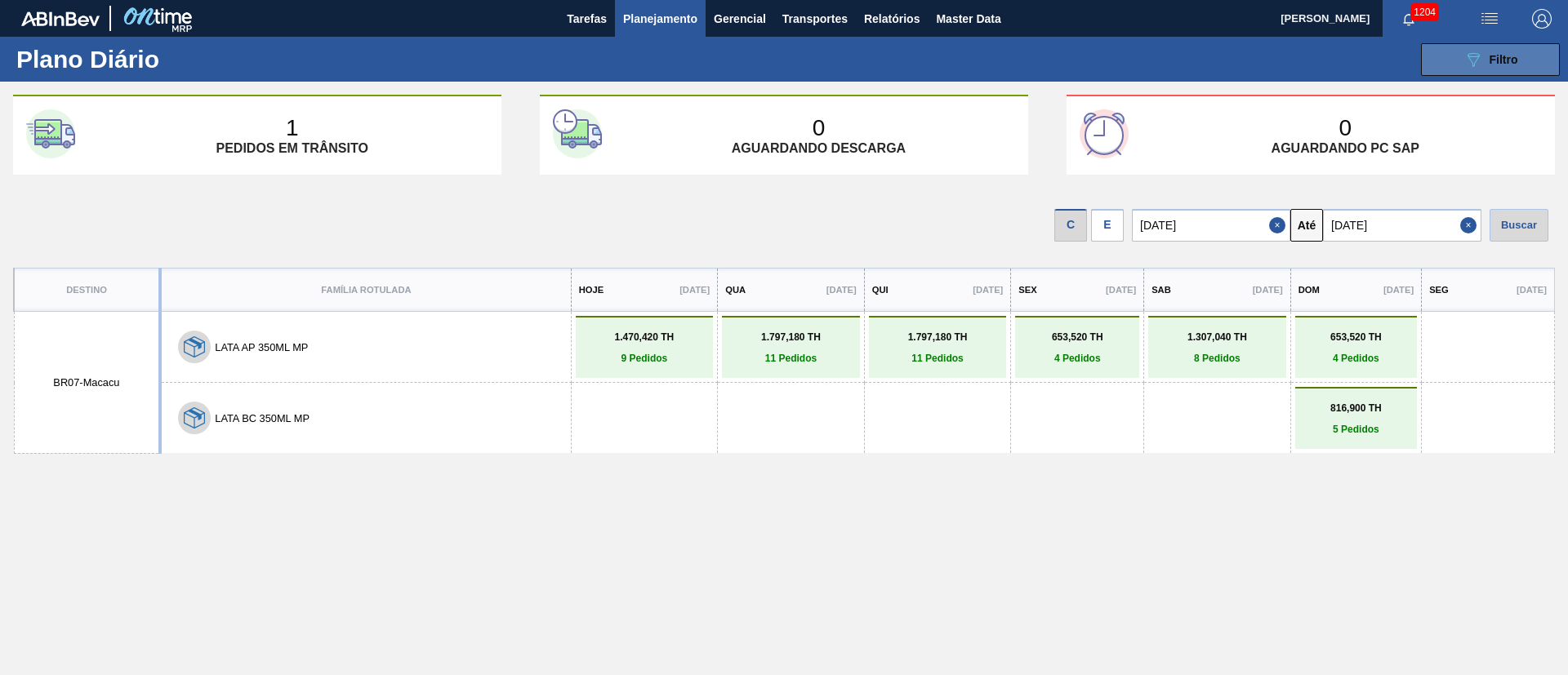
click at [1454, 53] on button "089F7B8B-B2A5-4AFE-B5C0-19BA573D28AC Filtro" at bounding box center [1490, 59] width 139 height 33
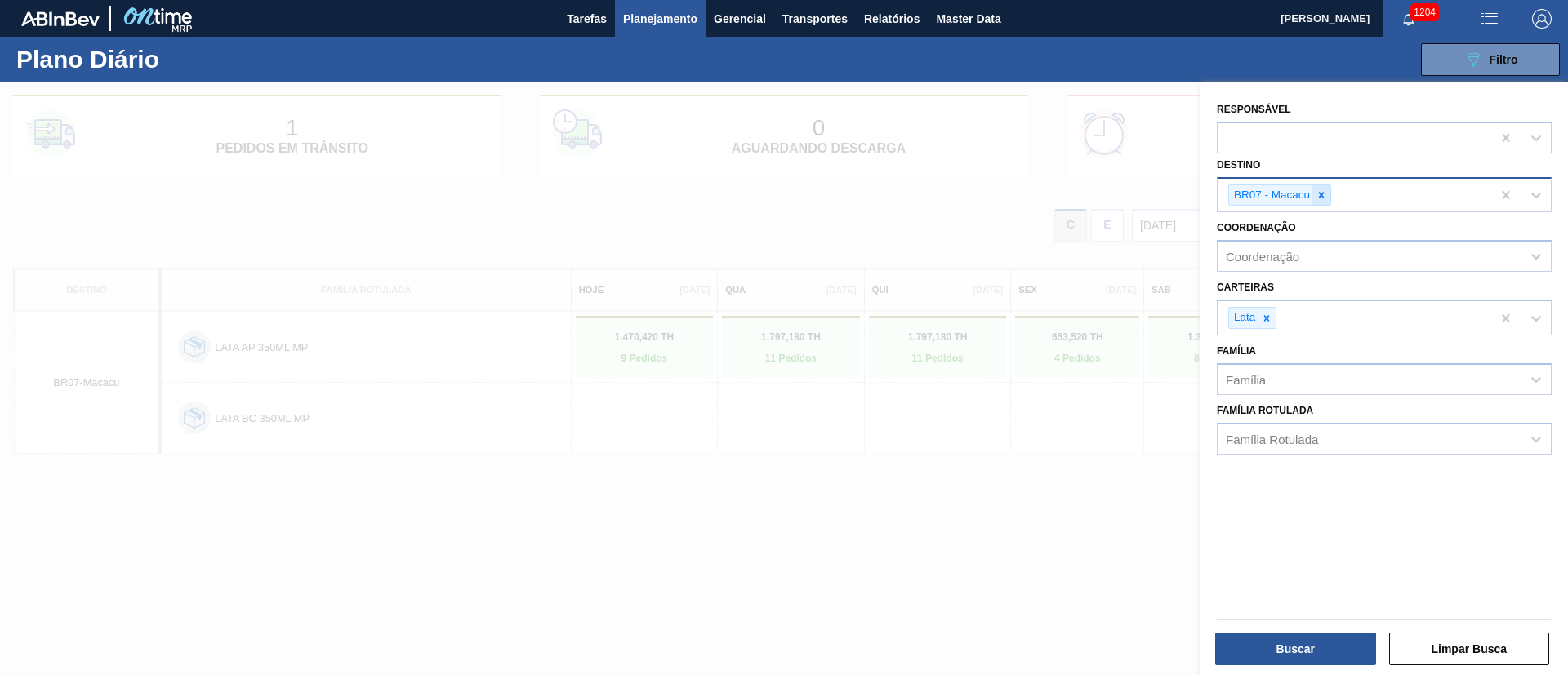
click at [1319, 198] on icon at bounding box center [1322, 196] width 12 height 12
type input "10"
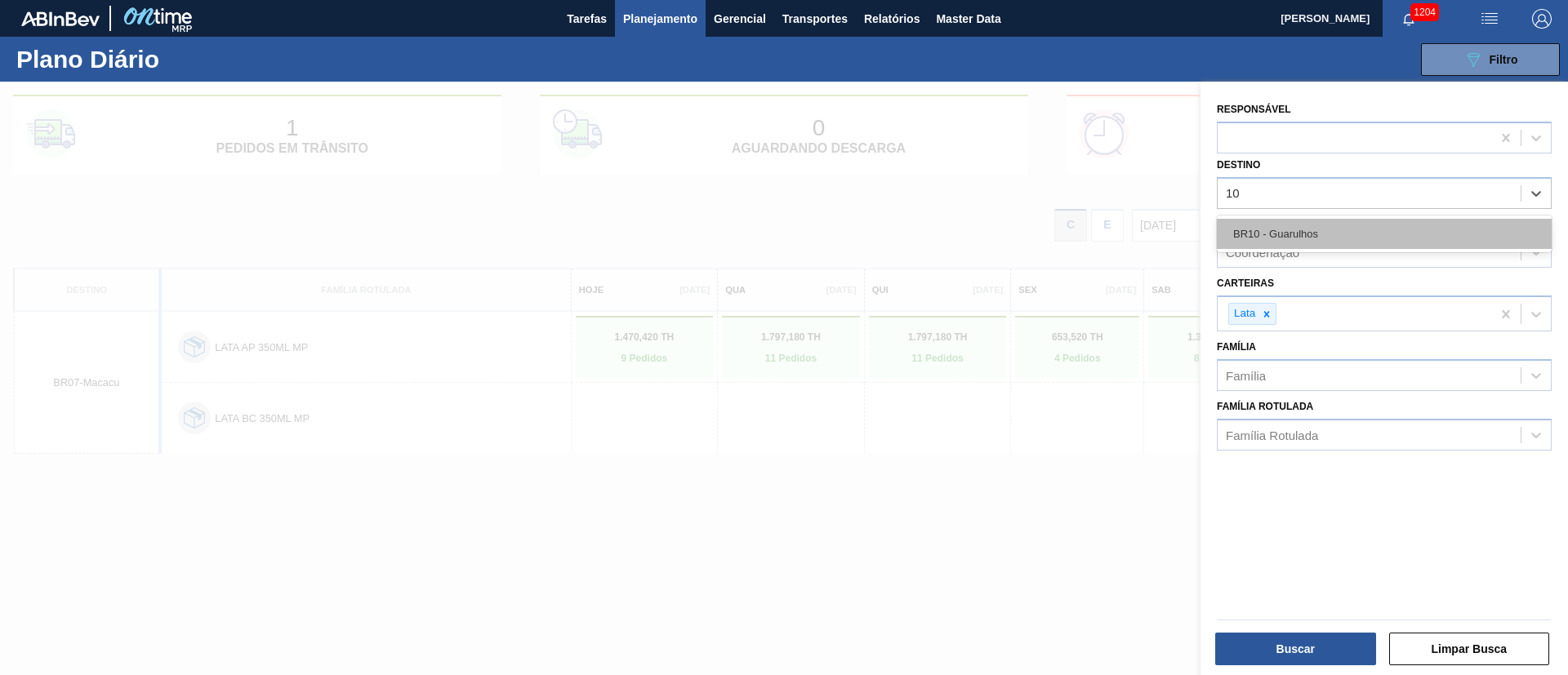
click at [1319, 238] on div "BR10 - Guarulhos" at bounding box center [1384, 234] width 335 height 30
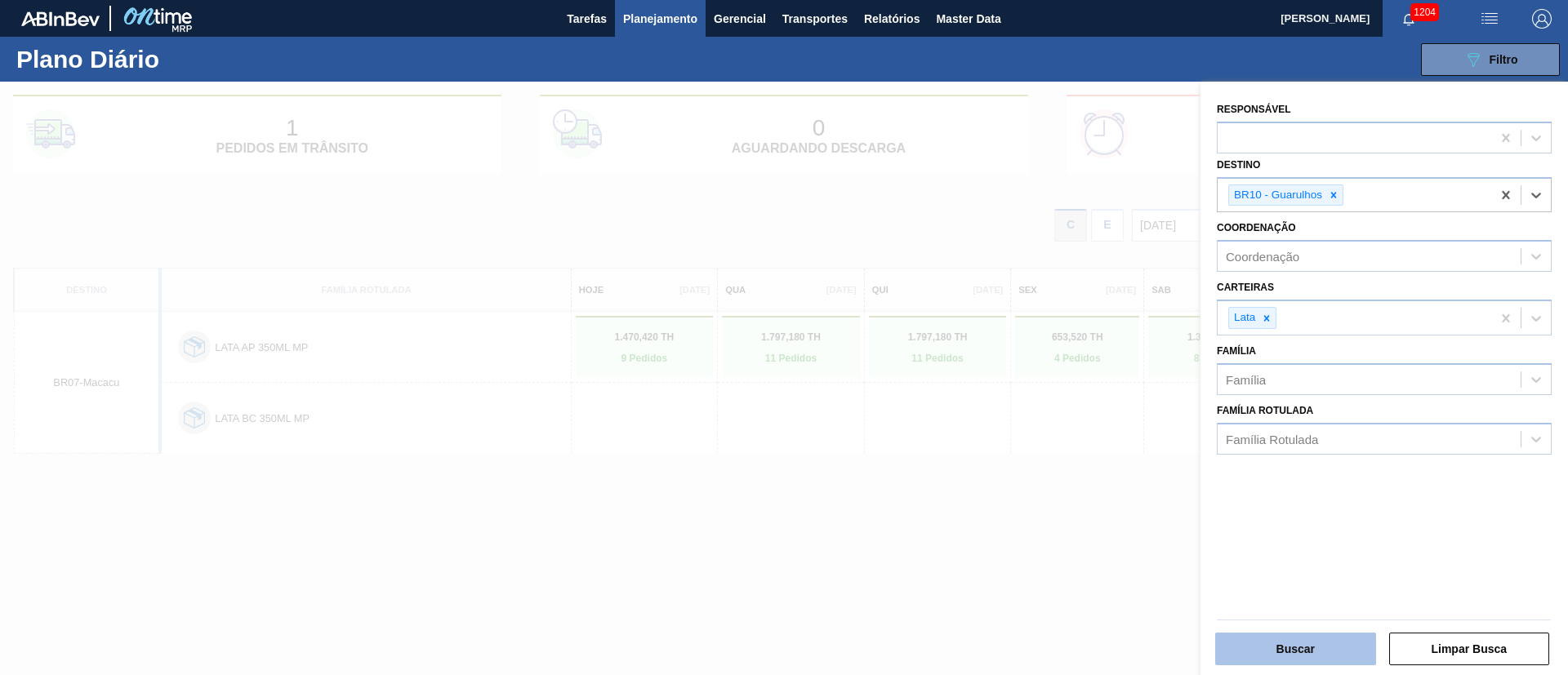
click at [1354, 647] on button "Buscar" at bounding box center [1295, 649] width 161 height 33
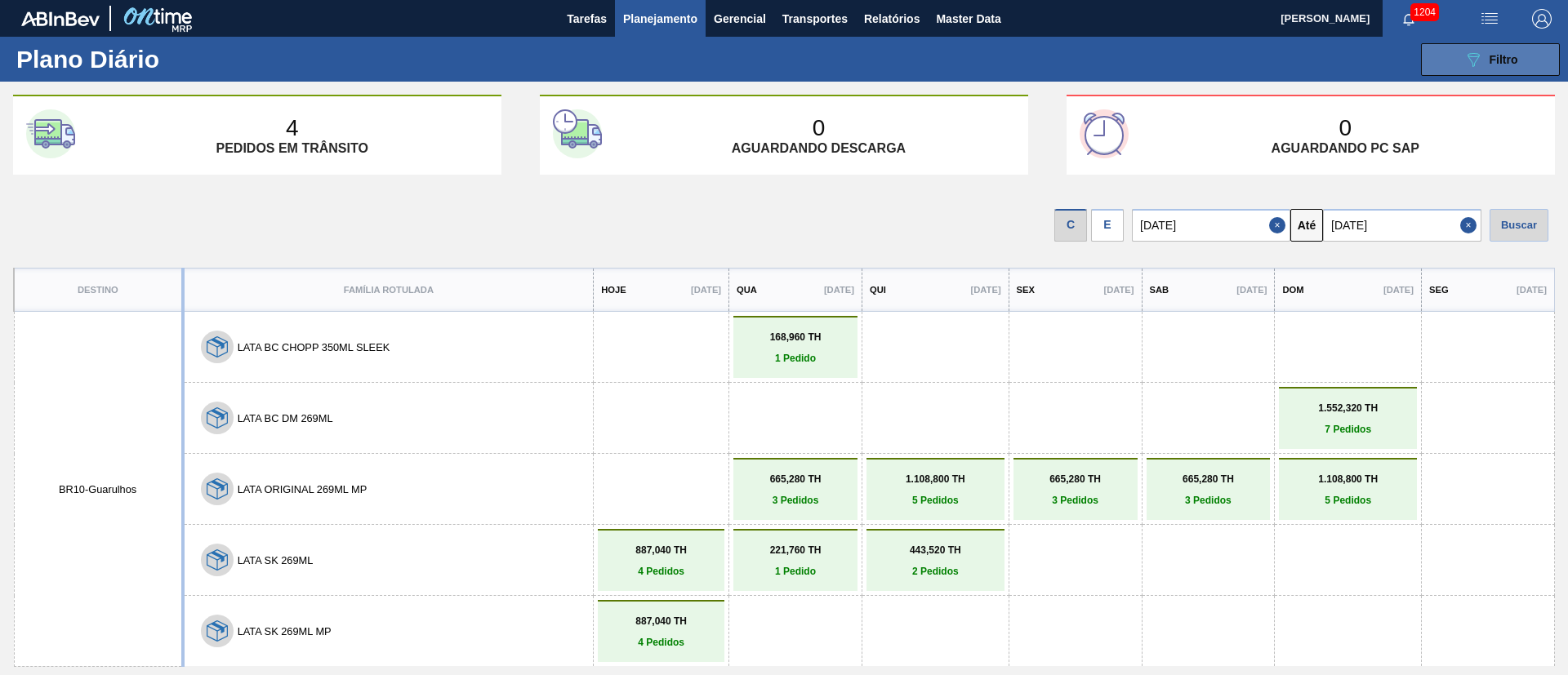
click at [1468, 57] on icon "089F7B8B-B2A5-4AFE-B5C0-19BA573D28AC" at bounding box center [1473, 59] width 19 height 19
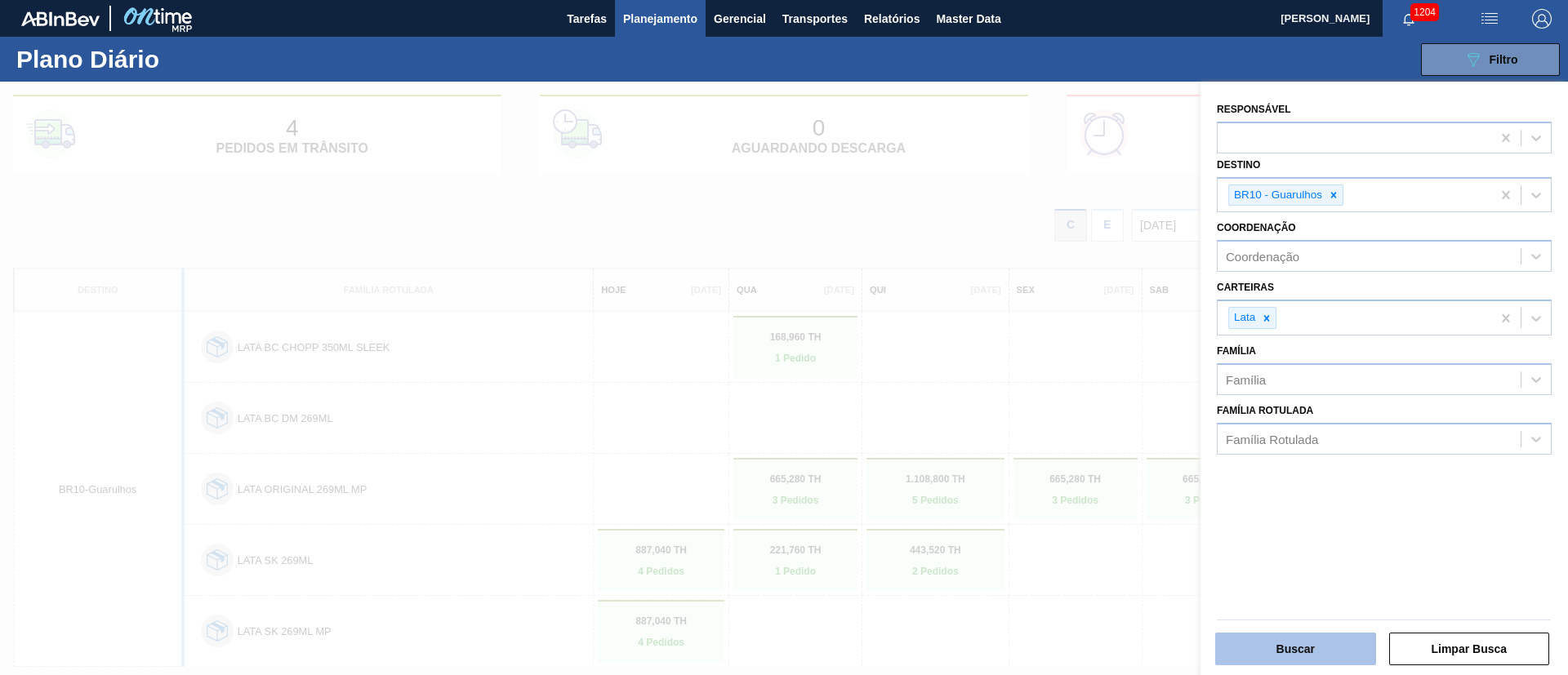
click at [1295, 660] on button "Buscar" at bounding box center [1295, 649] width 161 height 33
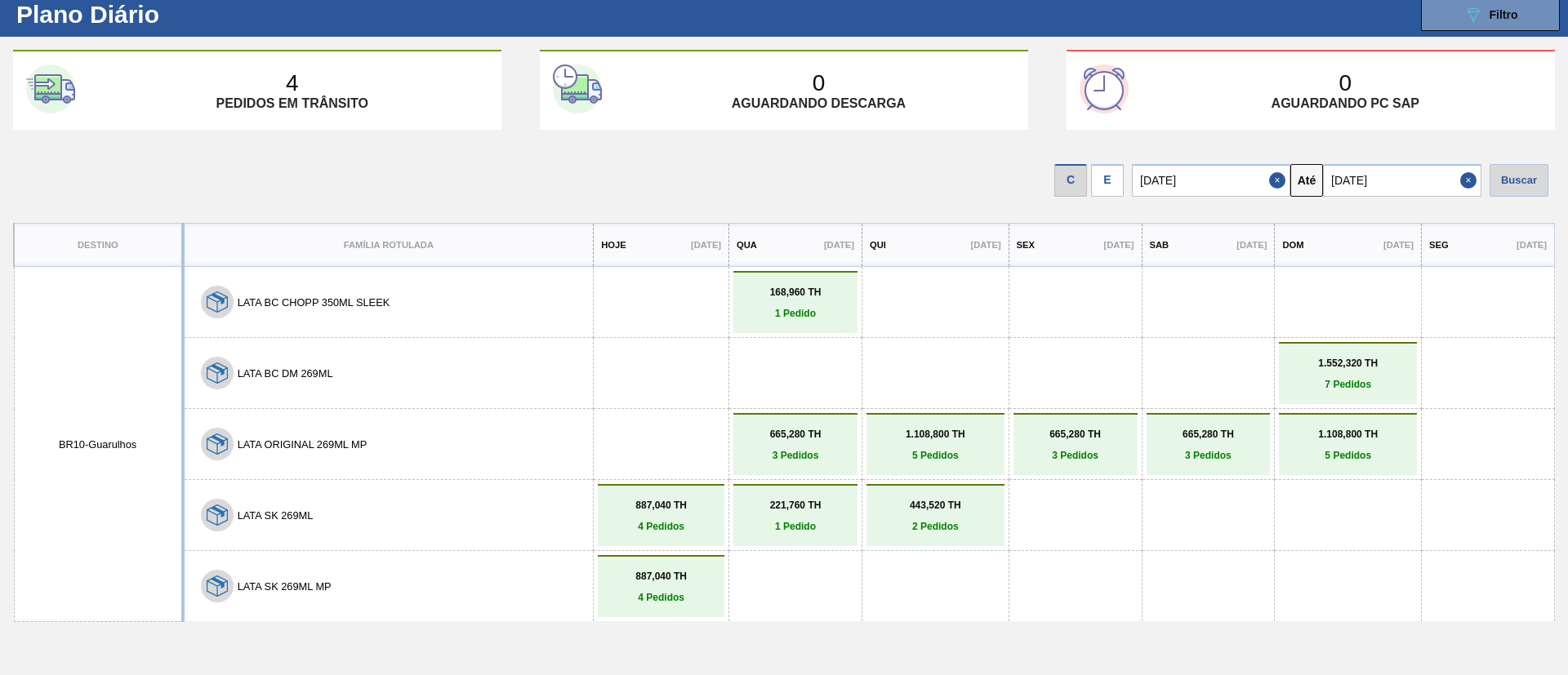
scroll to position [68, 0]
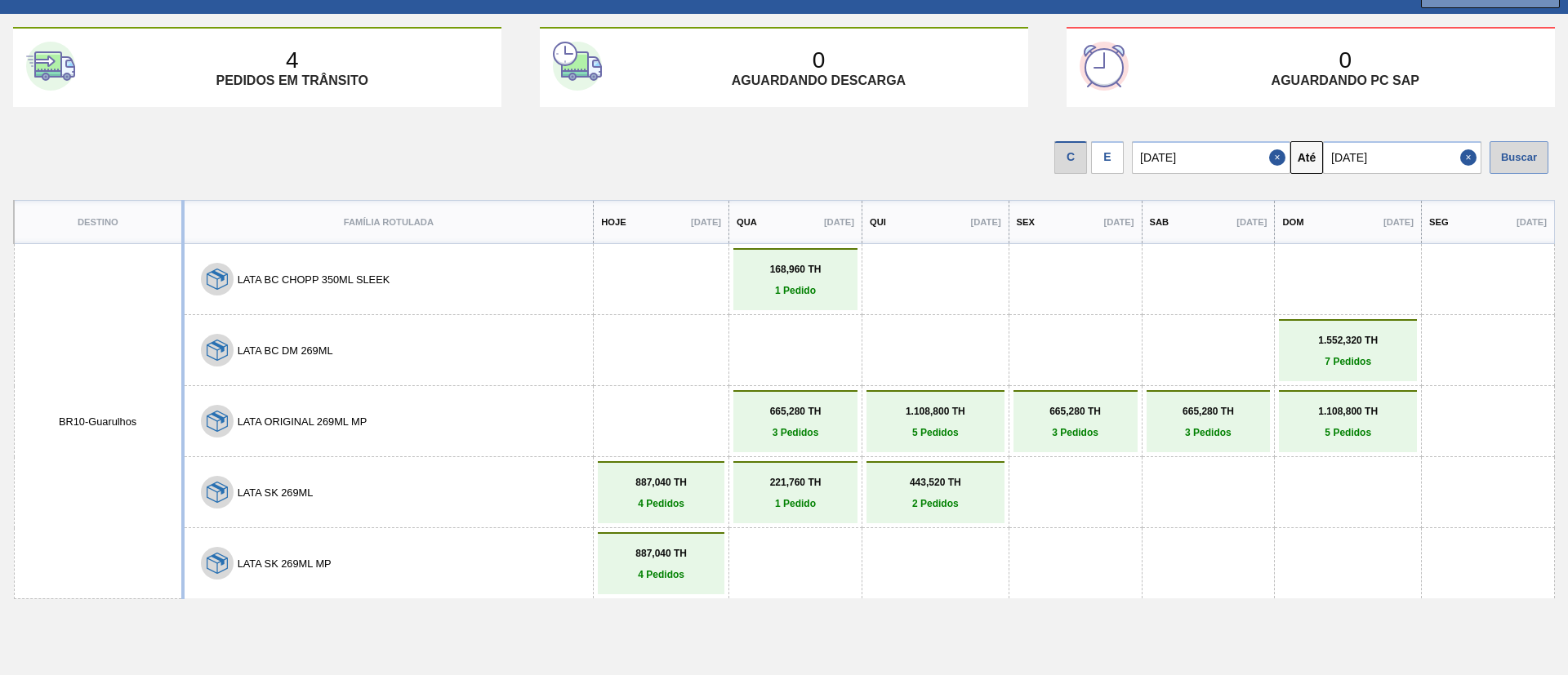
click at [1506, 162] on div "Buscar" at bounding box center [1519, 157] width 59 height 33
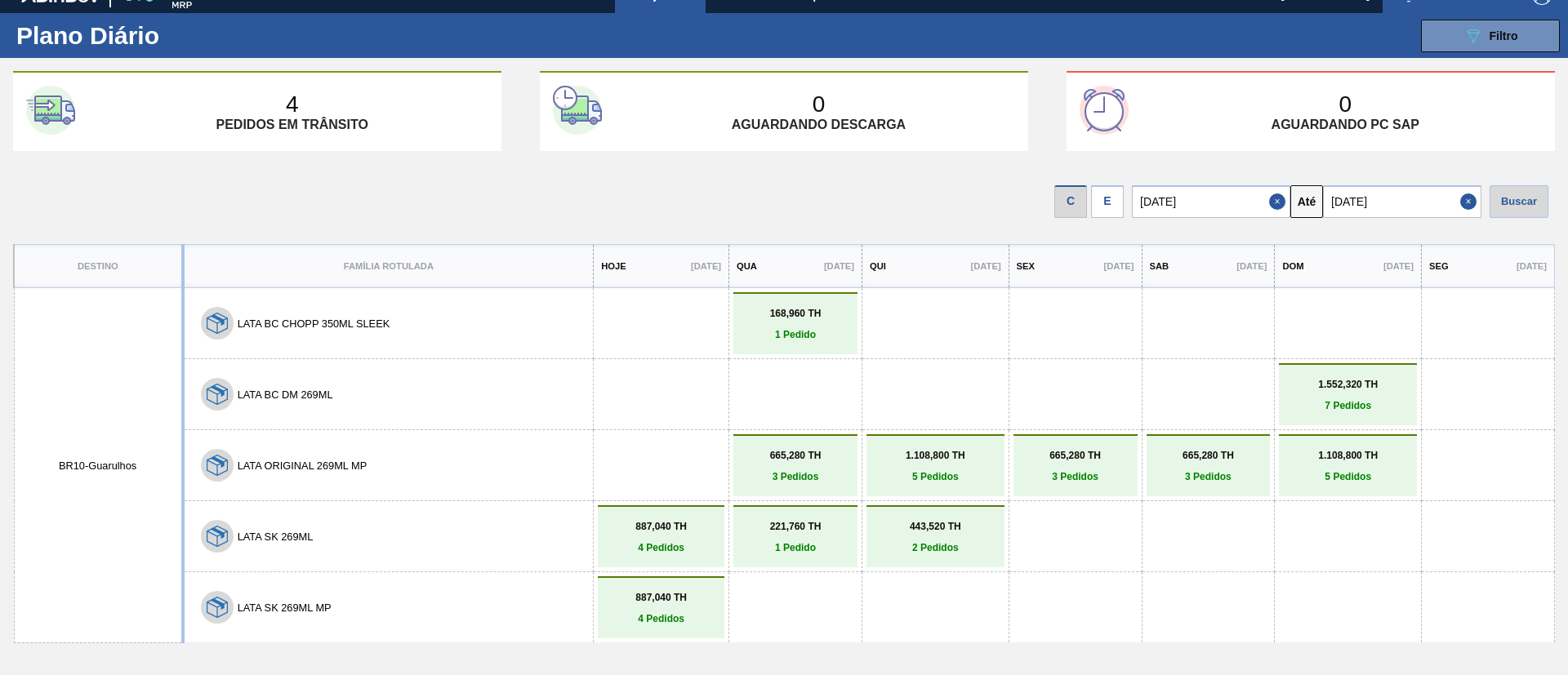
scroll to position [0, 0]
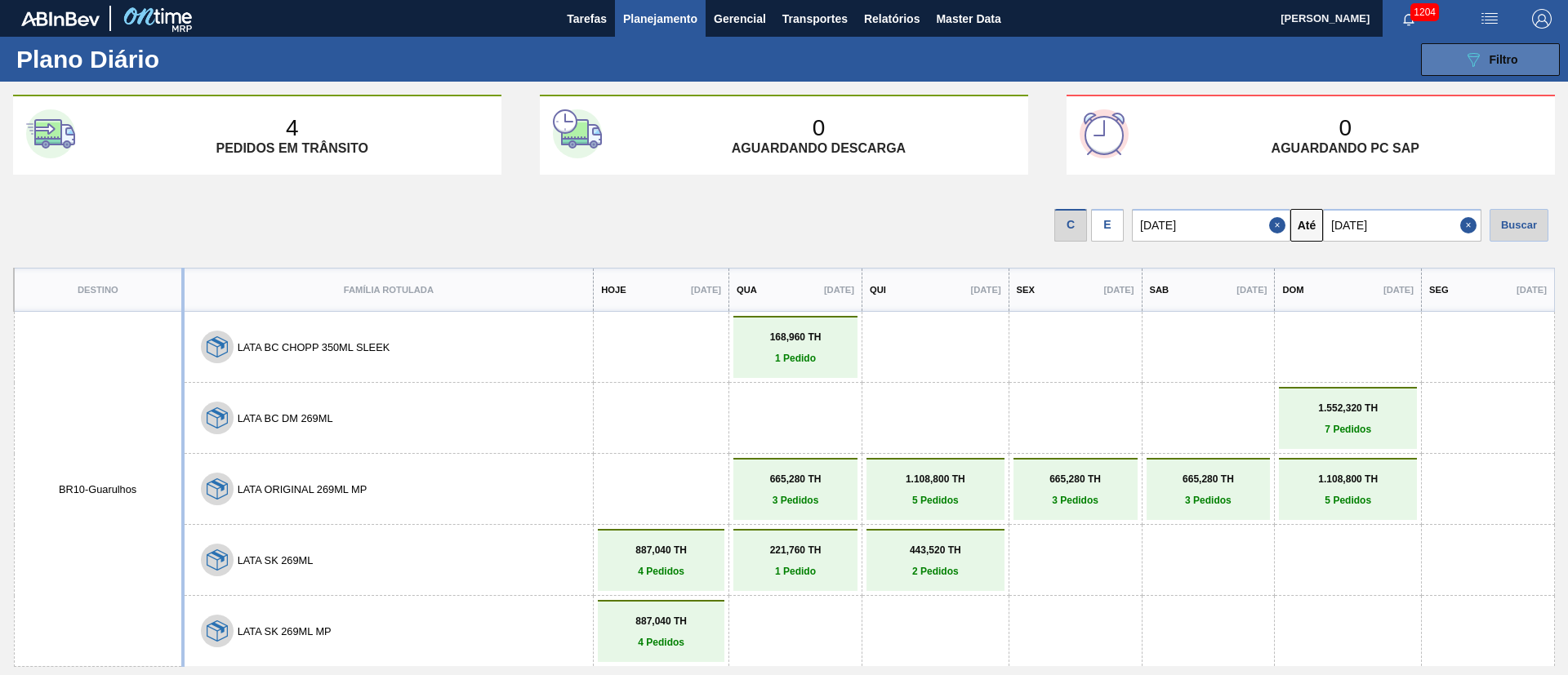
click at [1479, 65] on icon "089F7B8B-B2A5-4AFE-B5C0-19BA573D28AC" at bounding box center [1473, 59] width 19 height 19
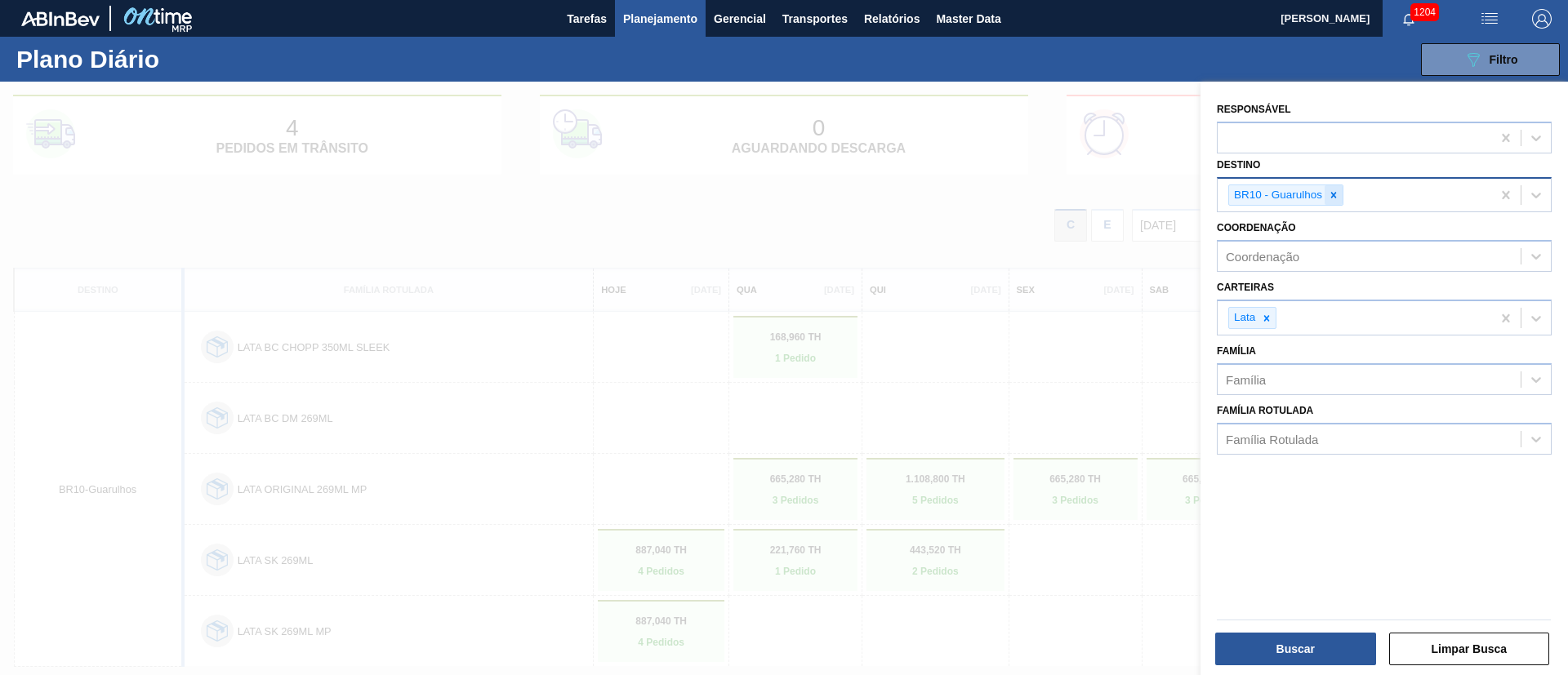
click at [1332, 199] on icon at bounding box center [1334, 196] width 12 height 12
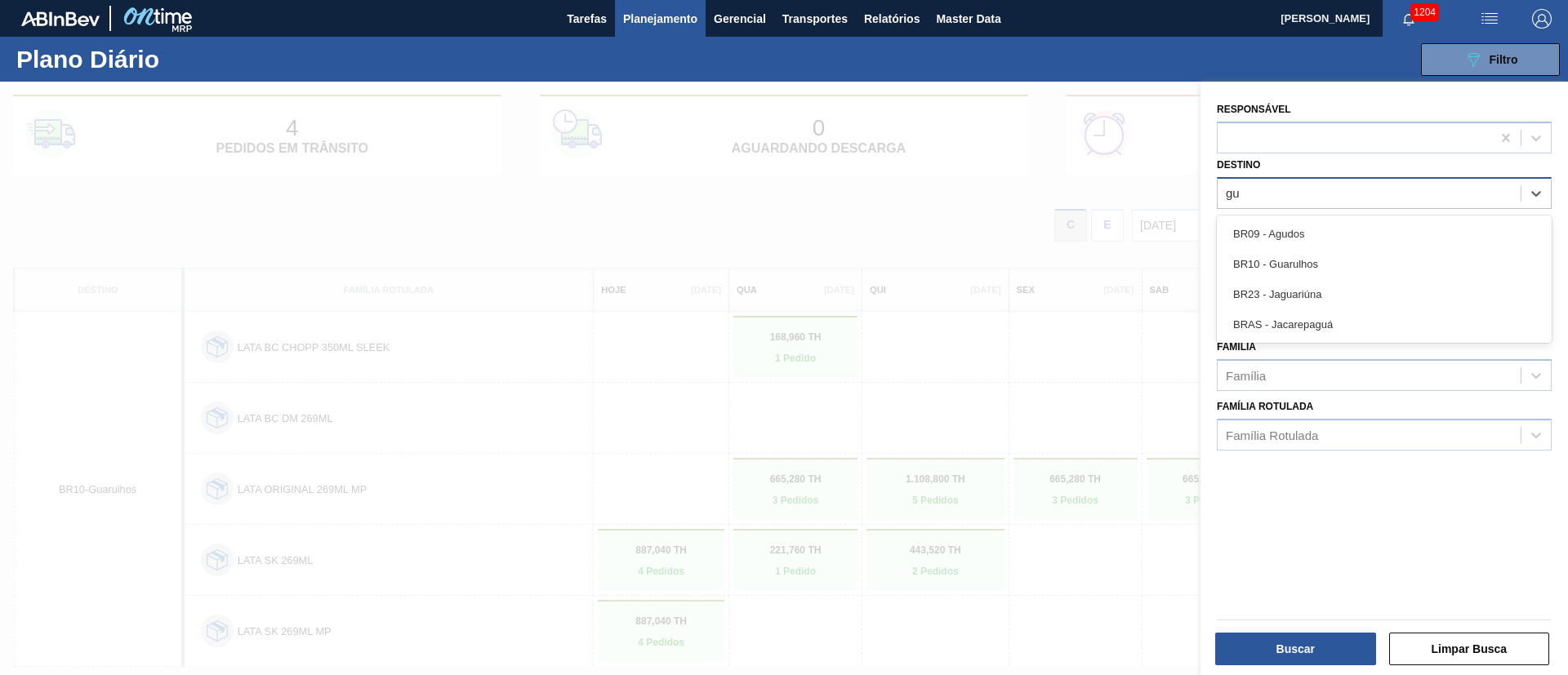
type input "g"
type input "jagua"
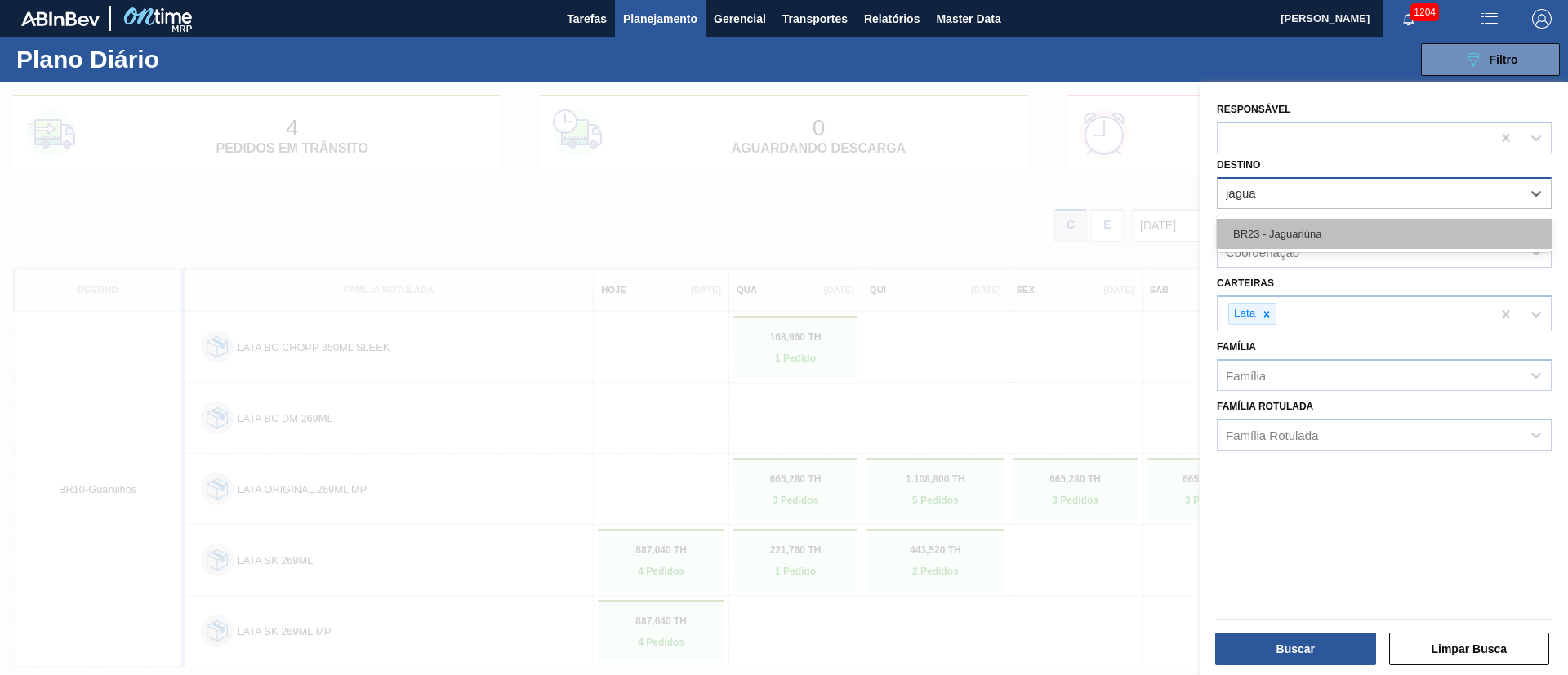
click at [1313, 230] on div "BR23 - Jaguariúna" at bounding box center [1384, 234] width 335 height 30
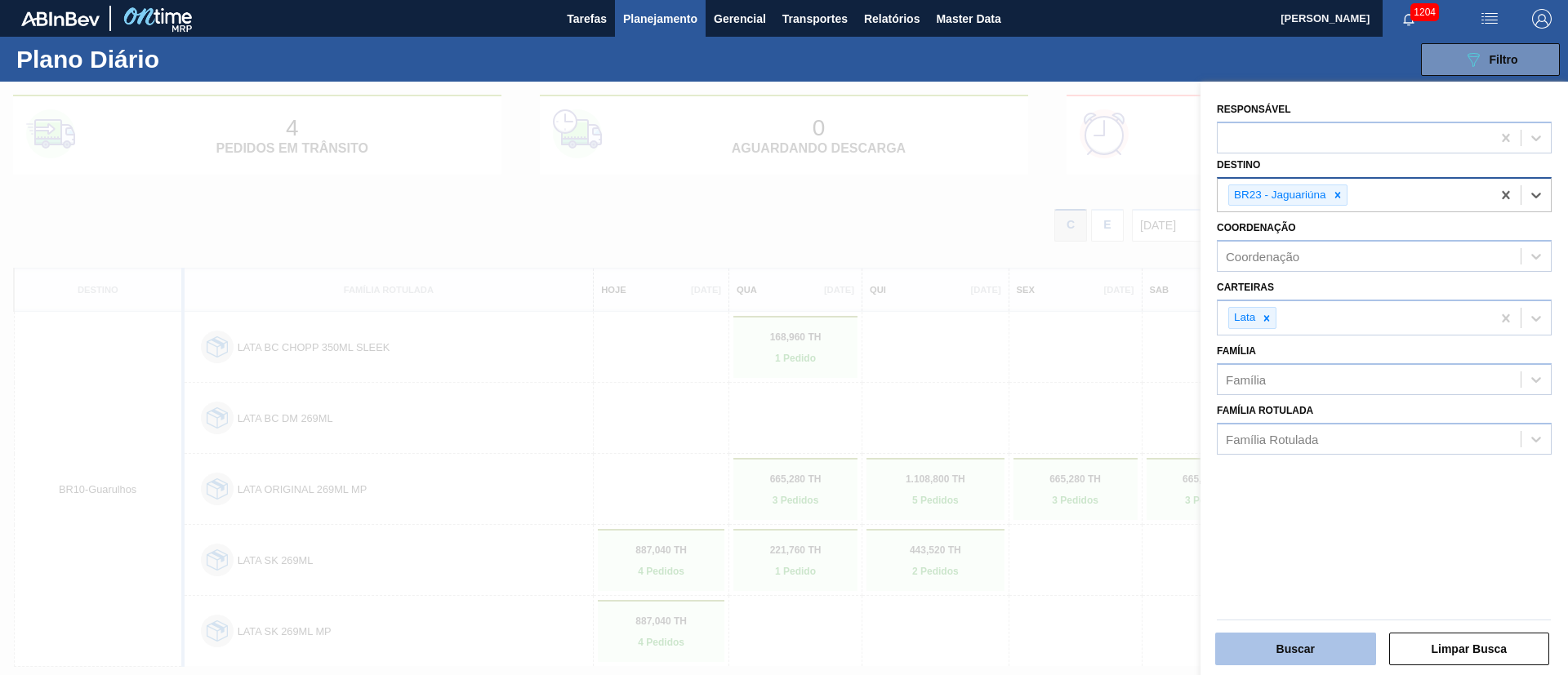
click at [1300, 656] on button "Buscar" at bounding box center [1295, 649] width 161 height 33
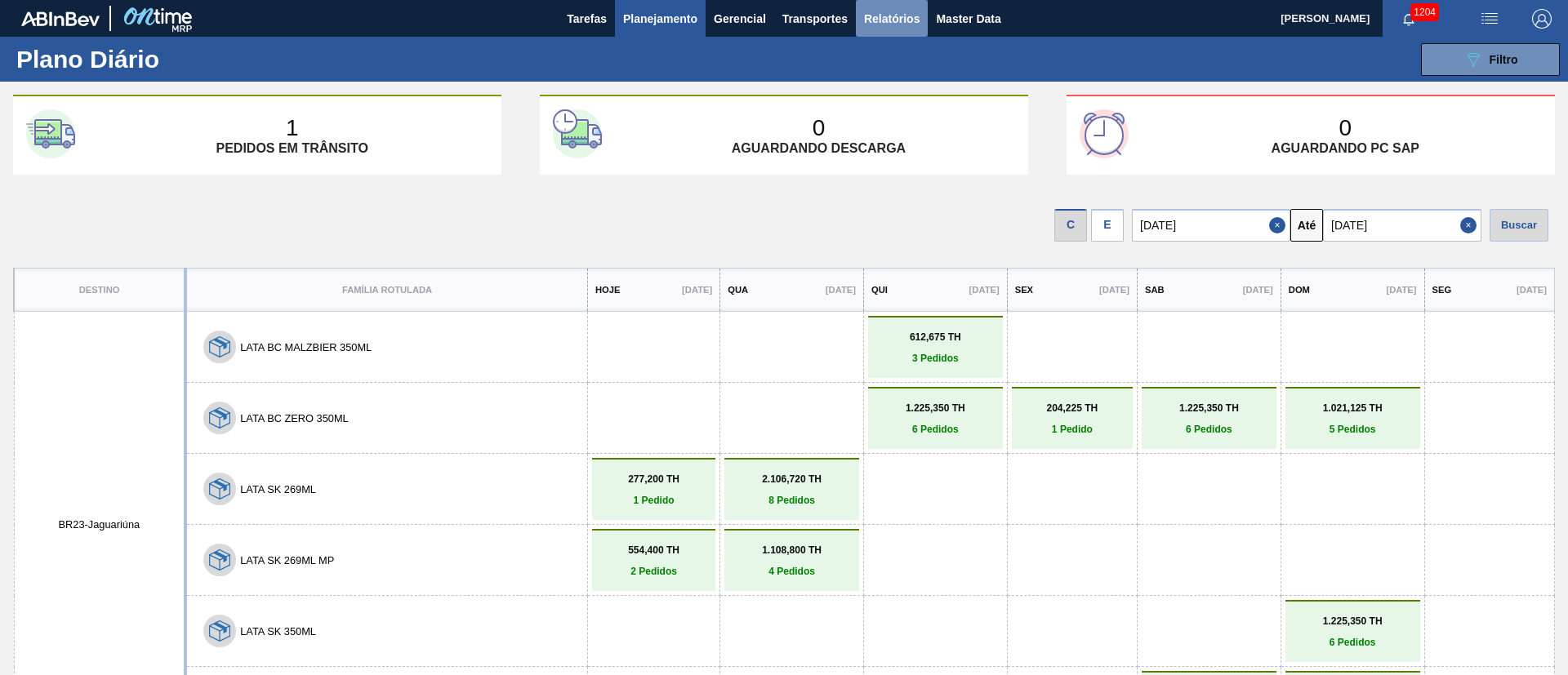
click at [888, 26] on span "Relatórios" at bounding box center [892, 19] width 56 height 19
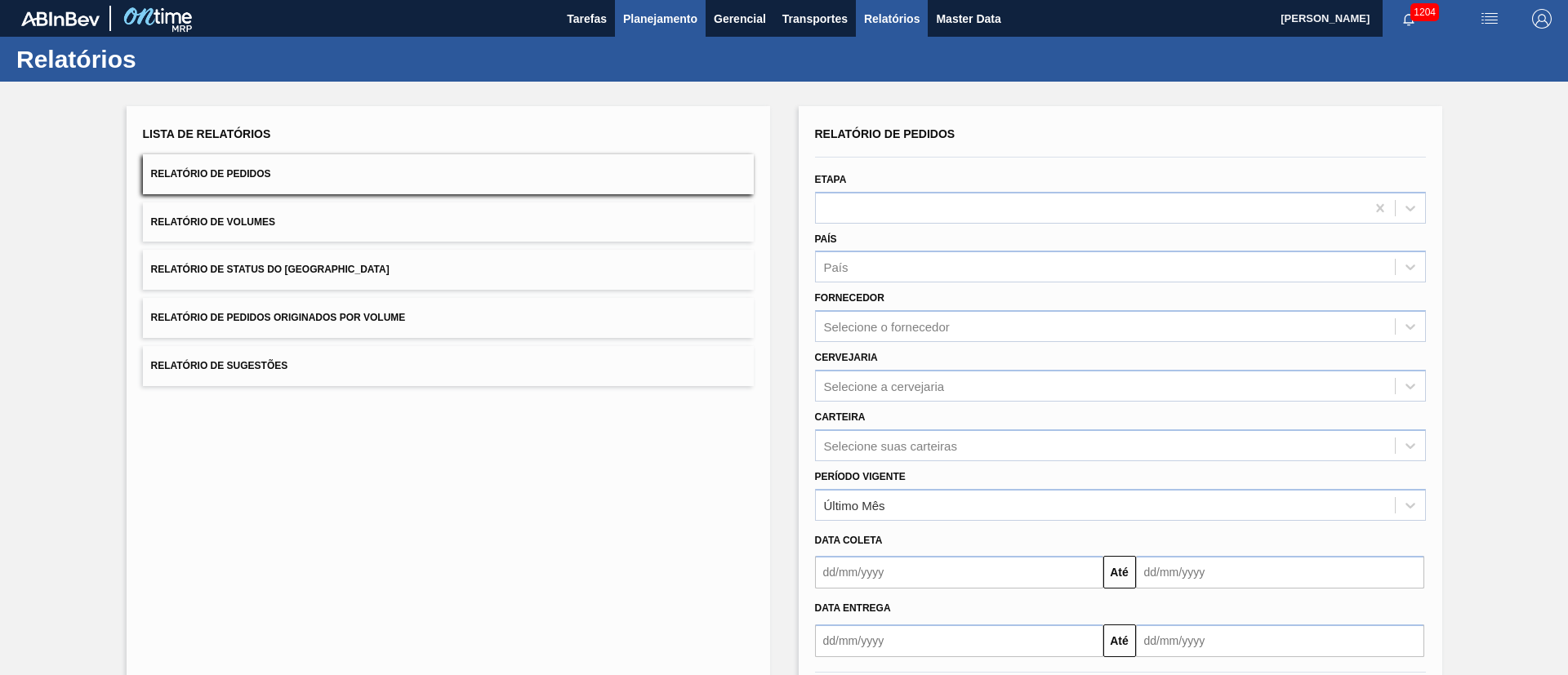
click at [680, 13] on span "Planejamento" at bounding box center [660, 19] width 74 height 19
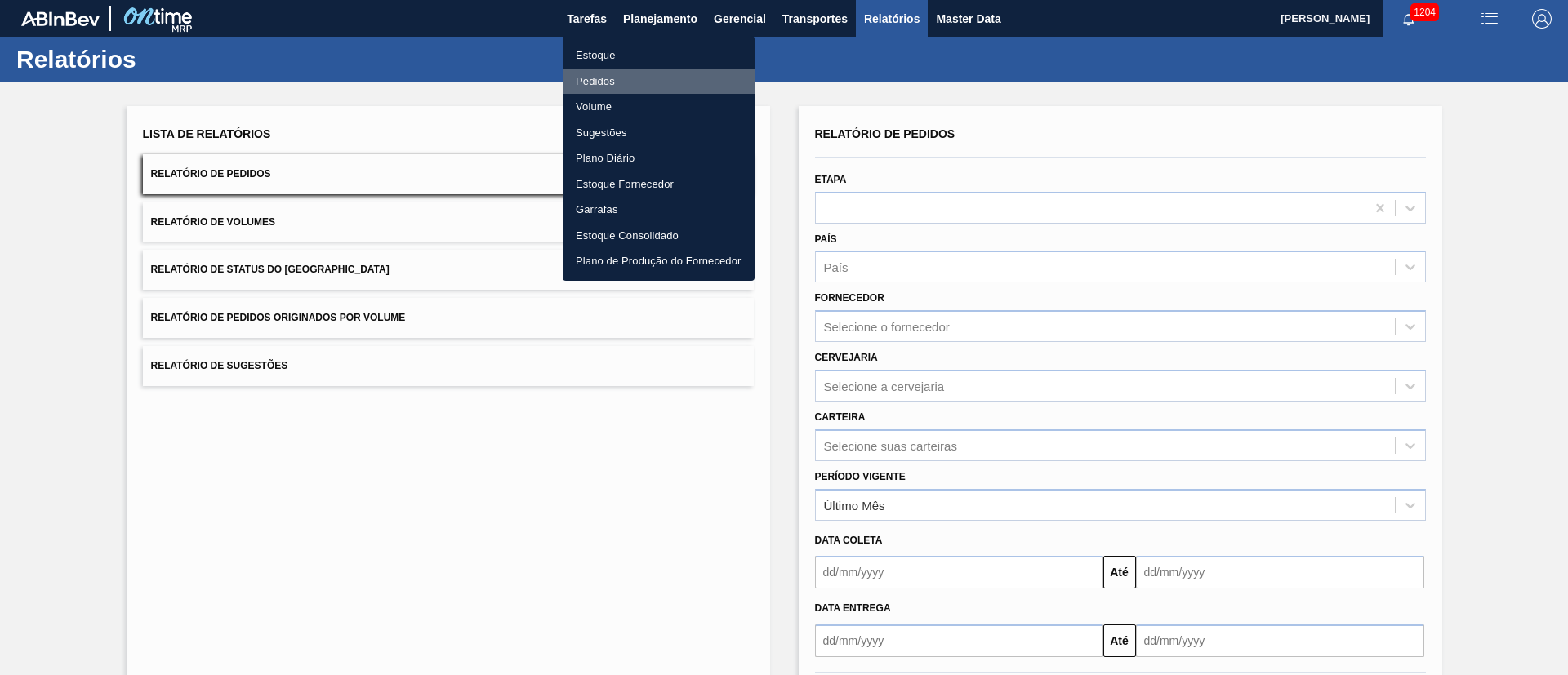
click at [627, 73] on li "Pedidos" at bounding box center [658, 81] width 192 height 26
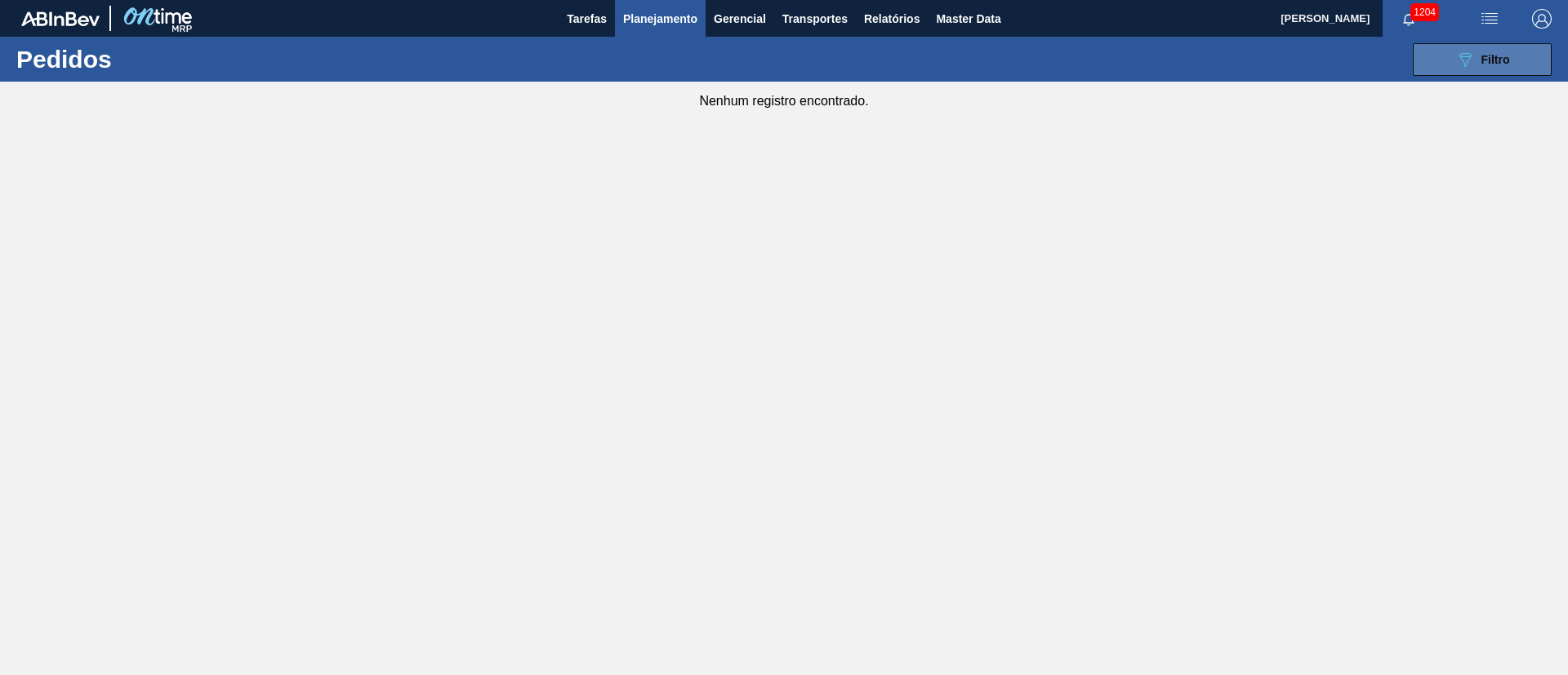
click at [1470, 69] on button "089F7B8B-B2A5-4AFE-B5C0-19BA573D28AC Filtro" at bounding box center [1482, 59] width 139 height 33
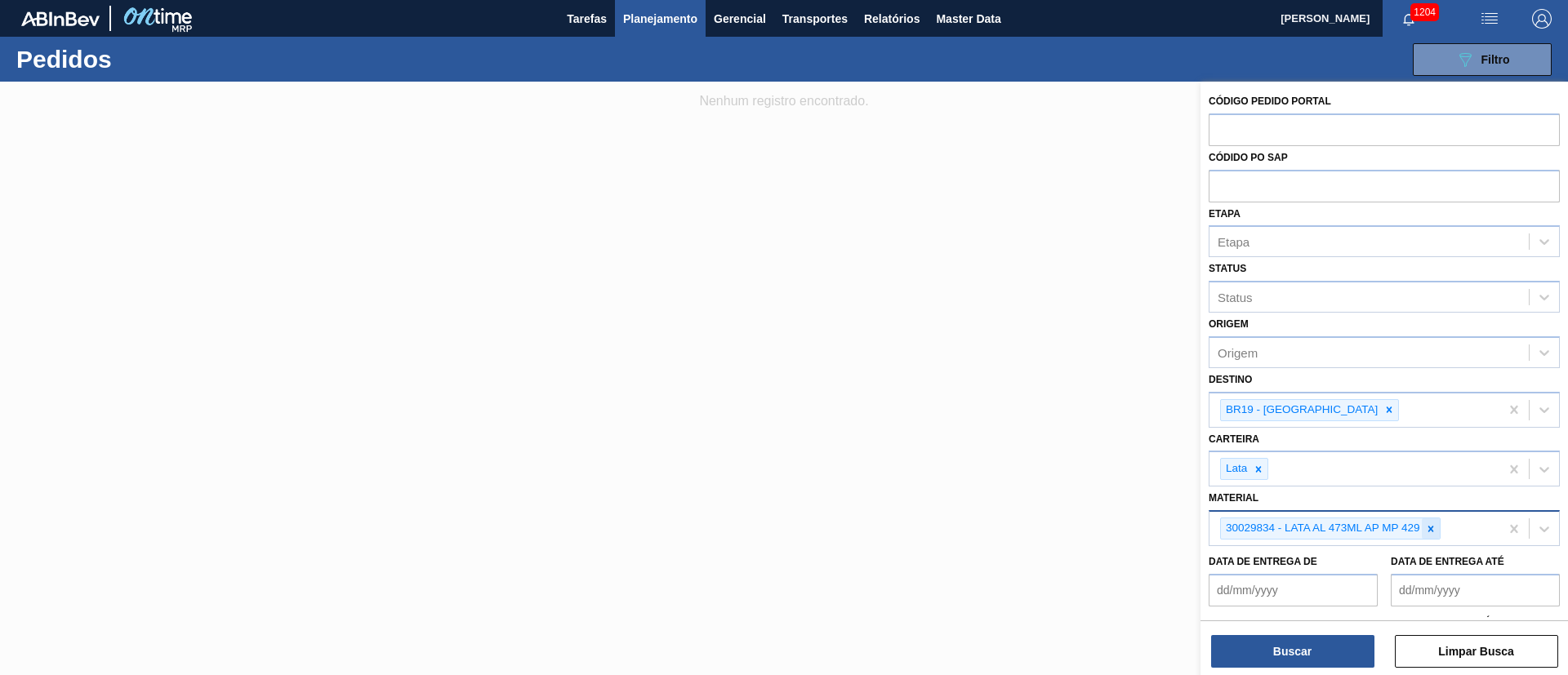
click at [1436, 533] on icon at bounding box center [1431, 529] width 12 height 12
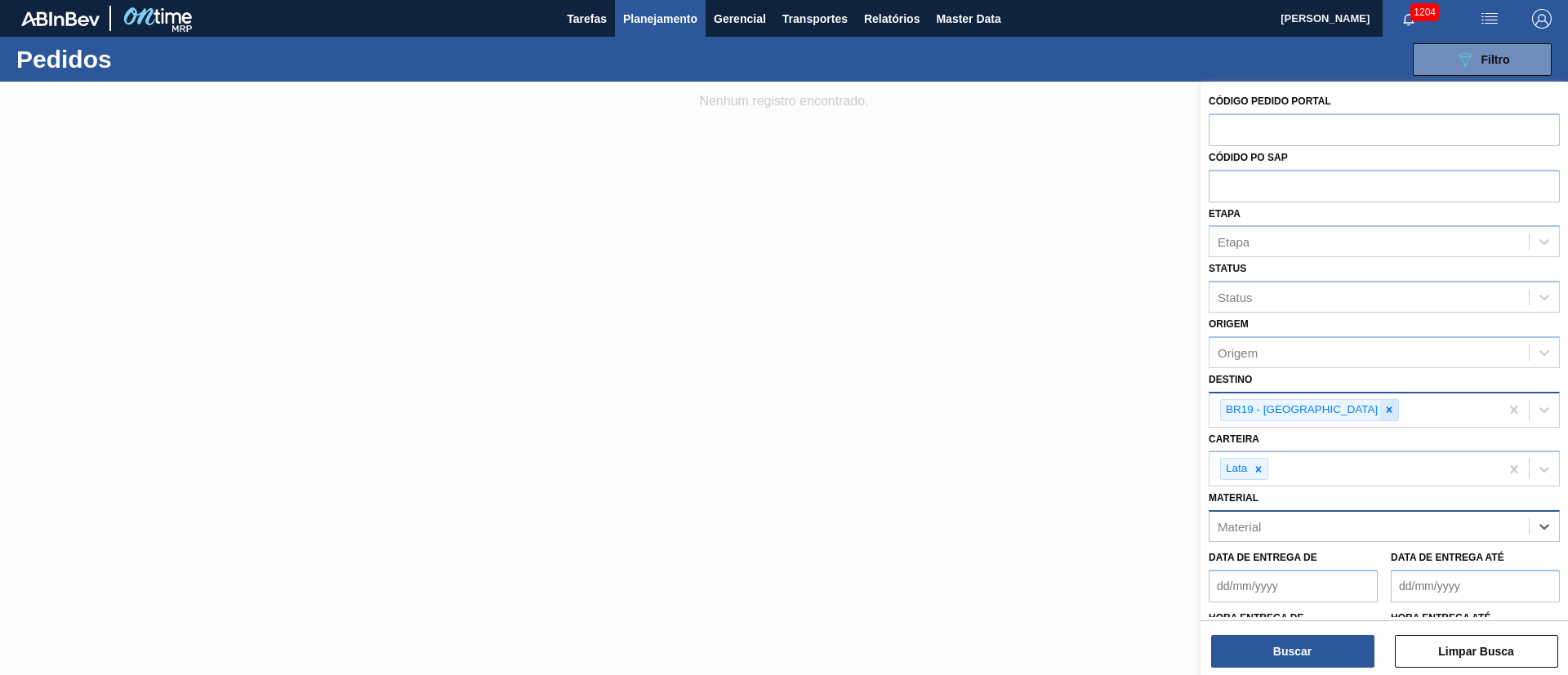
click at [1383, 406] on icon at bounding box center [1389, 410] width 12 height 12
click at [1259, 187] on input "text" at bounding box center [1384, 185] width 351 height 31
paste input "text"
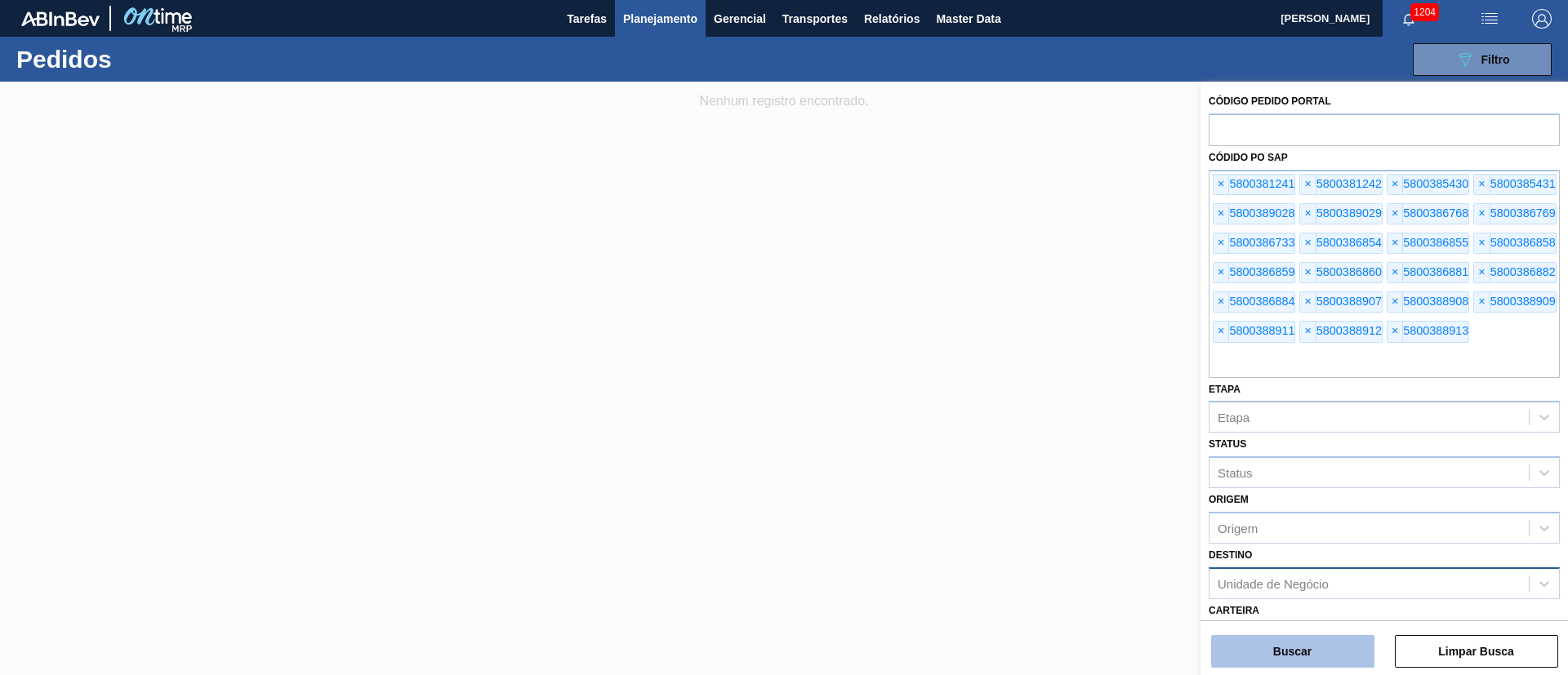
click at [1335, 663] on button "Buscar" at bounding box center [1293, 651] width 164 height 33
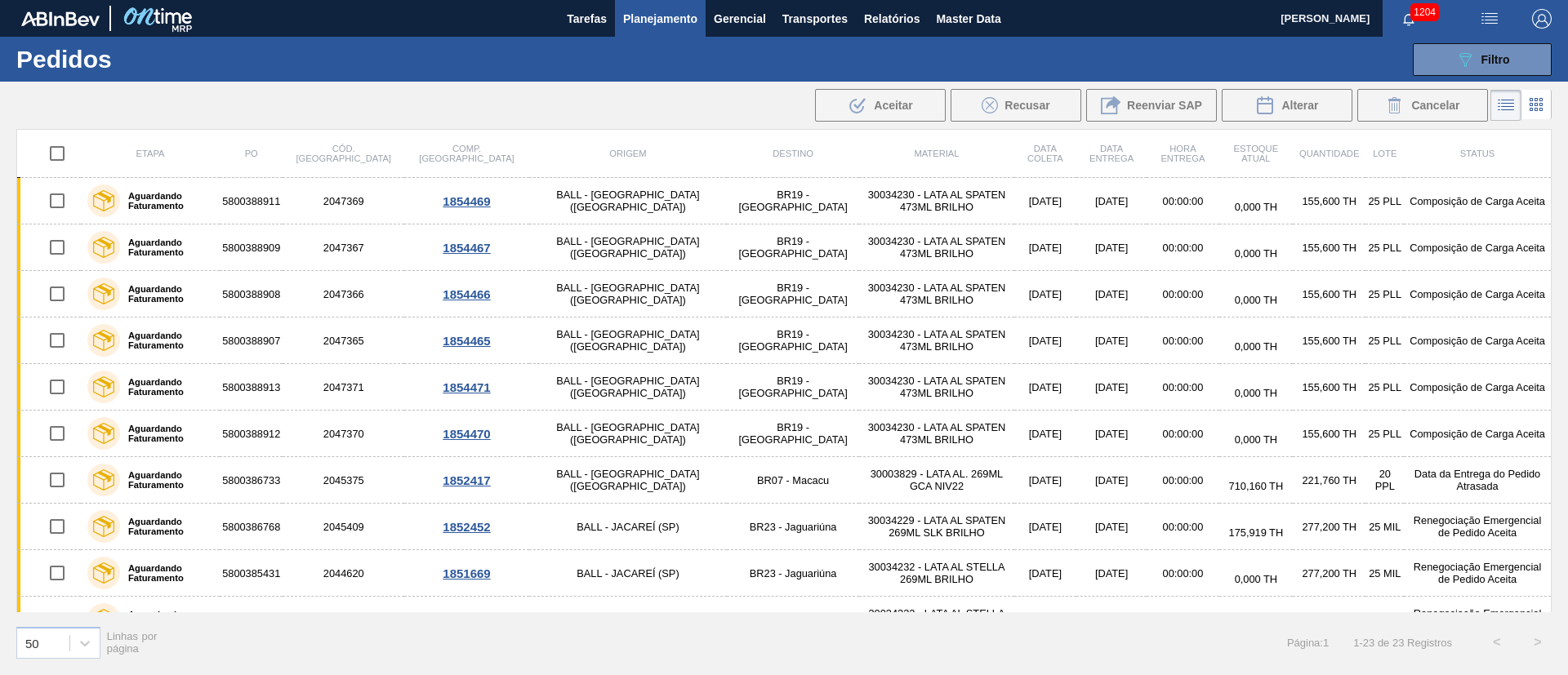
click at [61, 154] on input "checkbox" at bounding box center [57, 154] width 35 height 35
checkbox input "true"
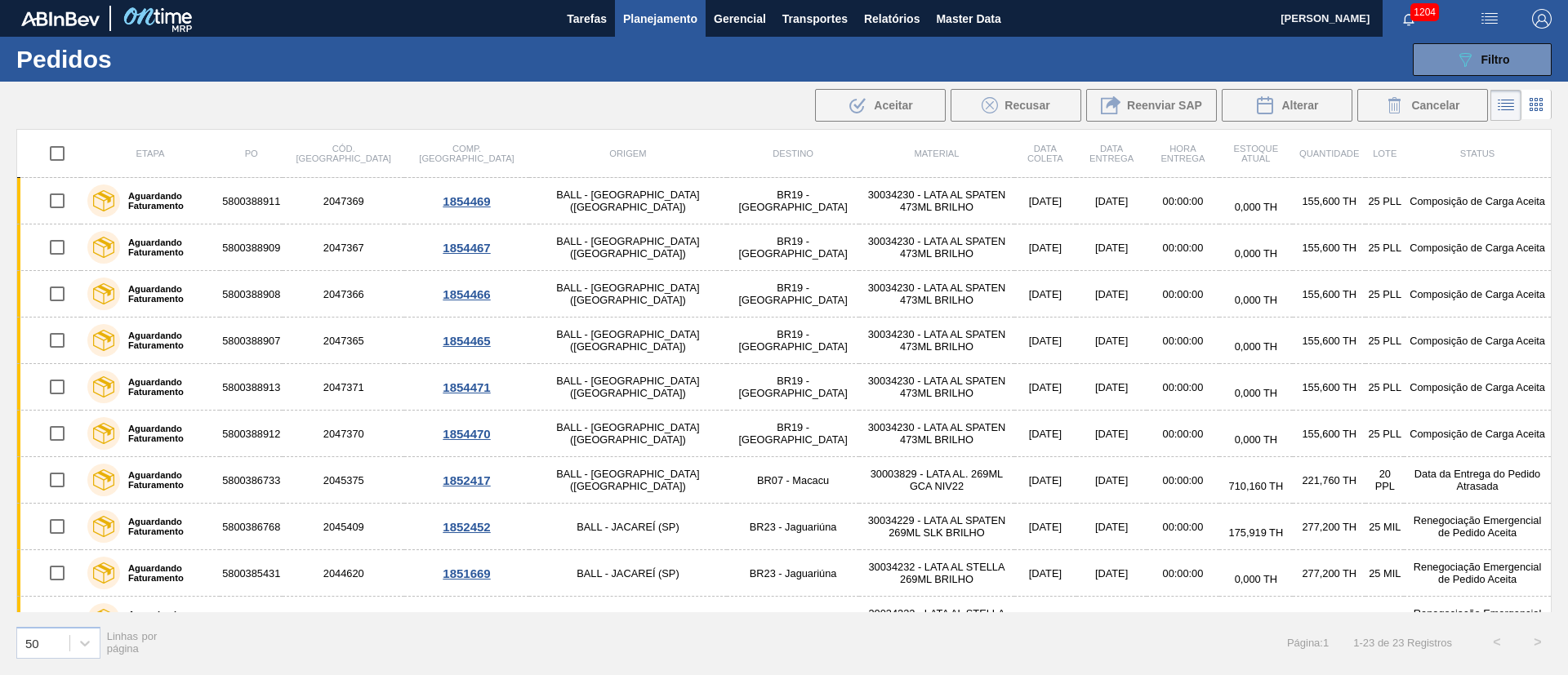
checkbox input "true"
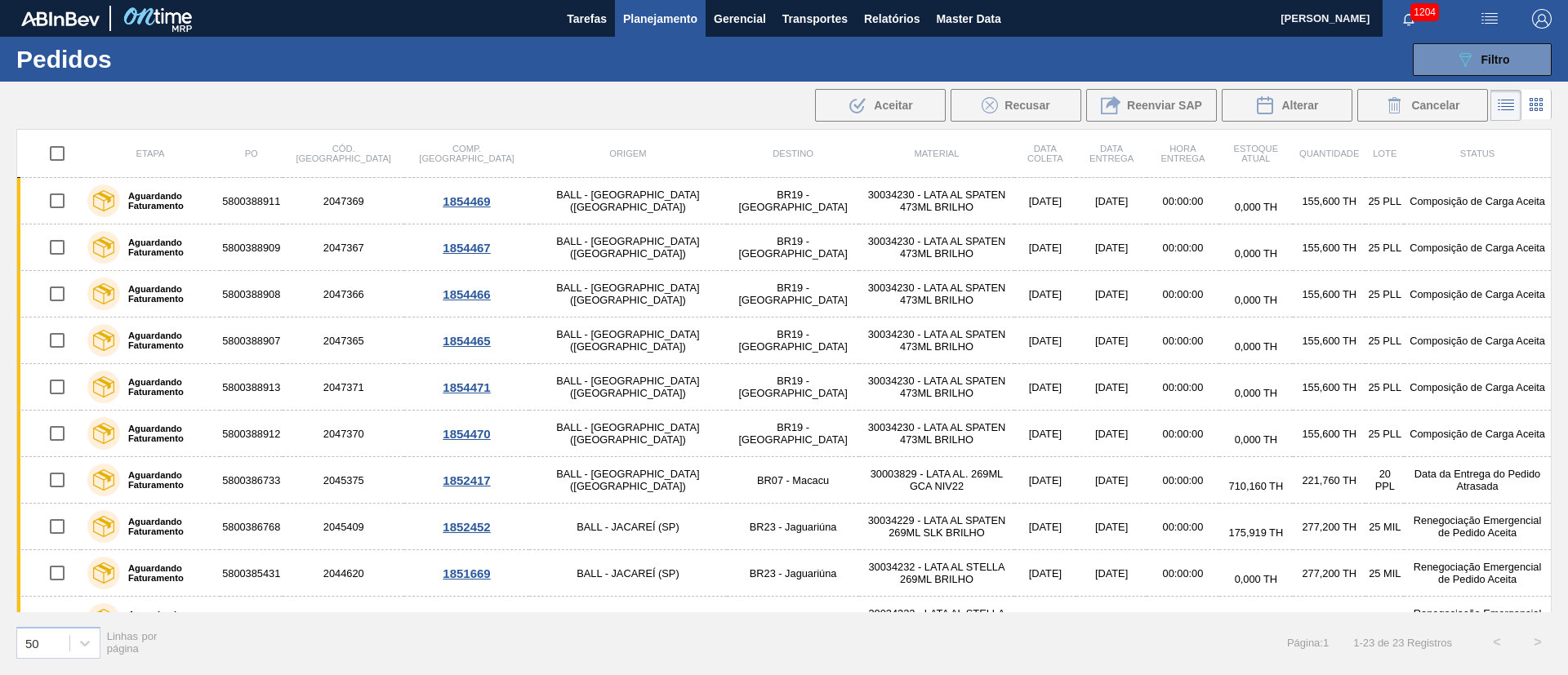
checkbox input "true"
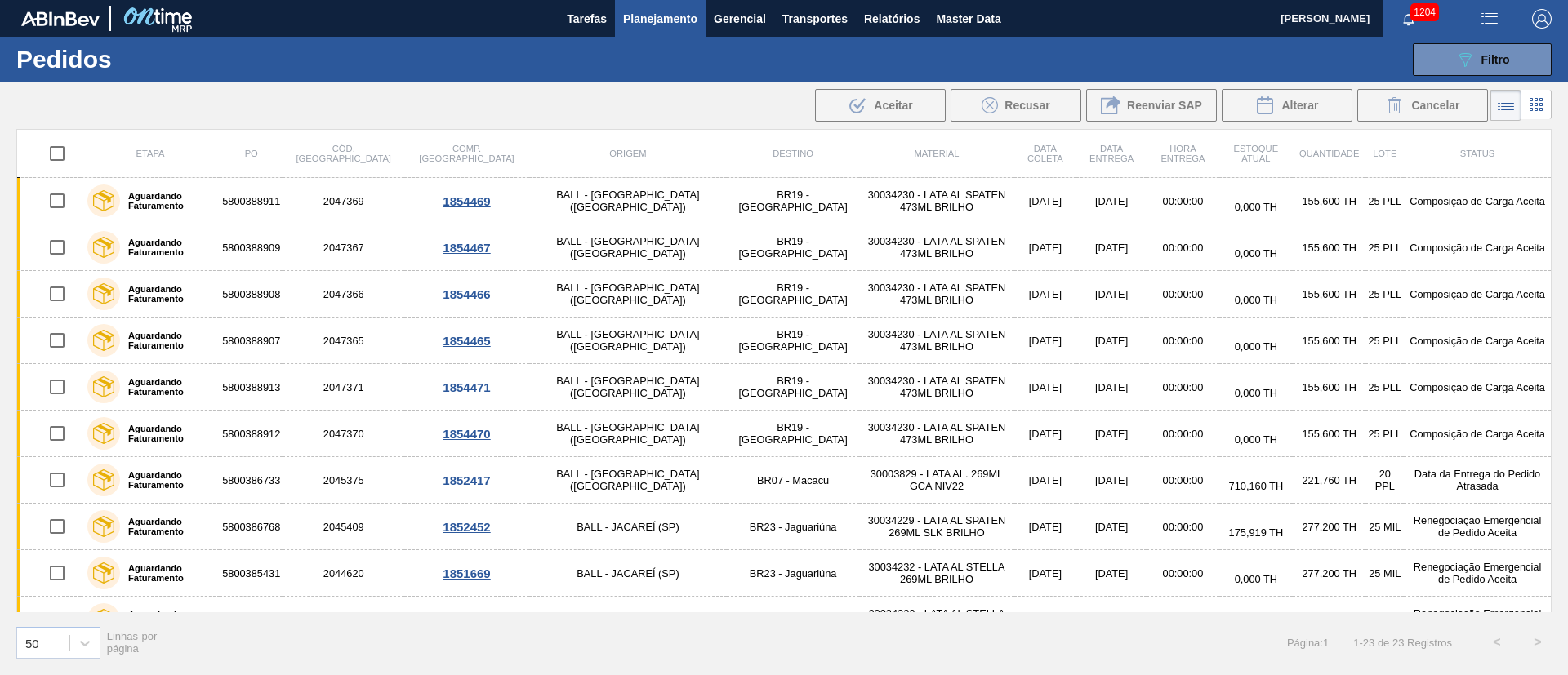
checkbox input "true"
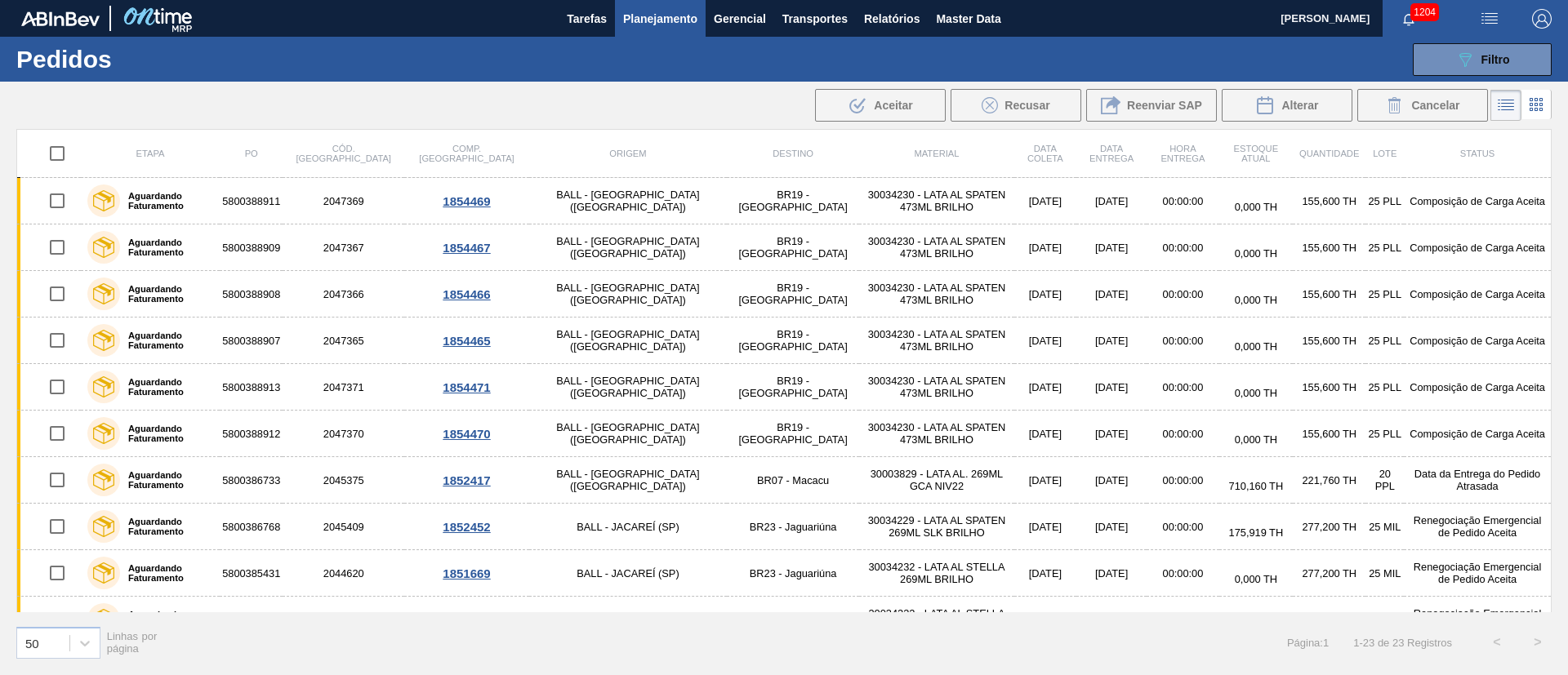
checkbox input "true"
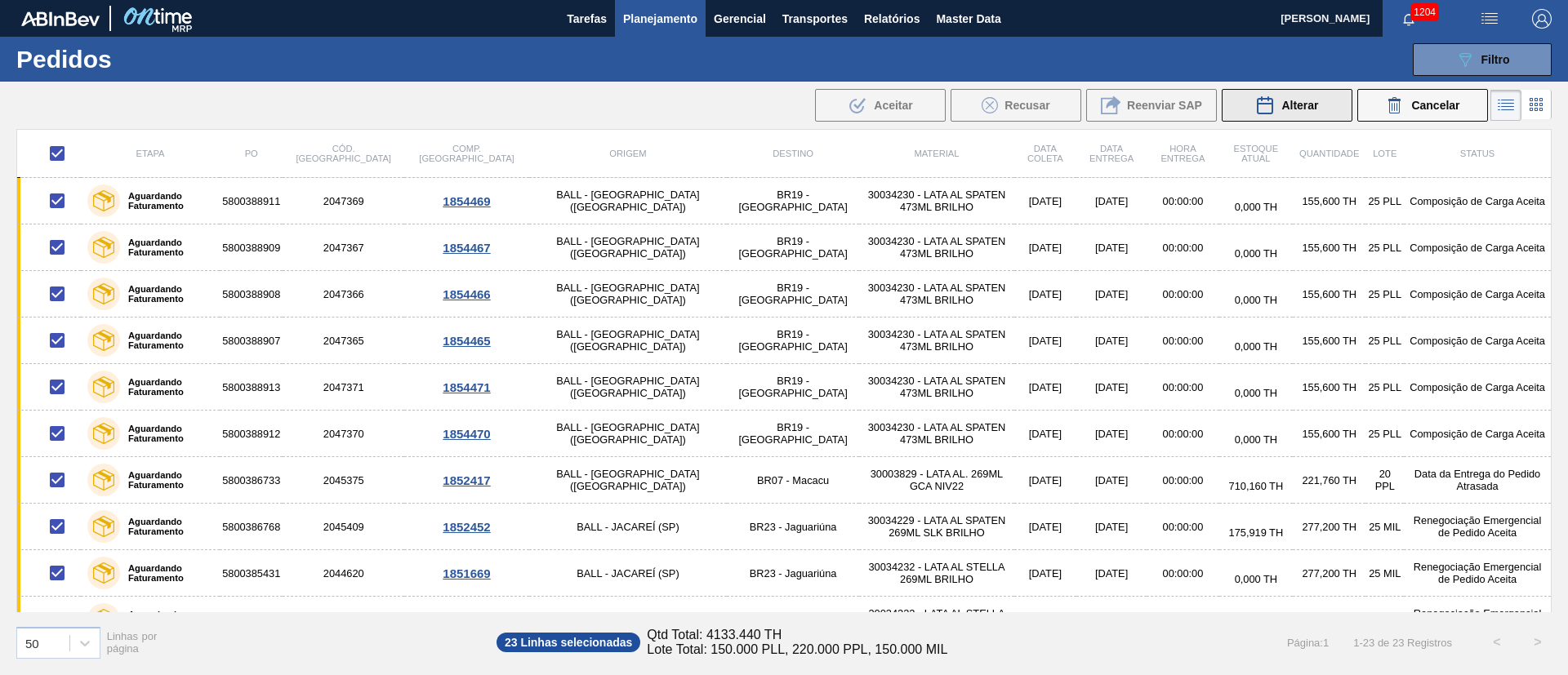
click at [1302, 104] on span "Alterar" at bounding box center [1300, 105] width 37 height 13
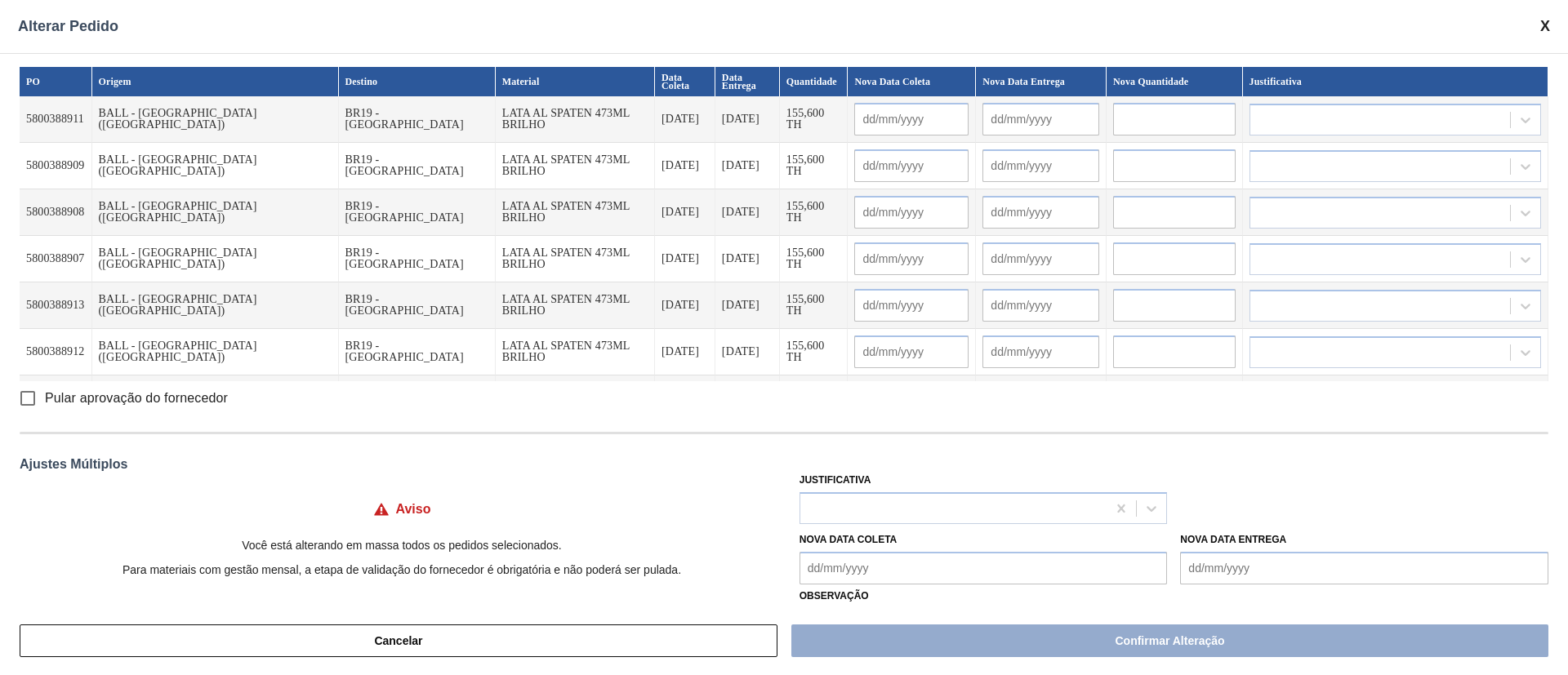
click at [908, 570] on Coleta "Nova Data Coleta" at bounding box center [983, 568] width 368 height 33
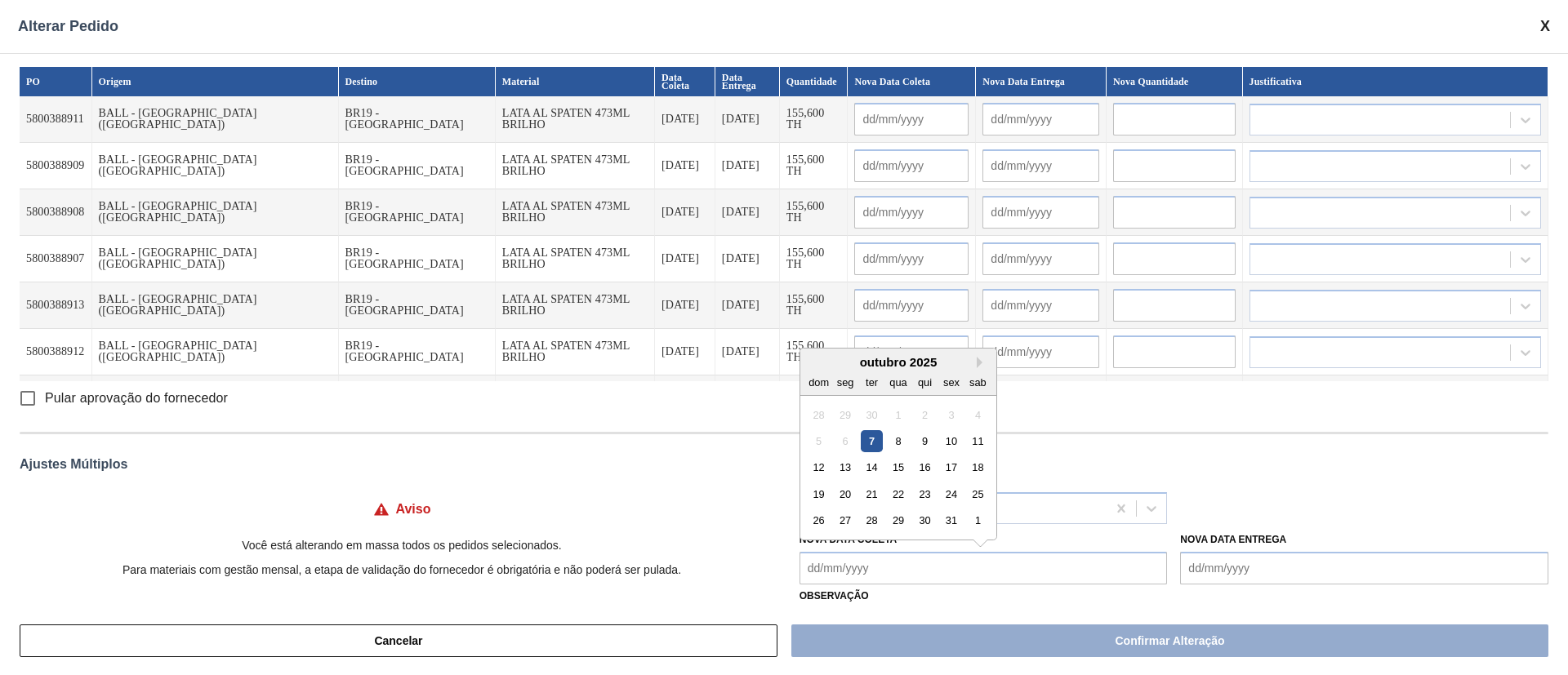
click at [875, 440] on div "7" at bounding box center [872, 441] width 22 height 22
type Coleta "[DATE]"
type input "[DATE]"
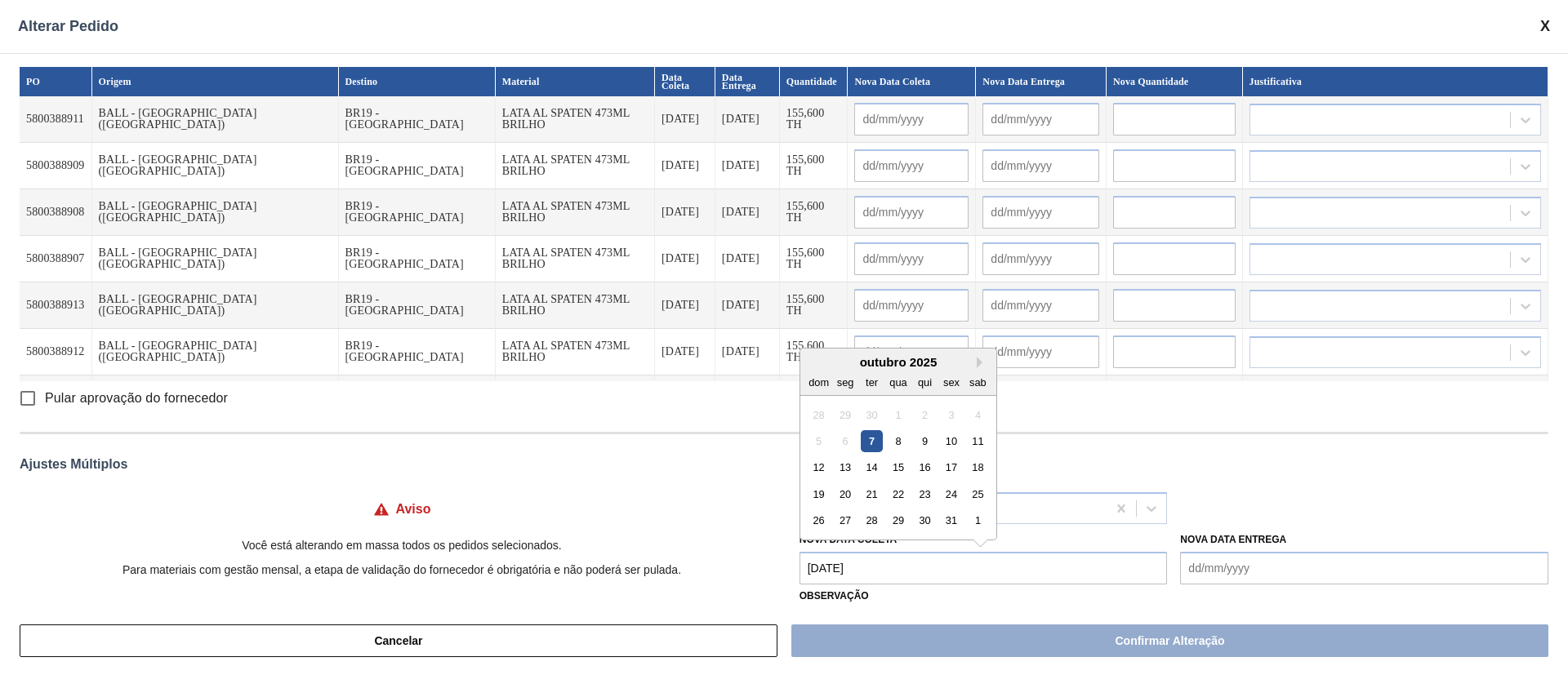
type input "[DATE]"
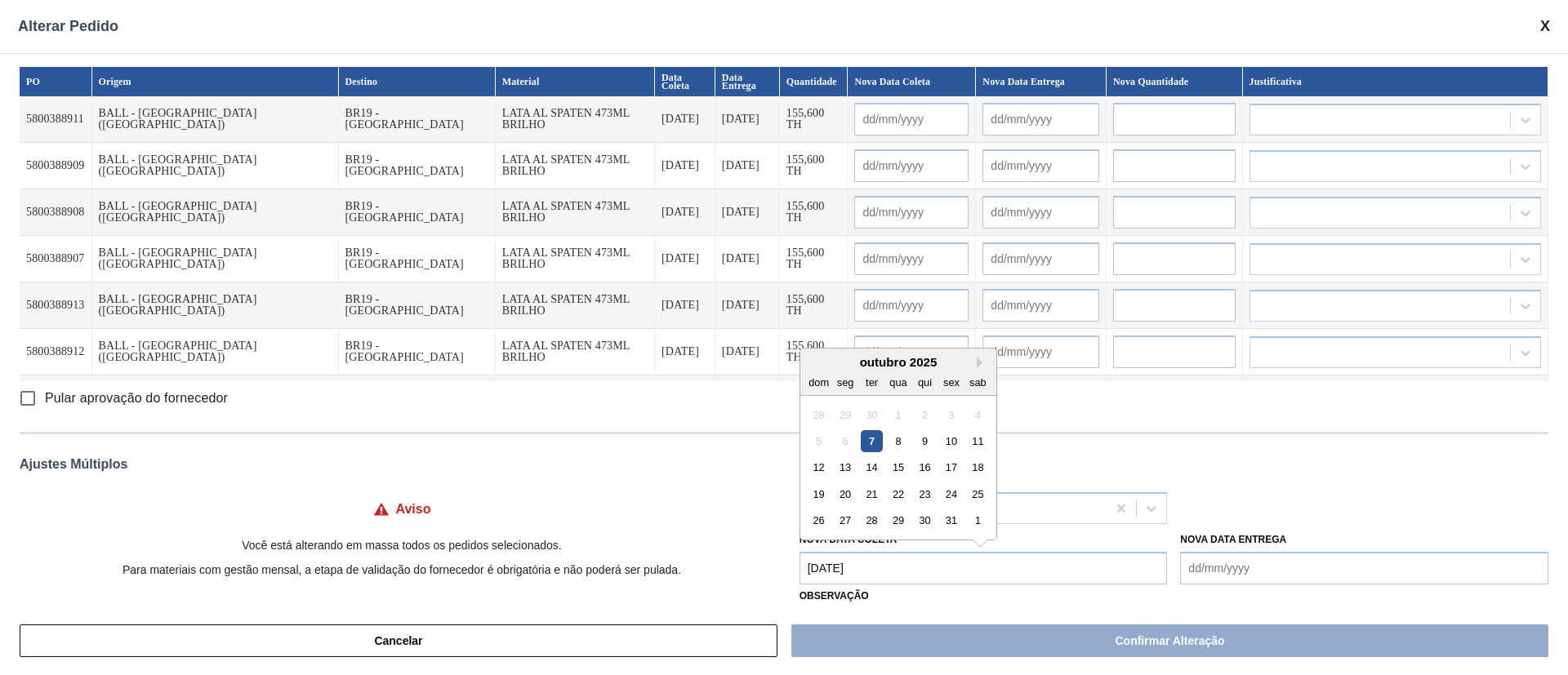
type input "[DATE]"
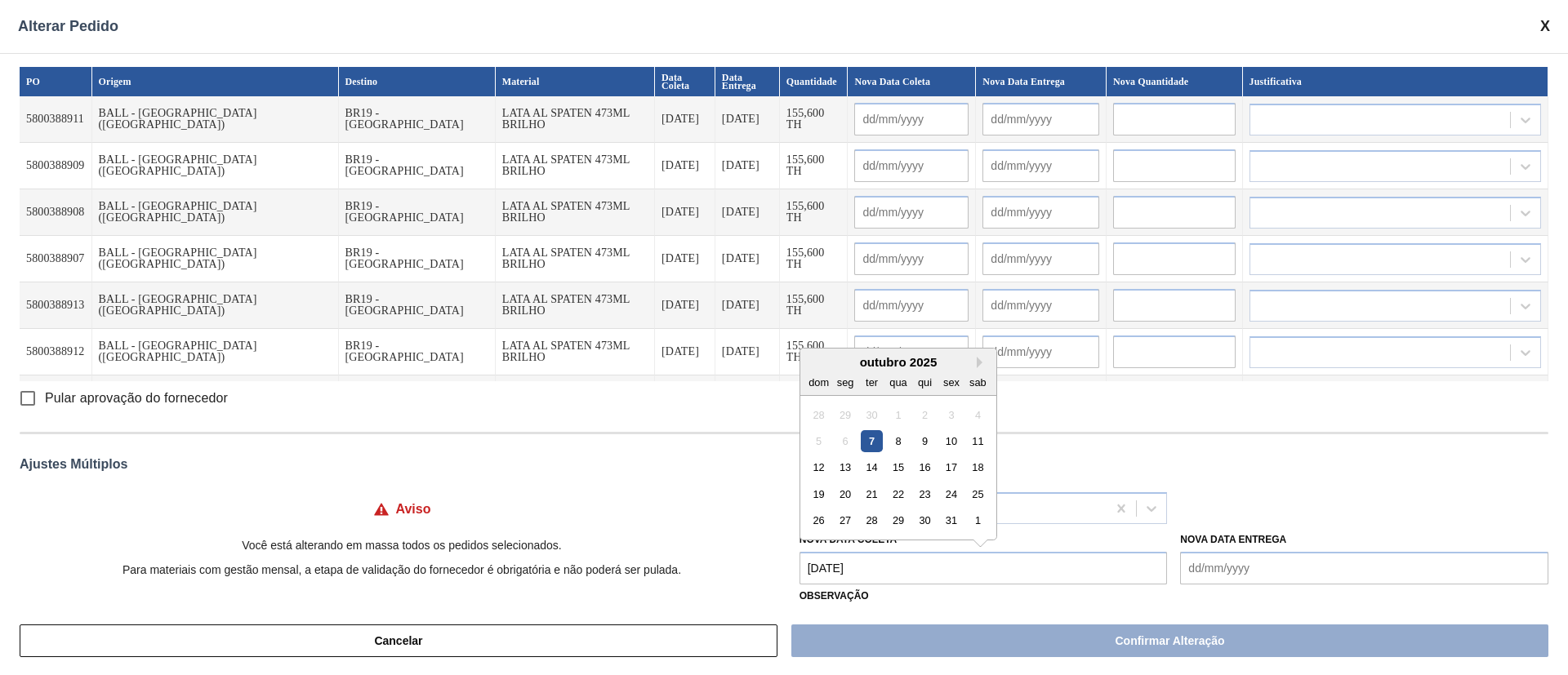
type input "[DATE]"
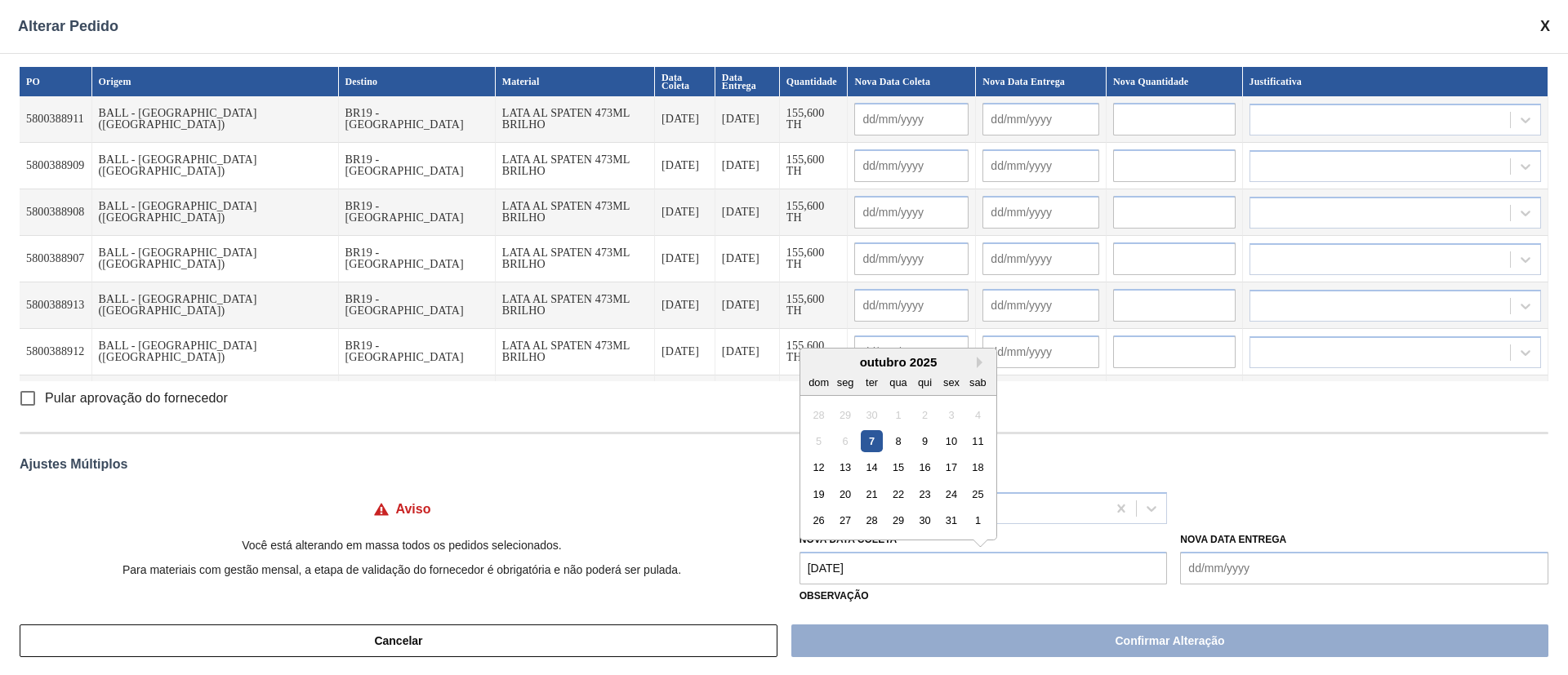
type input "[DATE]"
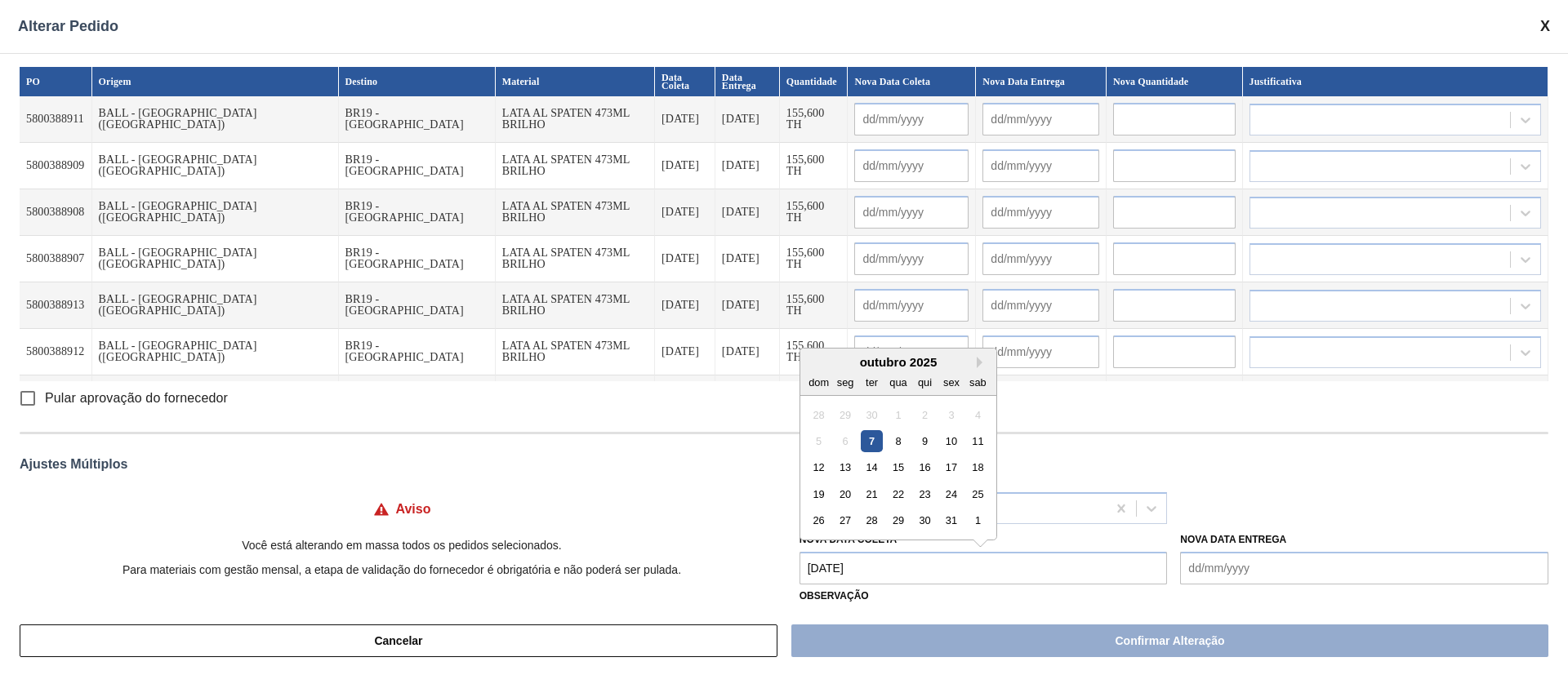
type input "[DATE]"
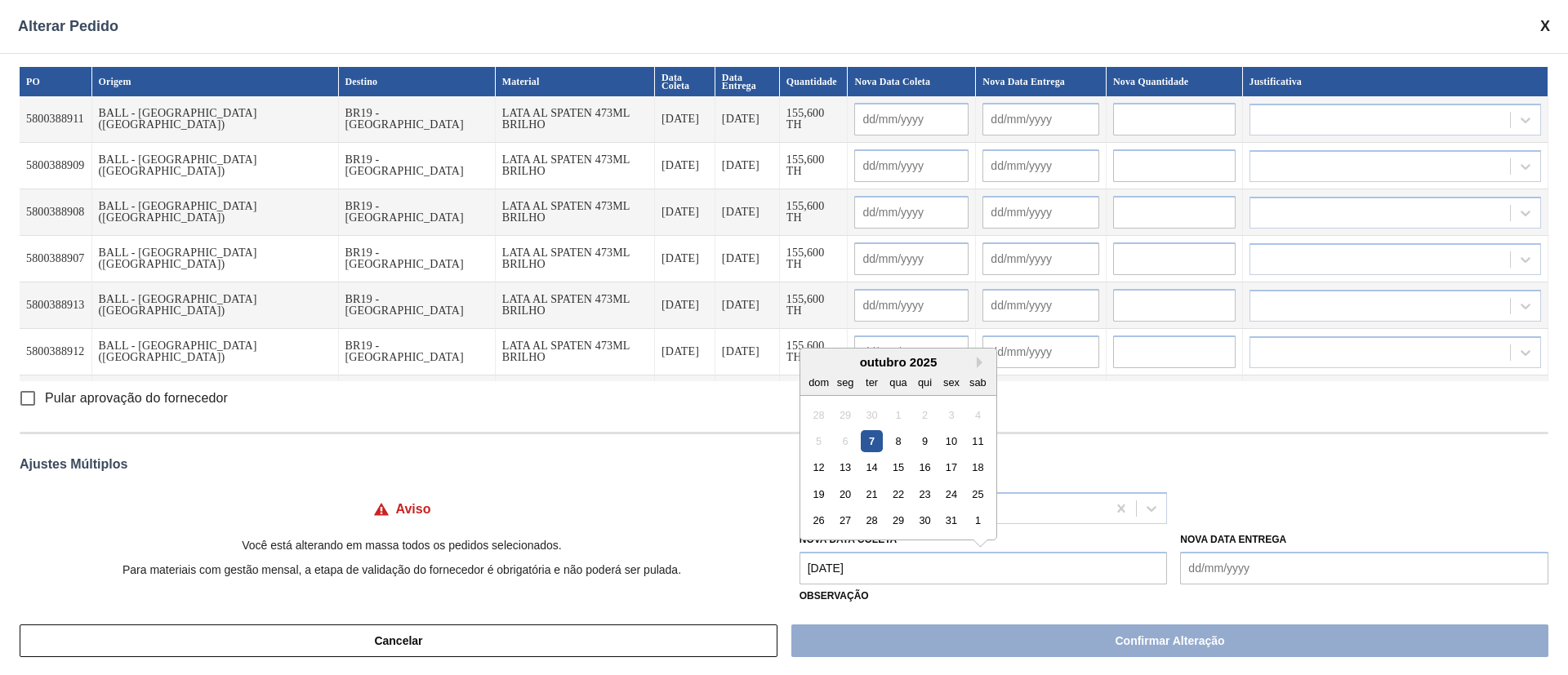
type input "[DATE]"
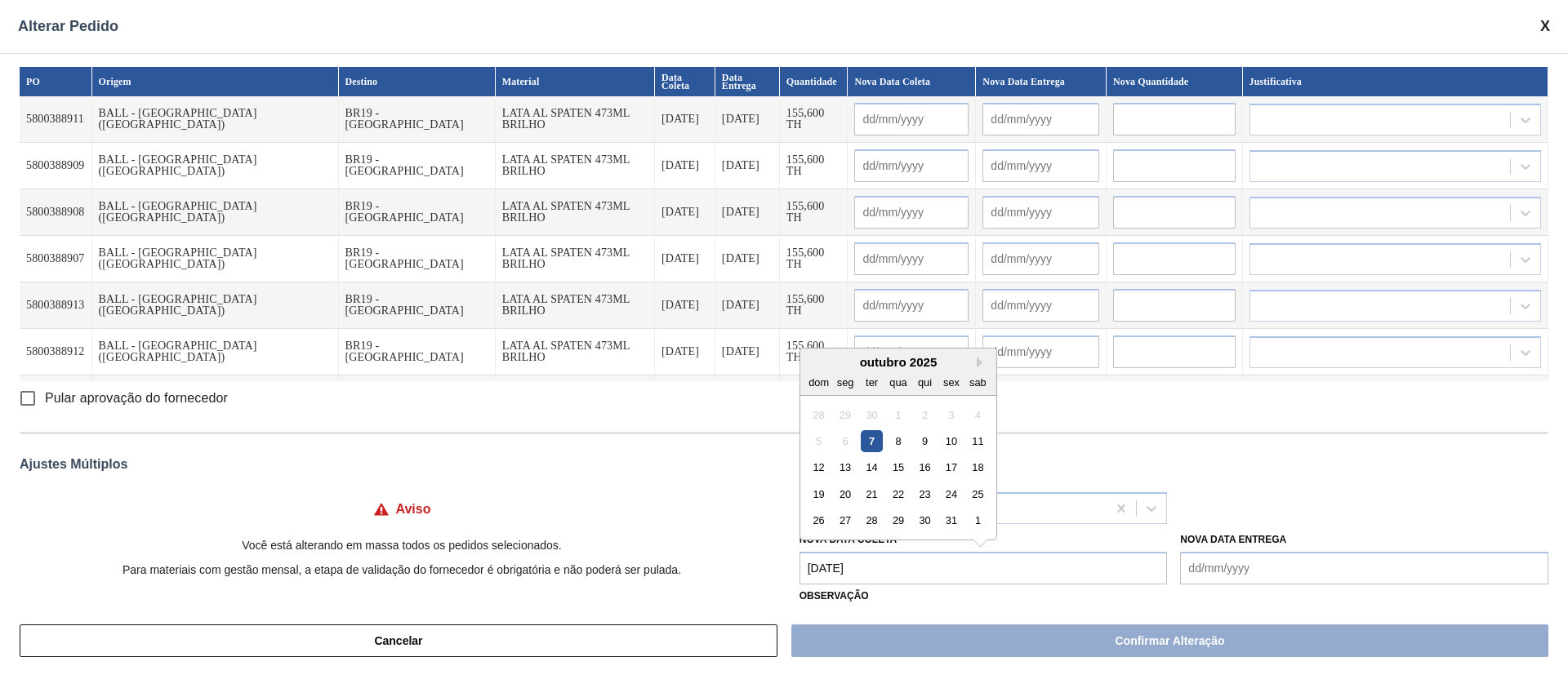
type input "[DATE]"
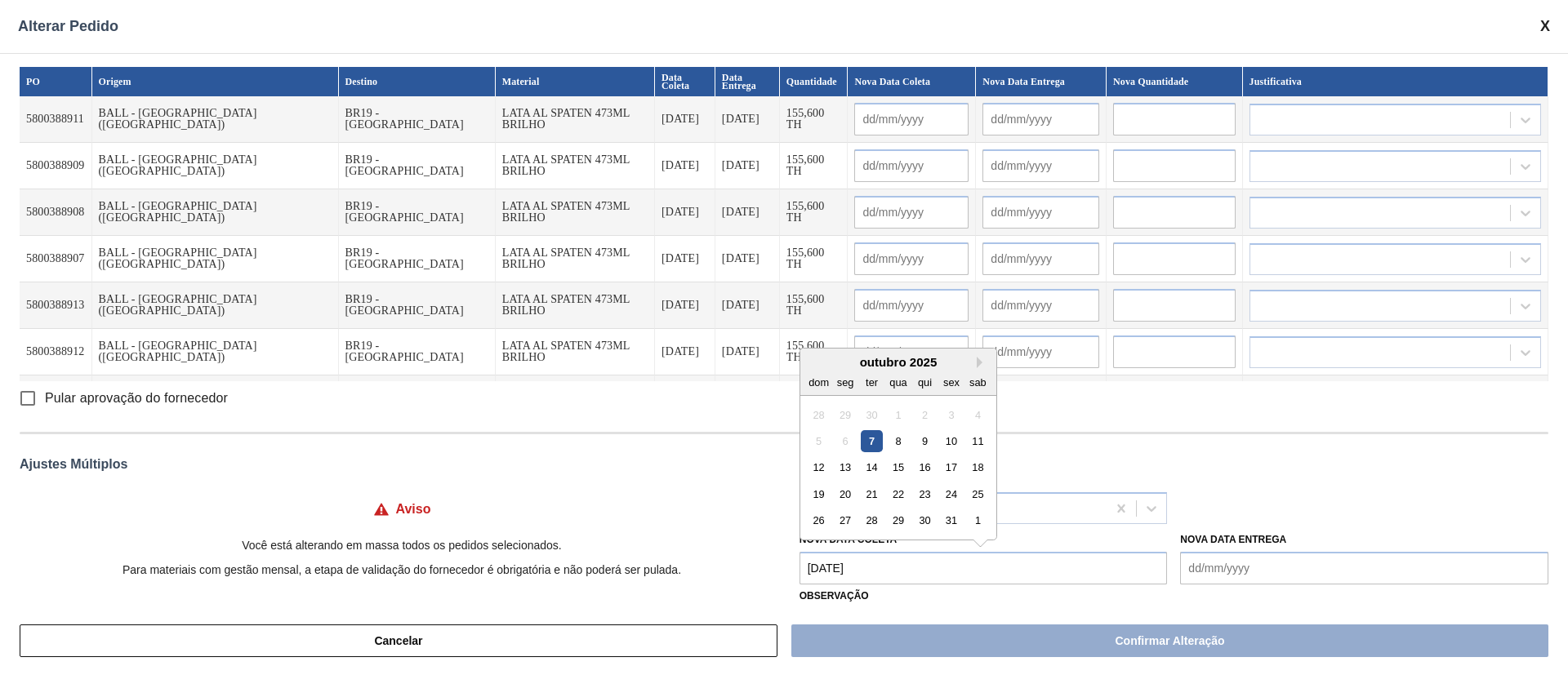
type input "[DATE]"
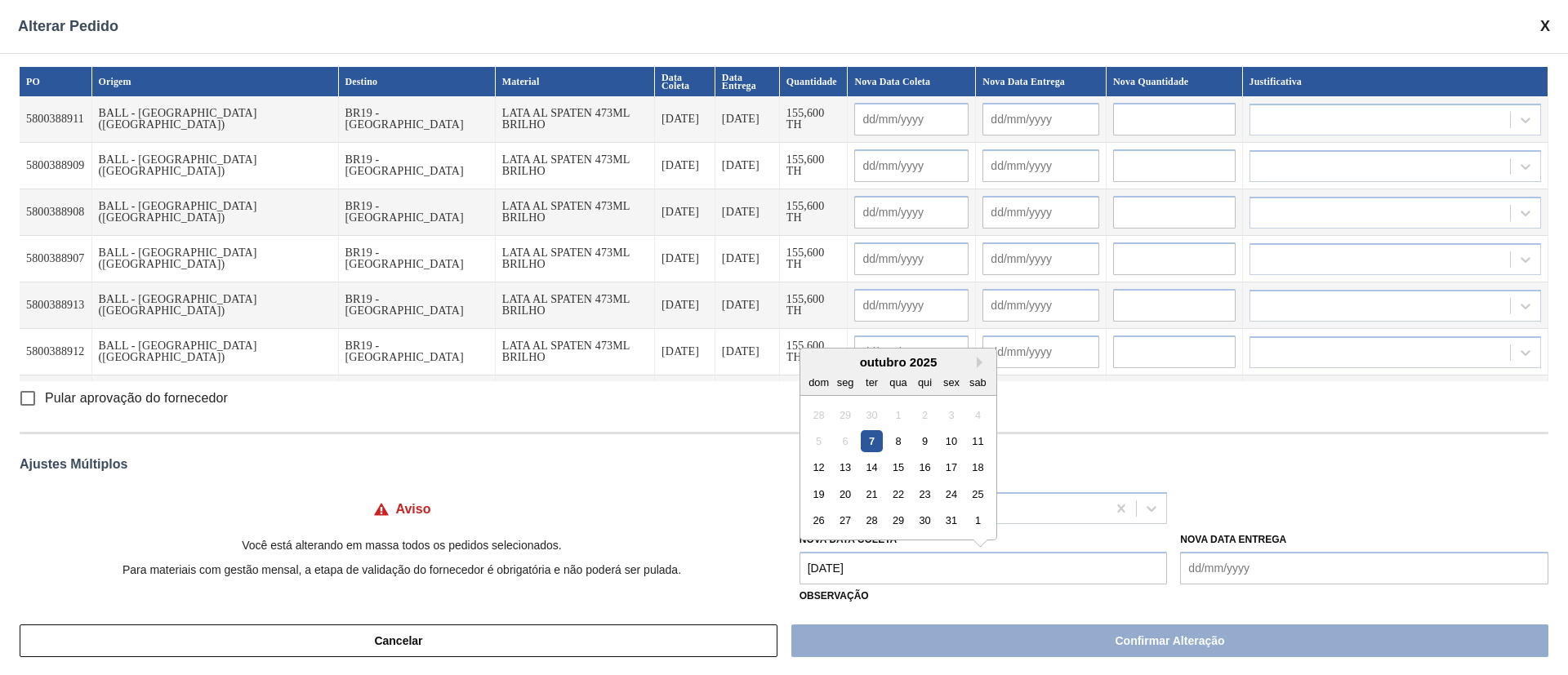
type input "[DATE]"
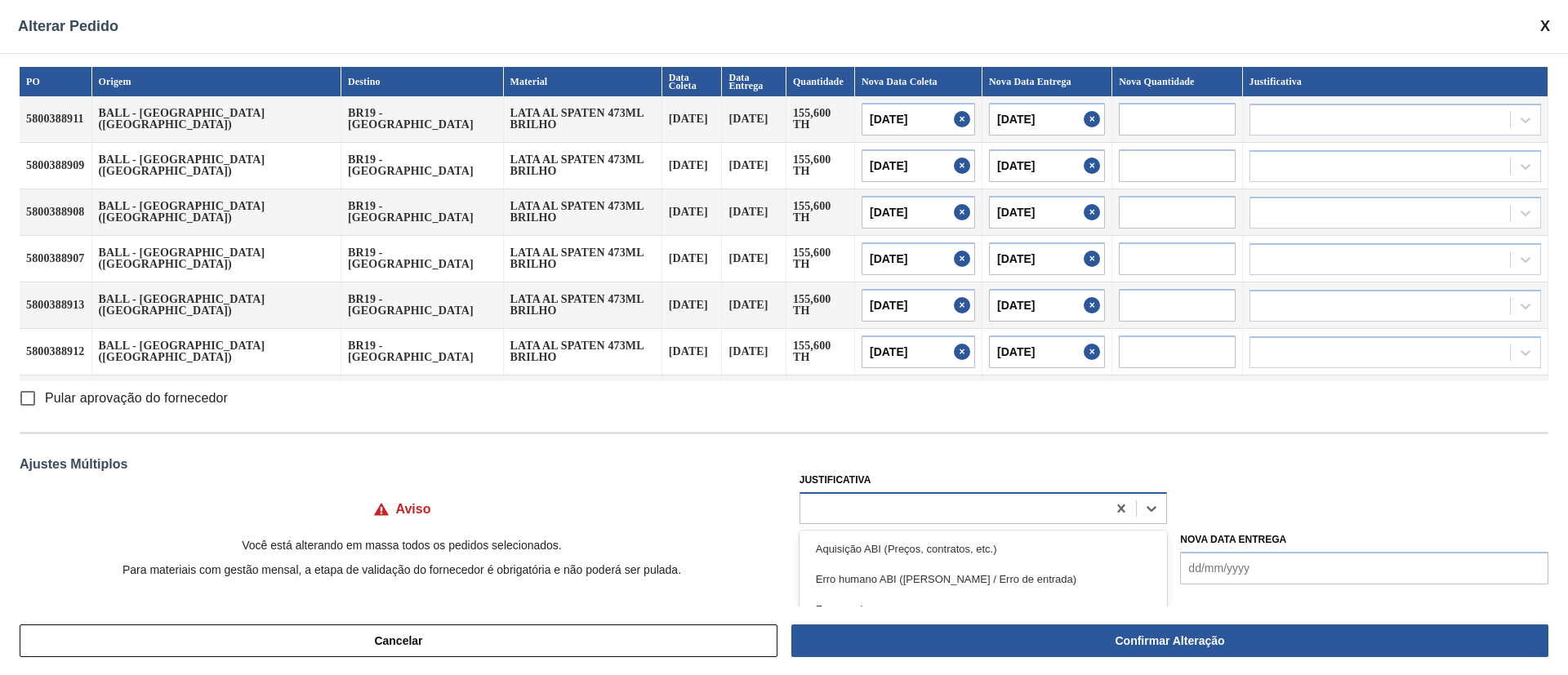
click at [923, 511] on div at bounding box center [954, 508] width 307 height 24
type input "f"
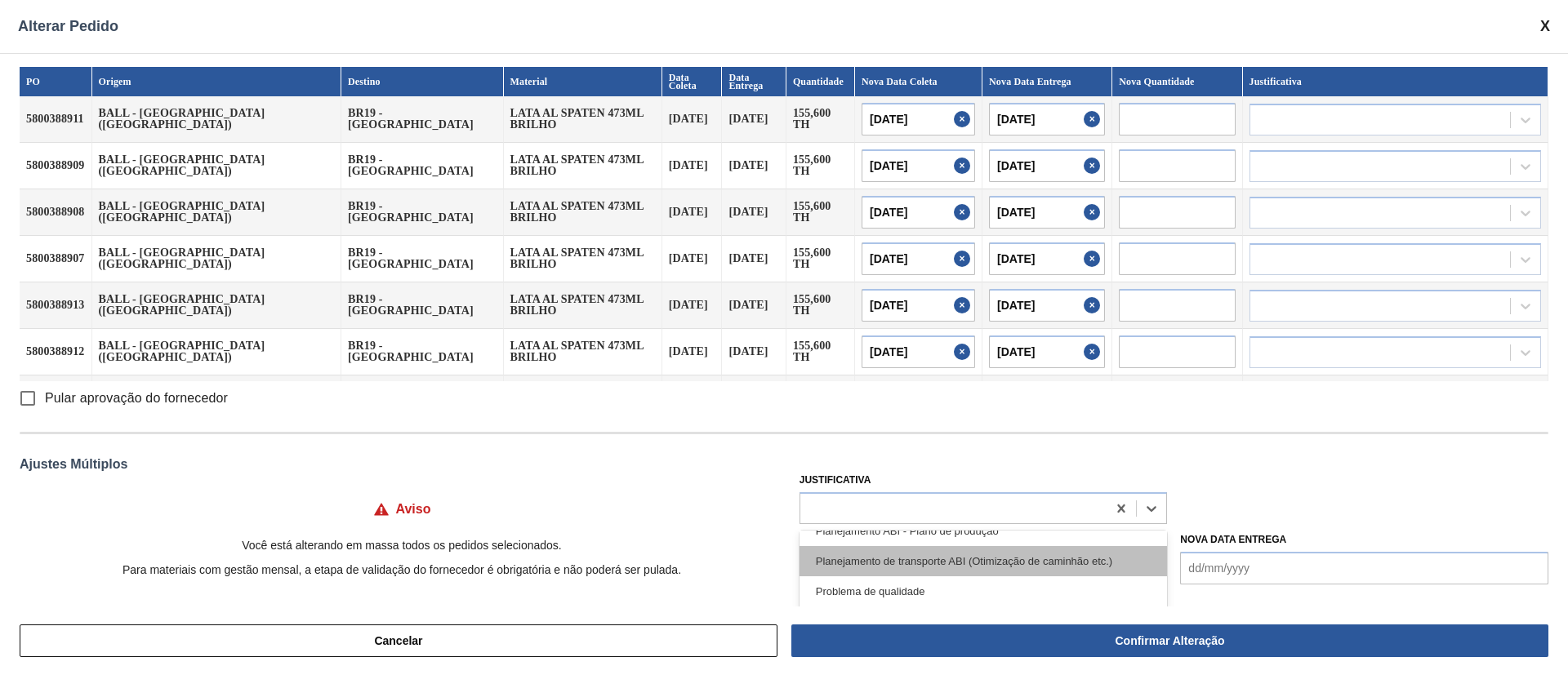
click at [976, 565] on div "Planejamento de transporte ABI (Otimização de caminhão etc.)" at bounding box center [983, 561] width 368 height 30
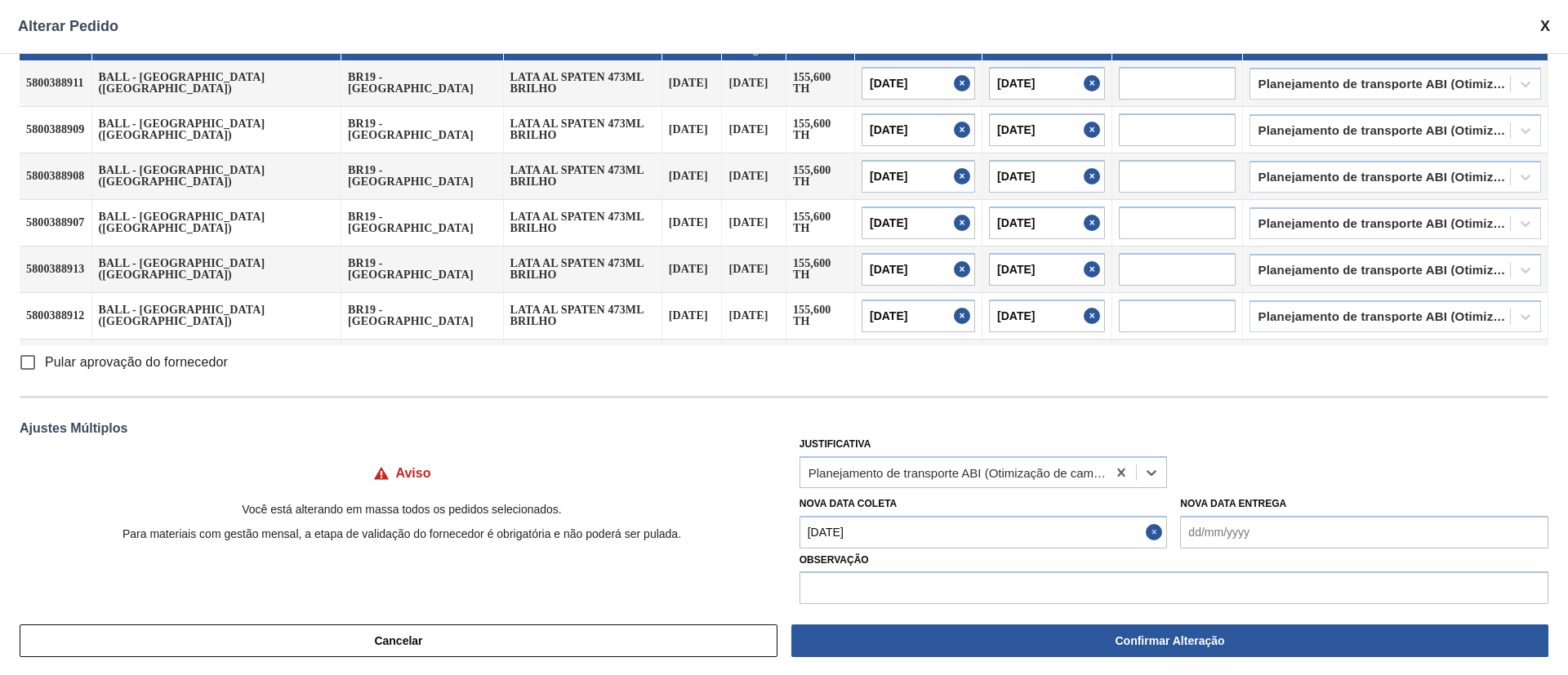
scroll to position [53, 0]
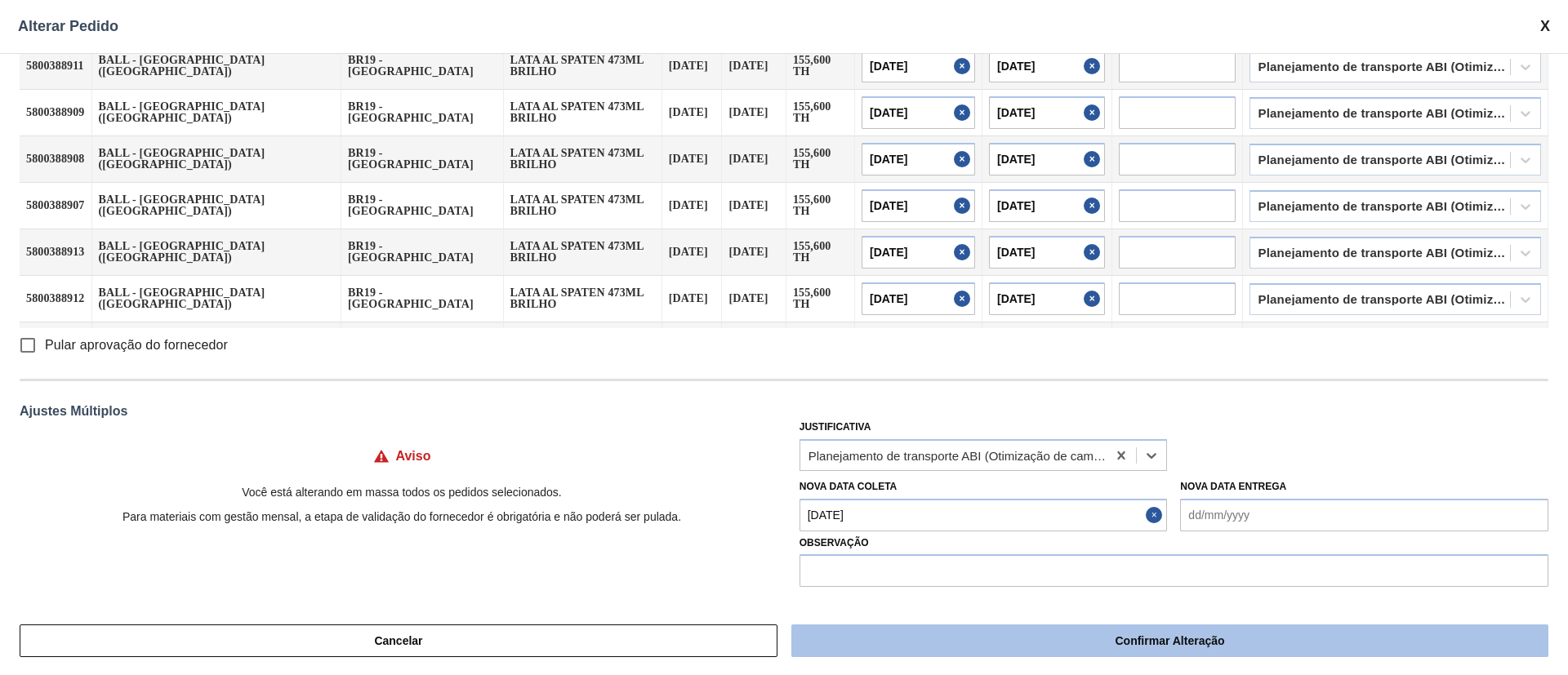
click at [1065, 632] on button "Confirmar Alteração" at bounding box center [1170, 640] width 757 height 33
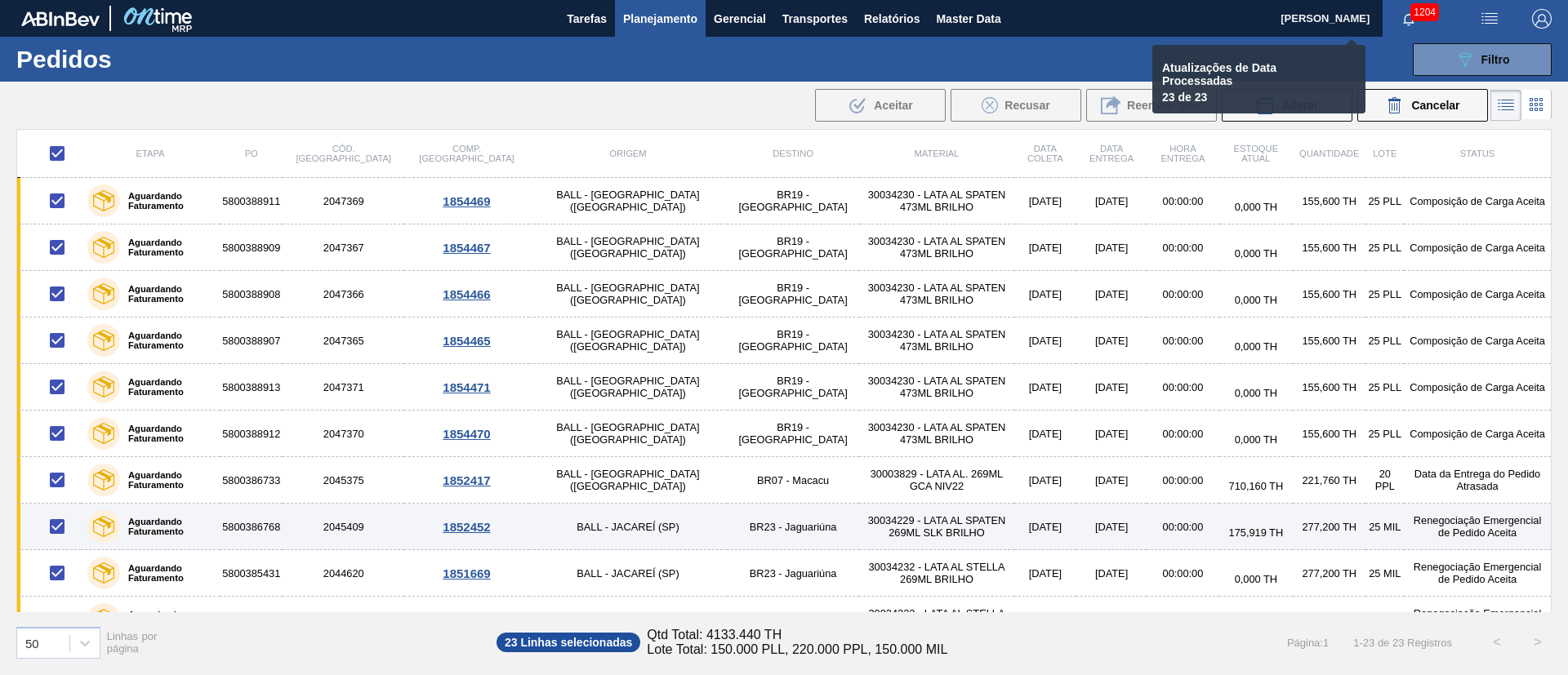
checkbox input "false"
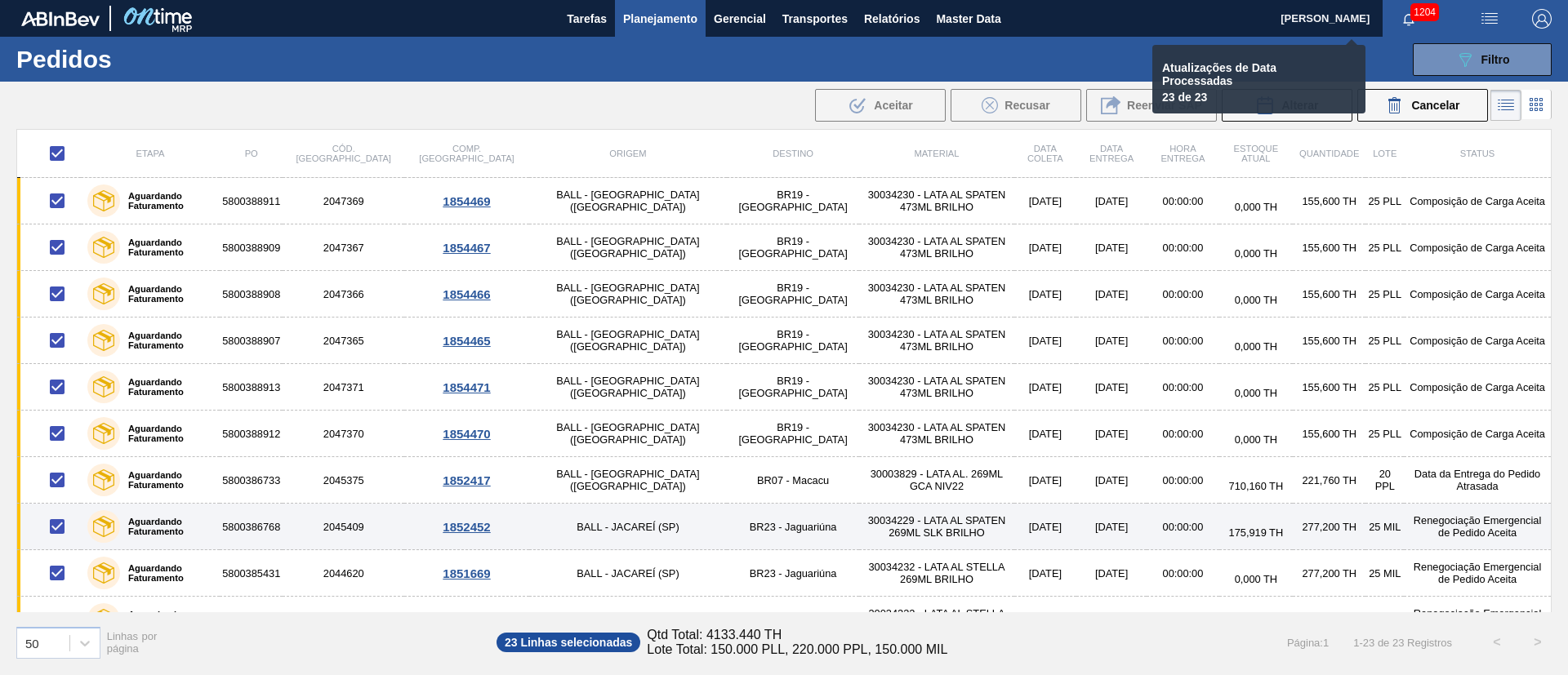
checkbox input "false"
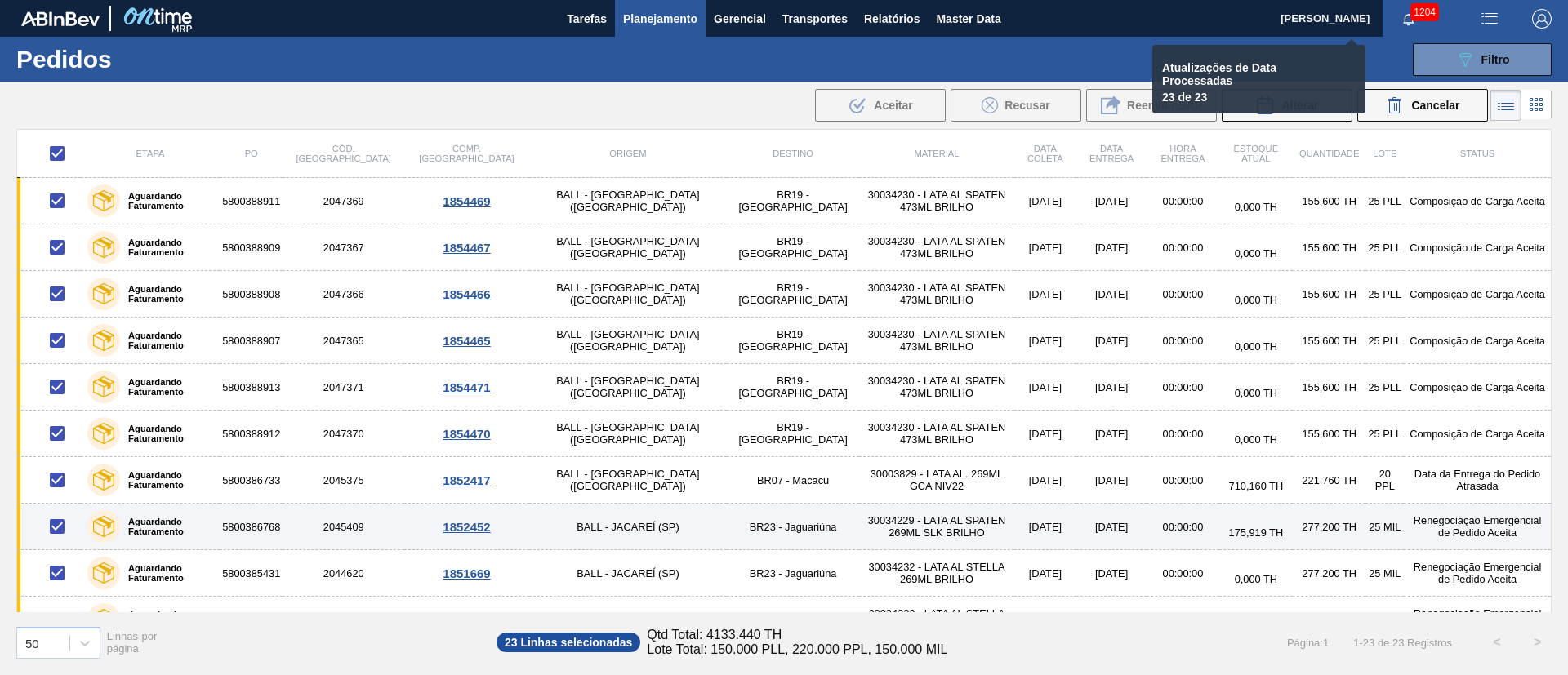
checkbox input "false"
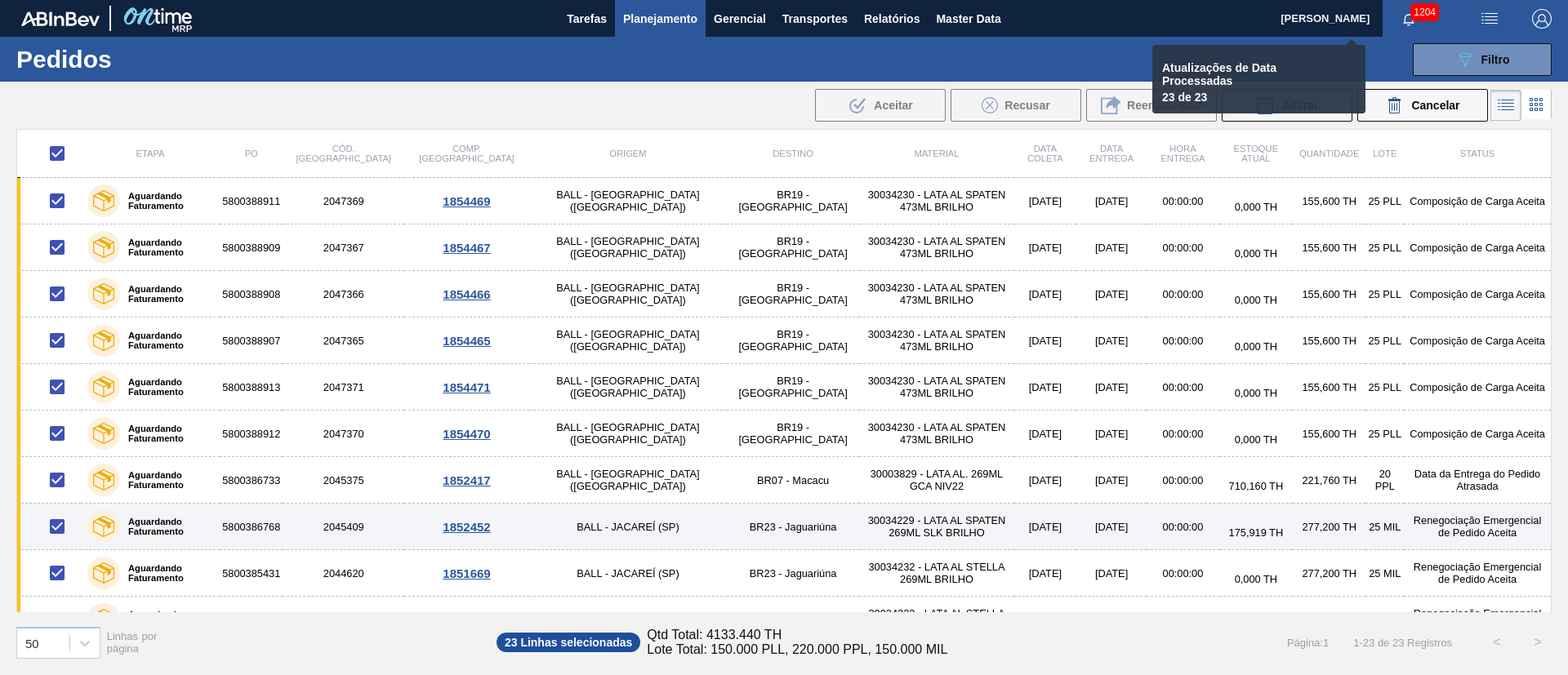
checkbox input "false"
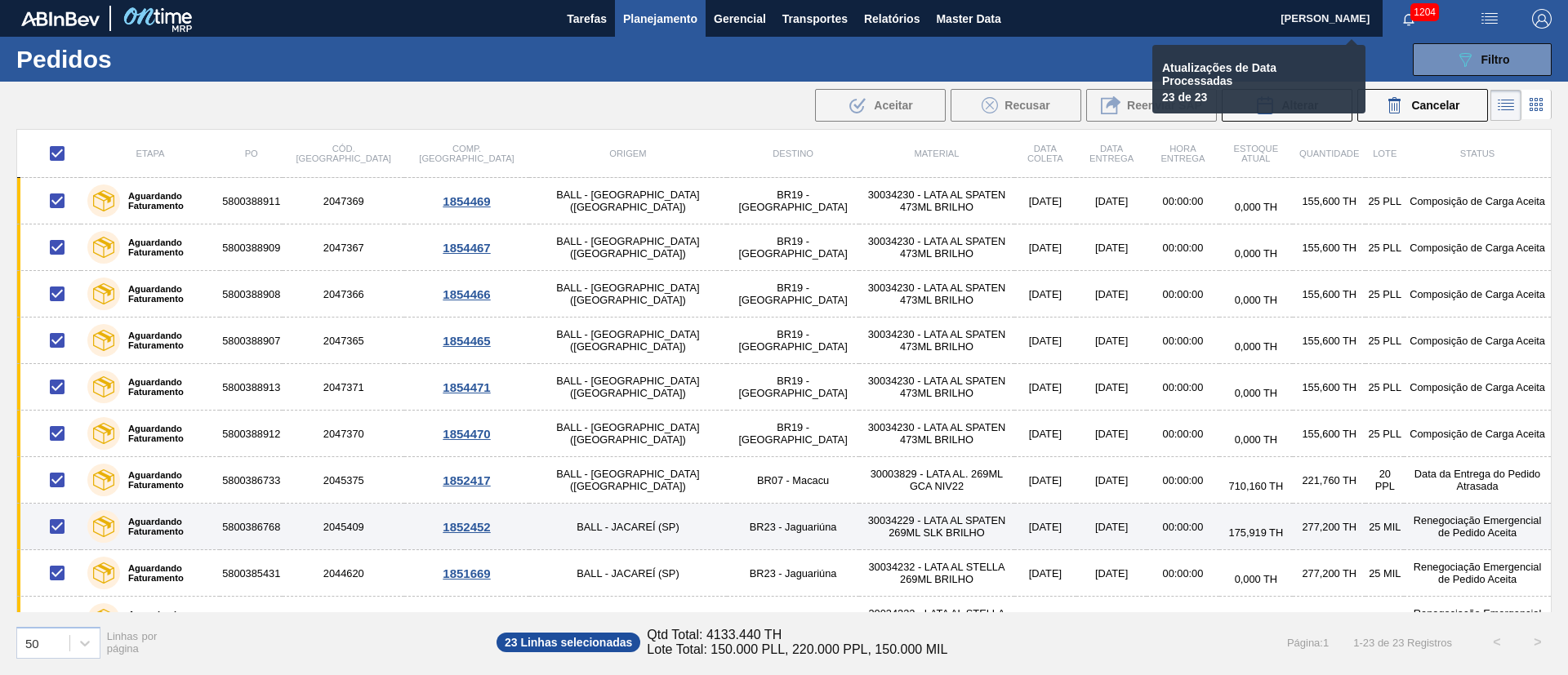
checkbox input "false"
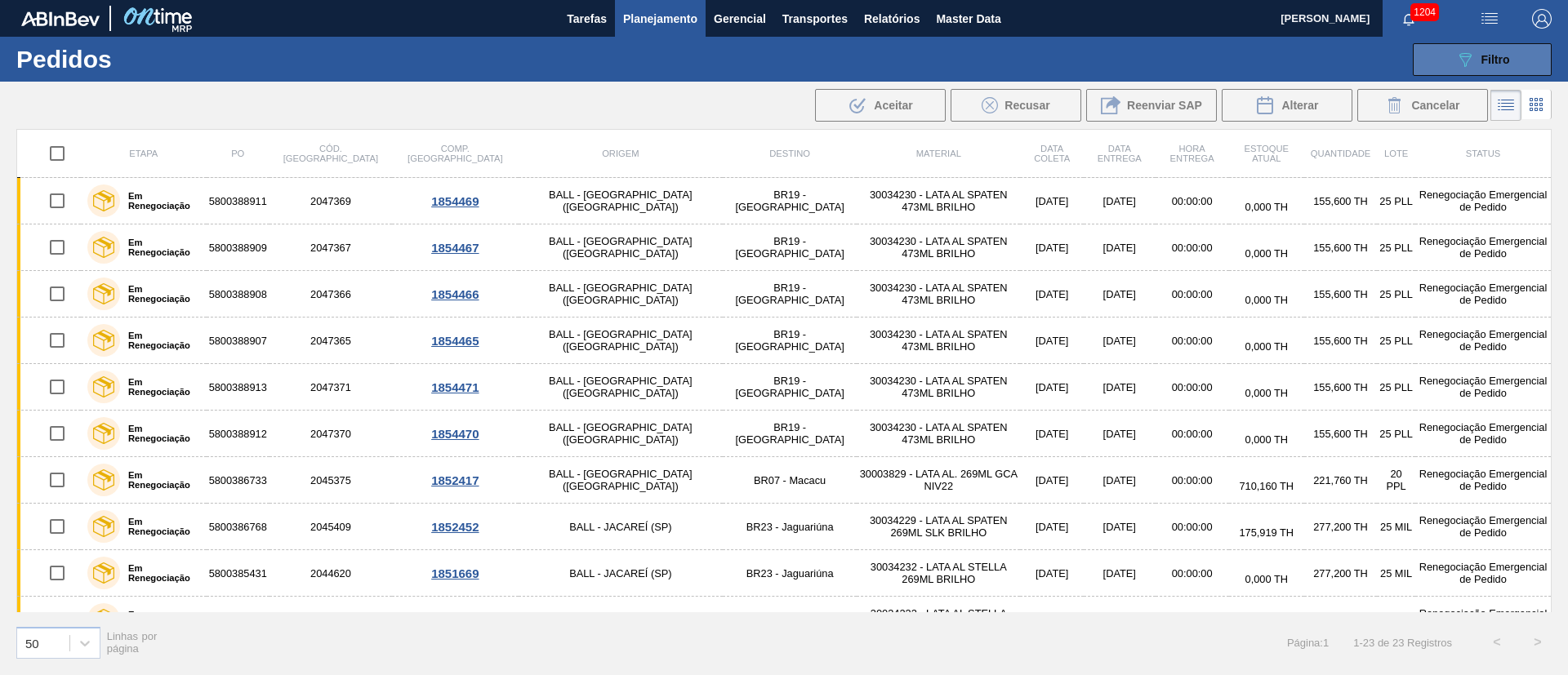
click at [1463, 62] on icon at bounding box center [1465, 60] width 13 height 14
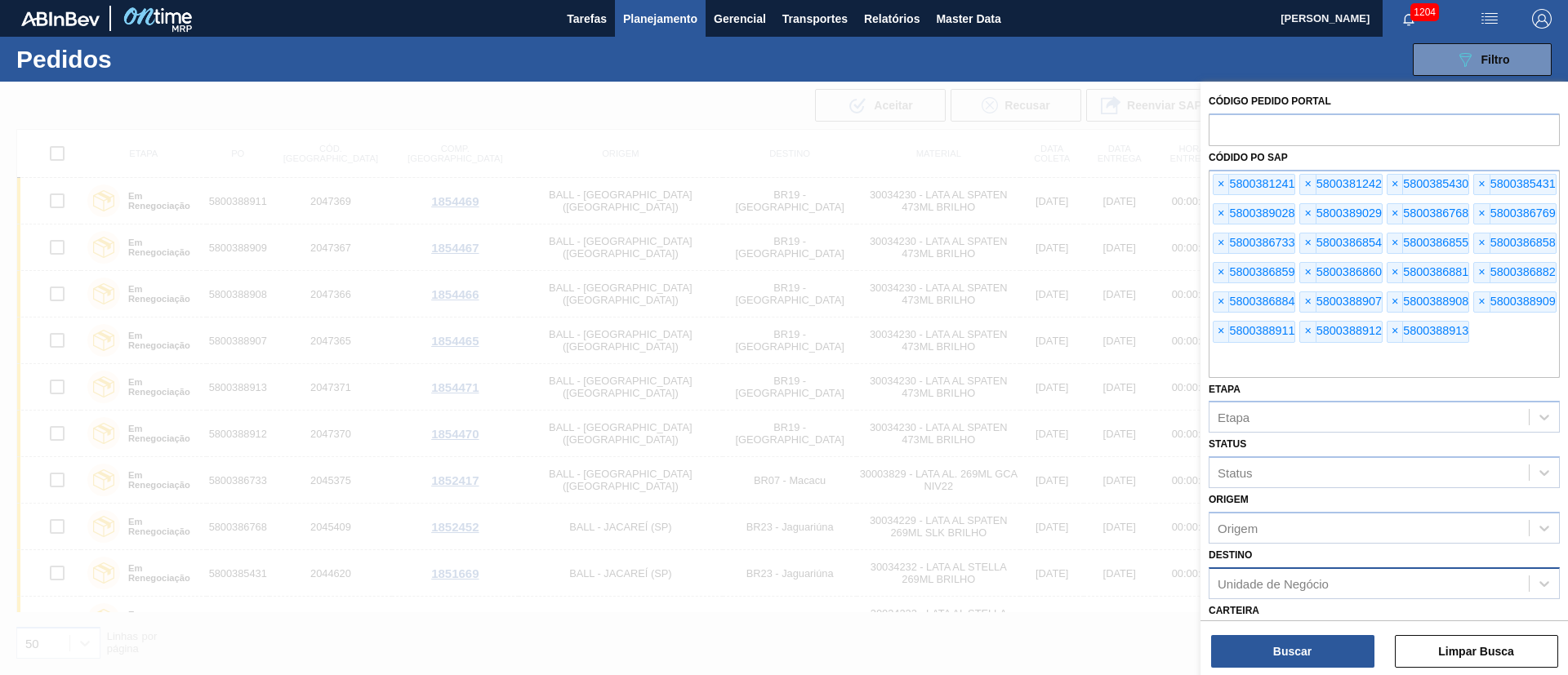
click at [1042, 359] on div at bounding box center [784, 419] width 1568 height 675
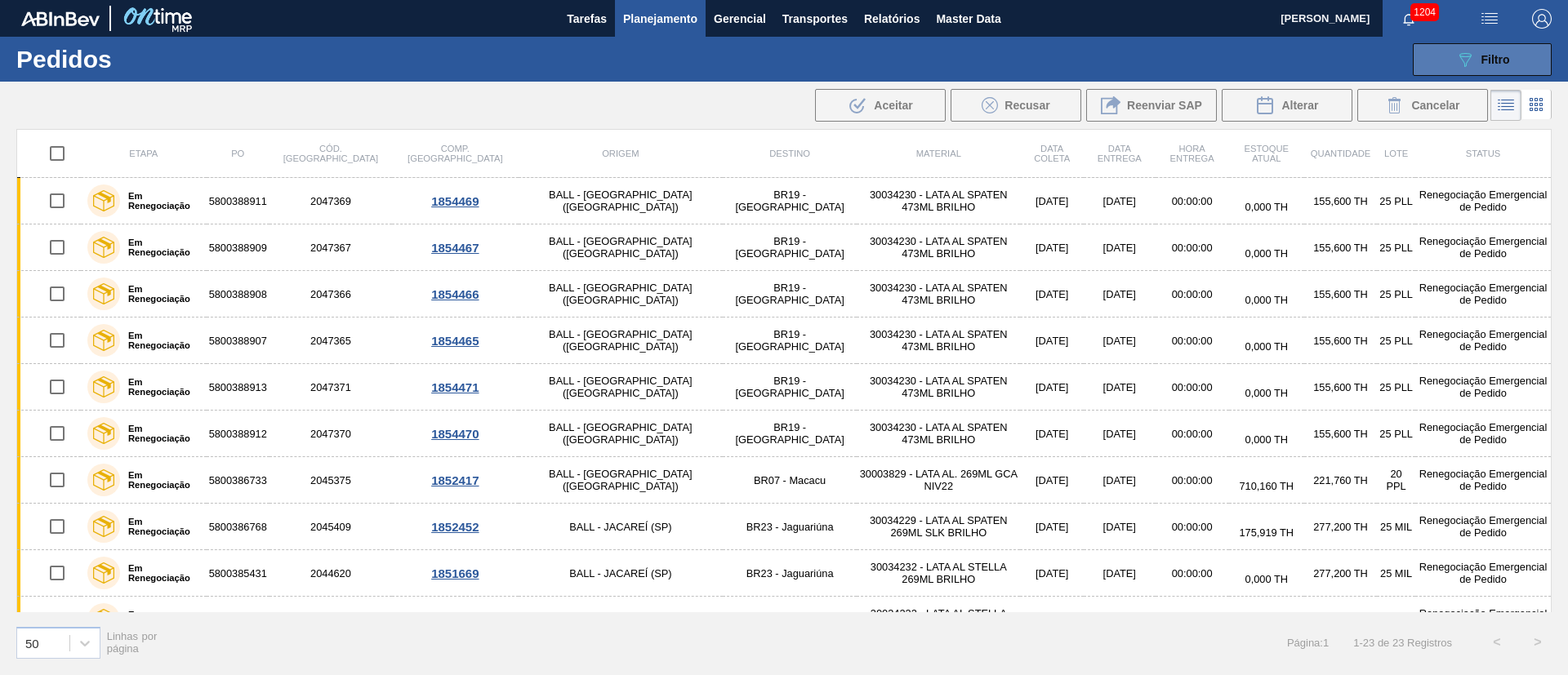
click at [1414, 47] on button "089F7B8B-B2A5-4AFE-B5C0-19BA573D28AC Filtro" at bounding box center [1482, 59] width 139 height 33
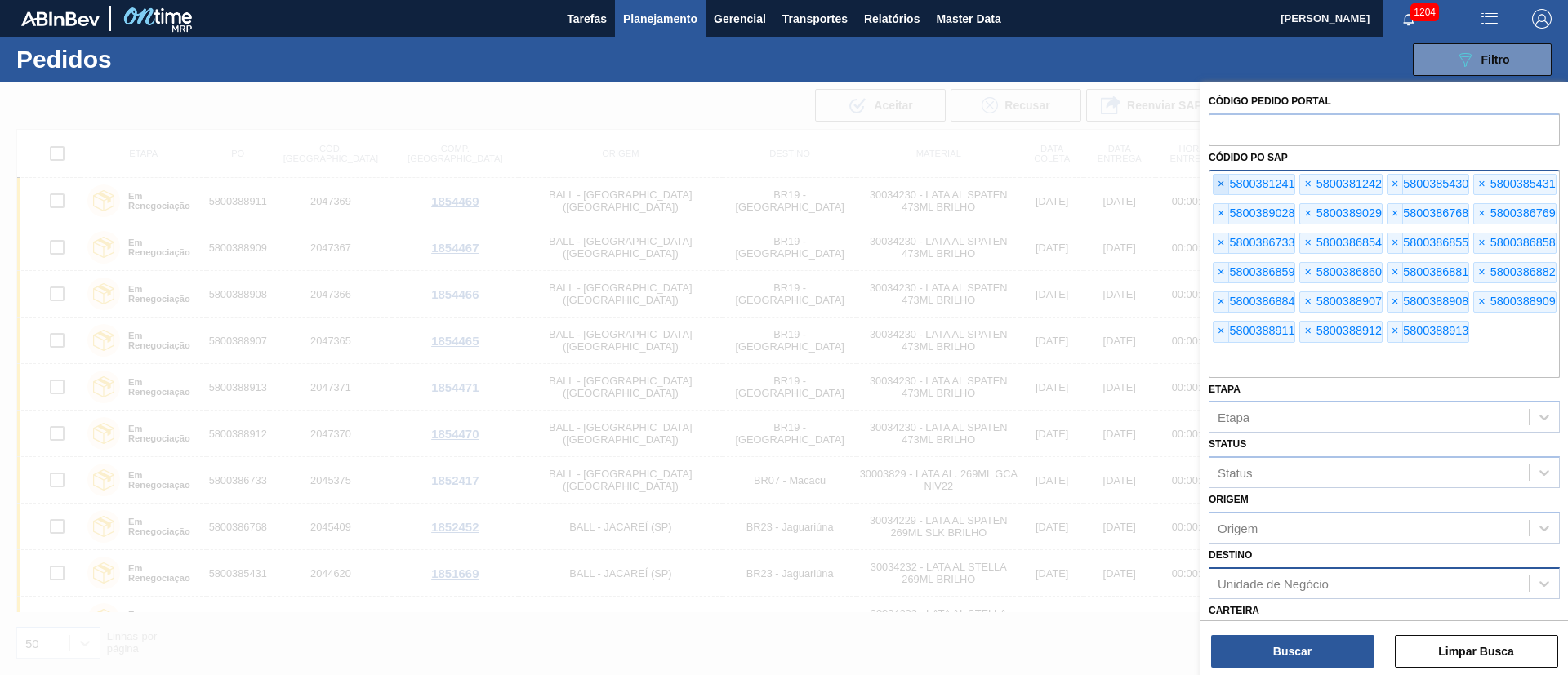
click at [1216, 182] on span "×" at bounding box center [1221, 184] width 15 height 19
click at [1214, 180] on span "×" at bounding box center [1221, 184] width 15 height 19
click at [1214, 179] on span "×" at bounding box center [1221, 184] width 15 height 19
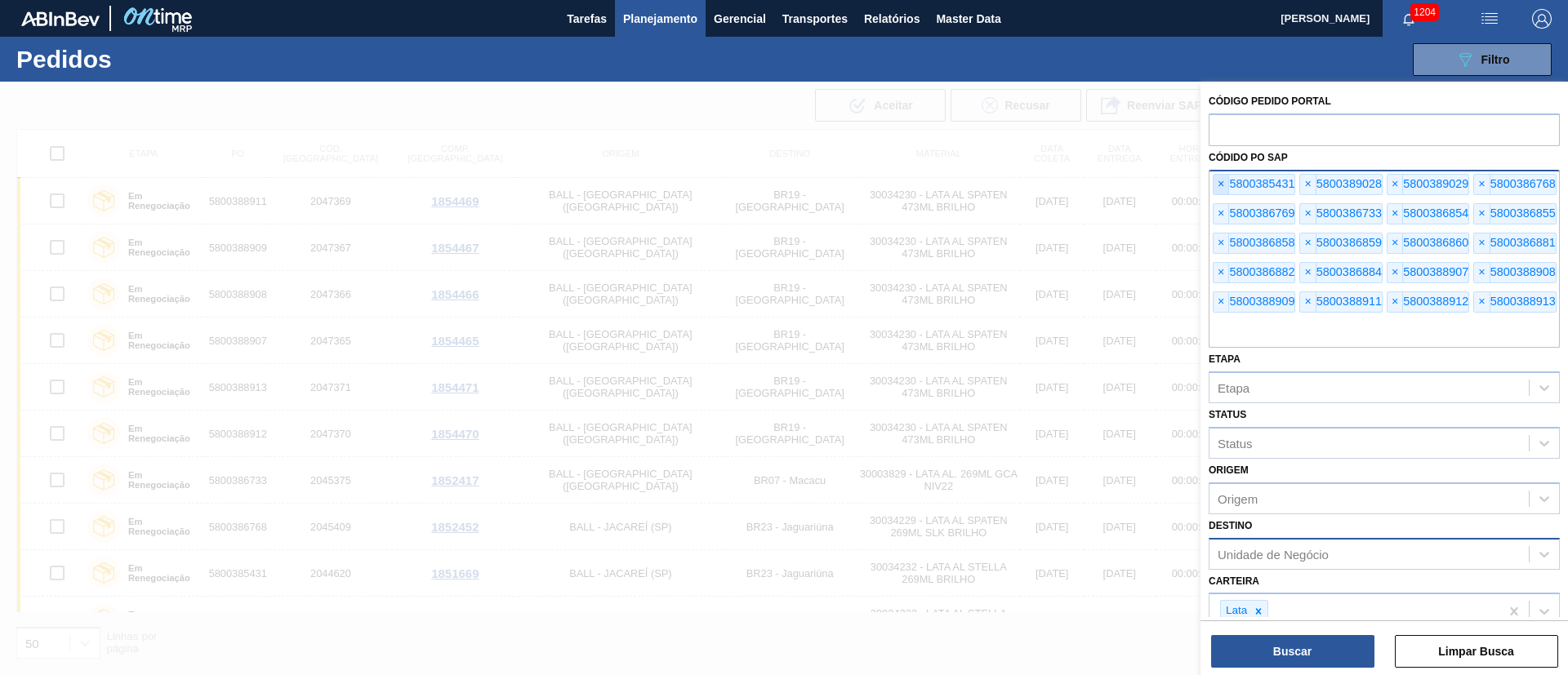
click at [1214, 179] on span "×" at bounding box center [1221, 184] width 15 height 19
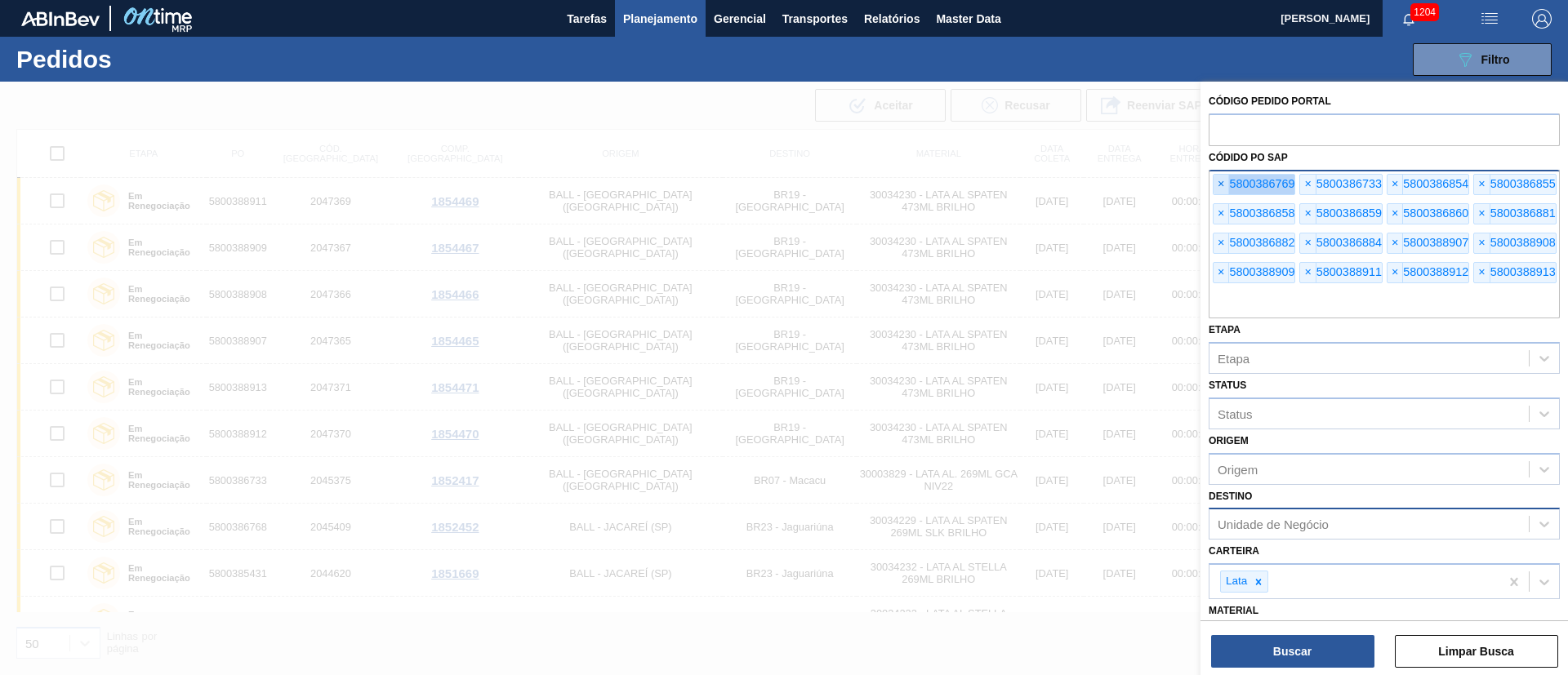
click at [1214, 179] on span "×" at bounding box center [1221, 184] width 15 height 19
click at [1218, 179] on span "×" at bounding box center [1221, 184] width 15 height 19
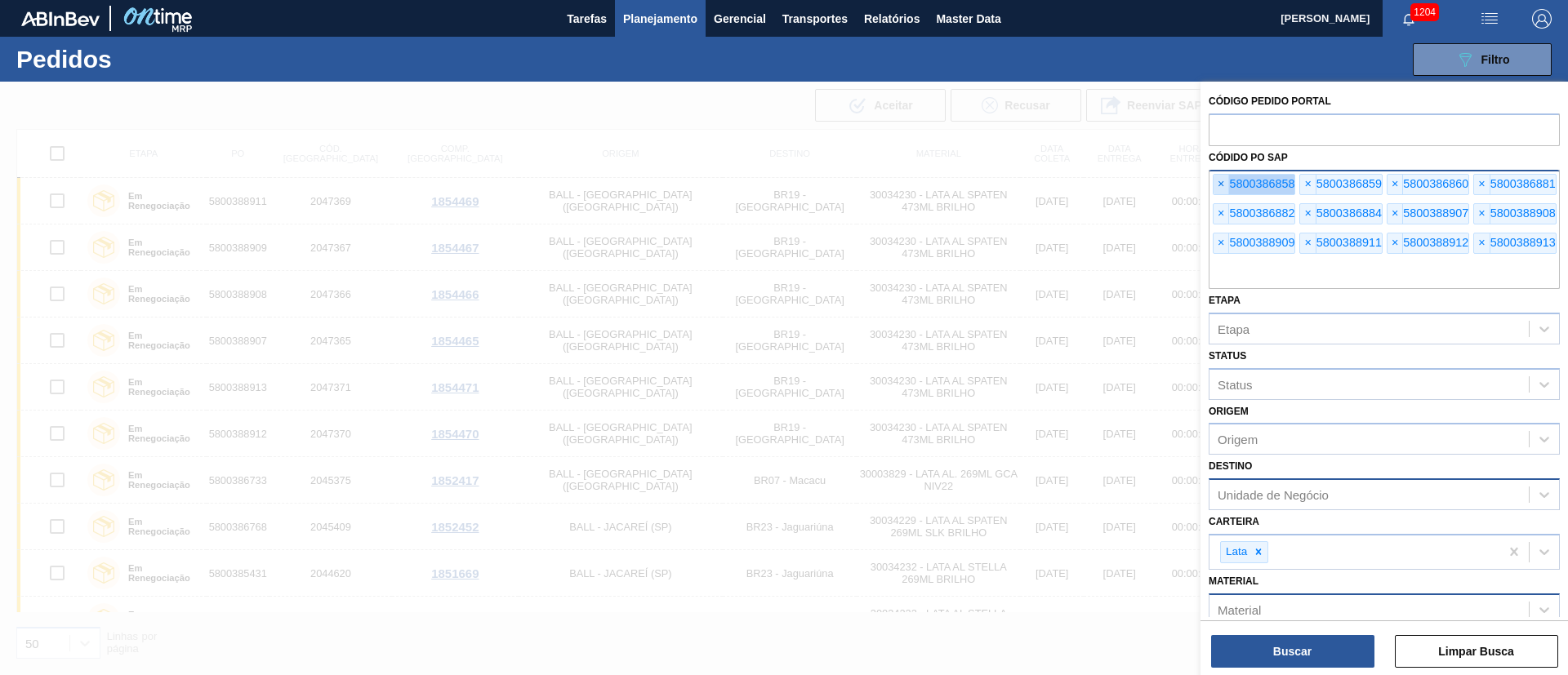
click at [1218, 179] on span "×" at bounding box center [1221, 184] width 15 height 19
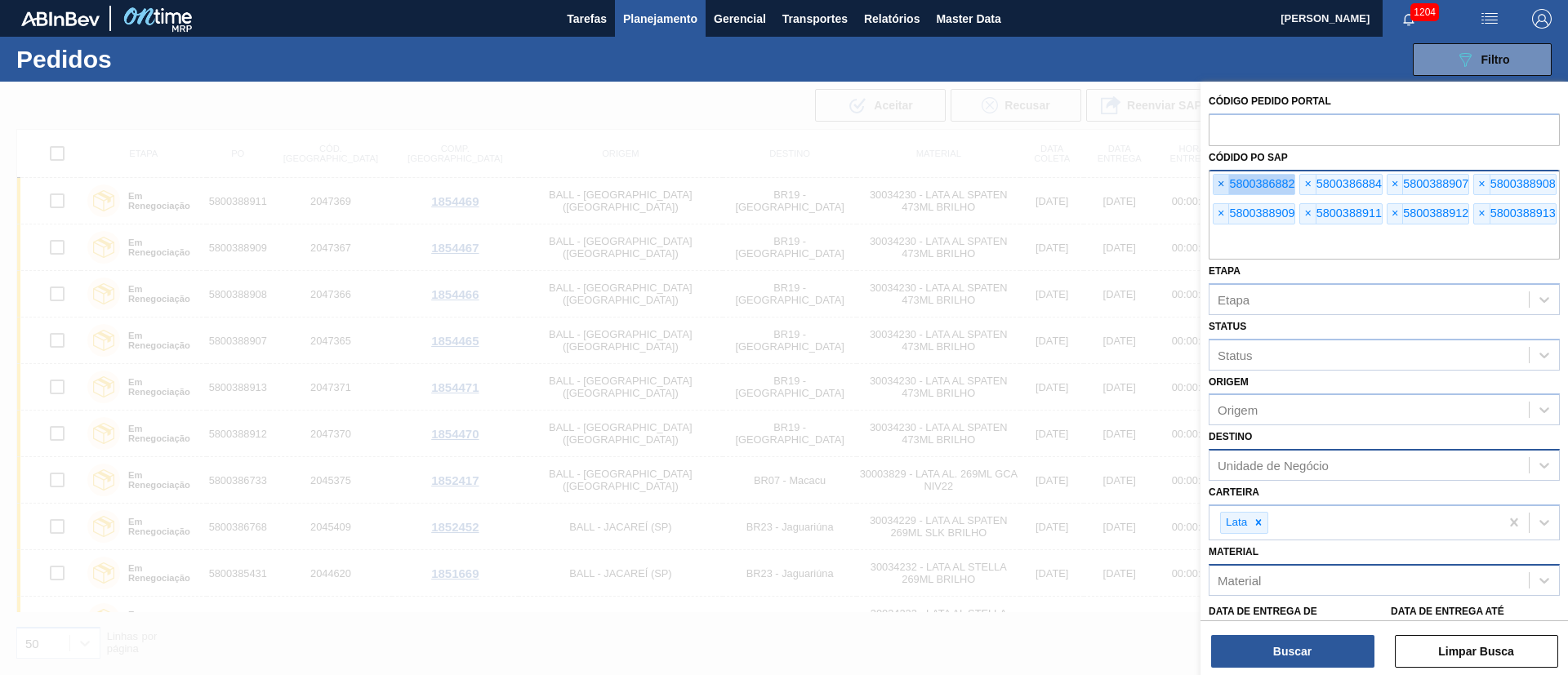
click at [1218, 179] on span "×" at bounding box center [1221, 184] width 15 height 19
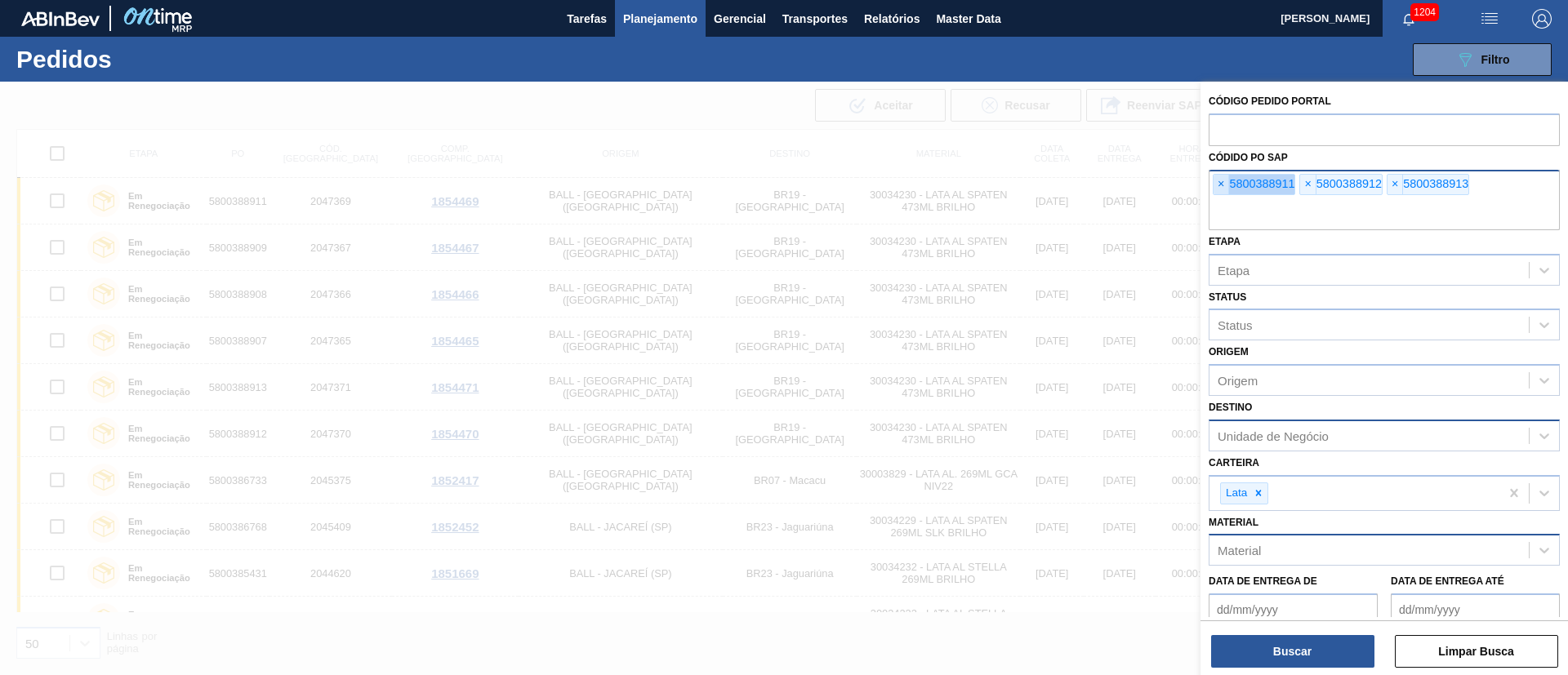
click at [1218, 179] on span "×" at bounding box center [1221, 184] width 15 height 19
click at [1219, 179] on span "×" at bounding box center [1221, 184] width 15 height 19
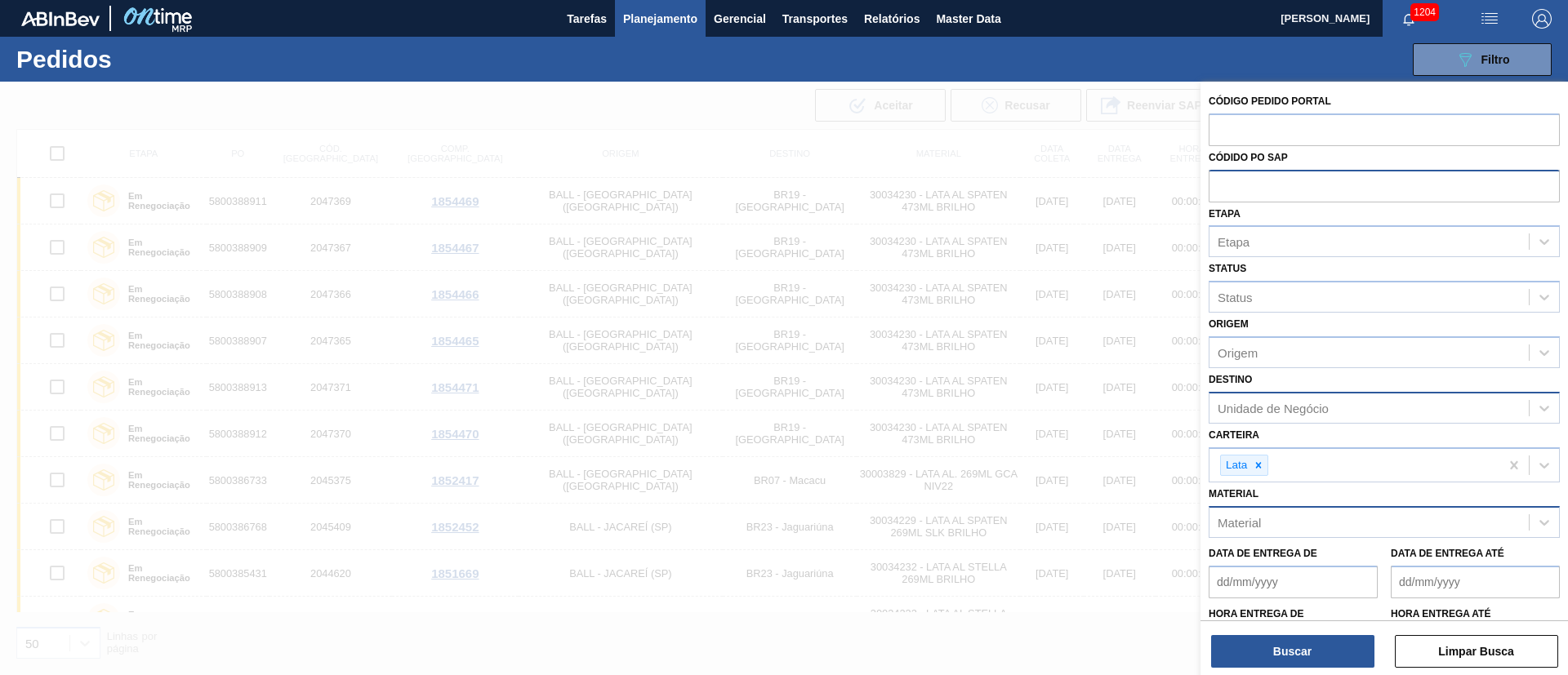
paste input "text"
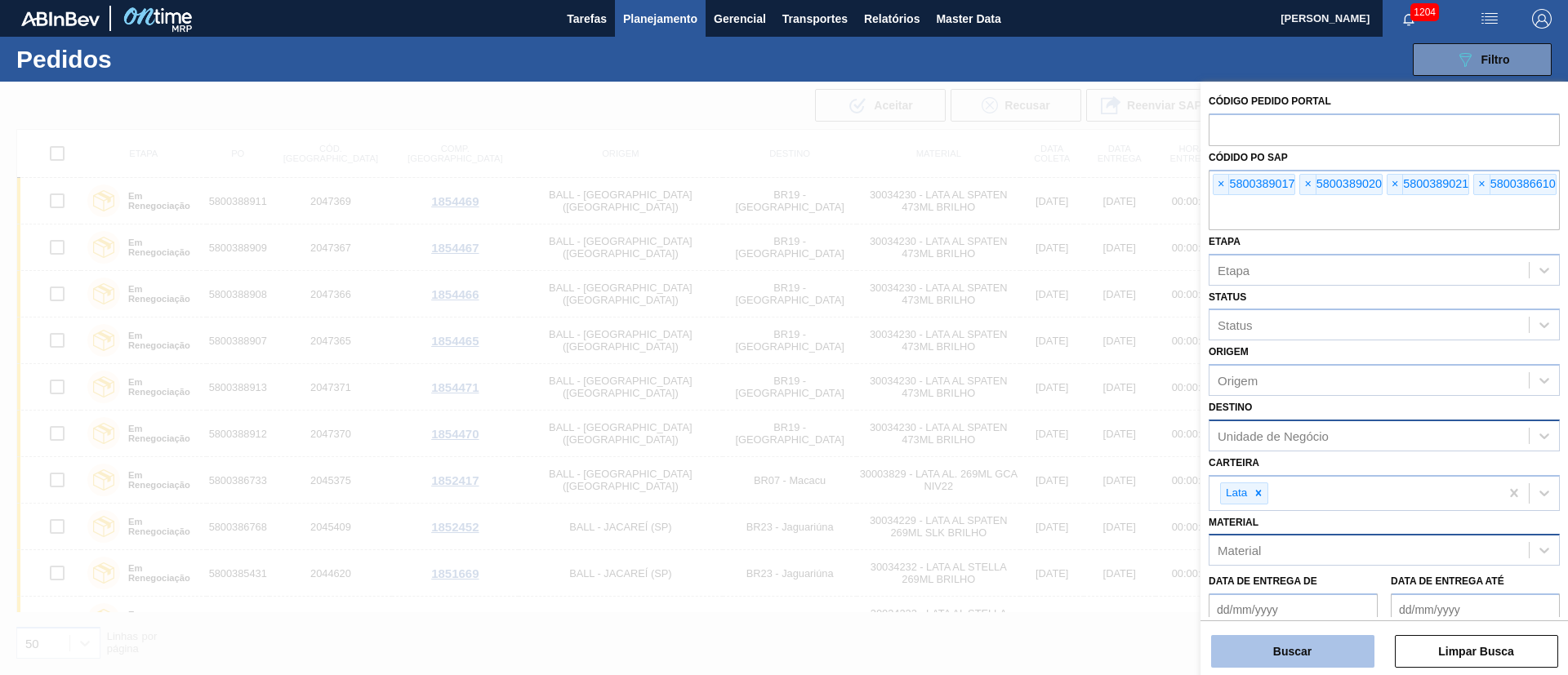
click at [1288, 640] on button "Buscar" at bounding box center [1293, 651] width 164 height 33
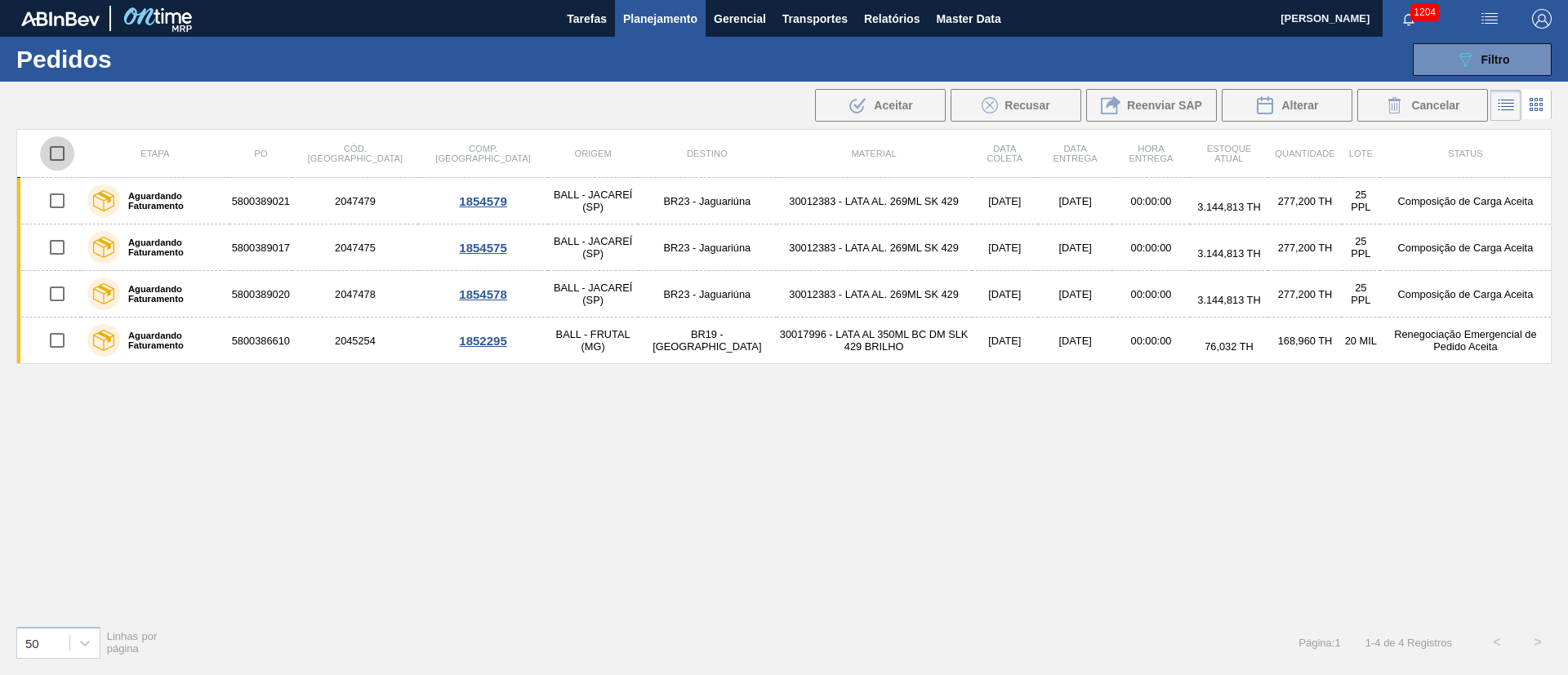
click at [55, 157] on input "checkbox" at bounding box center [57, 154] width 35 height 35
checkbox input "true"
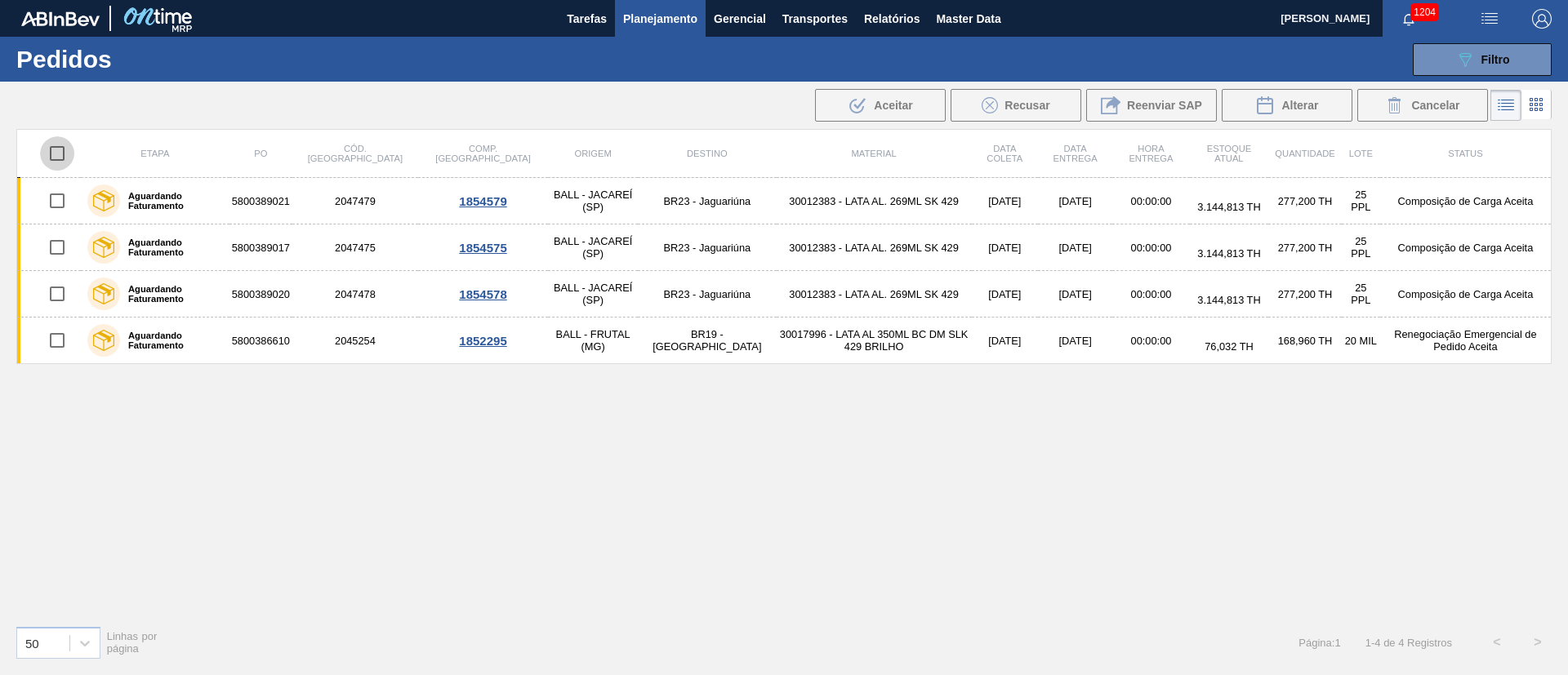
checkbox input "true"
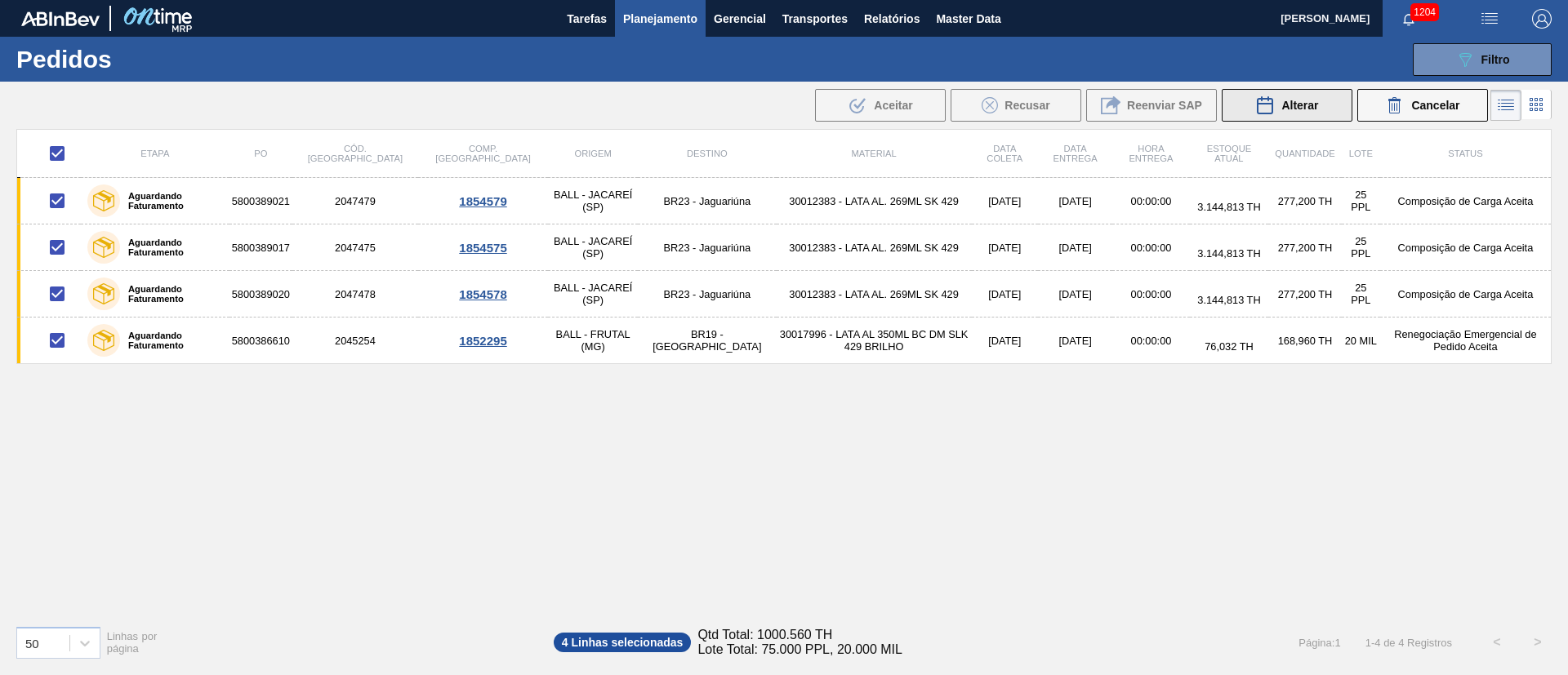
click at [1323, 105] on button "Alterar" at bounding box center [1287, 105] width 131 height 33
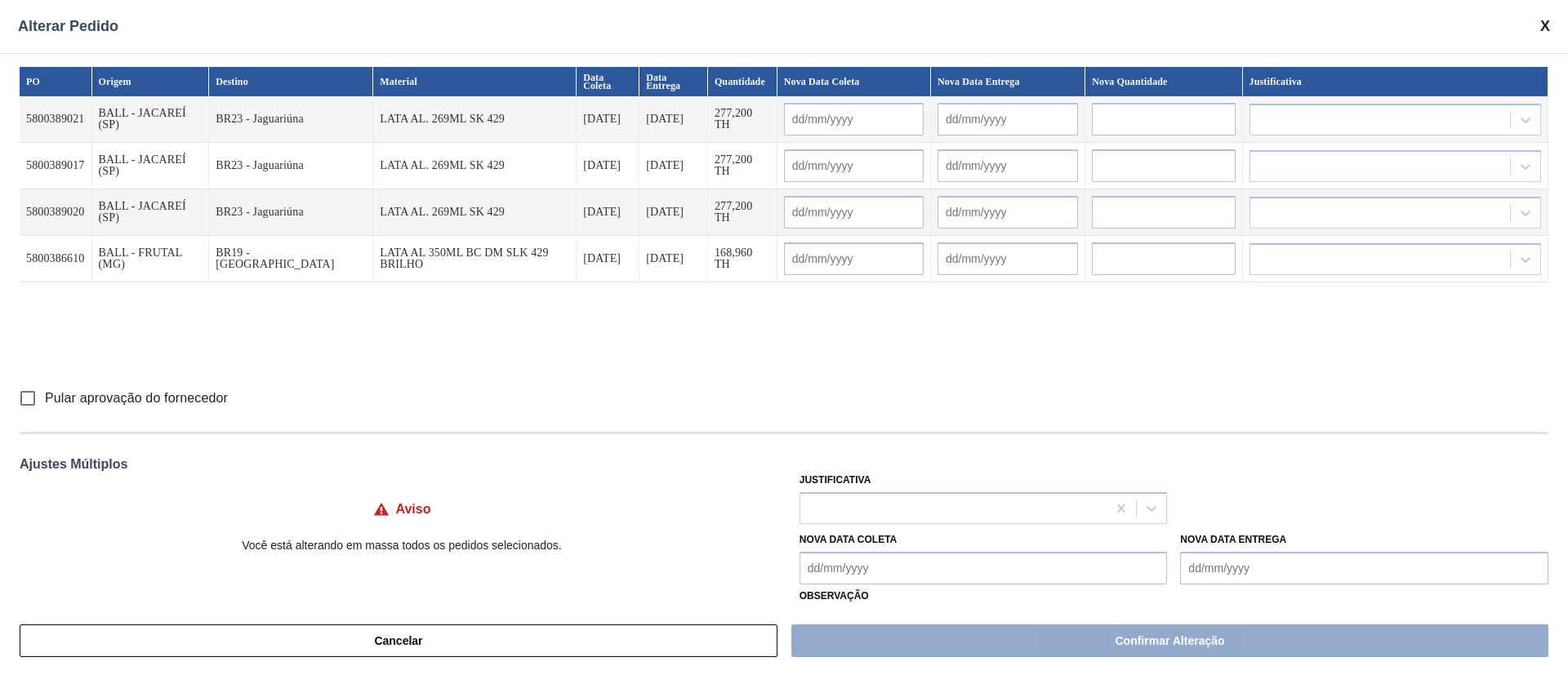
click at [955, 570] on Coleta "Nova Data Coleta" at bounding box center [983, 568] width 368 height 33
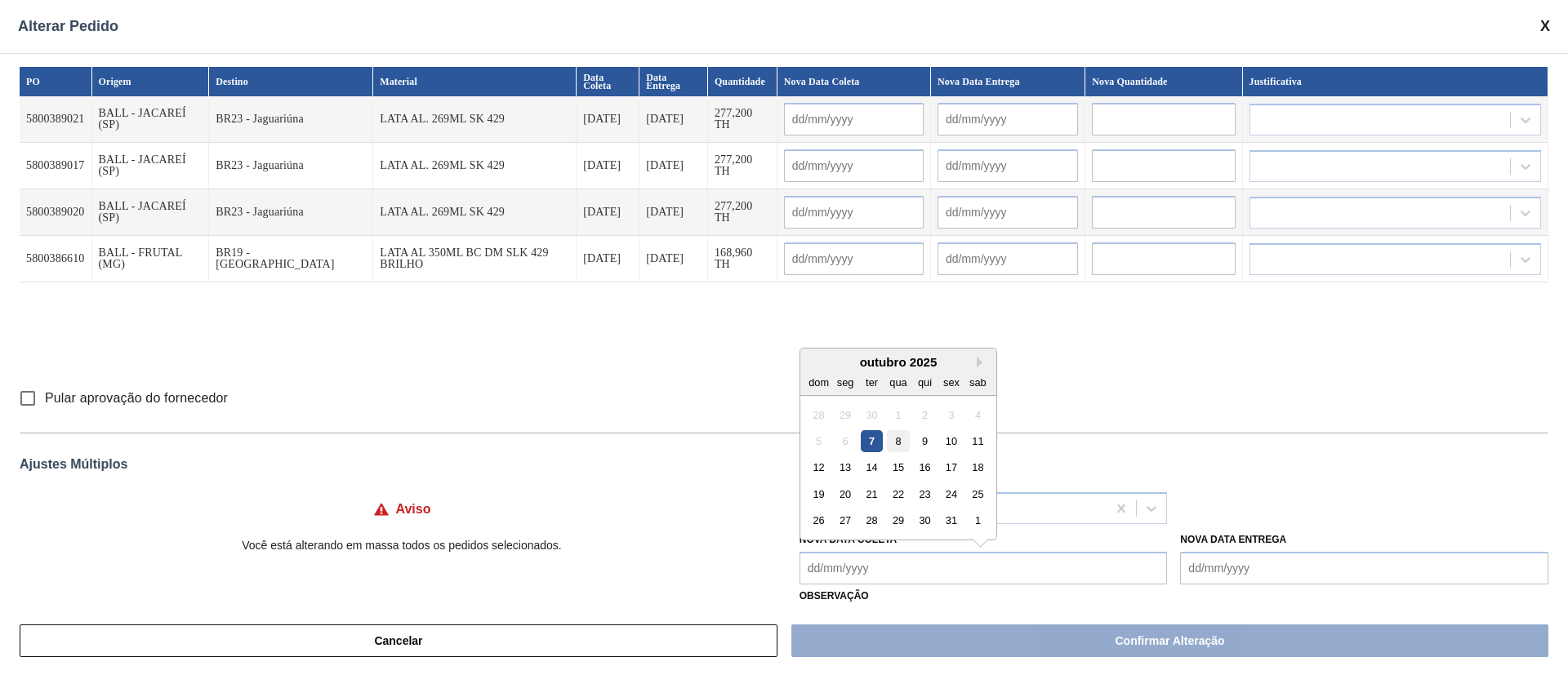
click at [890, 444] on div "8" at bounding box center [898, 441] width 22 height 22
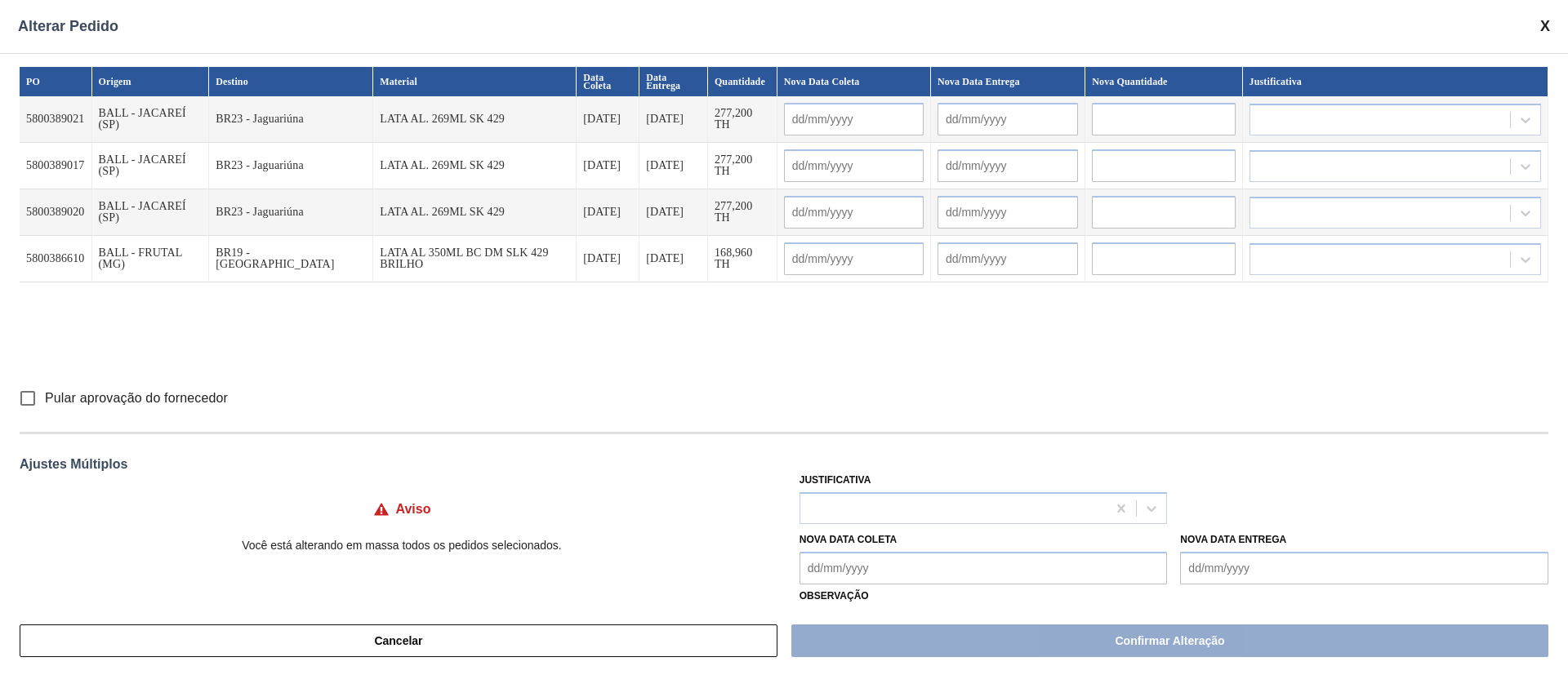
type Coleta "[DATE]"
type input "[DATE]"
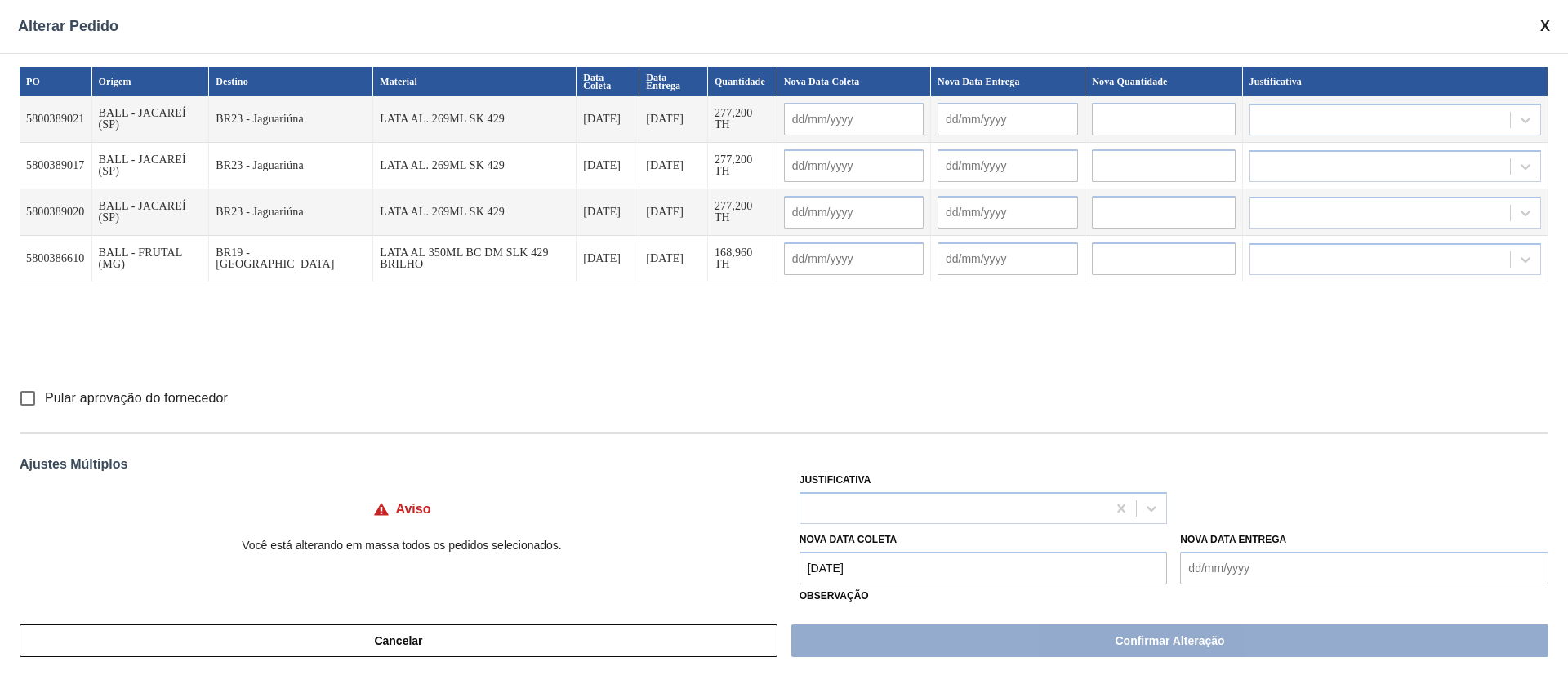
type input "[DATE]"
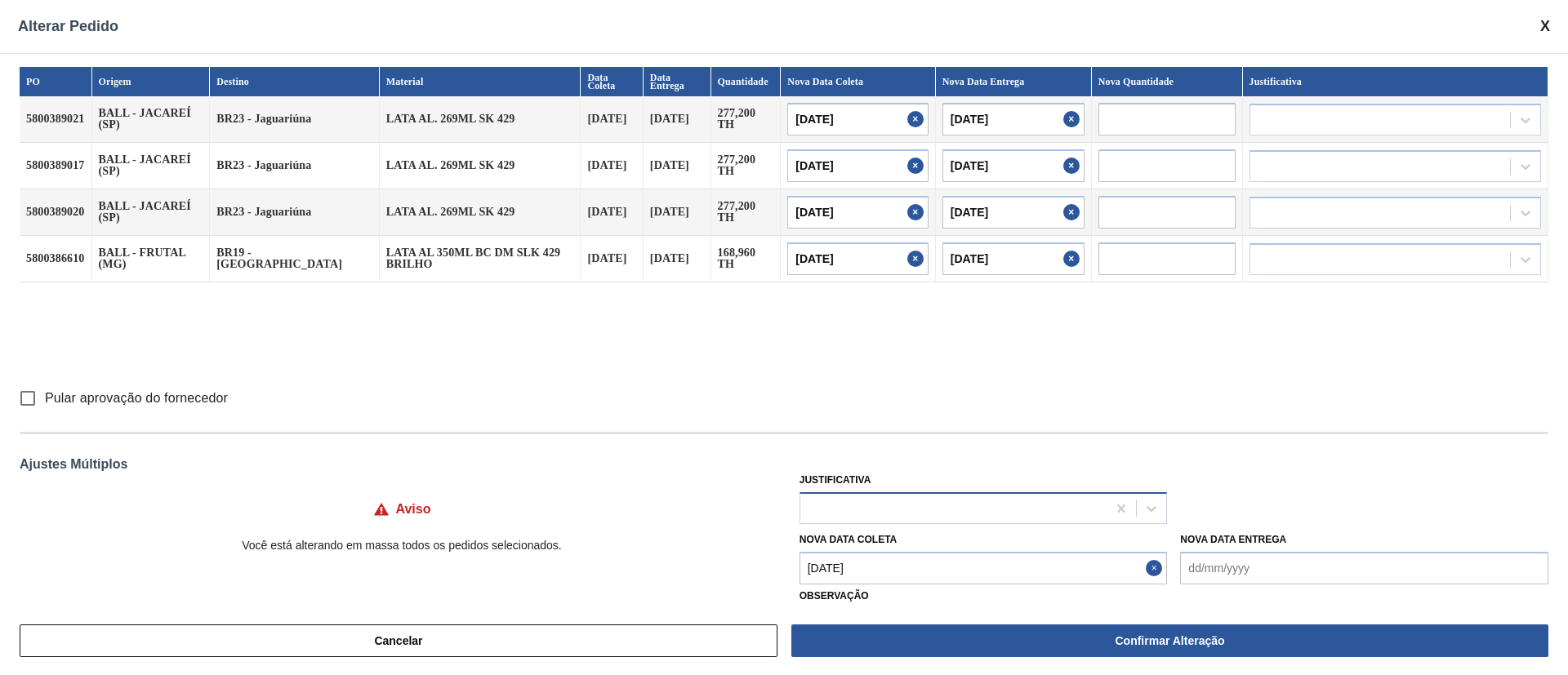
click at [845, 509] on div at bounding box center [954, 508] width 307 height 24
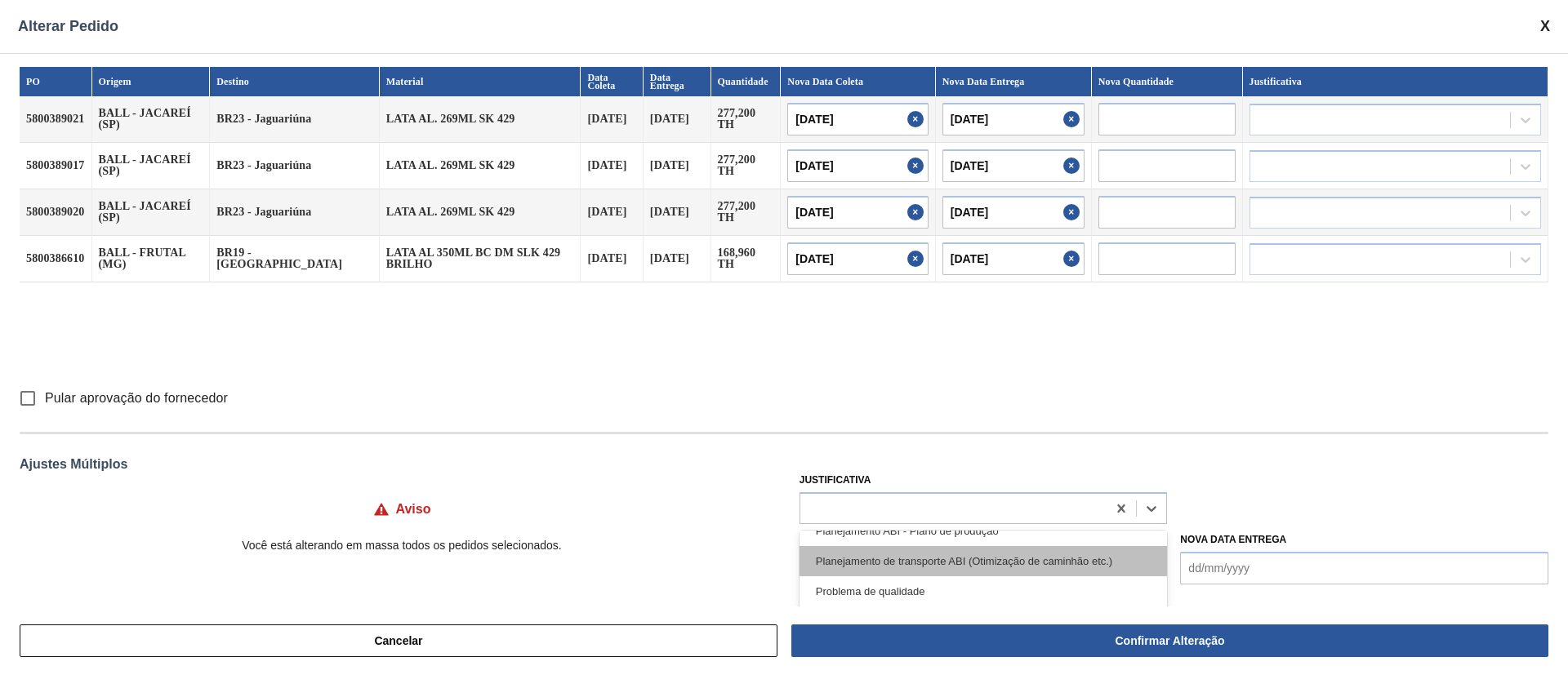
click at [981, 571] on div "Planejamento de transporte ABI (Otimização de caminhão etc.)" at bounding box center [983, 561] width 368 height 30
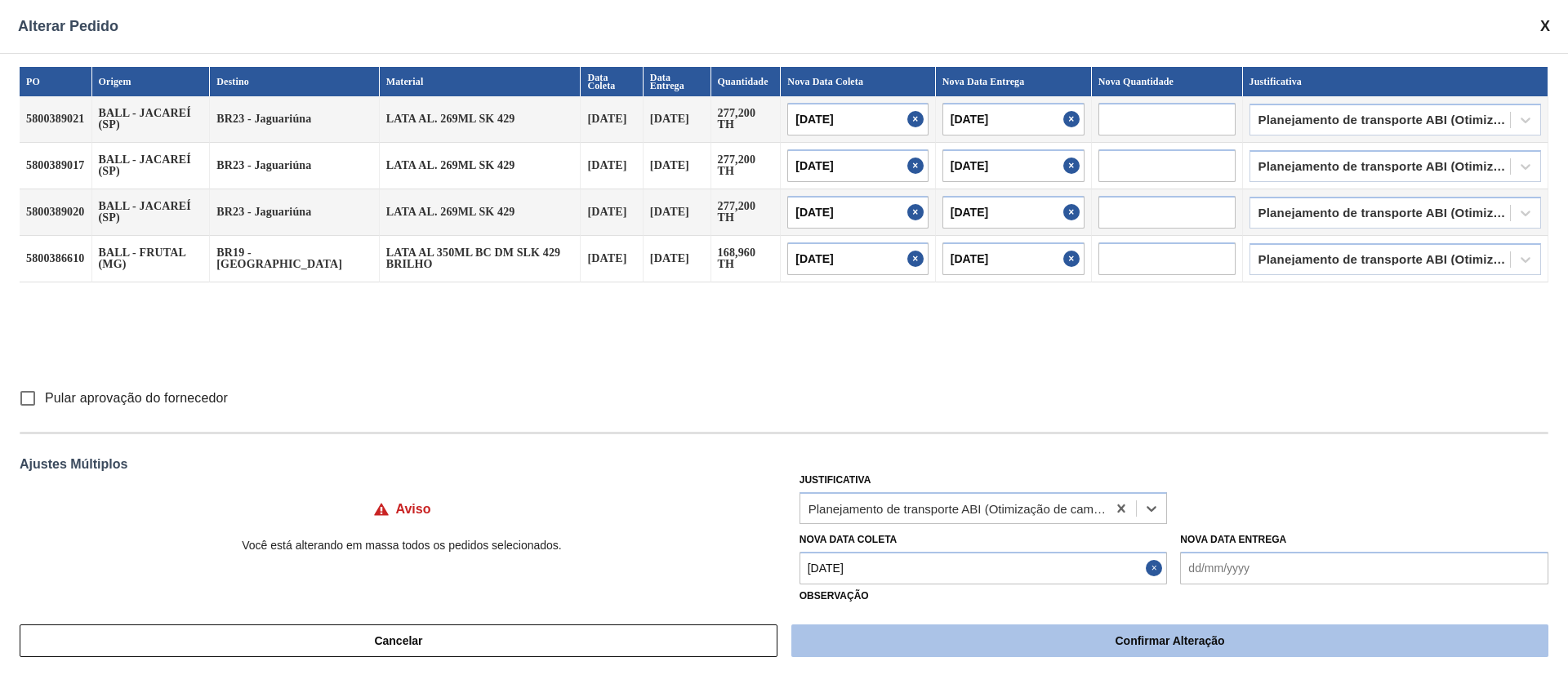
click at [982, 633] on button "Confirmar Alteração" at bounding box center [1170, 640] width 757 height 33
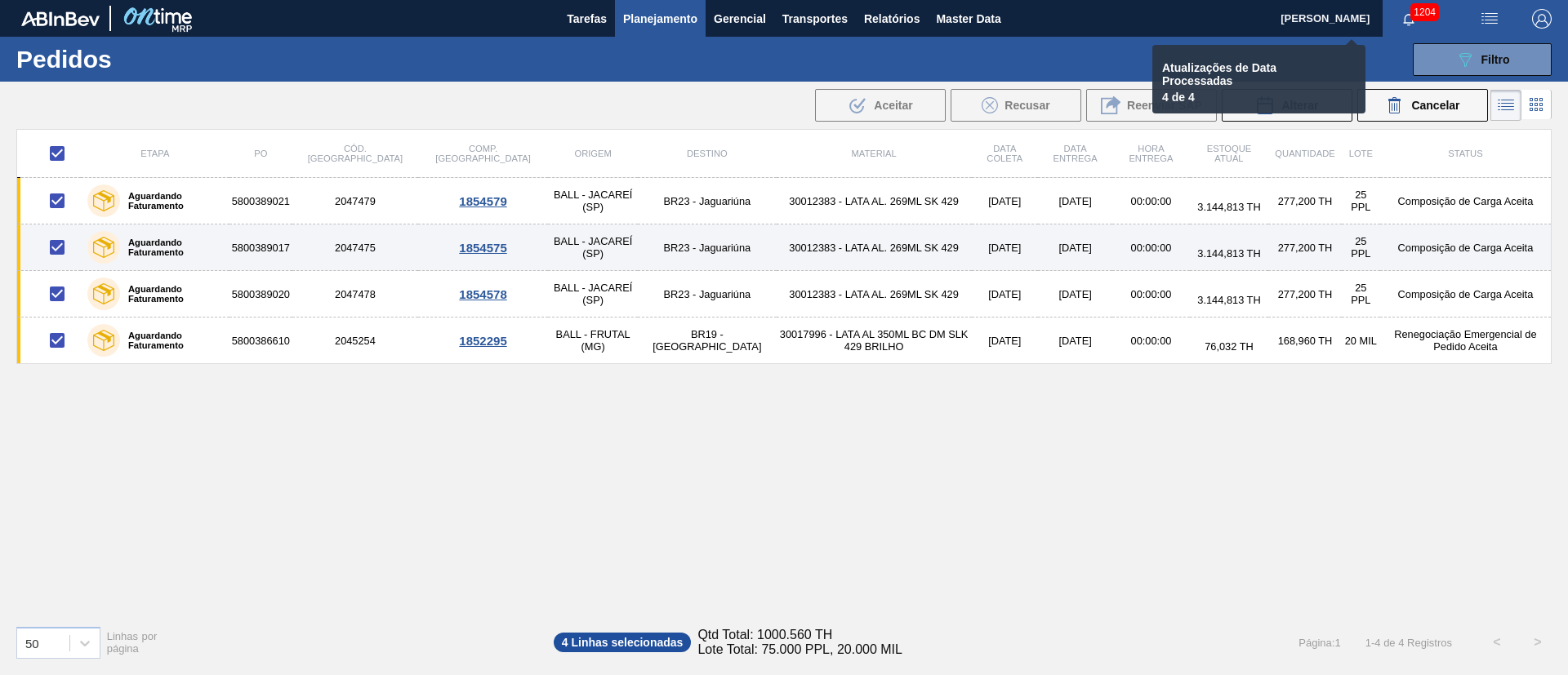
checkbox input "false"
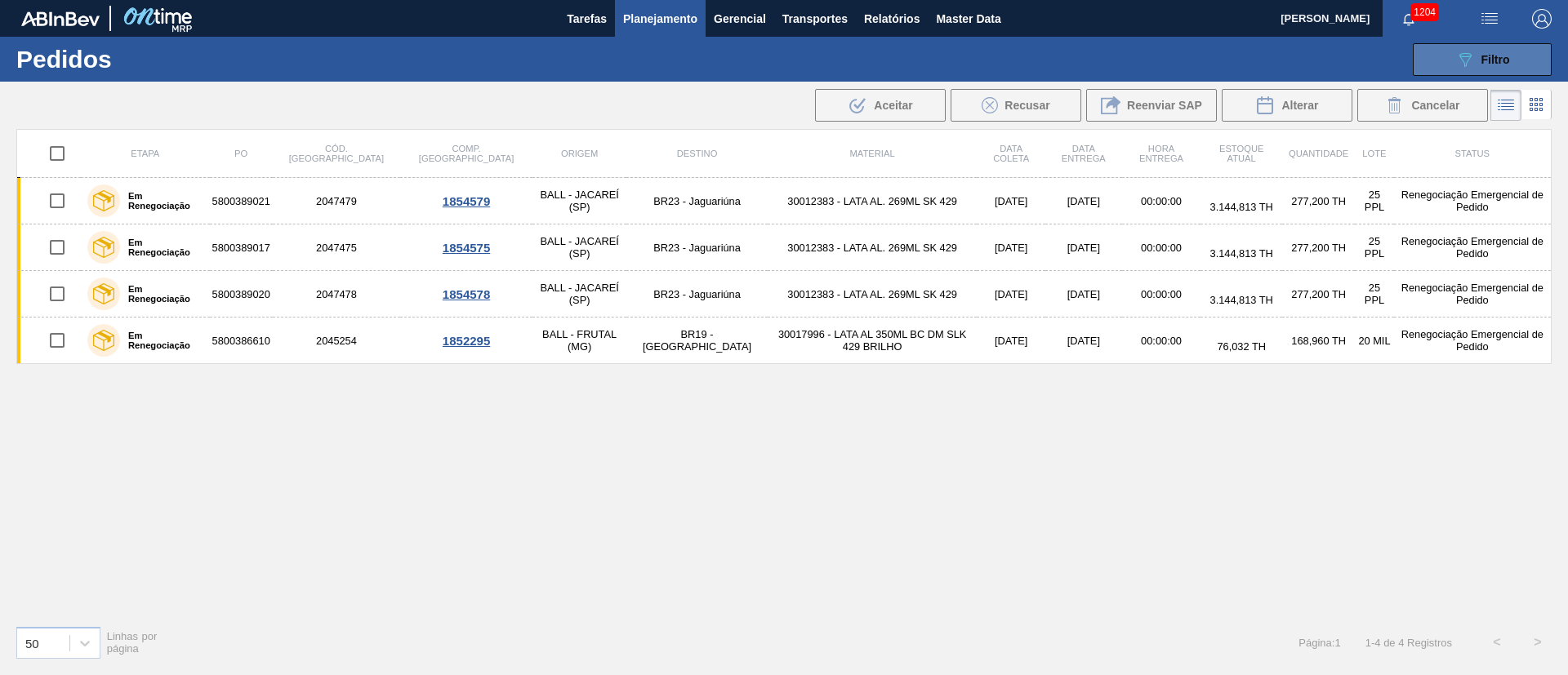
click at [1495, 61] on span "Filtro" at bounding box center [1495, 59] width 29 height 13
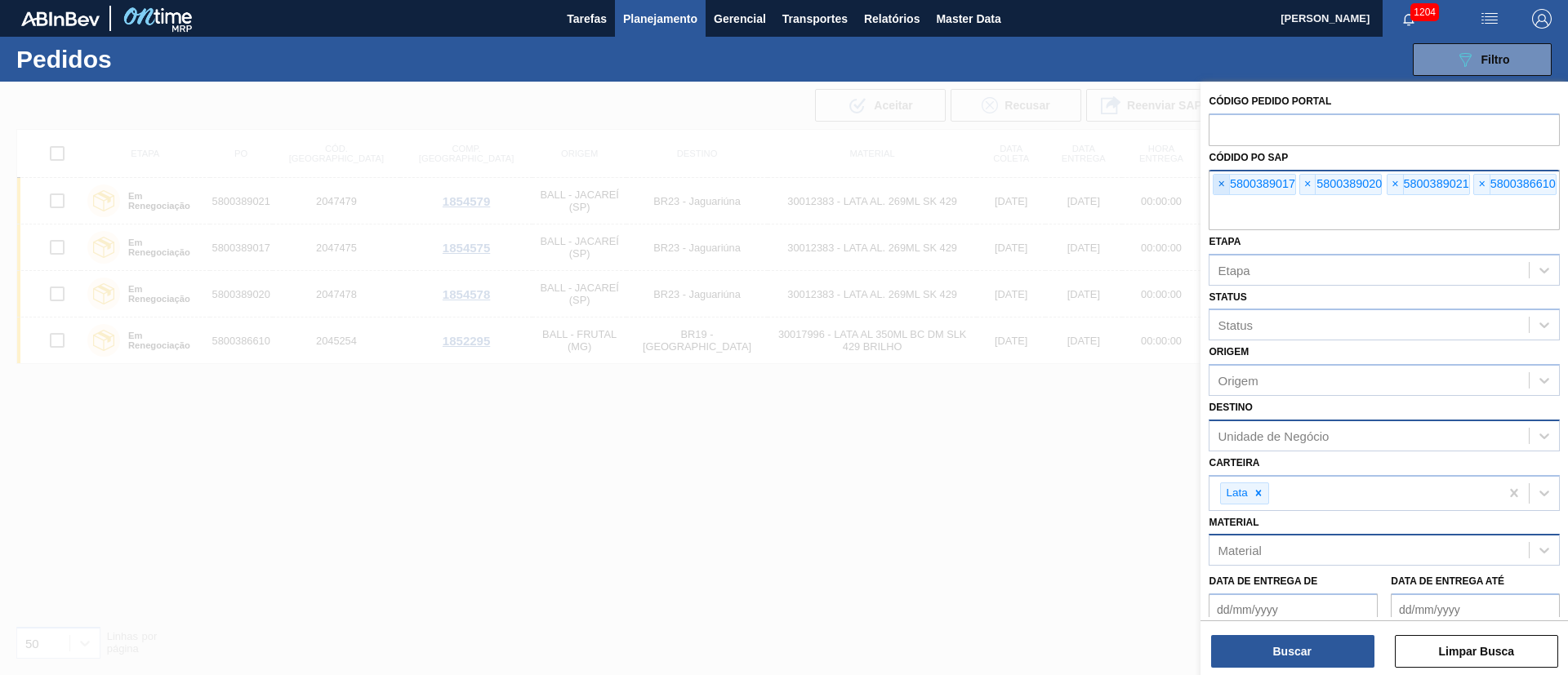
click at [1222, 190] on span "×" at bounding box center [1221, 184] width 15 height 19
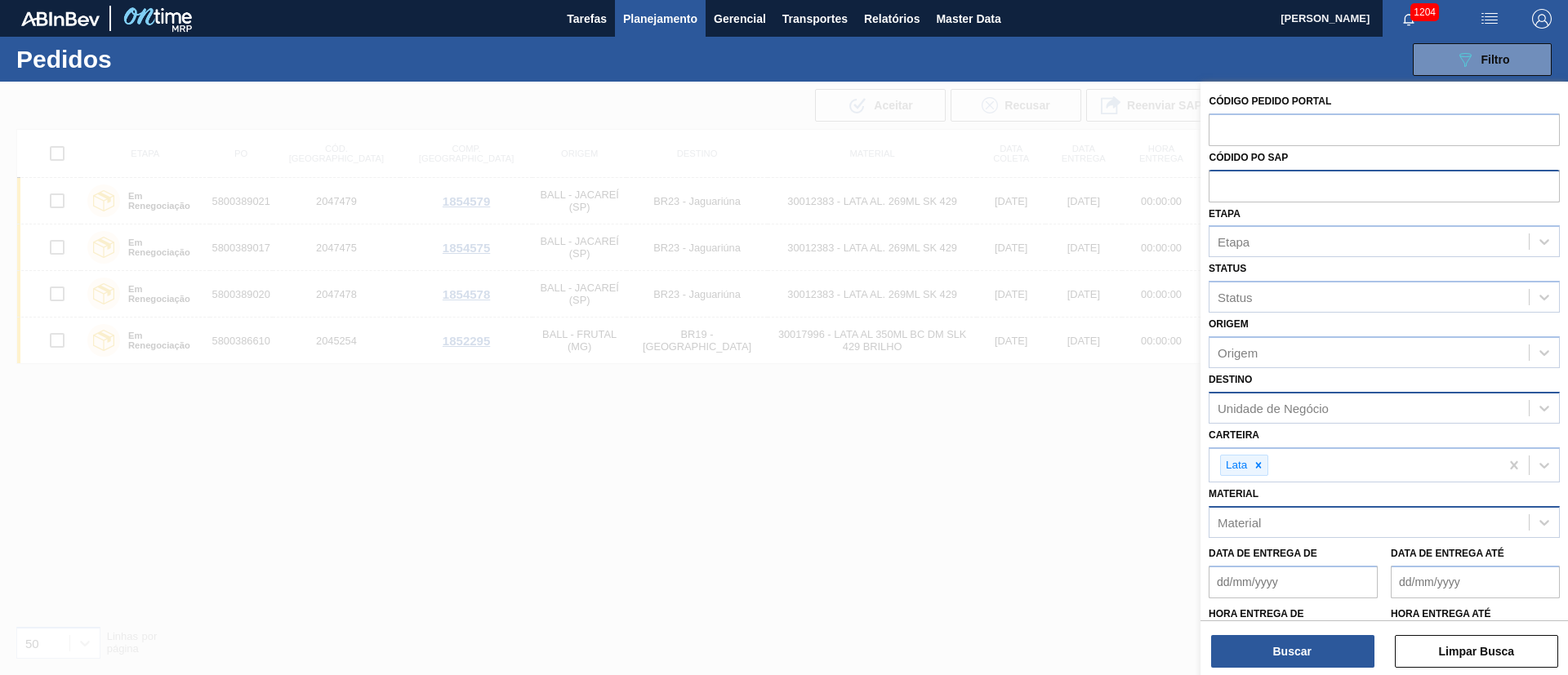
paste input "text"
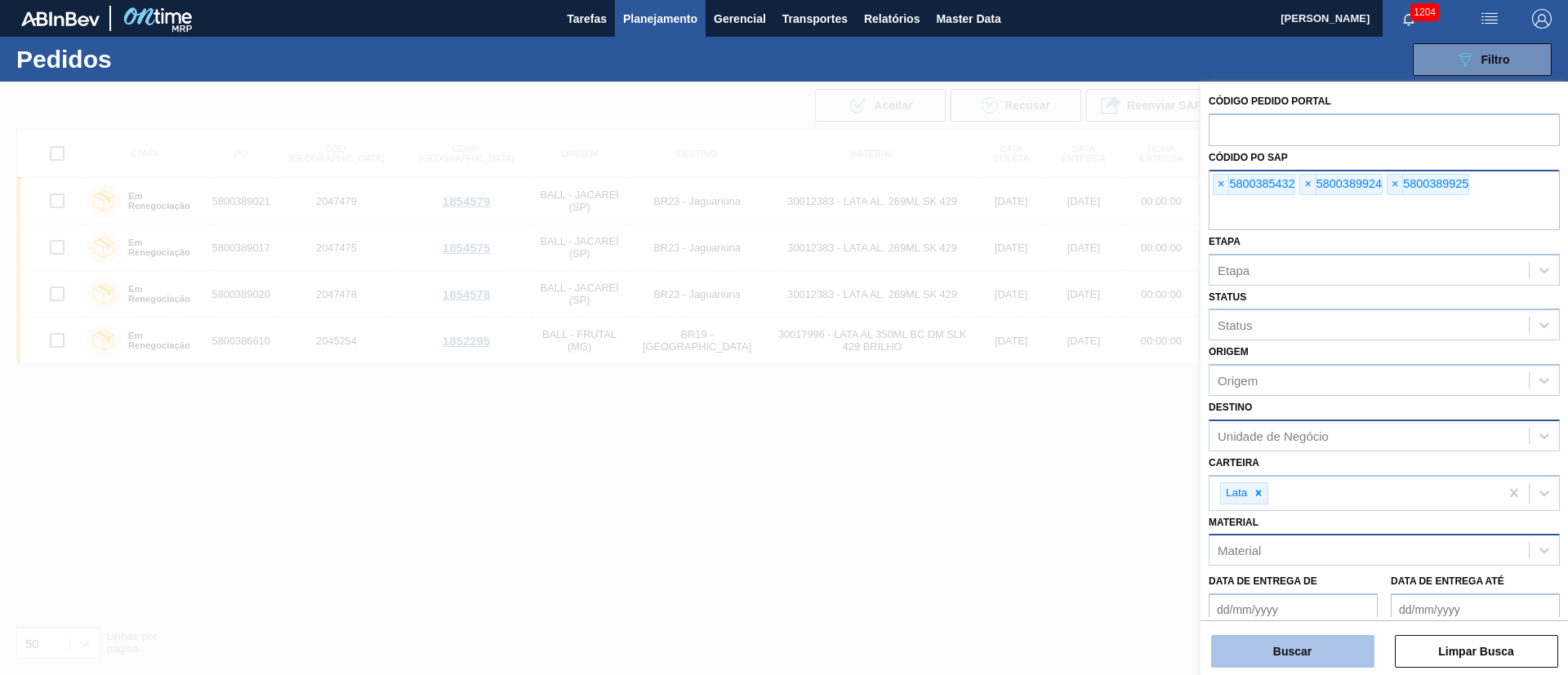
click at [1243, 658] on button "Buscar" at bounding box center [1293, 651] width 164 height 33
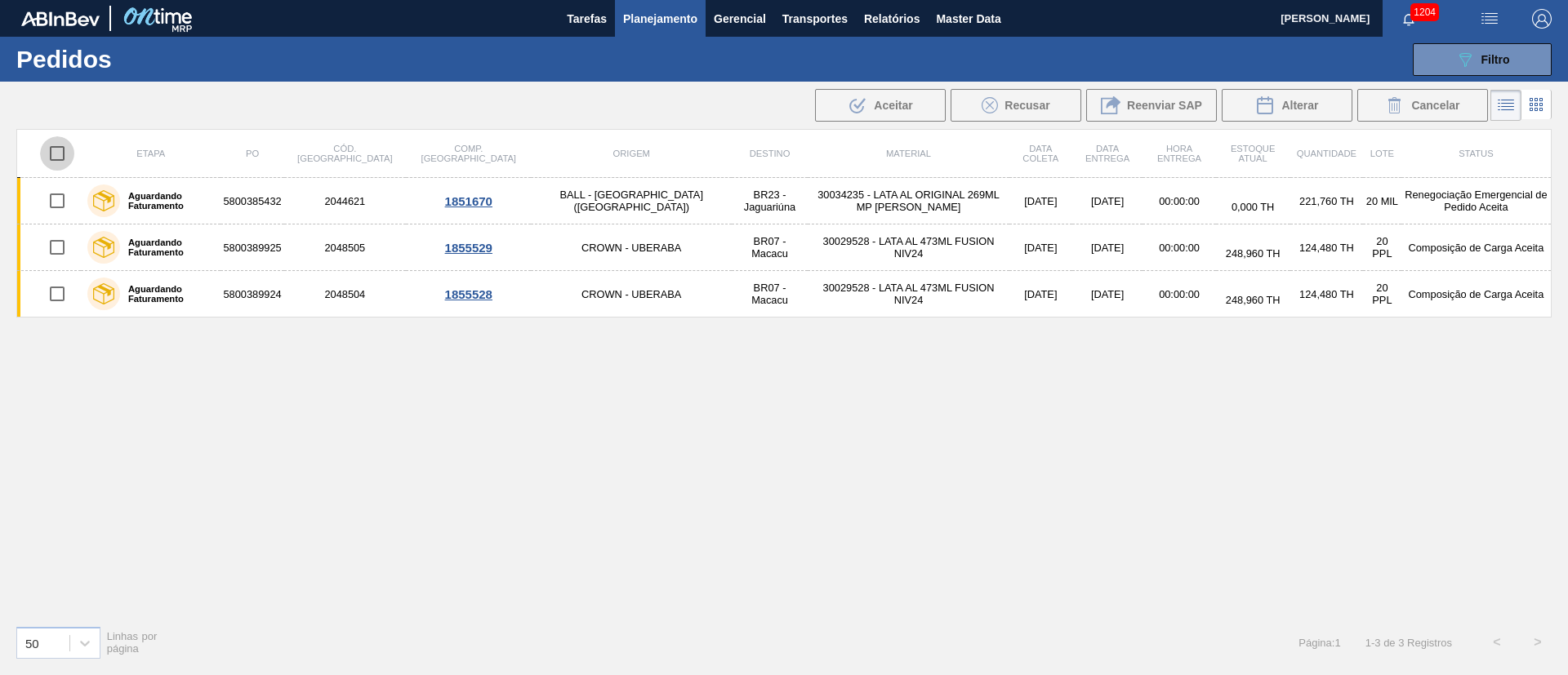
click at [52, 159] on input "checkbox" at bounding box center [57, 154] width 35 height 35
checkbox input "true"
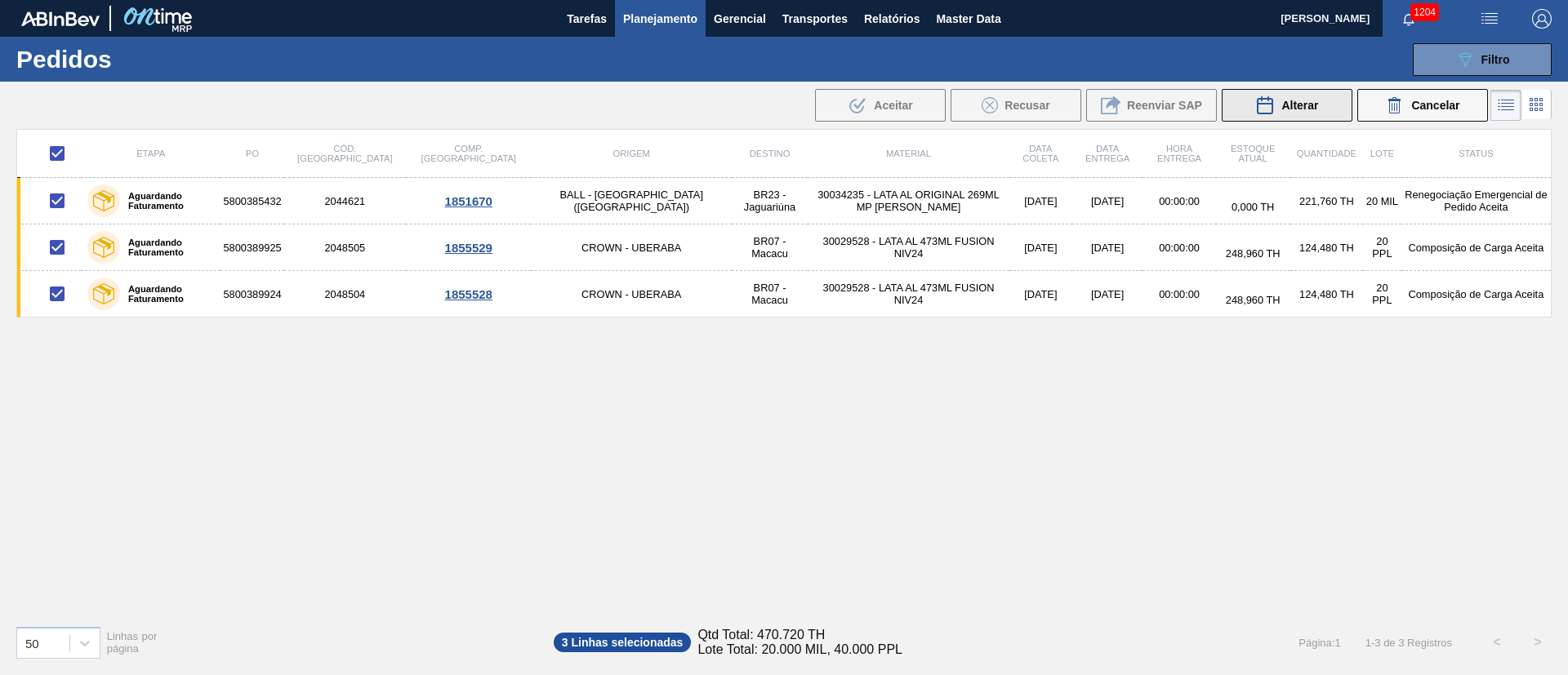
click at [1273, 105] on icon at bounding box center [1264, 105] width 14 height 16
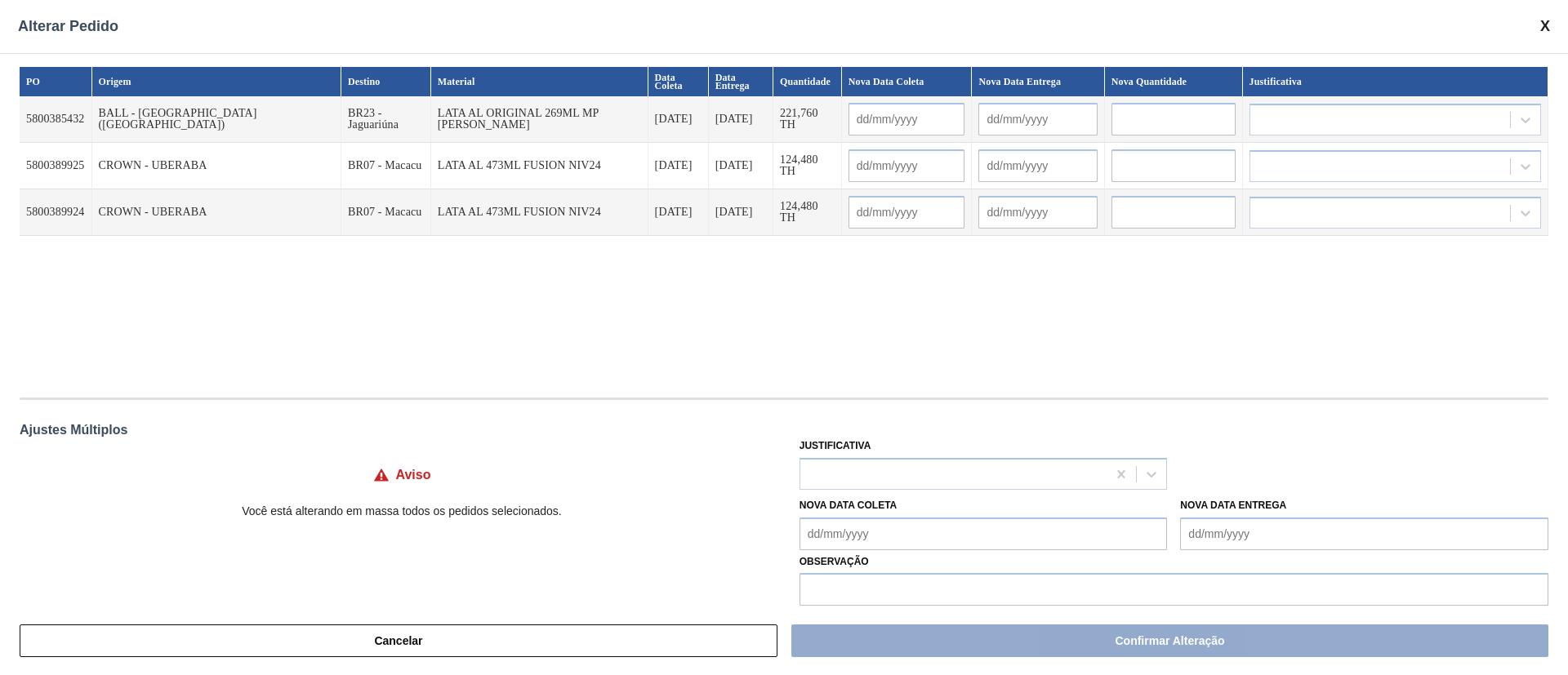
click at [933, 538] on Coleta "Nova Data Coleta" at bounding box center [983, 534] width 368 height 33
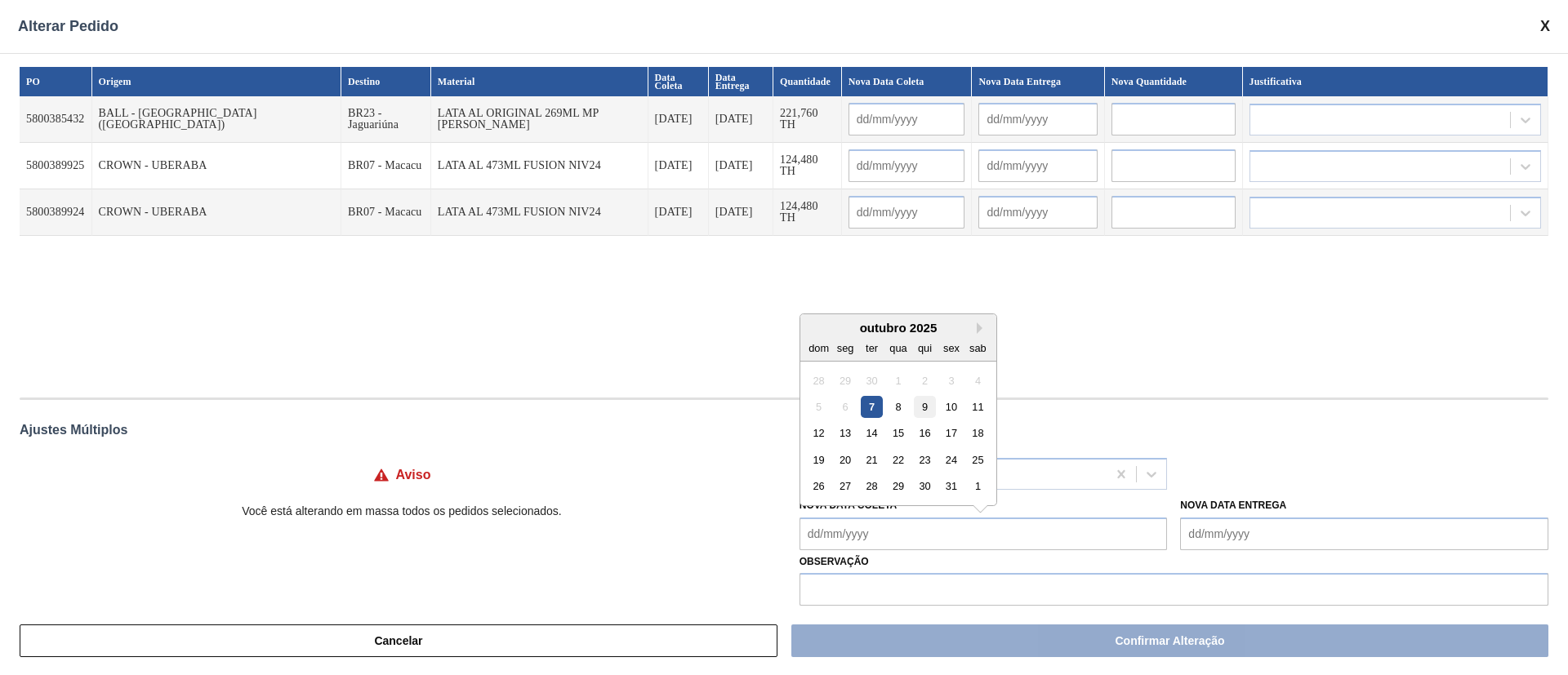
click at [914, 410] on div "9" at bounding box center [925, 407] width 22 height 22
type Coleta "[DATE]"
type input "[DATE]"
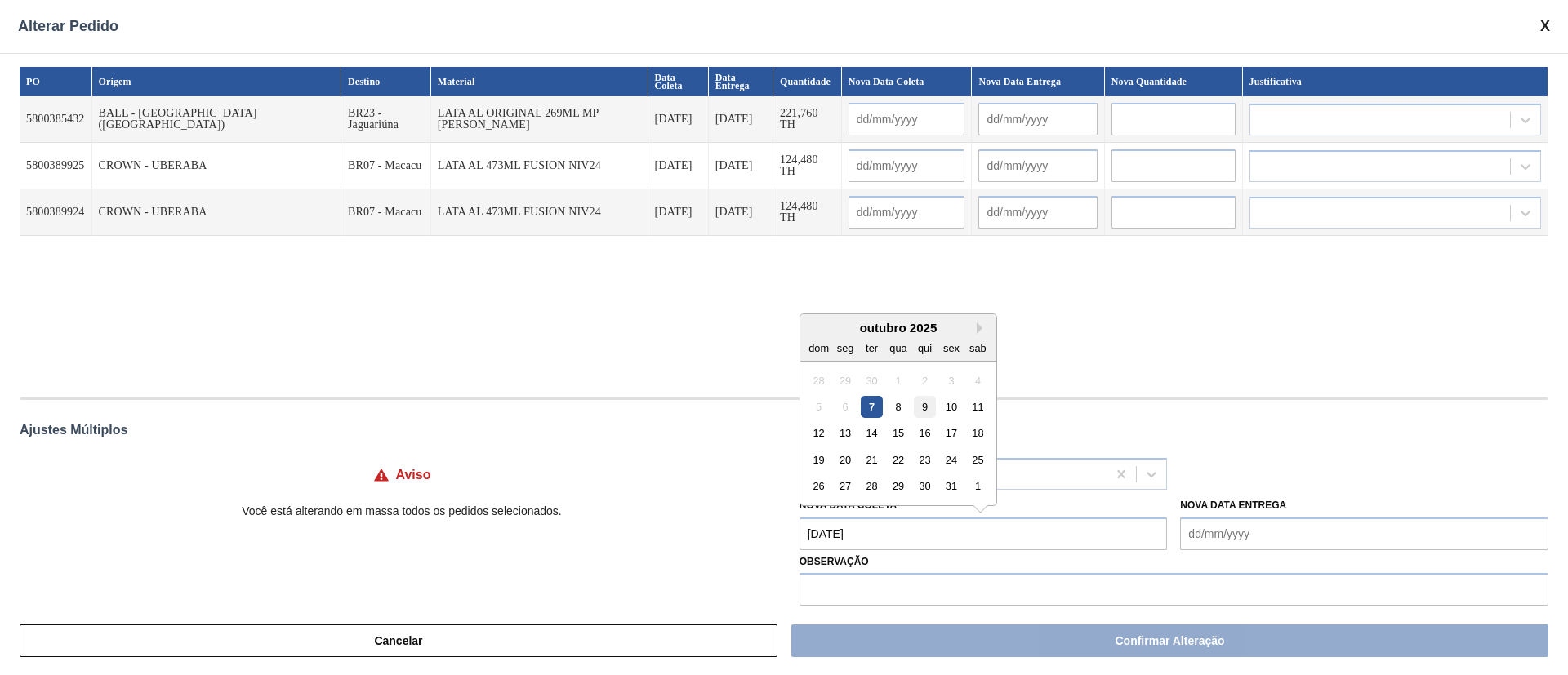
type input "[DATE]"
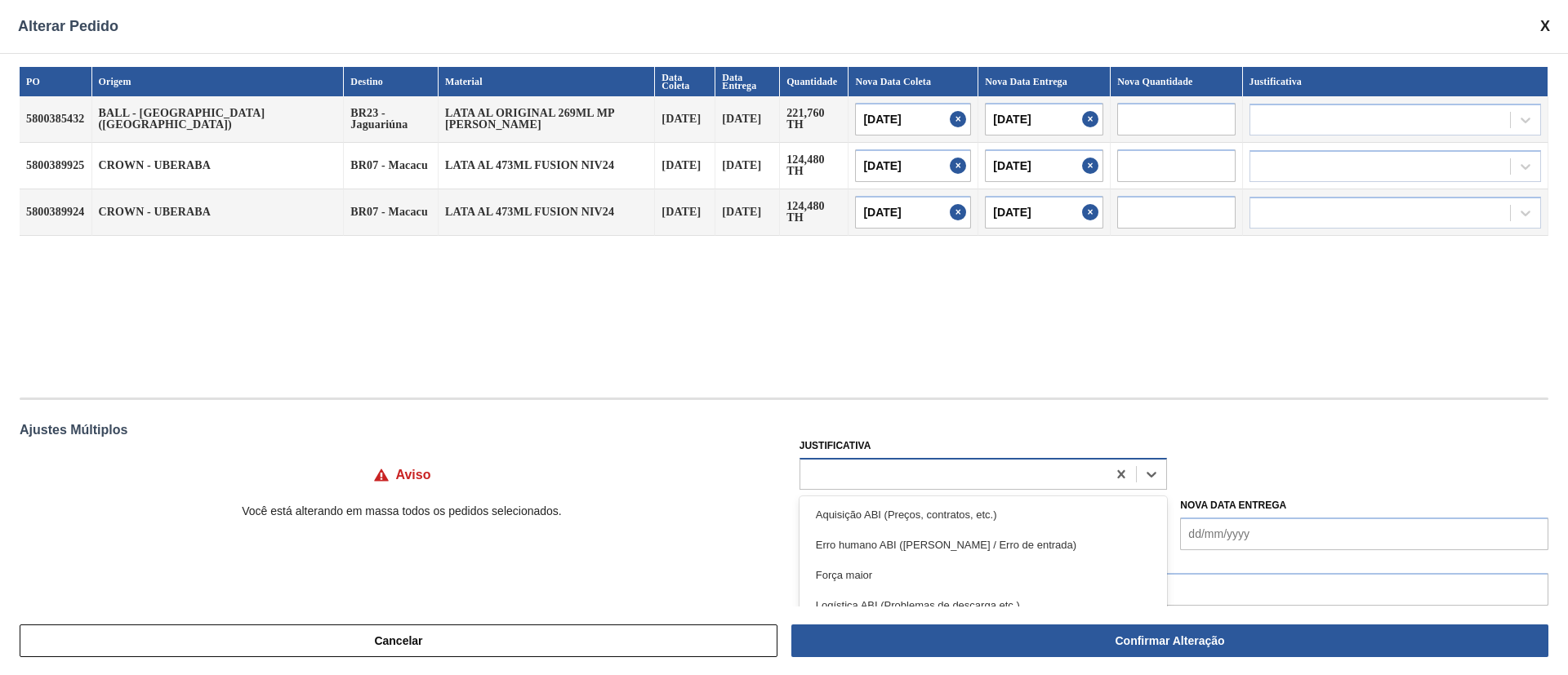
click at [875, 468] on div at bounding box center [954, 474] width 307 height 24
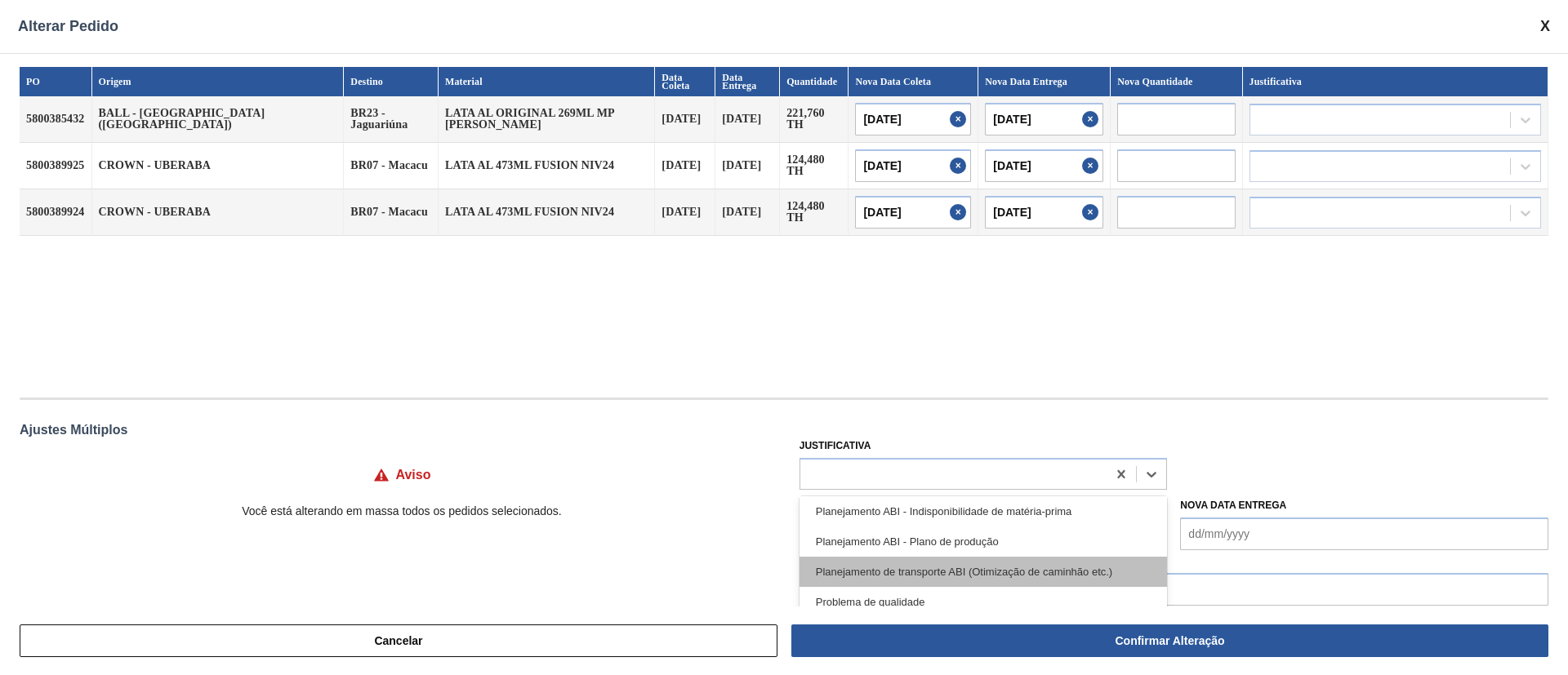
click at [922, 569] on div "Planejamento de transporte ABI (Otimização de caminhão etc.)" at bounding box center [983, 572] width 368 height 30
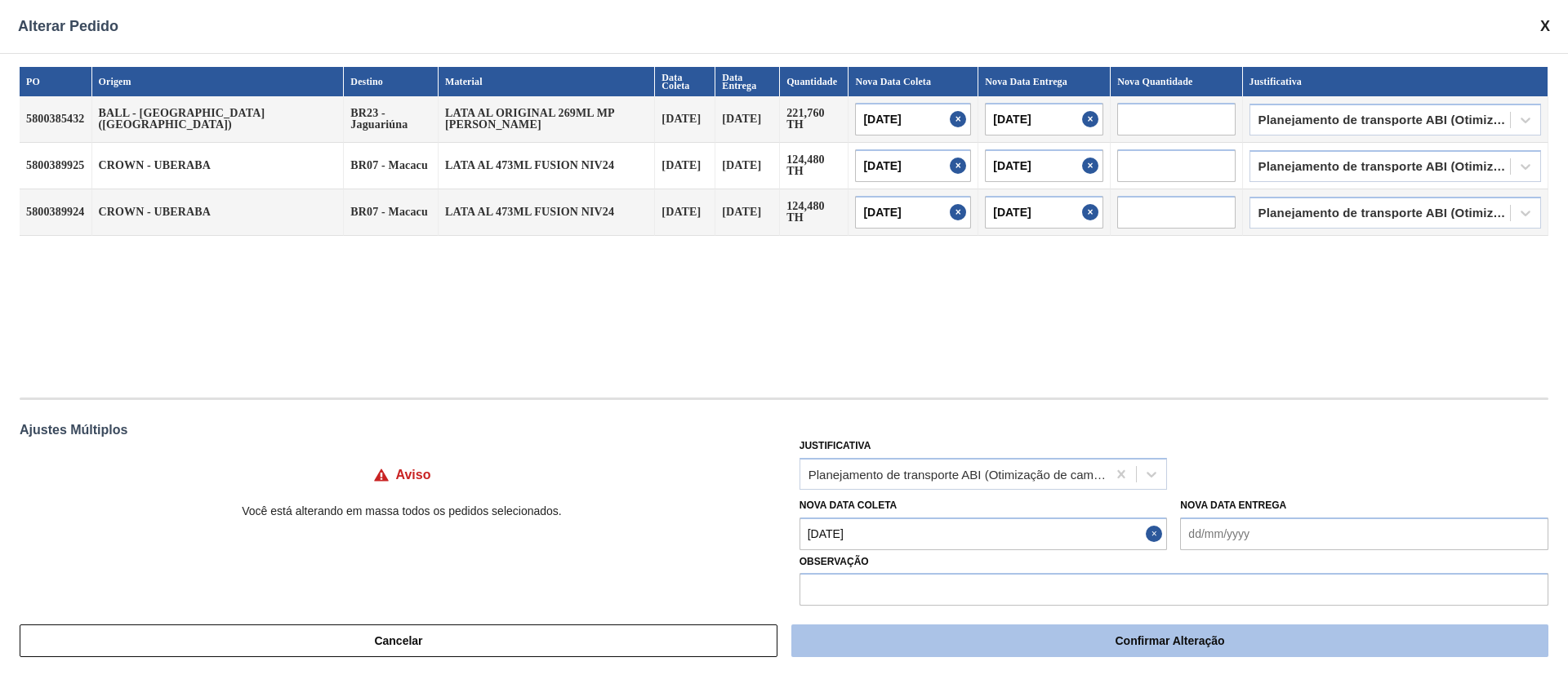
click at [1013, 624] on button "Confirmar Alteração" at bounding box center [1170, 640] width 757 height 33
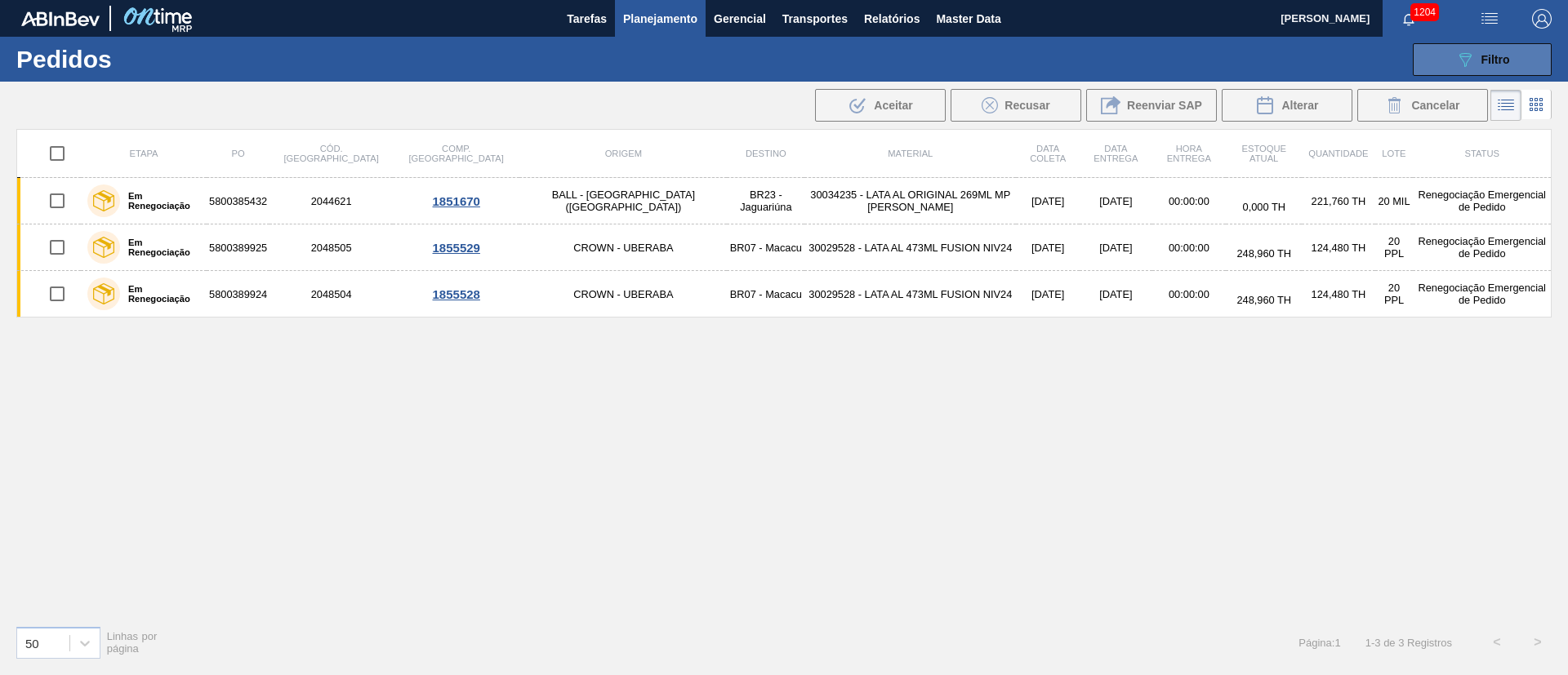
click at [1446, 57] on button "089F7B8B-B2A5-4AFE-B5C0-19BA573D28AC Filtro" at bounding box center [1482, 59] width 139 height 33
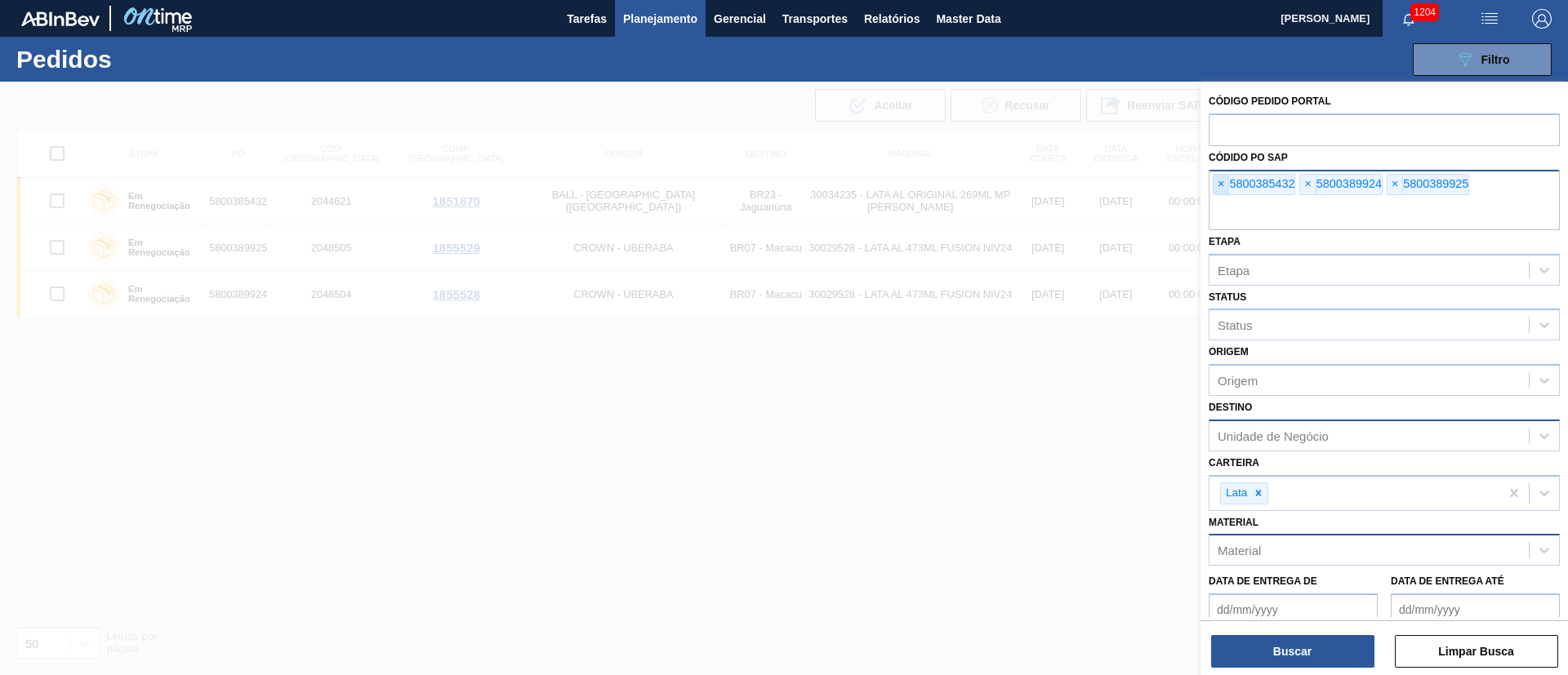
click at [1218, 186] on span "×" at bounding box center [1221, 184] width 15 height 19
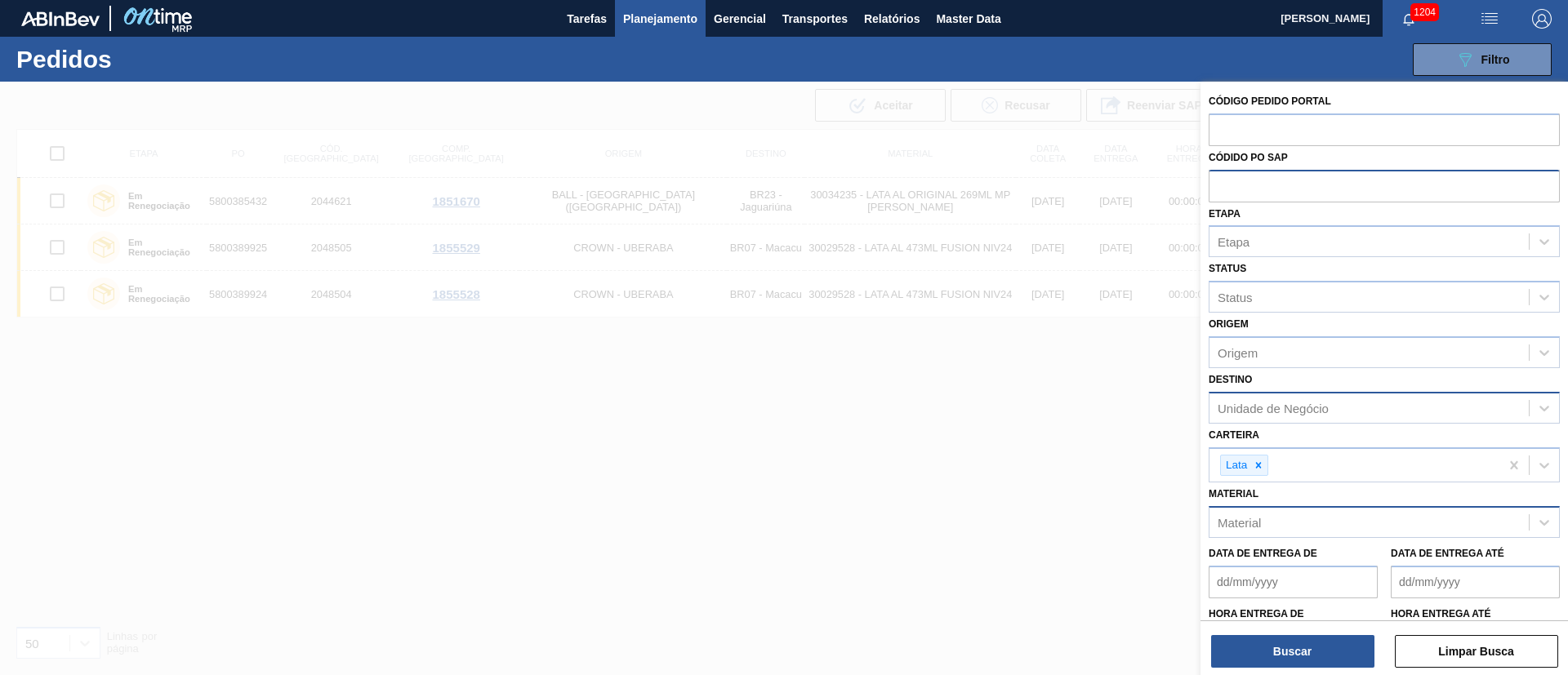
paste input "5800389685"
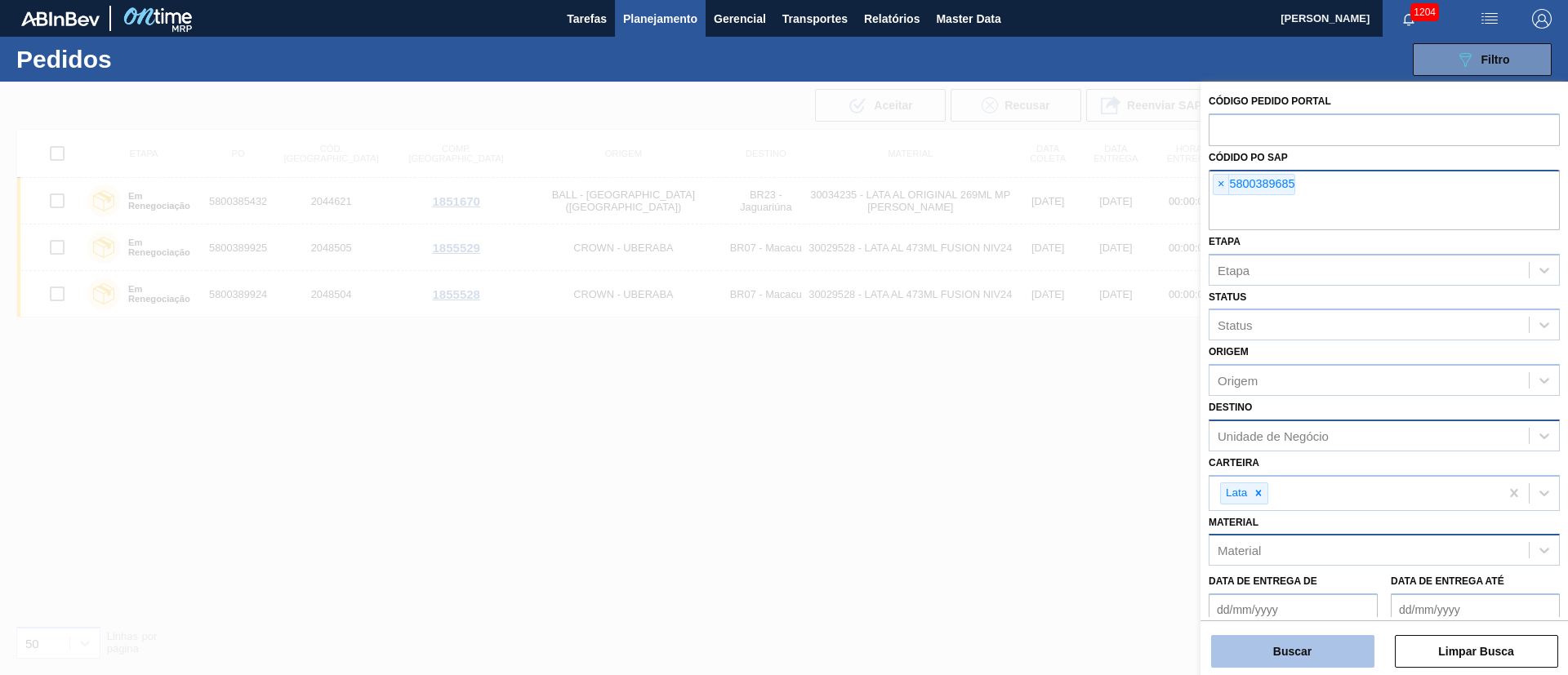
click at [1302, 645] on button "Buscar" at bounding box center [1293, 651] width 164 height 33
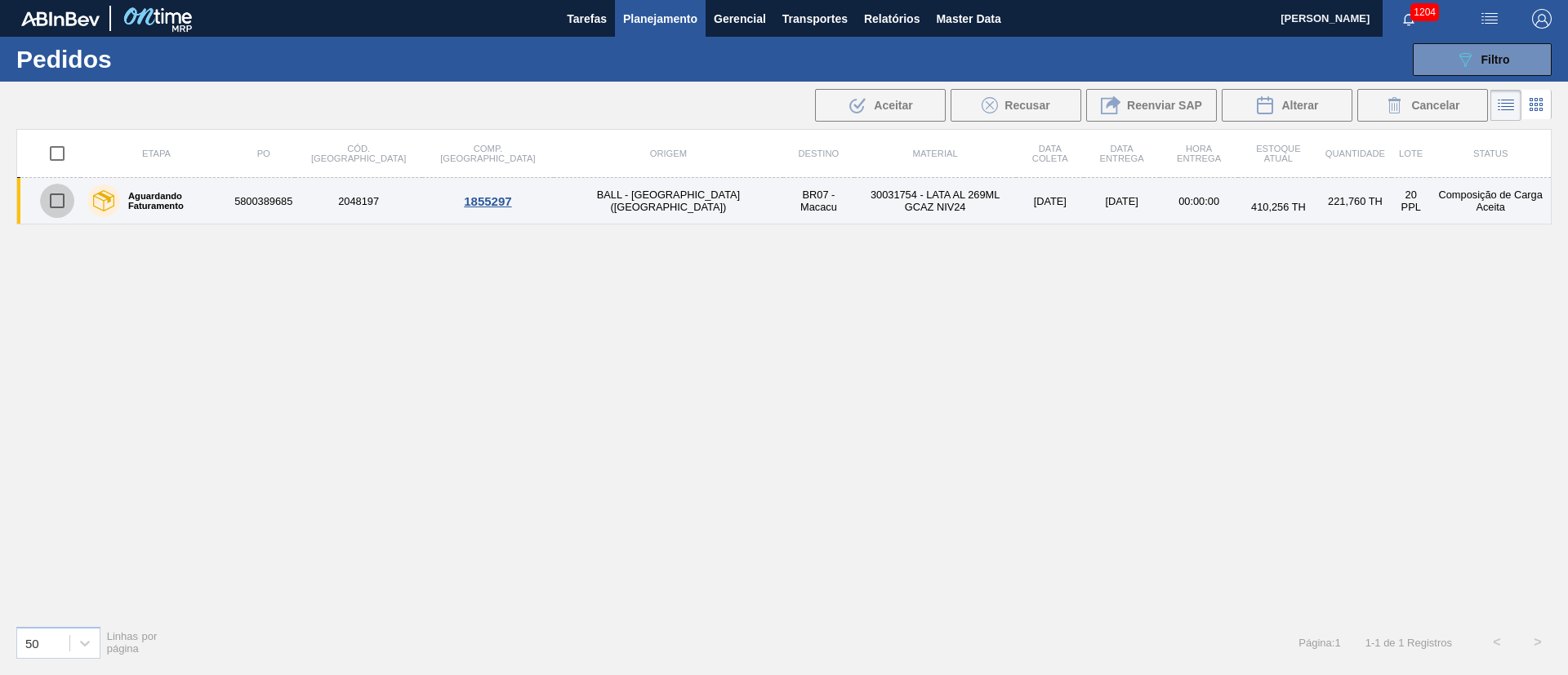
click at [65, 202] on input "checkbox" at bounding box center [57, 201] width 35 height 35
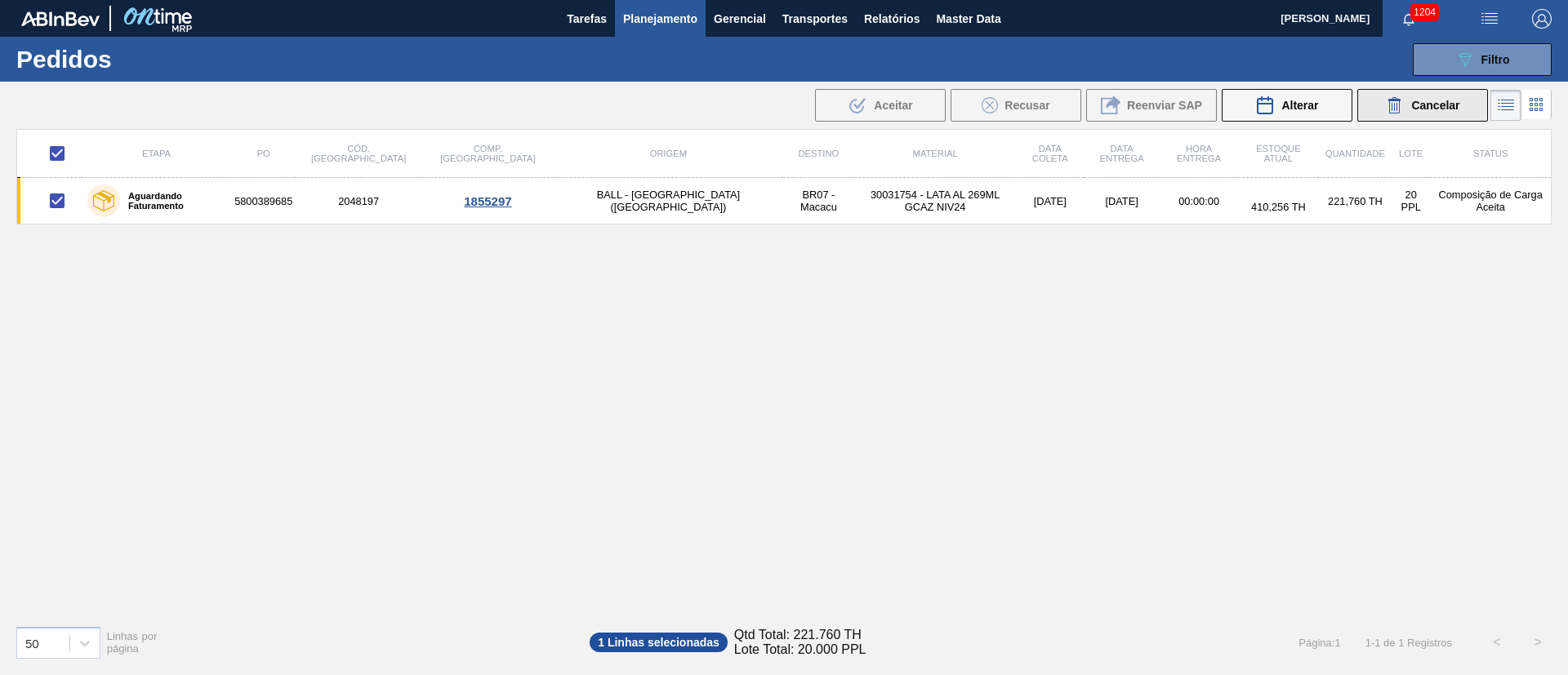
click at [1435, 111] on span "Cancelar" at bounding box center [1435, 105] width 48 height 13
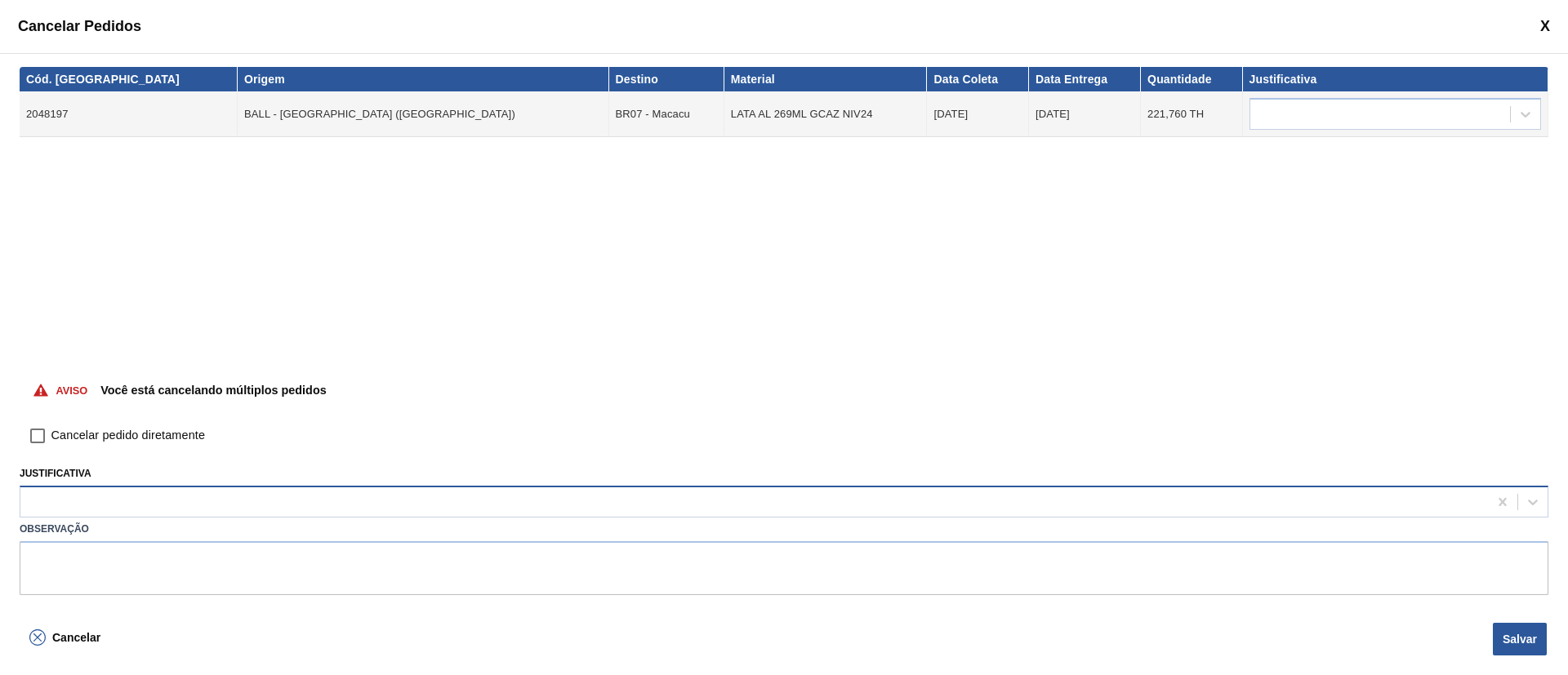
click at [154, 498] on div at bounding box center [754, 503] width 1468 height 24
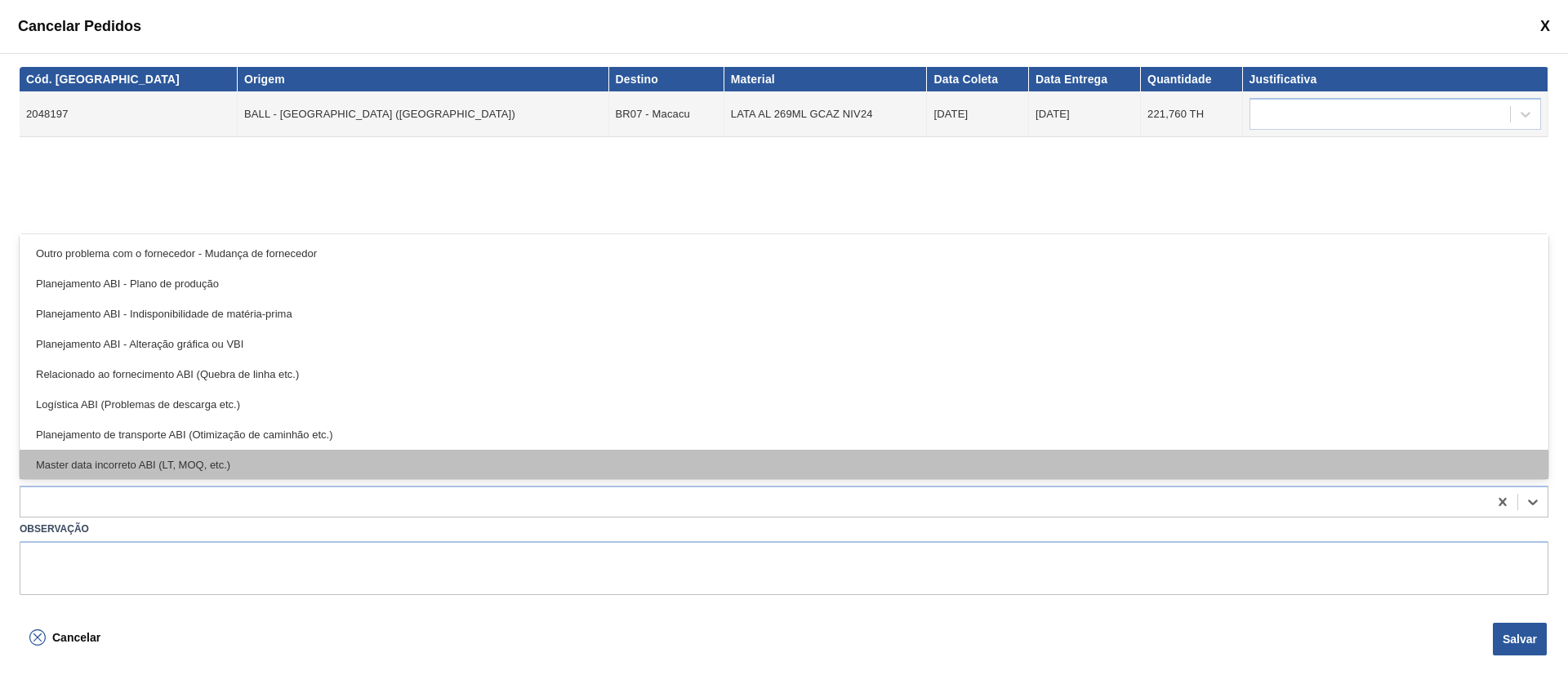
scroll to position [122, 0]
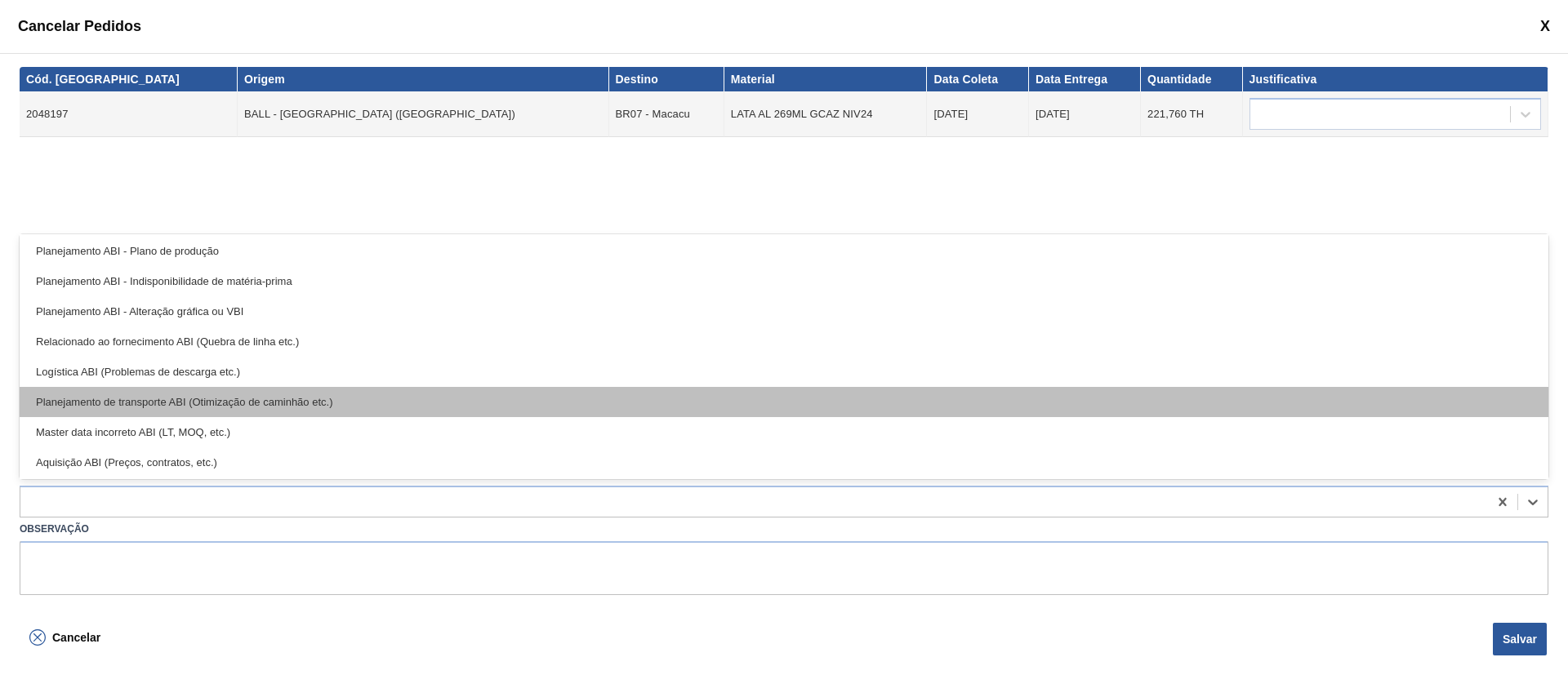
click at [185, 407] on div "Planejamento de transporte ABI (Otimização de caminhão etc.)" at bounding box center [784, 402] width 1529 height 30
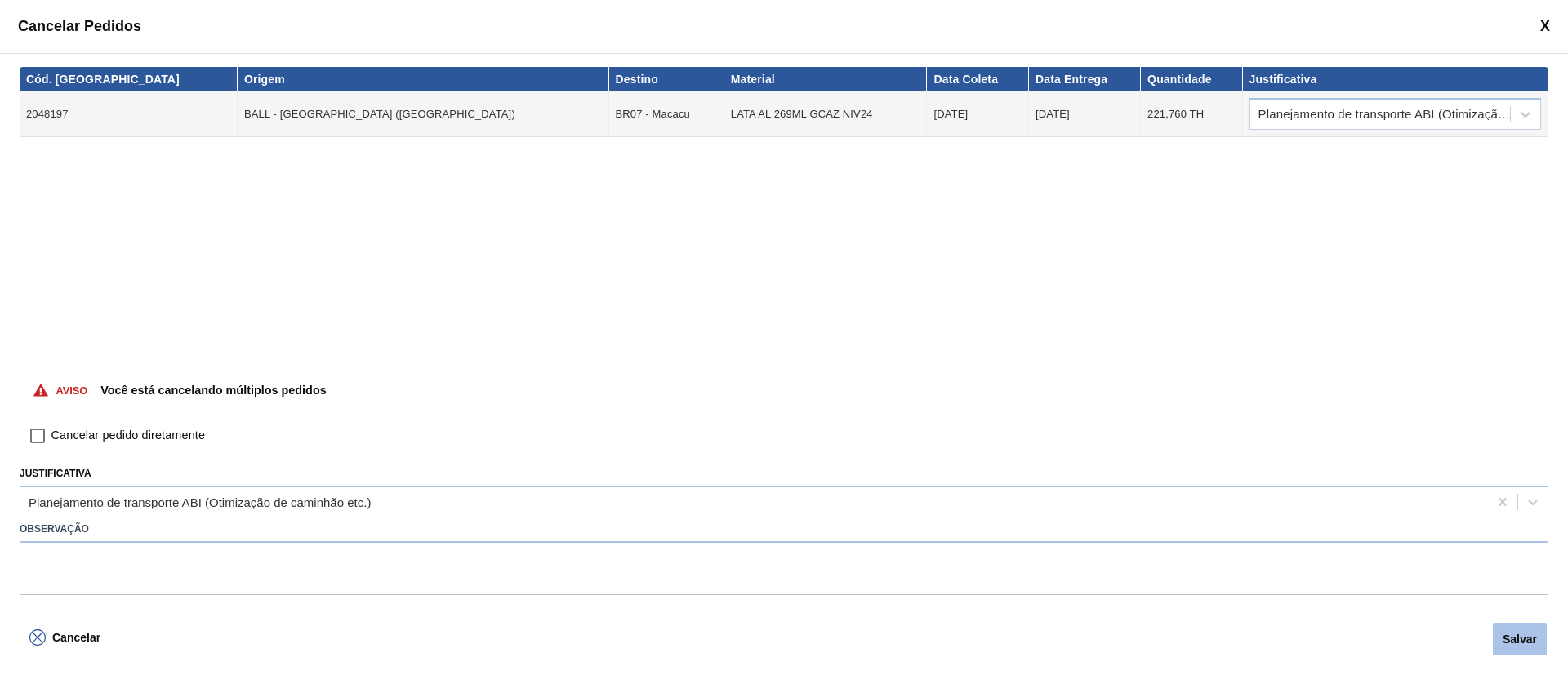
click at [1527, 637] on button "Salvar" at bounding box center [1520, 639] width 54 height 33
